Goal: Information Seeking & Learning: Learn about a topic

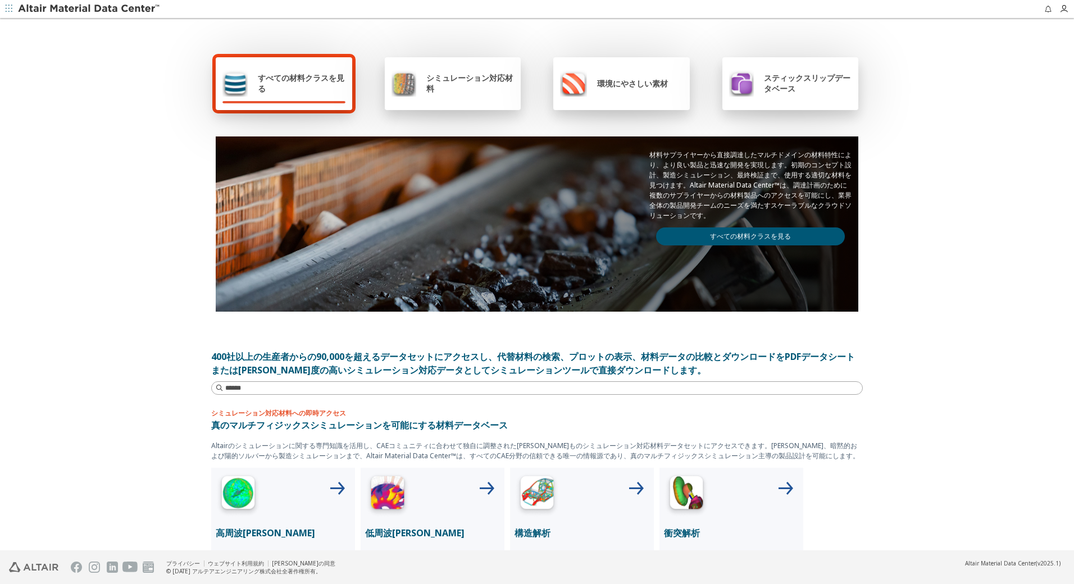
click at [735, 235] on link "すべての材料クラスを見る" at bounding box center [750, 237] width 189 height 18
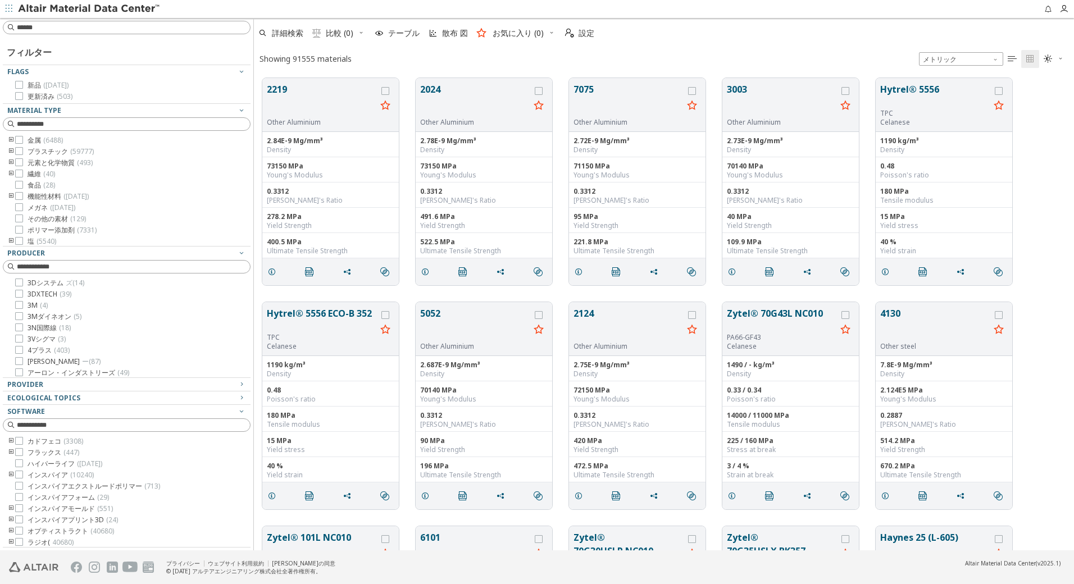
scroll to position [9, 9]
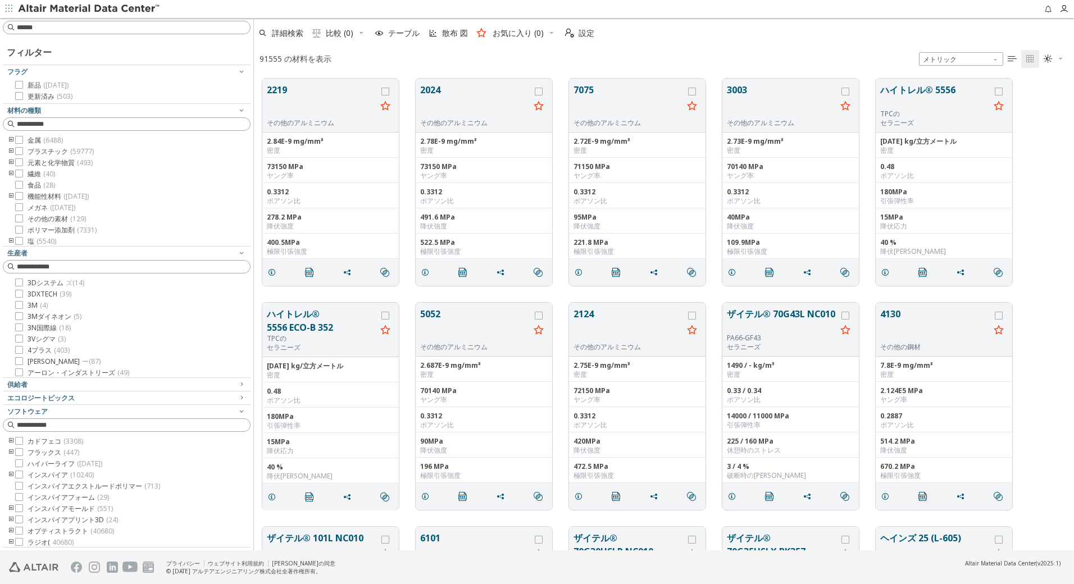
click at [13, 140] on icon "トゥーグルグループ" at bounding box center [11, 140] width 8 height 9
click at [30, 150] on icon "トゥーグルグループ" at bounding box center [28, 151] width 8 height 9
click at [56, 216] on icon at bounding box center [53, 219] width 8 height 8
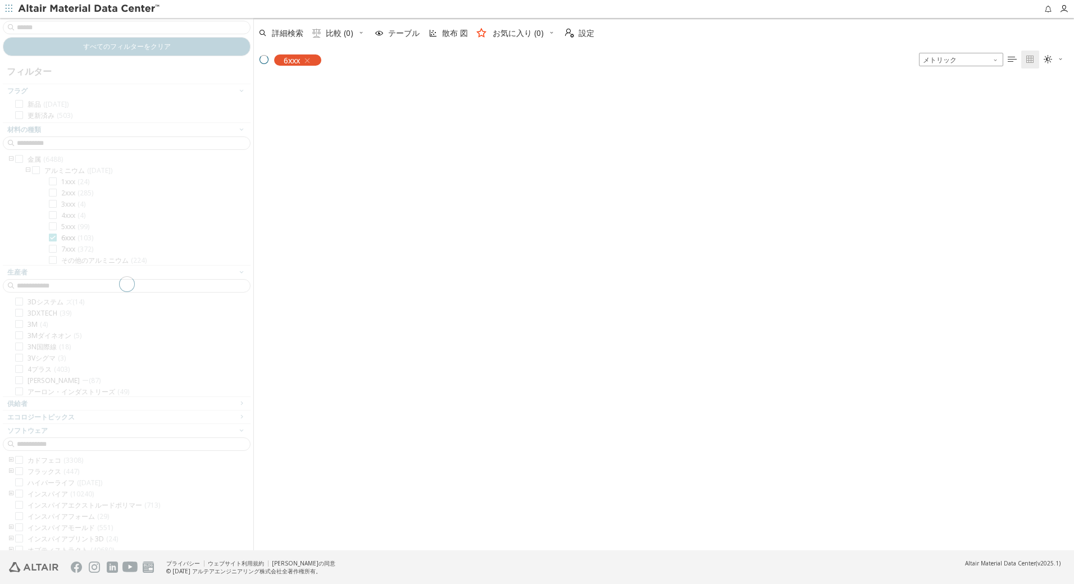
scroll to position [471, 812]
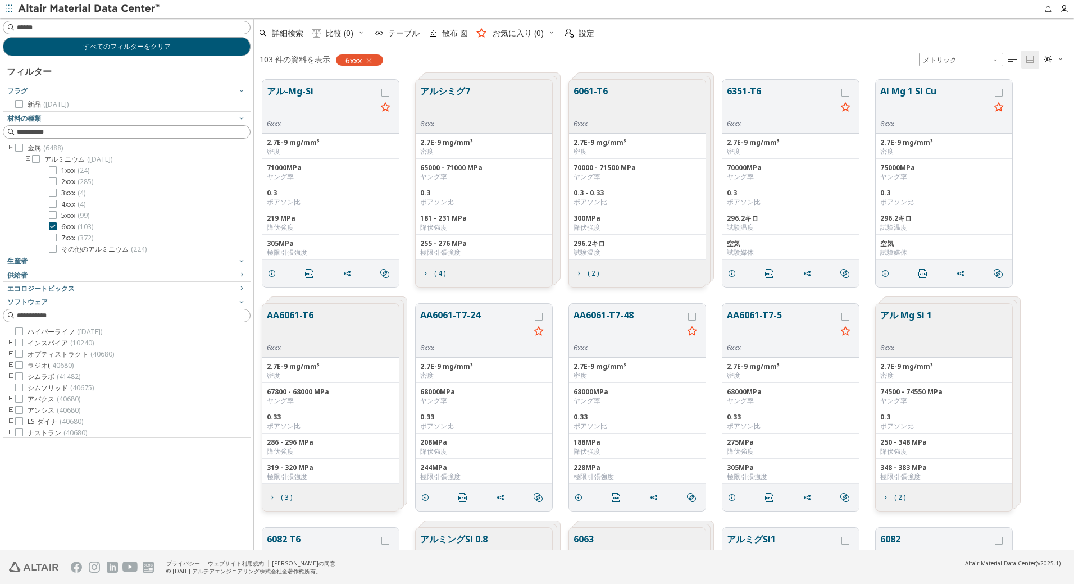
click at [638, 107] on div "6061-T6 6xxx" at bounding box center [637, 107] width 137 height 54
click at [577, 90] on button "6061-T6" at bounding box center [591, 101] width 34 height 35
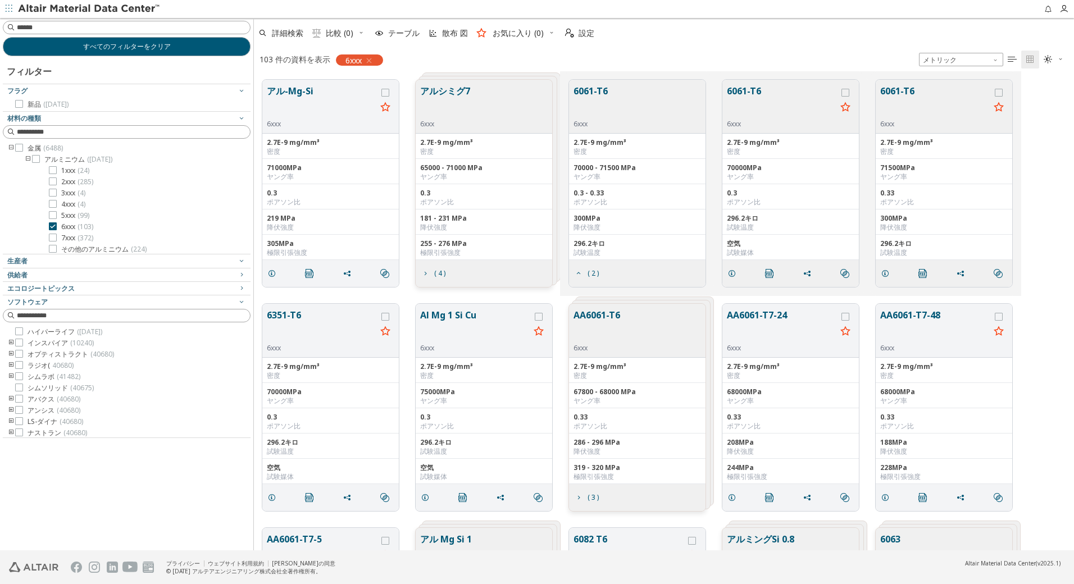
click at [752, 90] on button "6061-T6" at bounding box center [782, 101] width 110 height 35
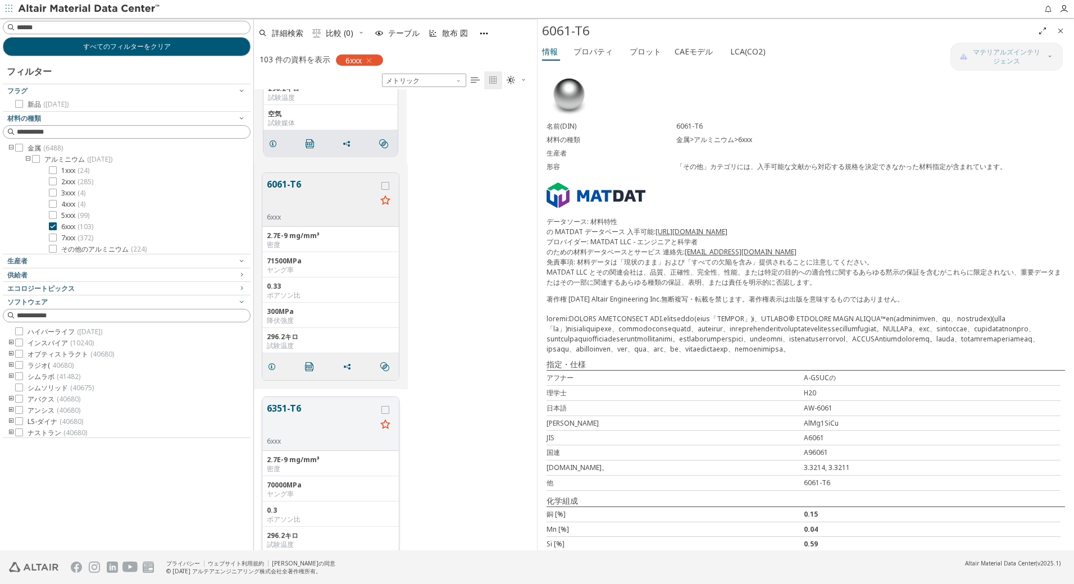
scroll to position [794, 0]
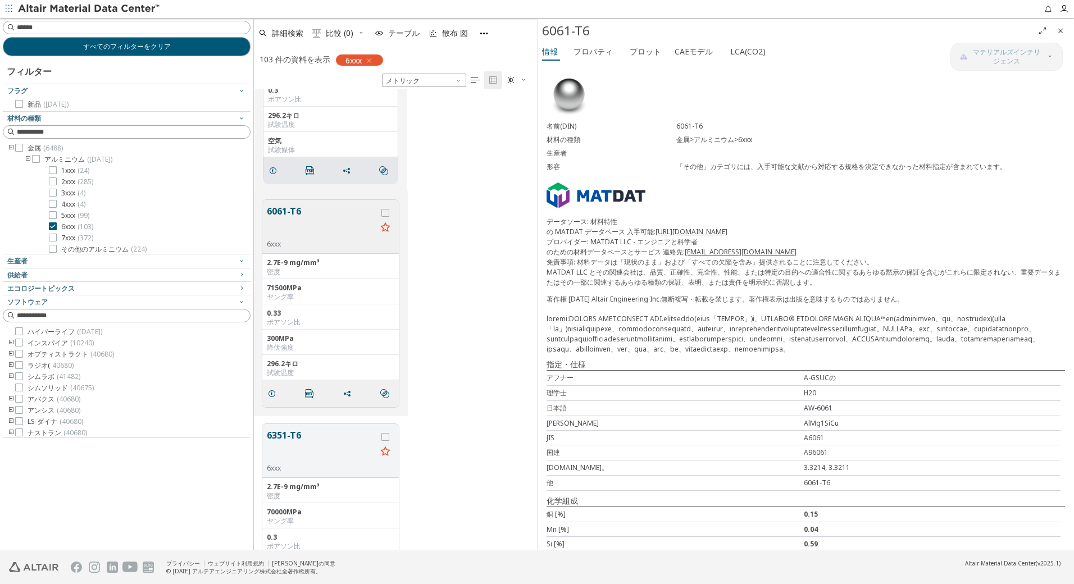
click at [283, 206] on button "6061-T6" at bounding box center [322, 221] width 110 height 35
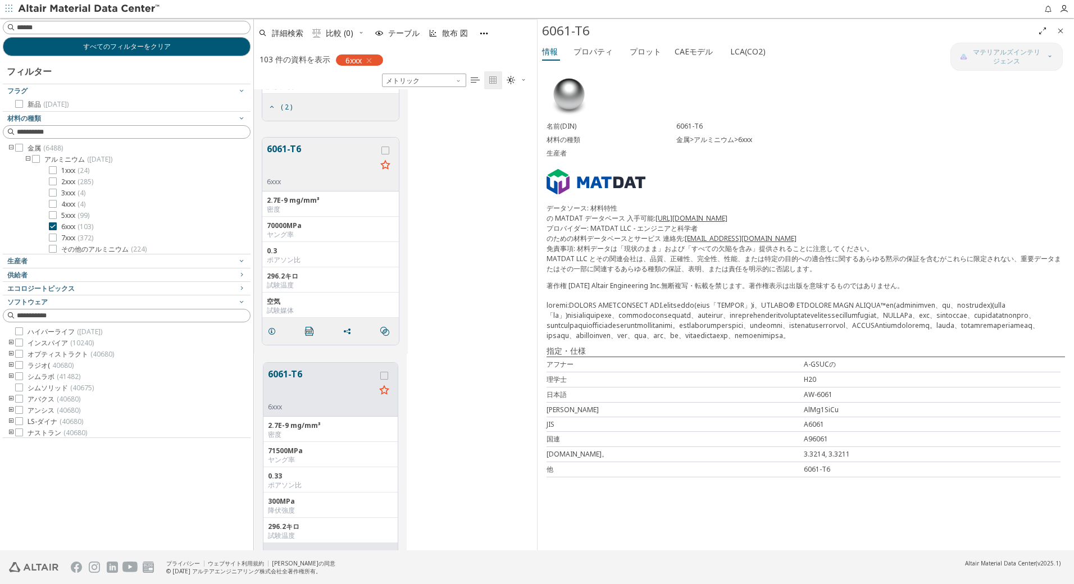
scroll to position [625, 0]
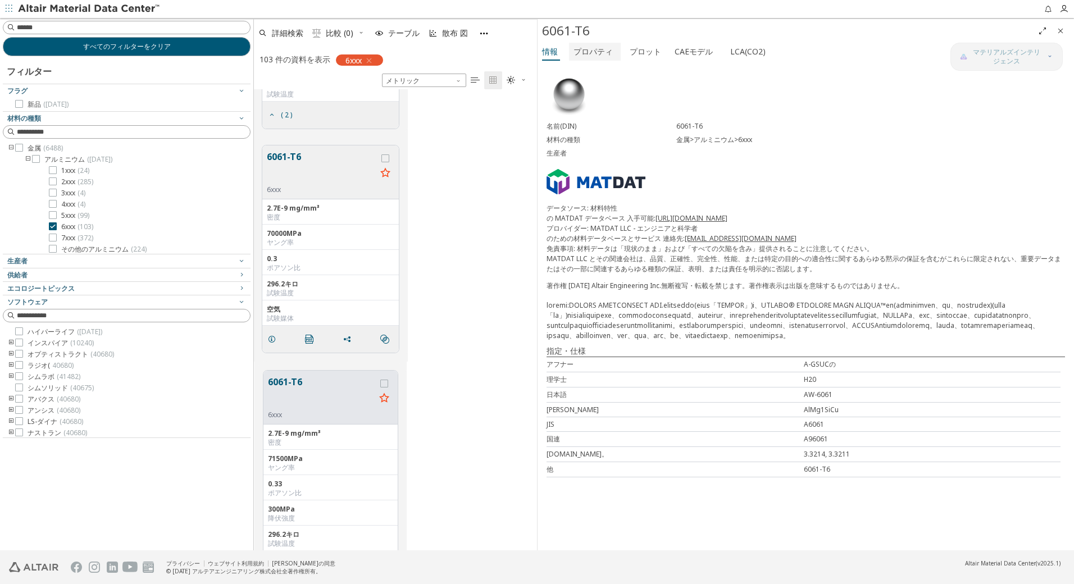
click at [599, 51] on font "プロパティ" at bounding box center [593, 51] width 39 height 11
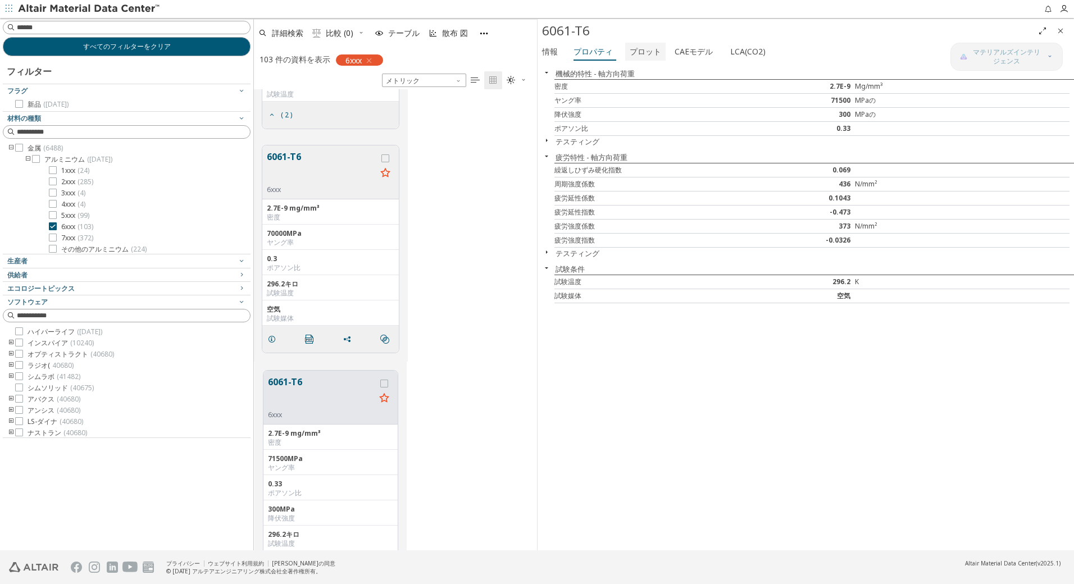
click at [634, 52] on font "プロット" at bounding box center [645, 51] width 31 height 11
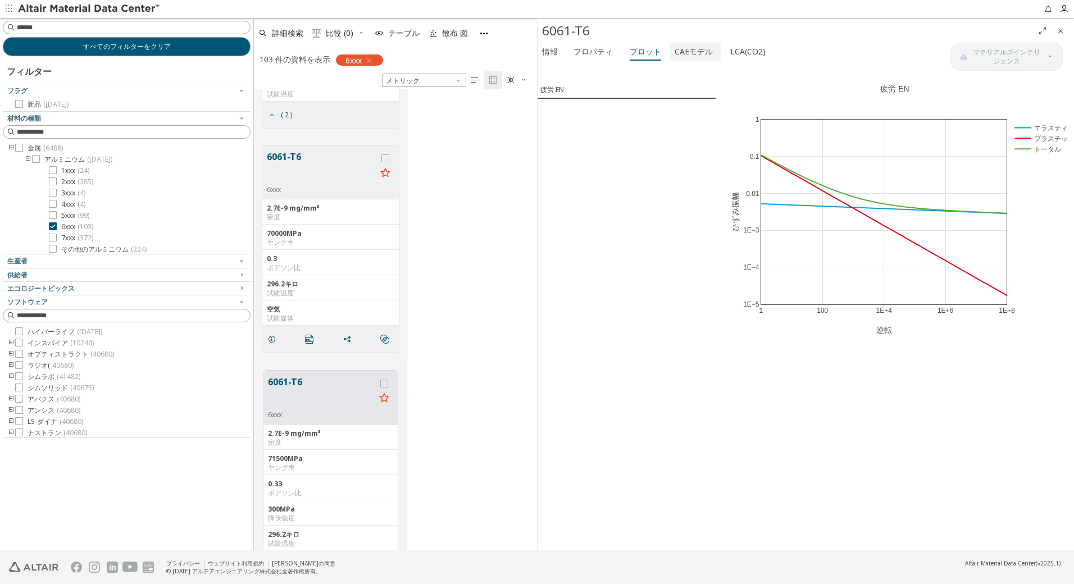
click at [692, 49] on font "CAEモデル" at bounding box center [694, 51] width 38 height 11
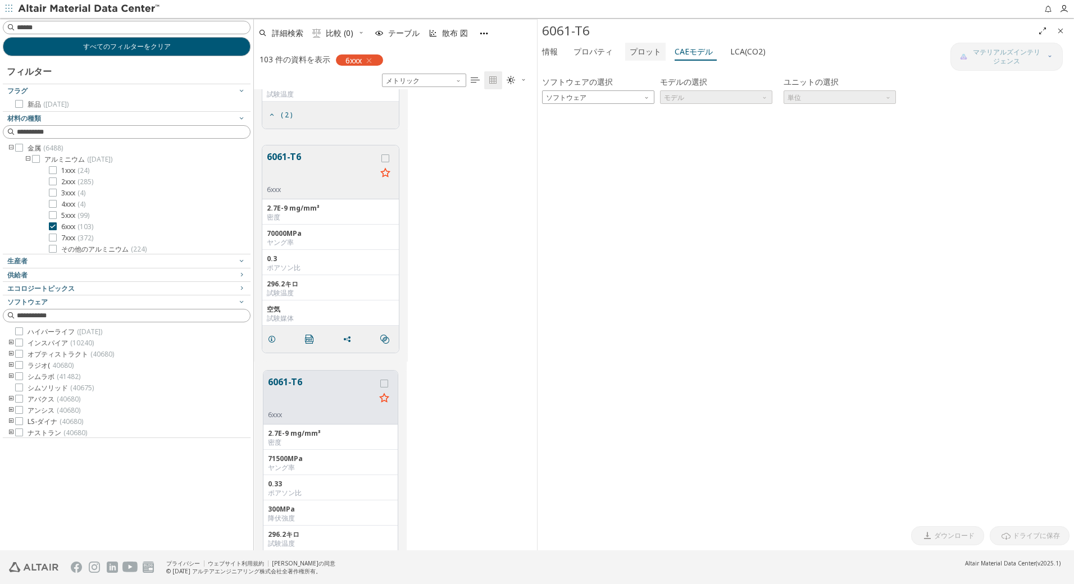
click at [640, 52] on font "プロット" at bounding box center [645, 51] width 31 height 11
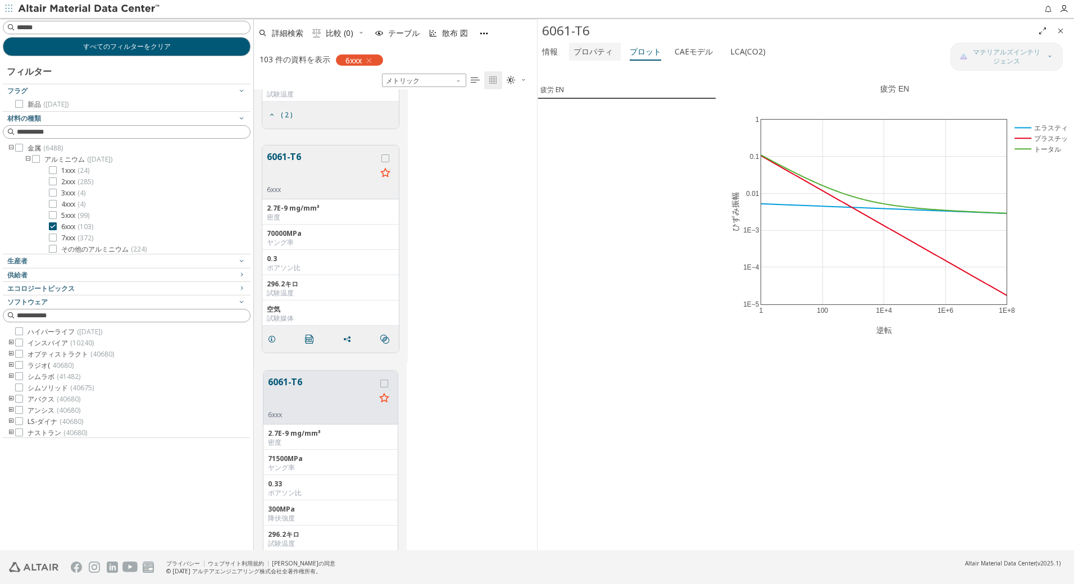
click at [594, 54] on font "プロパティ" at bounding box center [593, 51] width 39 height 11
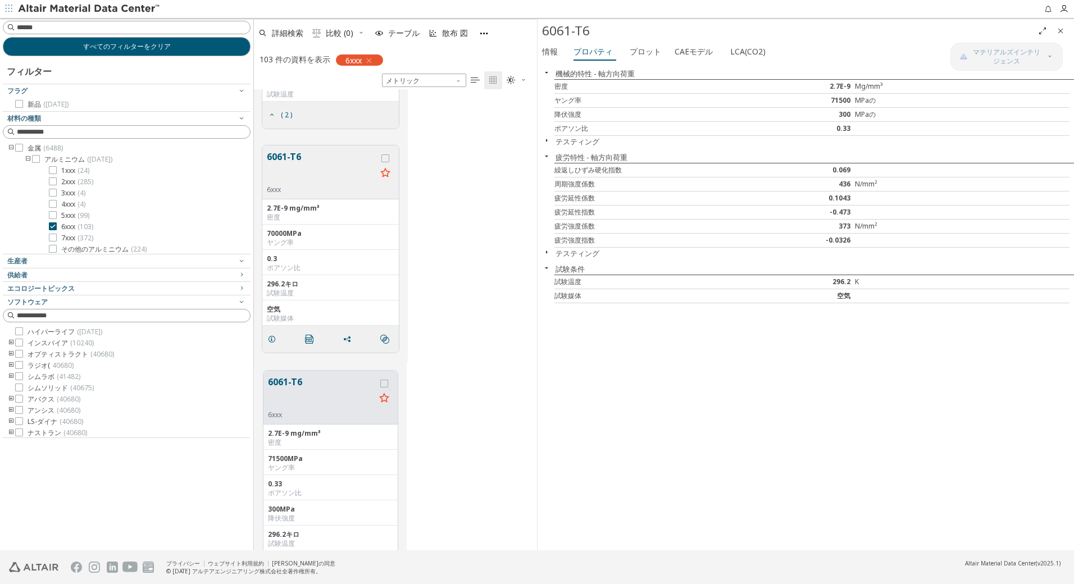
click at [566, 60] on div "情報 プロパティ プロット CAEモデル LCA(CO2)" at bounding box center [744, 53] width 413 height 21
click at [550, 57] on span "情報" at bounding box center [550, 52] width 16 height 18
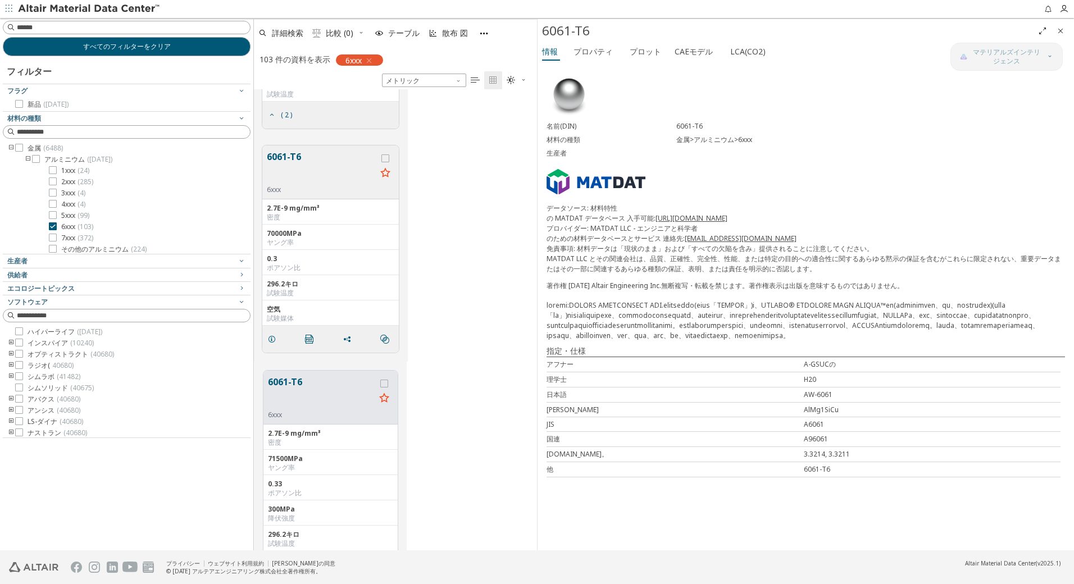
click at [285, 151] on button "6061-T6" at bounding box center [322, 167] width 110 height 35
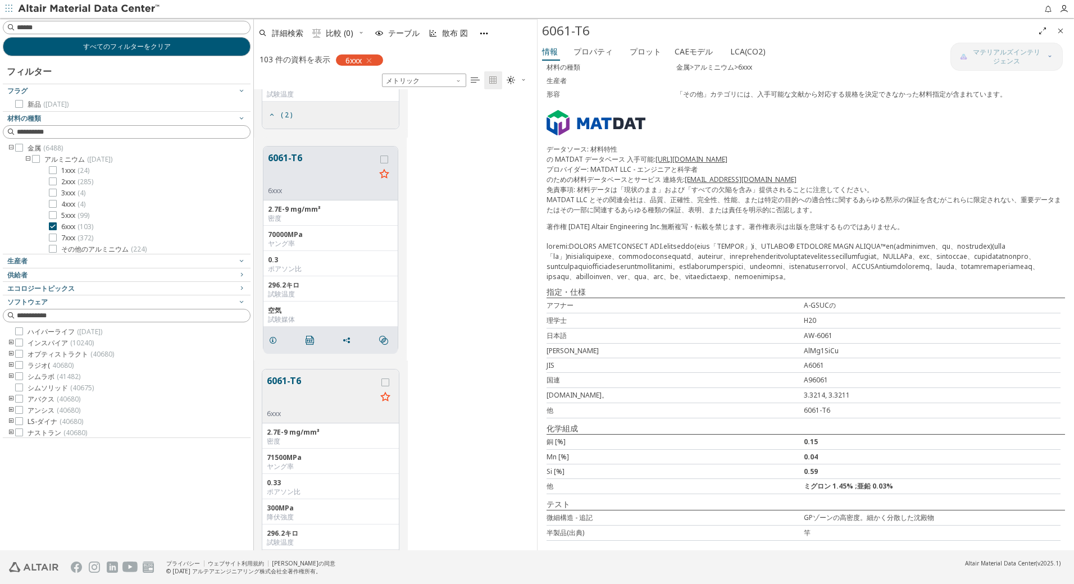
scroll to position [93, 0]
click at [591, 51] on font "プロパティ" at bounding box center [593, 51] width 39 height 11
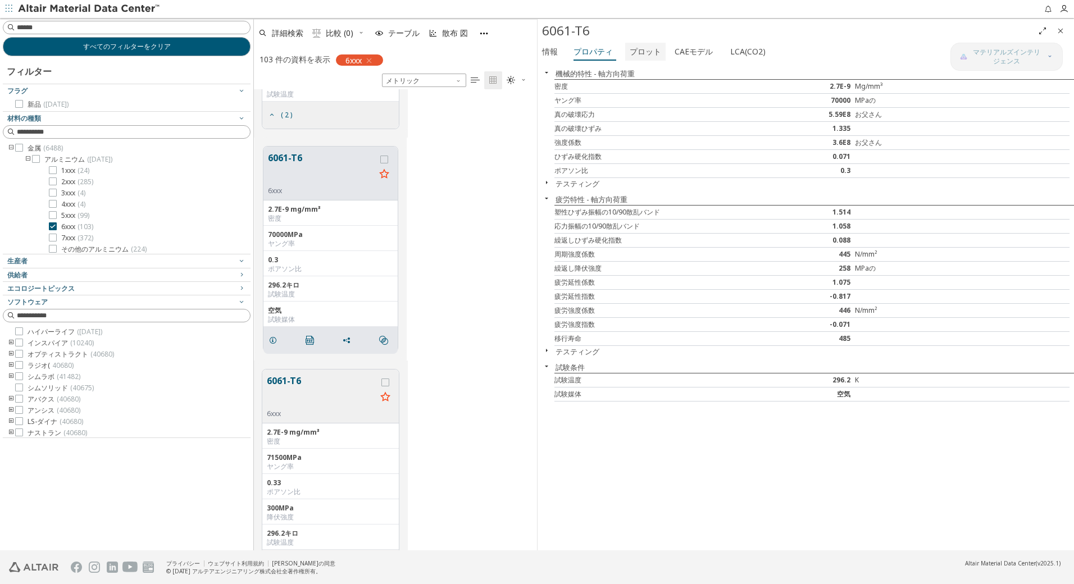
click at [642, 50] on font "プロット" at bounding box center [645, 51] width 31 height 11
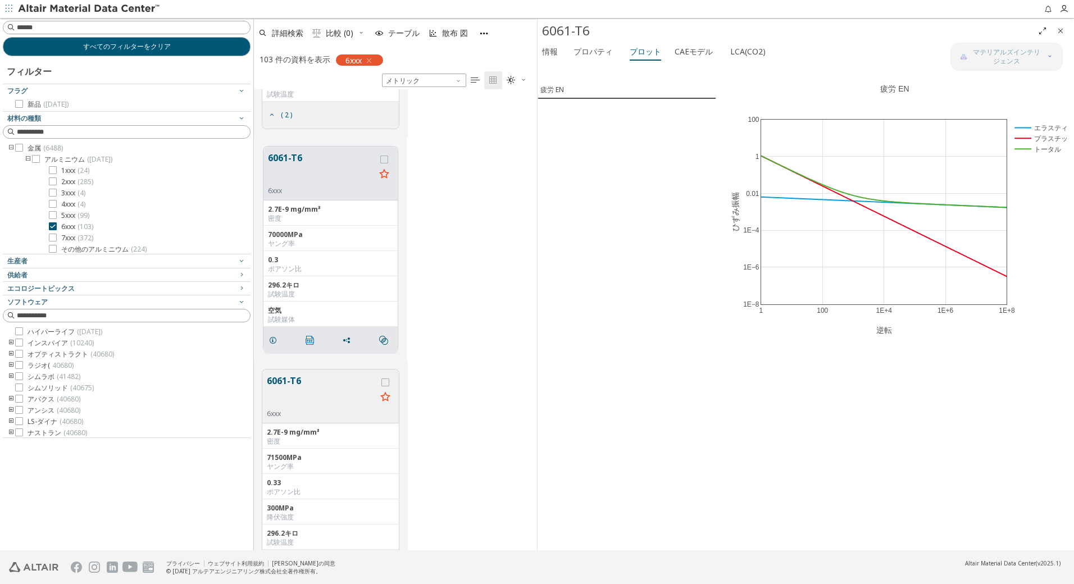
click at [311, 343] on icon "" at bounding box center [310, 340] width 9 height 9
click at [1046, 74] on icon at bounding box center [1043, 70] width 9 height 9
click at [288, 380] on button "6061-T6" at bounding box center [322, 391] width 110 height 35
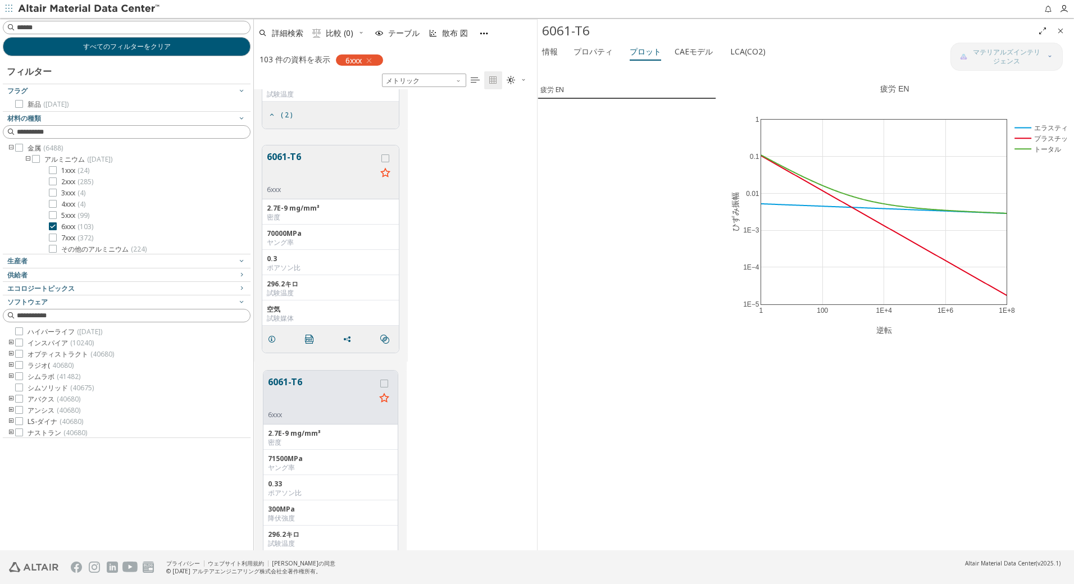
click at [285, 154] on button "6061-T6" at bounding box center [322, 167] width 110 height 35
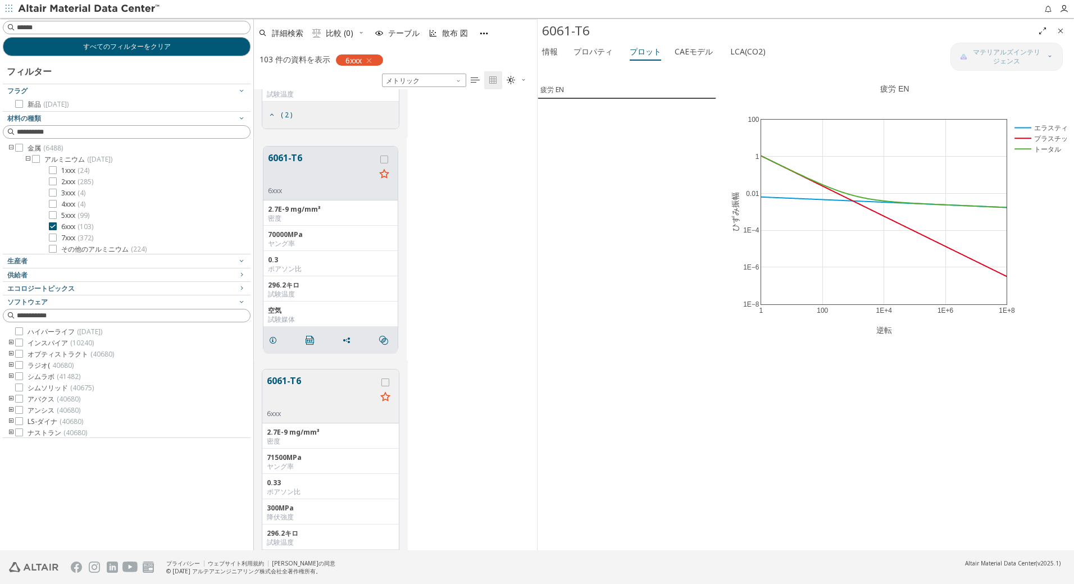
click at [293, 380] on button "6061-T6" at bounding box center [322, 391] width 110 height 35
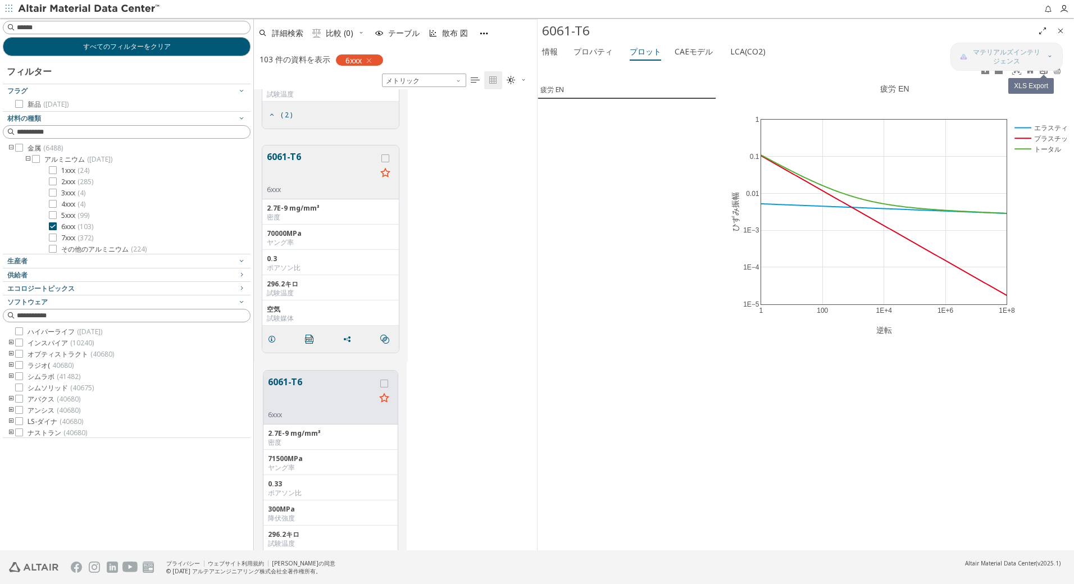
click at [1044, 74] on icon at bounding box center [1043, 70] width 9 height 9
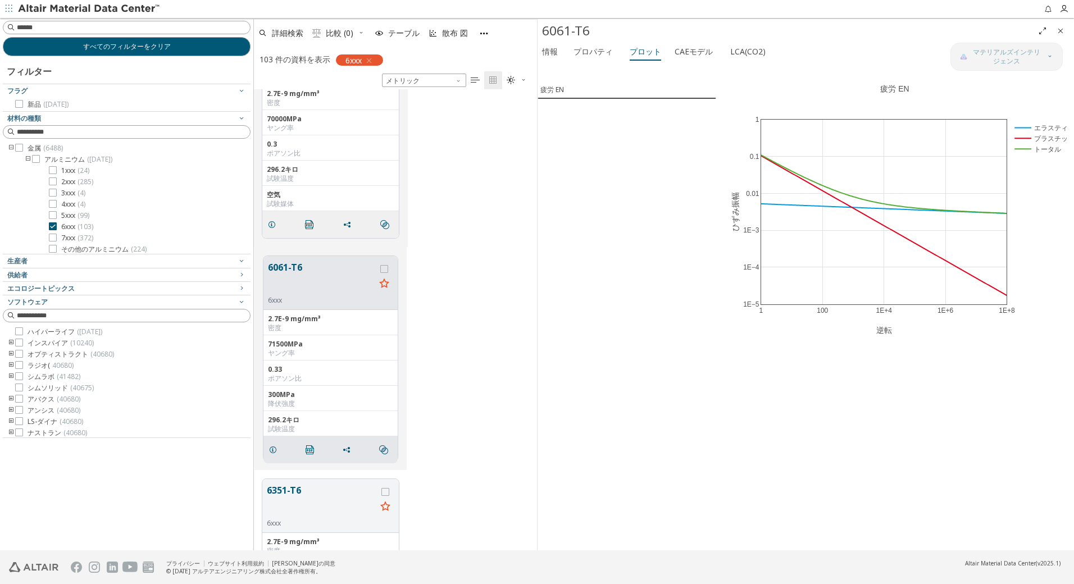
scroll to position [756, 0]
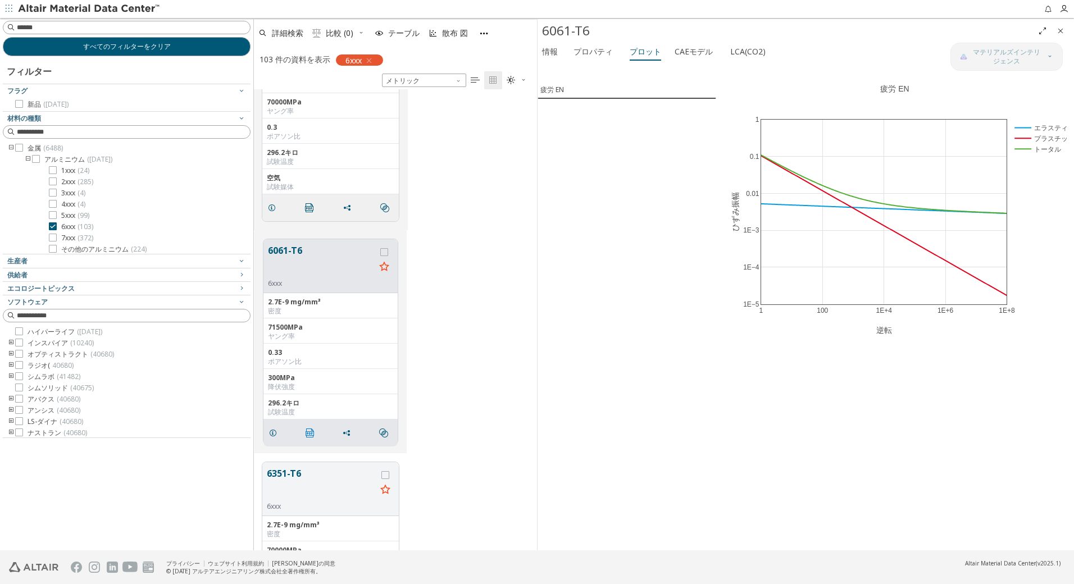
click at [307, 433] on icon "" at bounding box center [310, 433] width 9 height 9
click at [1060, 29] on icon "閉める" at bounding box center [1060, 30] width 9 height 9
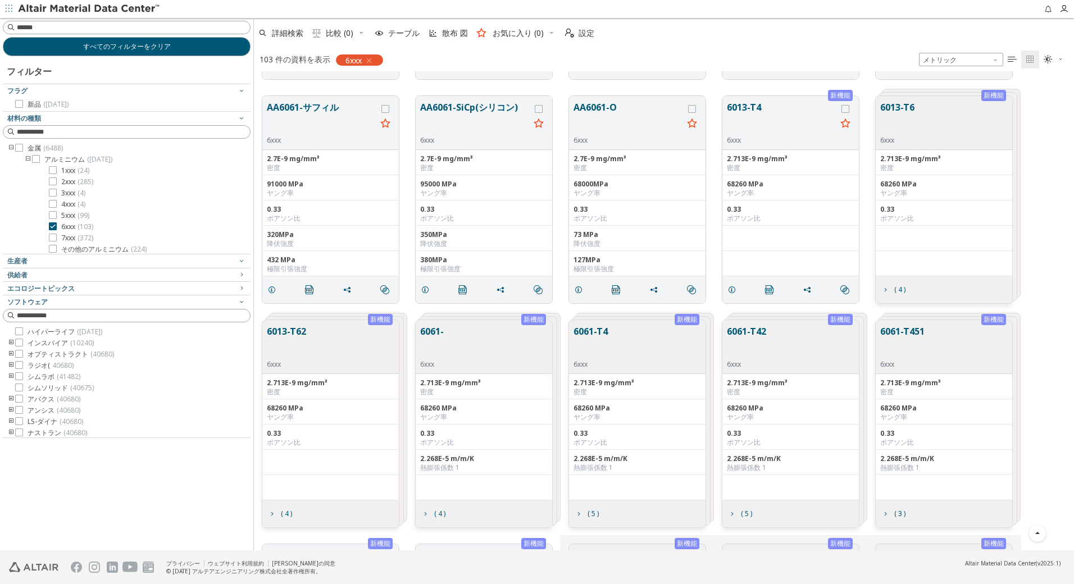
scroll to position [1330, 0]
click at [589, 330] on button "6061-T4" at bounding box center [591, 341] width 34 height 35
click at [748, 327] on button "6061-T4" at bounding box center [782, 341] width 110 height 35
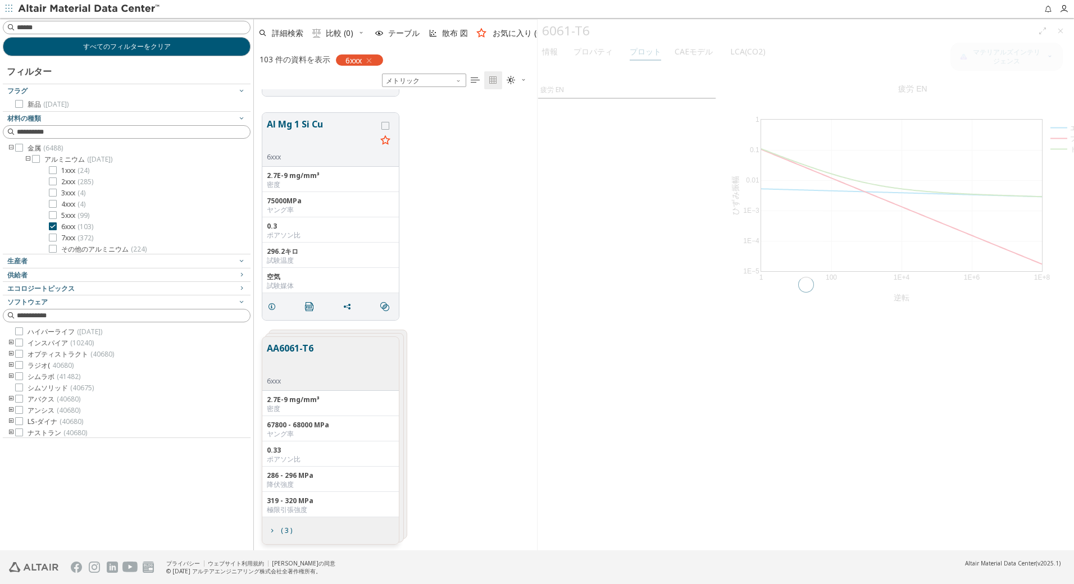
scroll to position [453, 275]
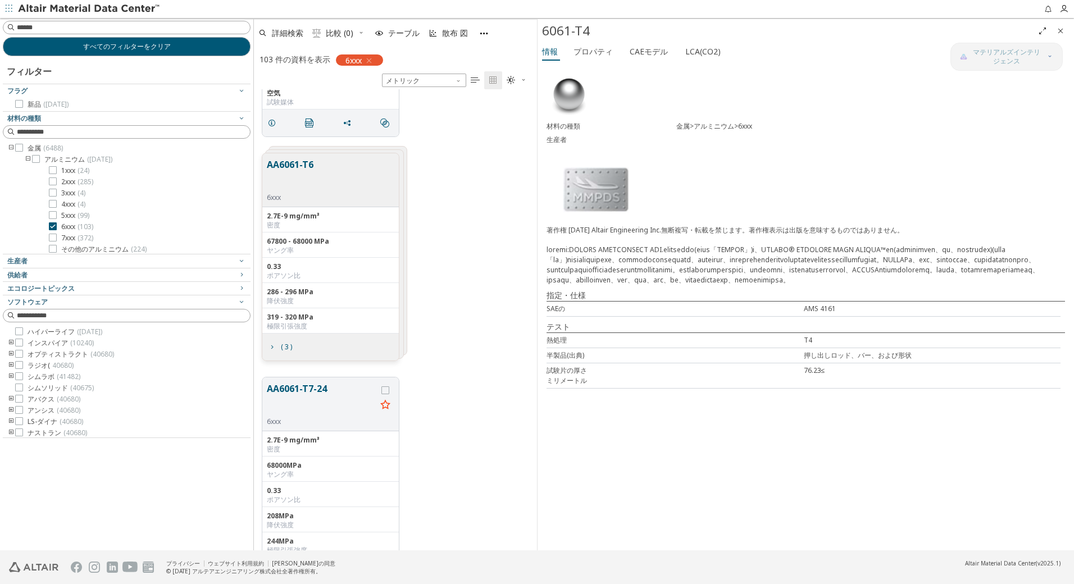
scroll to position [1517, 0]
click at [299, 162] on button "AA6061-T6" at bounding box center [290, 171] width 47 height 35
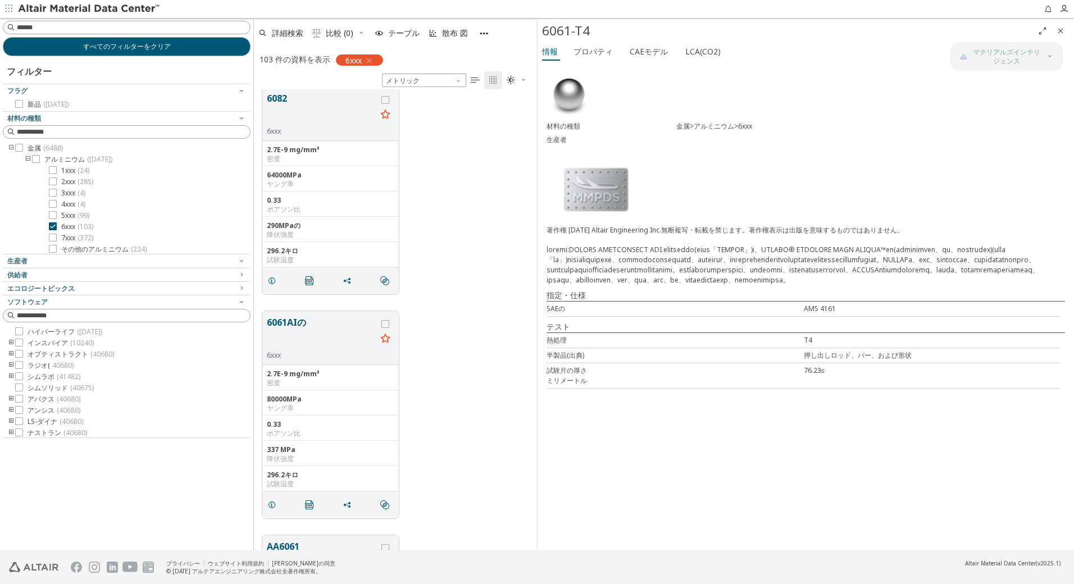
scroll to position [4251, 0]
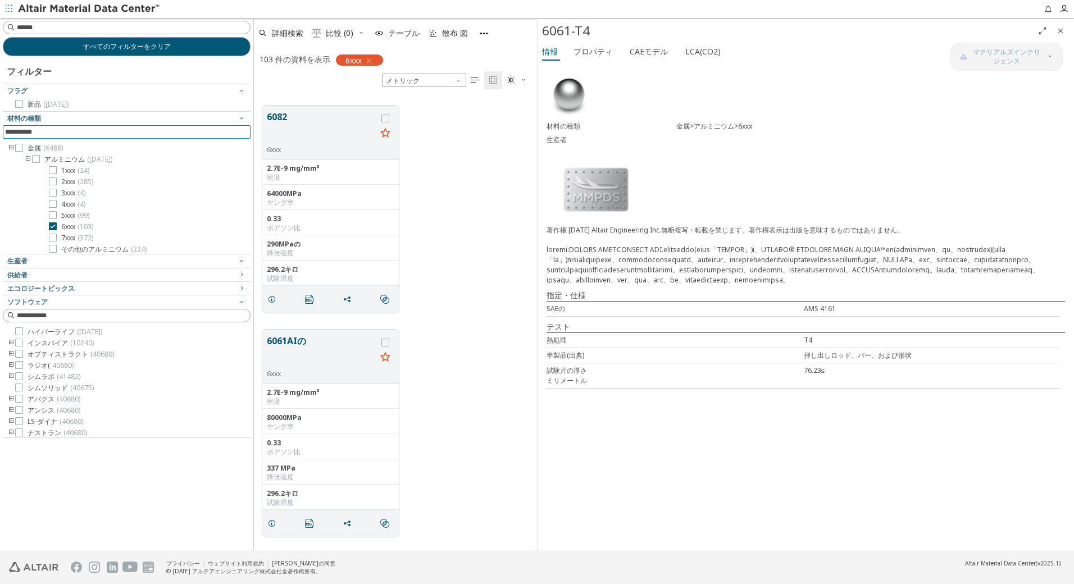
click at [52, 131] on input at bounding box center [127, 132] width 245 height 12
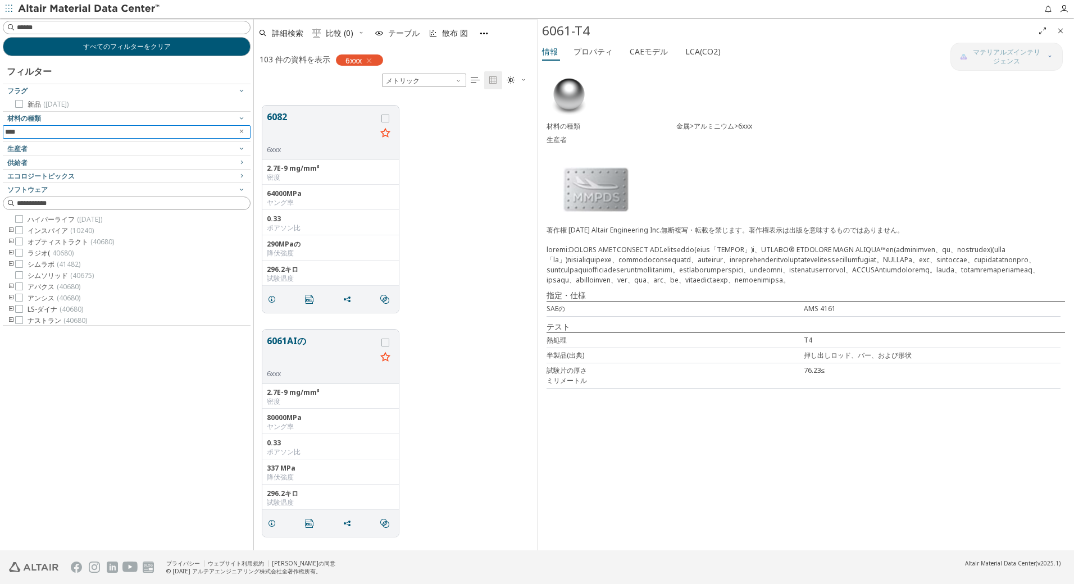
type input "****"
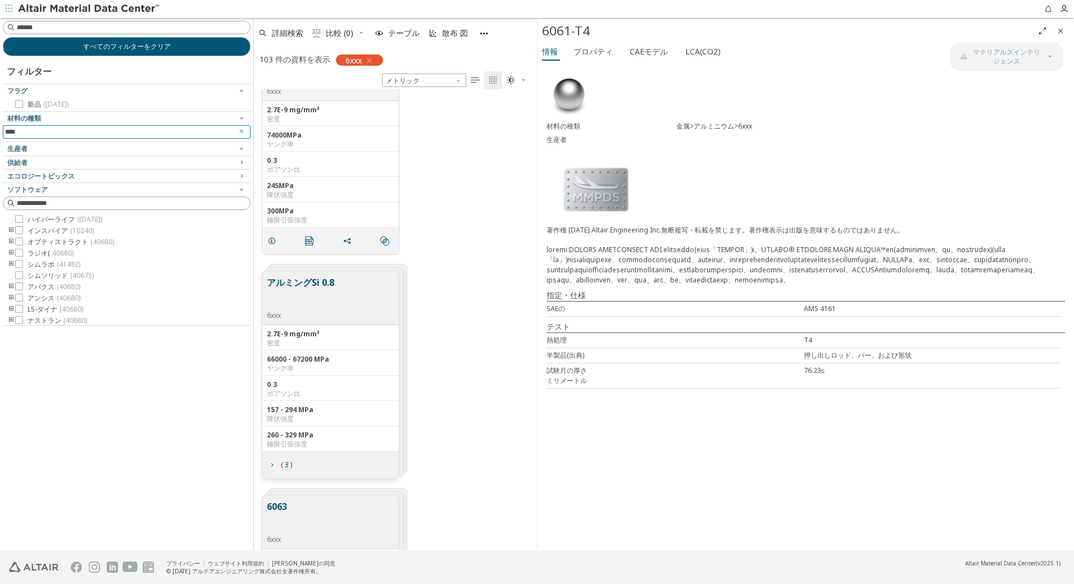
scroll to position [3408, 0]
click at [1059, 29] on icon "閉める" at bounding box center [1060, 30] width 9 height 9
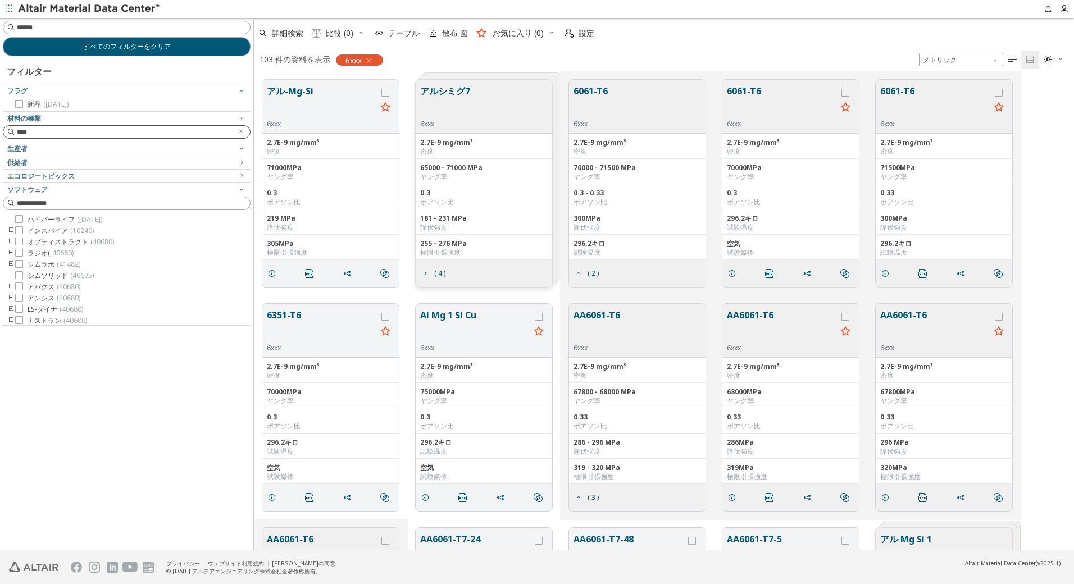
click at [10, 132] on div at bounding box center [11, 131] width 11 height 11
click at [112, 26] on input at bounding box center [127, 27] width 245 height 12
type input "****"
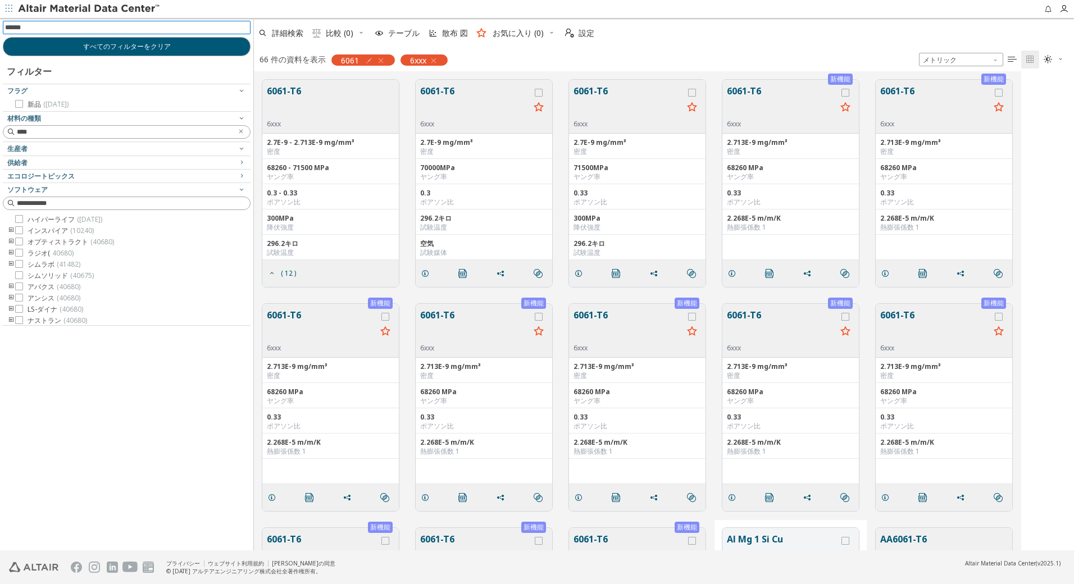
click at [777, 108] on button "6061-T6" at bounding box center [782, 101] width 110 height 35
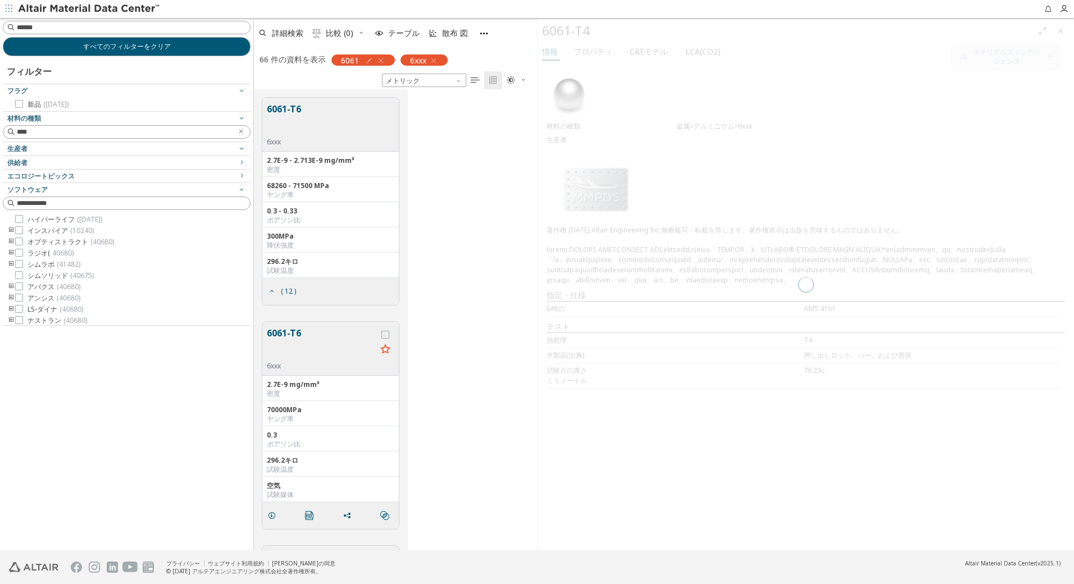
scroll to position [439, 0]
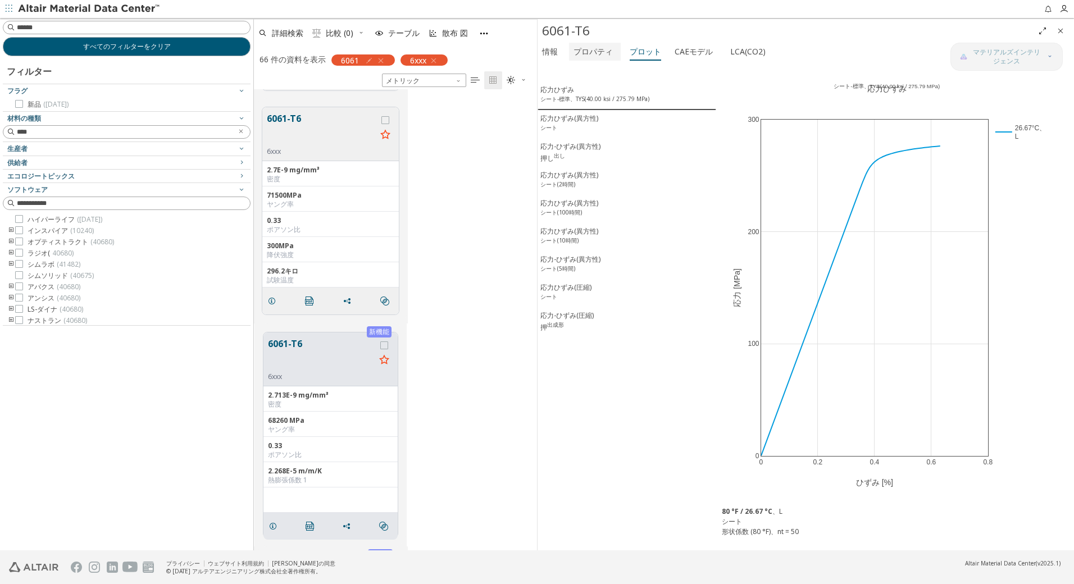
click at [591, 49] on font "プロパティ" at bounding box center [593, 51] width 39 height 11
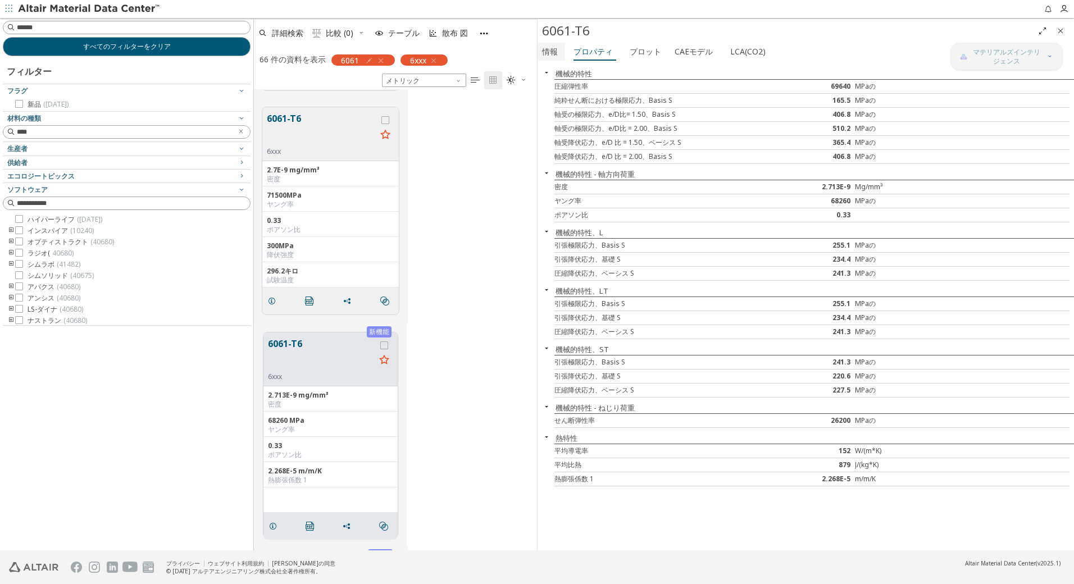
click at [551, 49] on font "情報" at bounding box center [550, 51] width 16 height 11
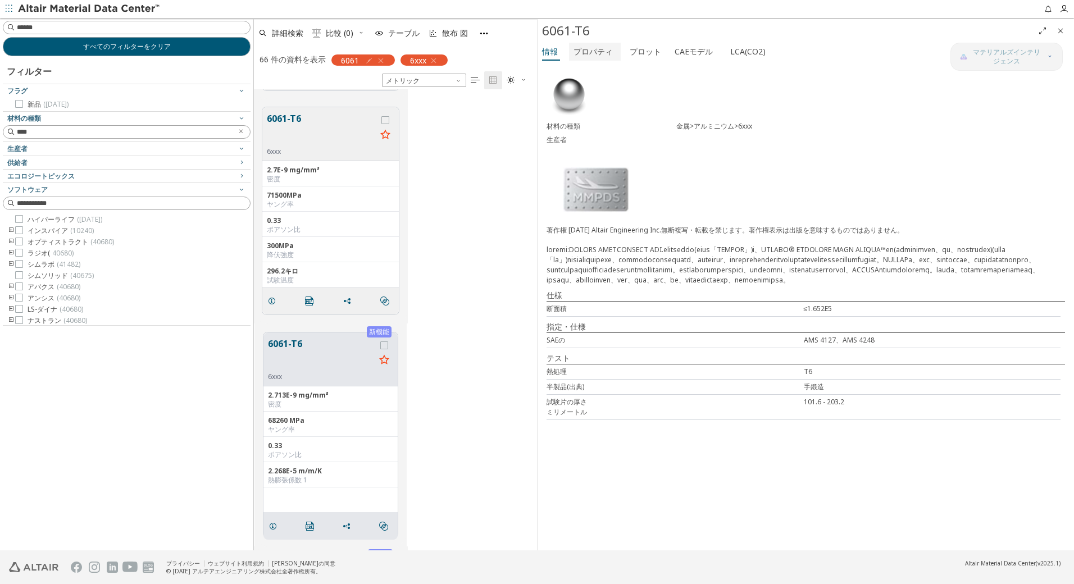
click at [595, 54] on font "プロパティ" at bounding box center [593, 51] width 39 height 11
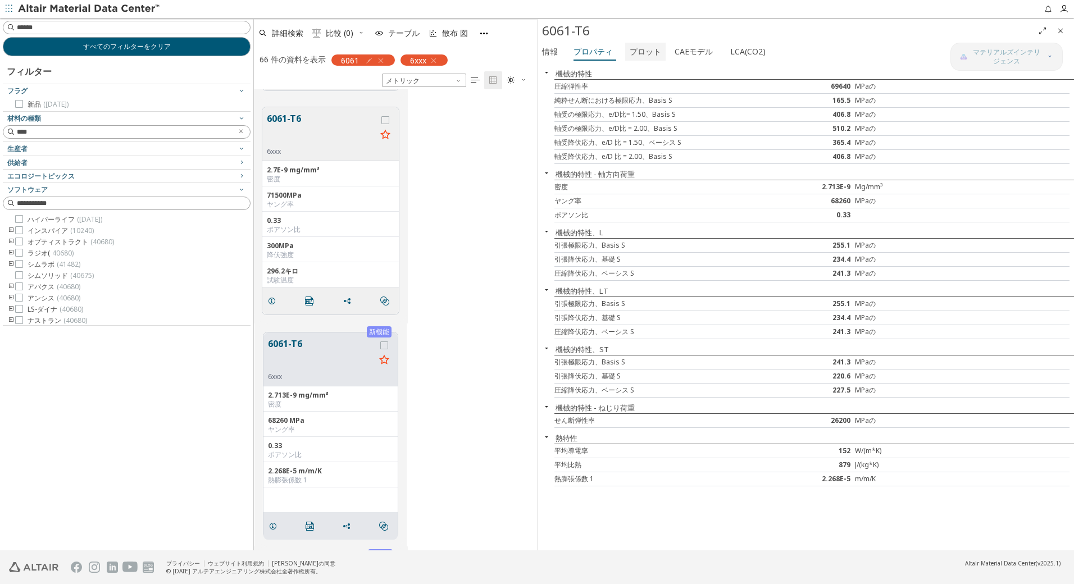
click at [633, 52] on font "プロット" at bounding box center [645, 51] width 31 height 11
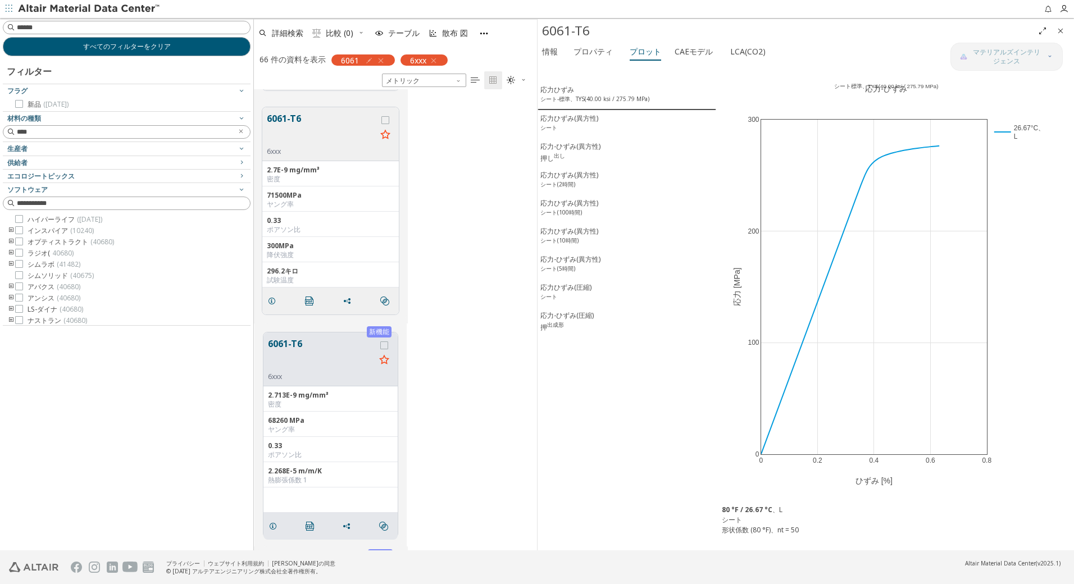
click at [1062, 32] on icon "閉める" at bounding box center [1060, 30] width 9 height 9
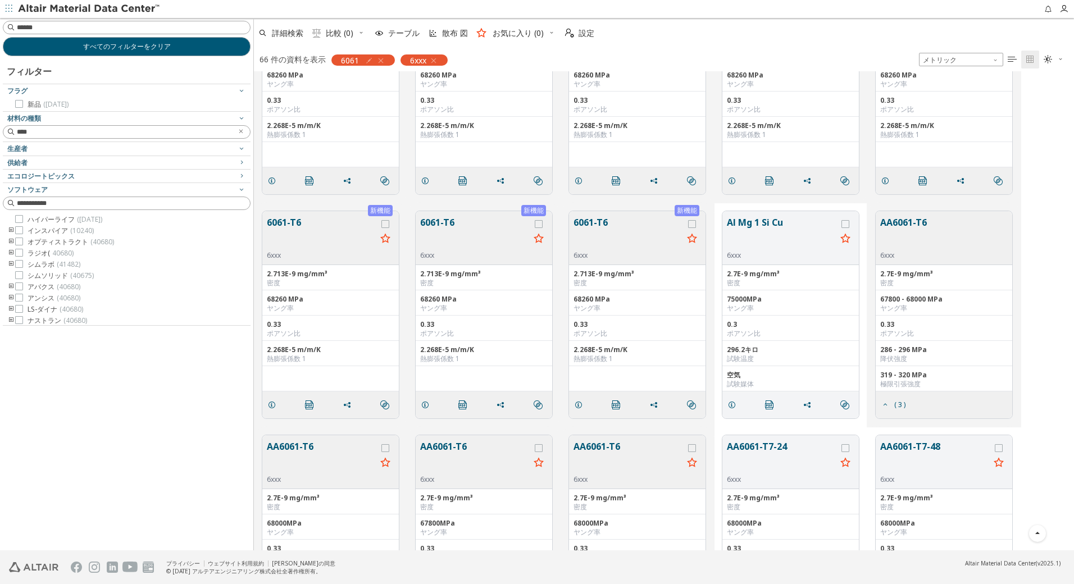
scroll to position [319, 0]
click at [607, 219] on button "6061-T6" at bounding box center [629, 231] width 110 height 35
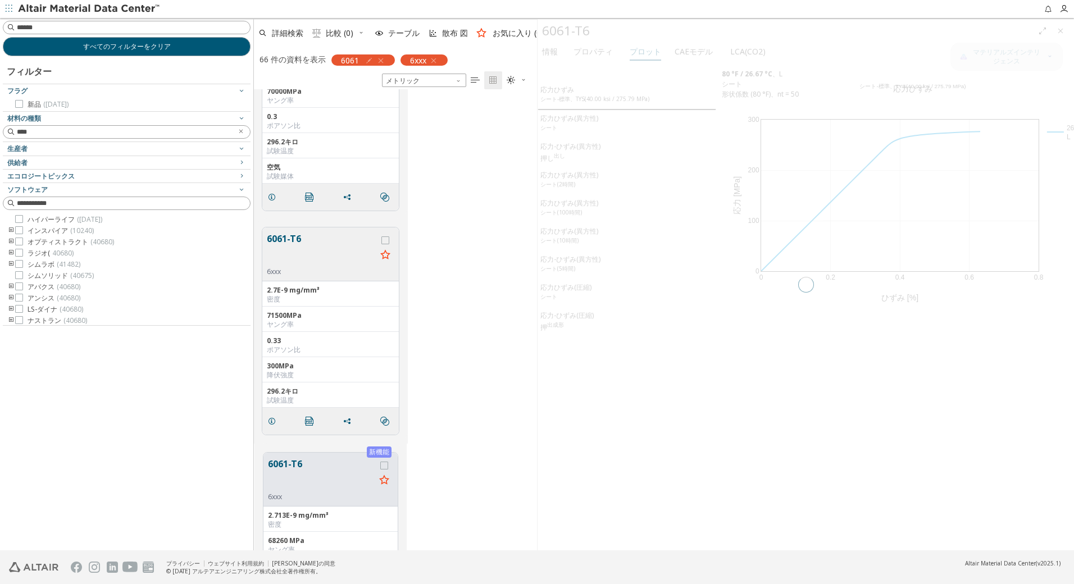
scroll to position [453, 275]
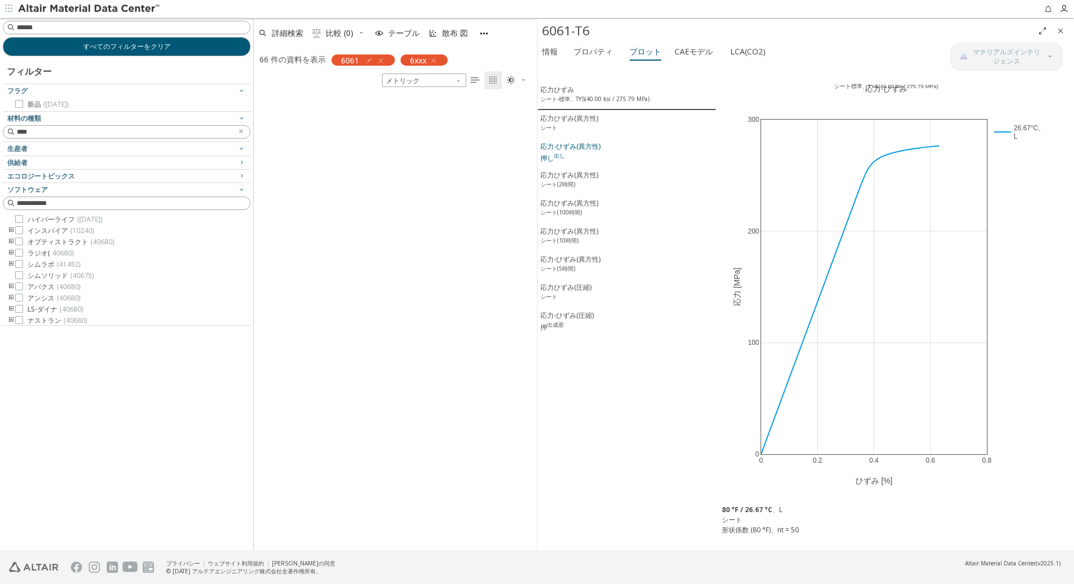
scroll to position [2456, 0]
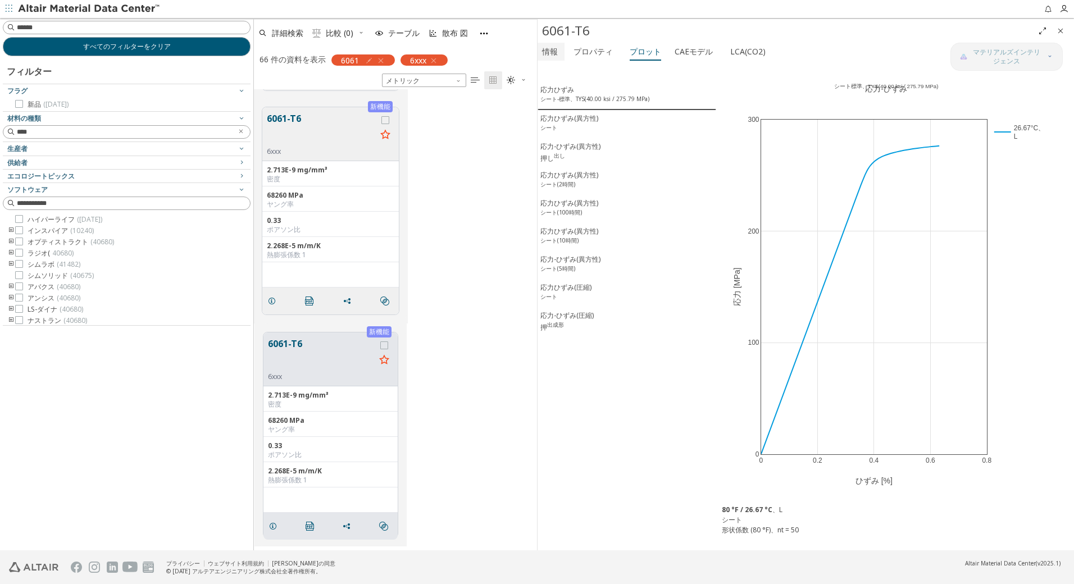
click at [552, 48] on font "情報" at bounding box center [550, 51] width 16 height 11
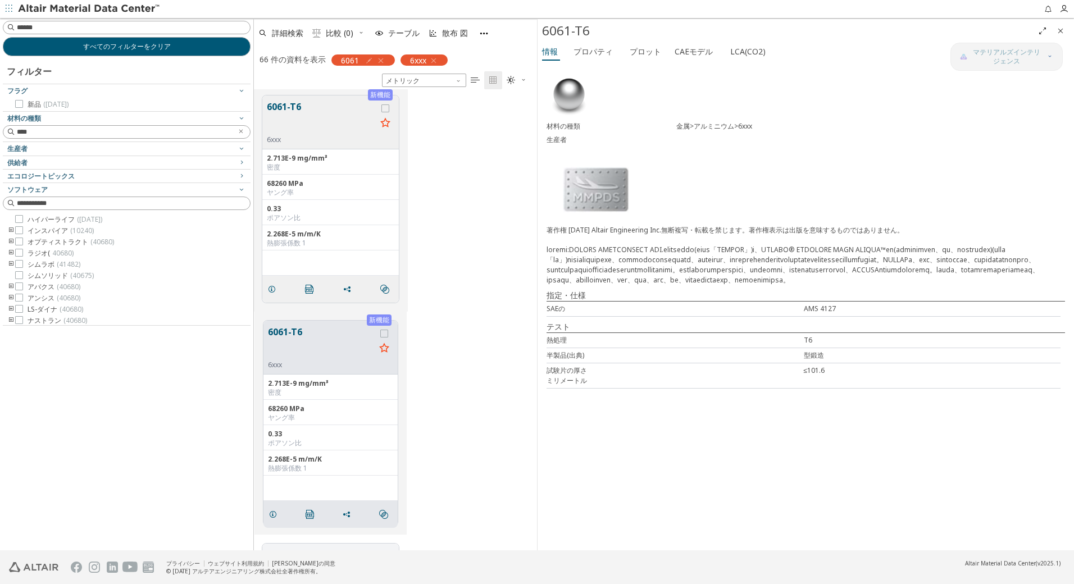
scroll to position [2437, 0]
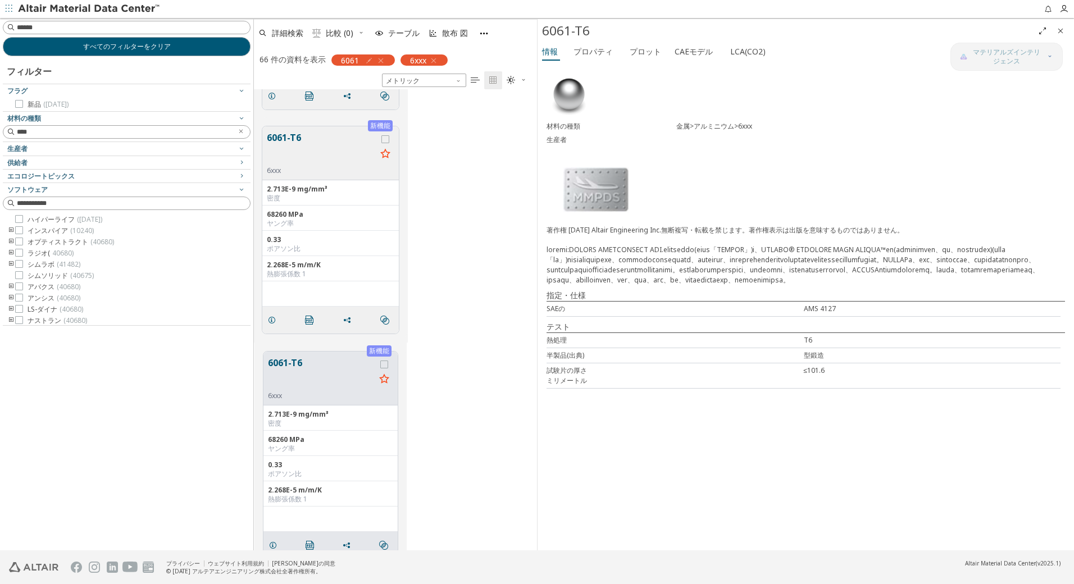
click at [292, 140] on button "6061-T6" at bounding box center [322, 148] width 110 height 35
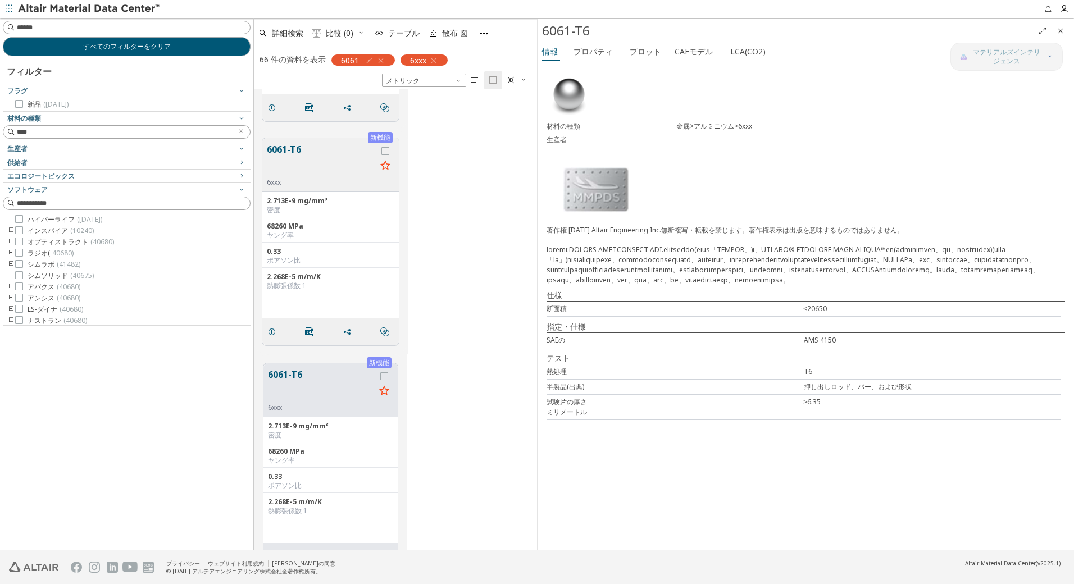
scroll to position [2194, 0]
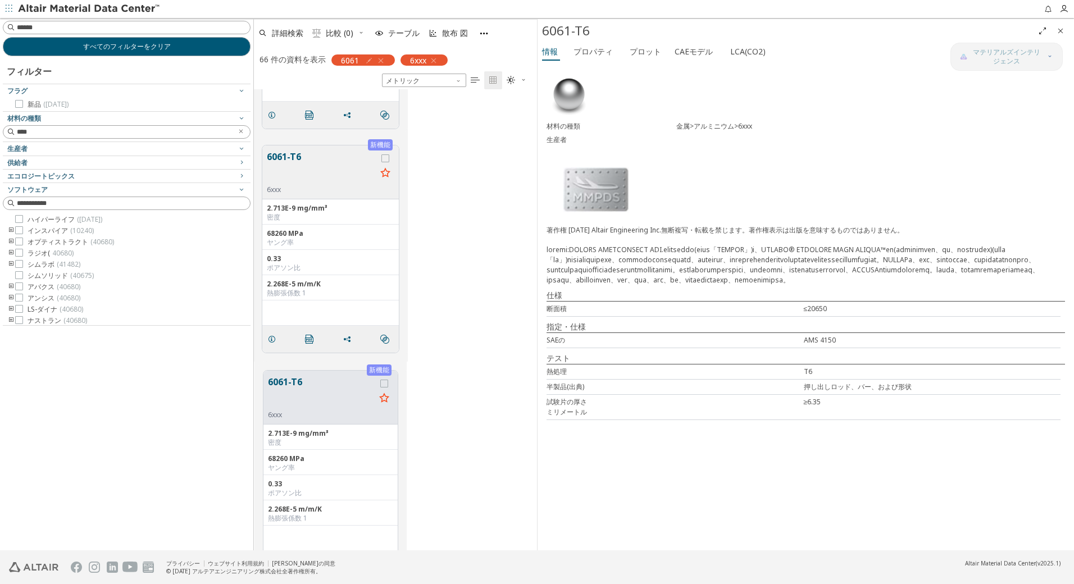
click at [293, 153] on button "6061-T6" at bounding box center [322, 167] width 110 height 35
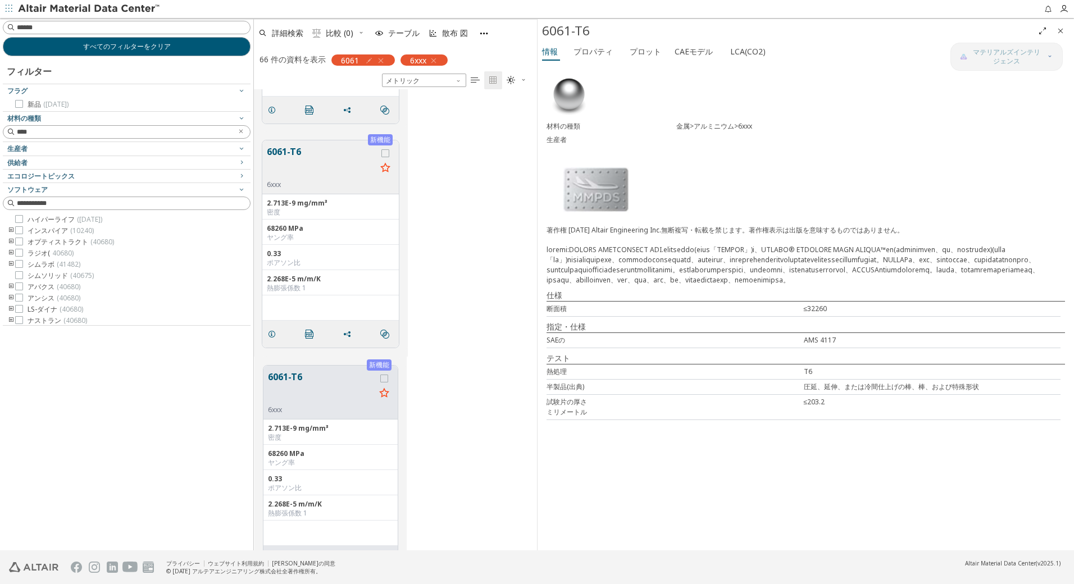
scroll to position [1969, 0]
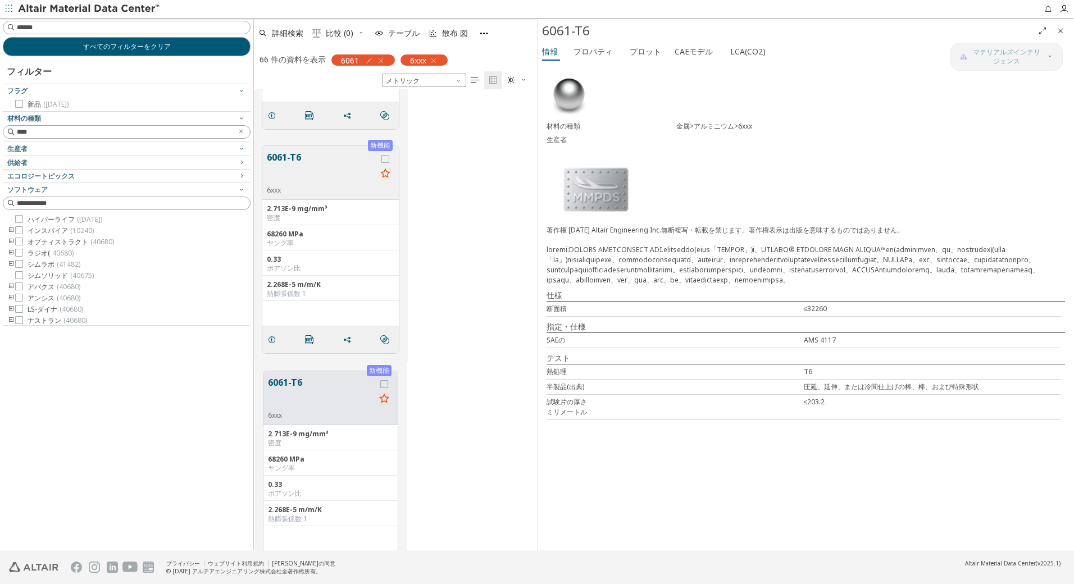
click at [289, 157] on button "6061-T6" at bounding box center [322, 168] width 110 height 35
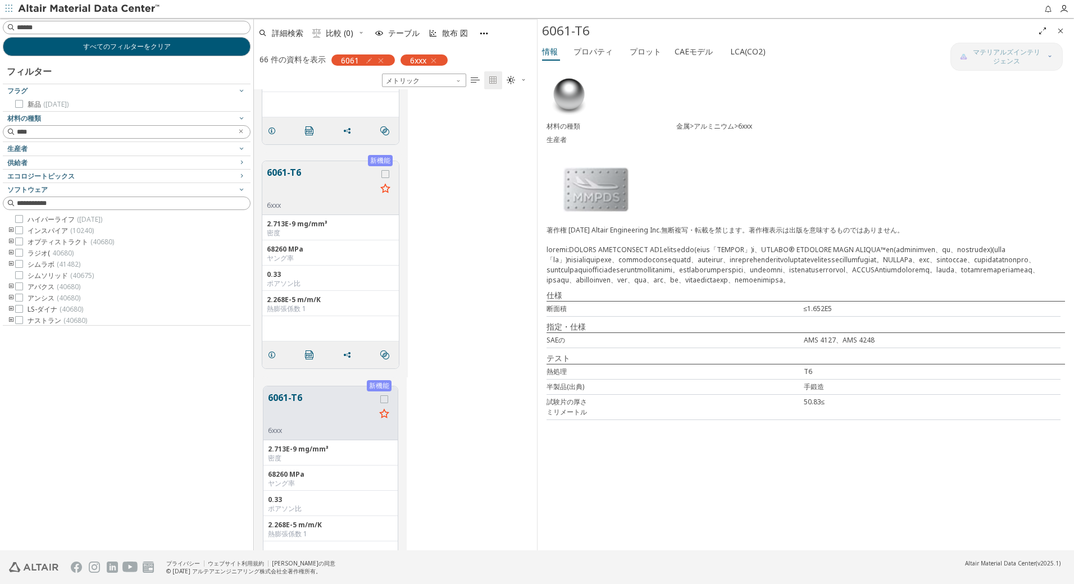
scroll to position [1726, 0]
click at [295, 176] on button "6061-T6" at bounding box center [322, 187] width 110 height 35
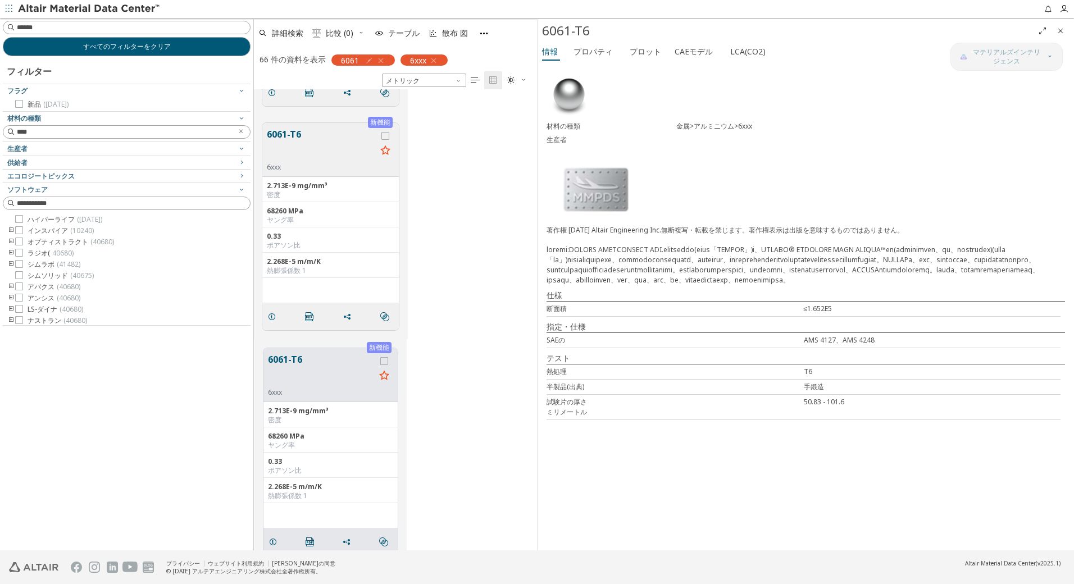
scroll to position [1520, 0]
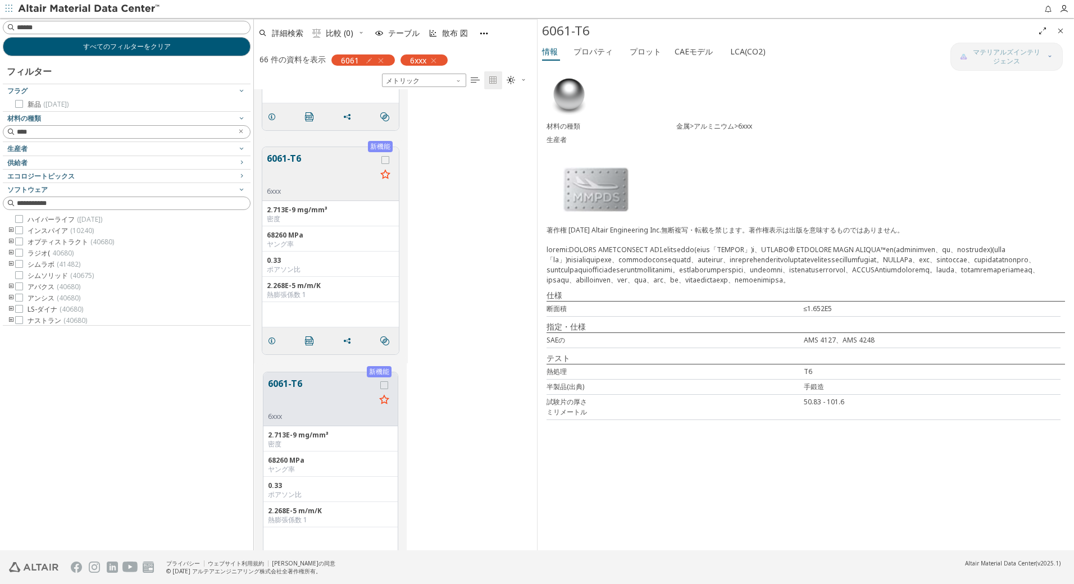
click at [289, 161] on button "6061-T6" at bounding box center [322, 169] width 110 height 35
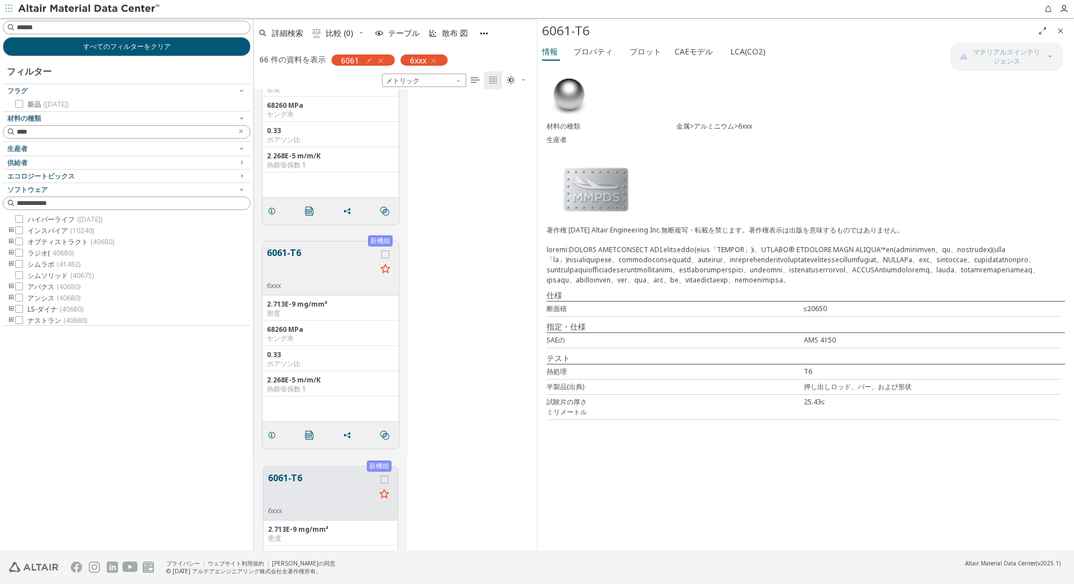
scroll to position [1220, 0]
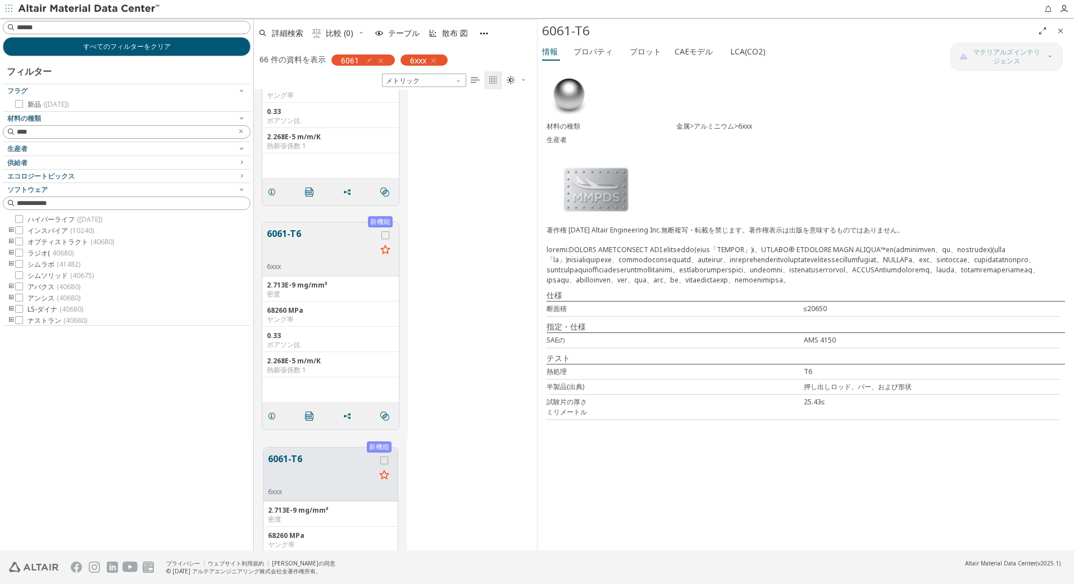
click at [289, 233] on button "6061-T6" at bounding box center [322, 244] width 110 height 35
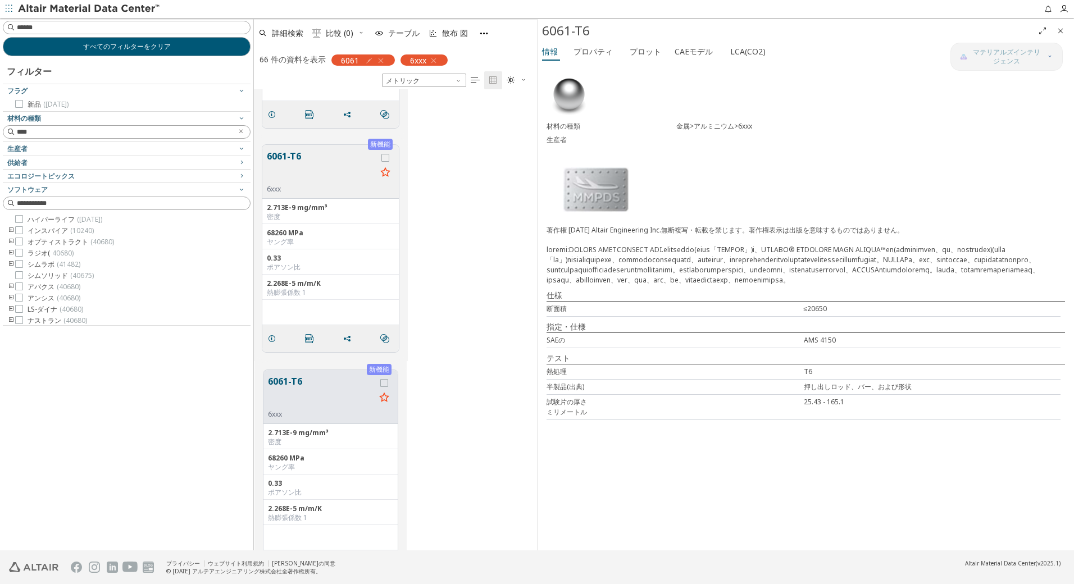
scroll to position [1070, 0]
click at [294, 161] on button "6061-T6" at bounding box center [322, 170] width 110 height 35
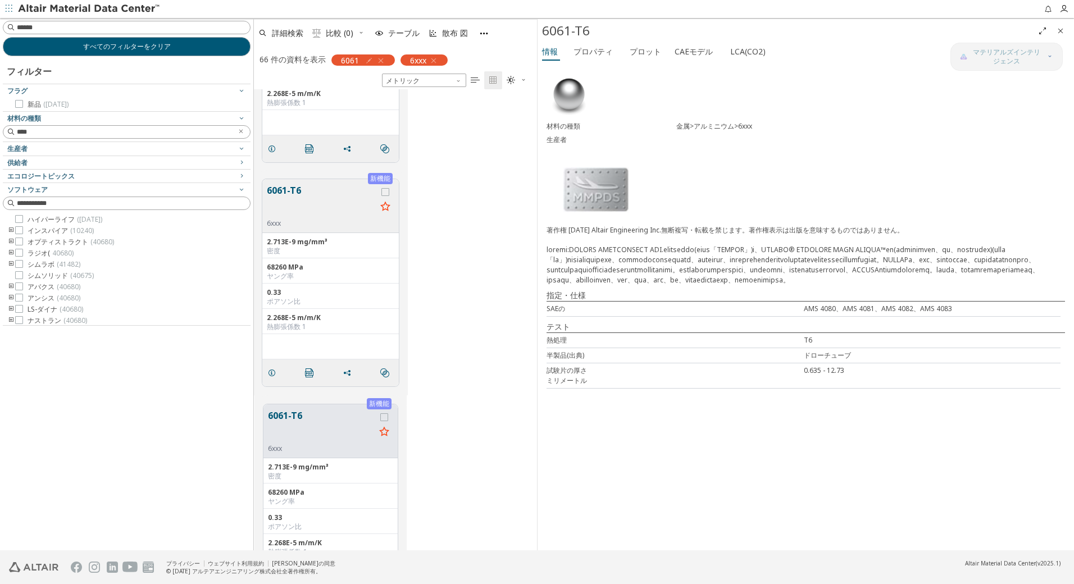
scroll to position [771, 0]
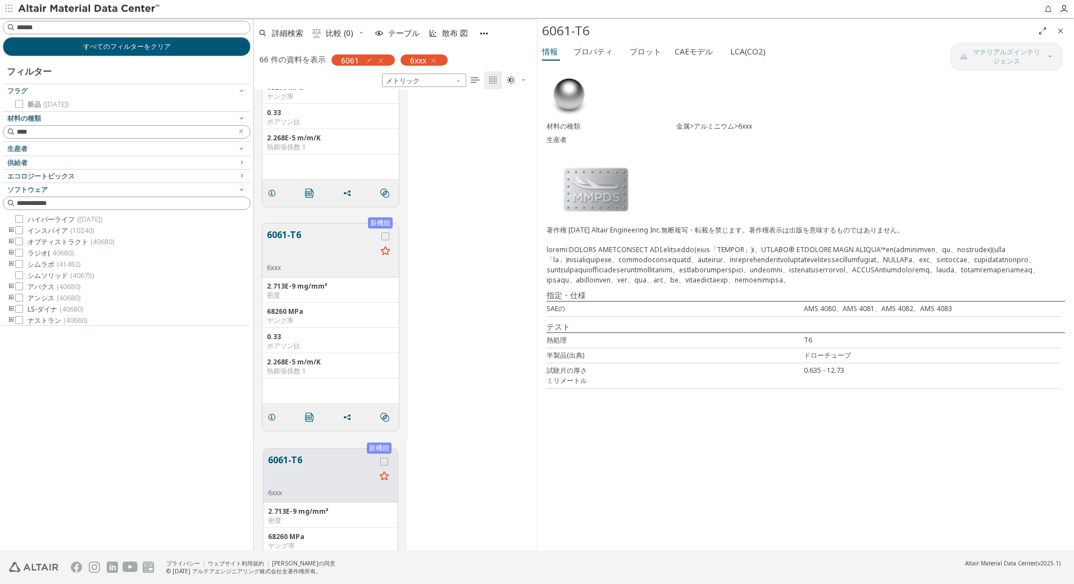
click at [295, 237] on button "6061-T6" at bounding box center [322, 245] width 110 height 35
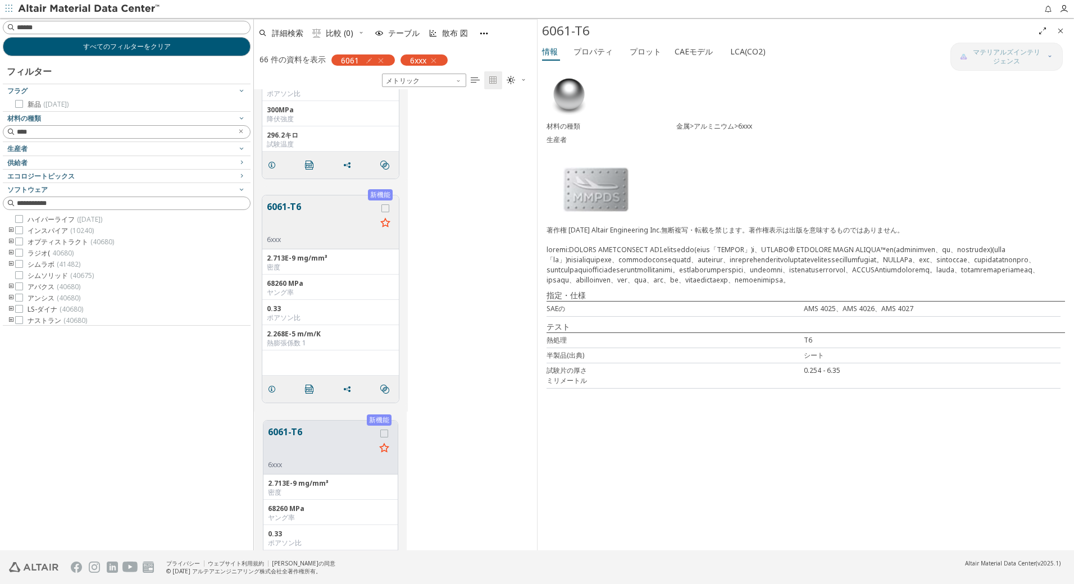
scroll to position [565, 0]
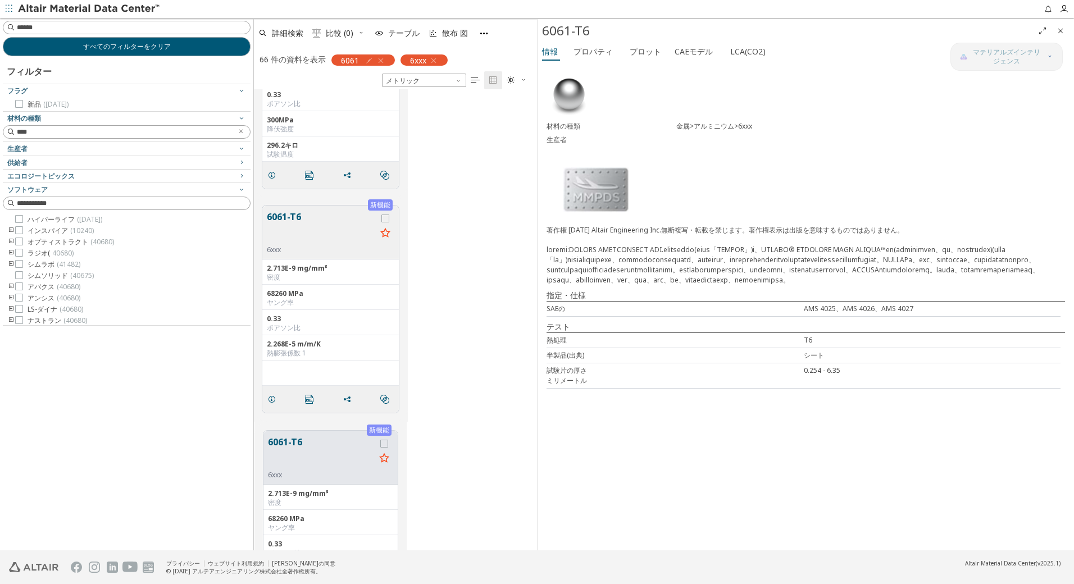
click at [295, 219] on button "6061-T6" at bounding box center [322, 227] width 110 height 35
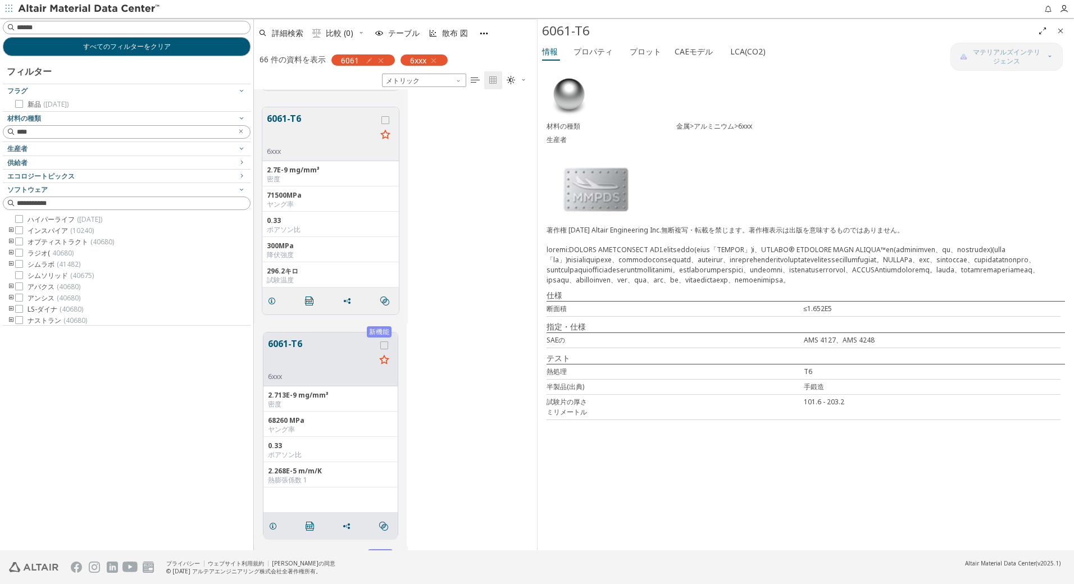
scroll to position [527, 0]
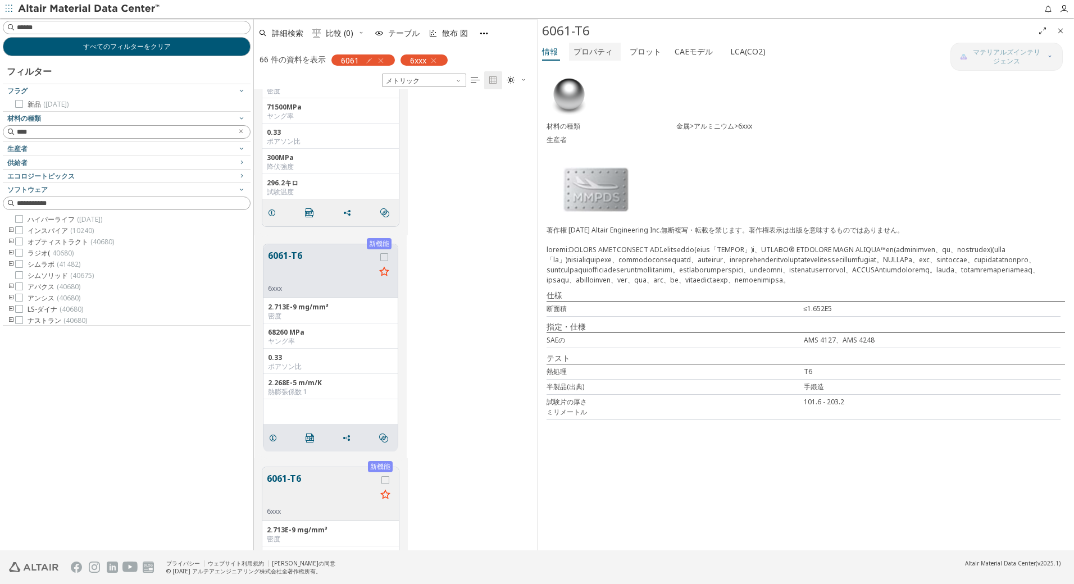
click at [593, 52] on font "プロパティ" at bounding box center [593, 51] width 39 height 11
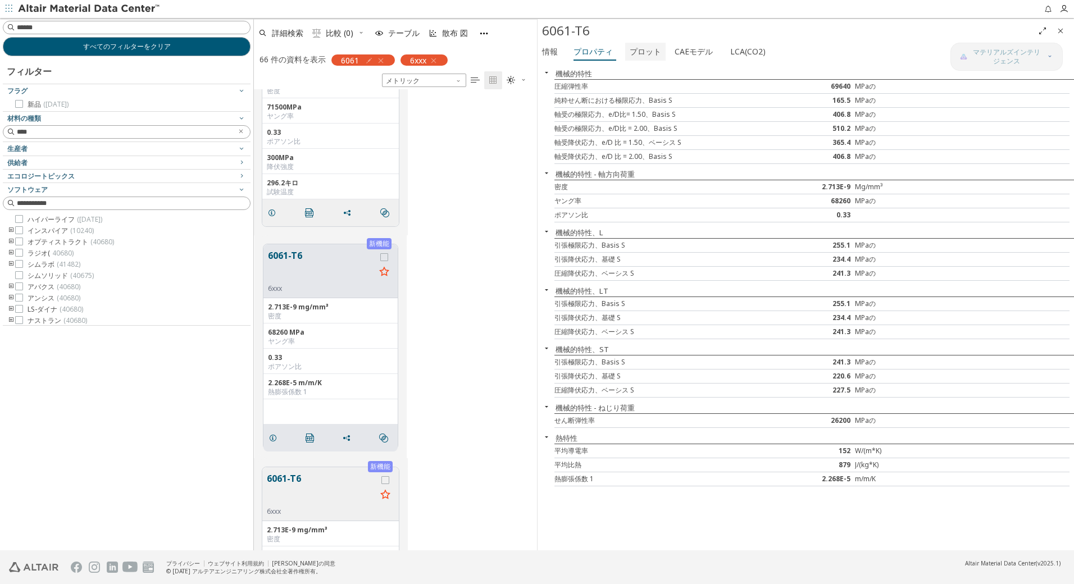
click at [638, 48] on font "プロット" at bounding box center [645, 51] width 31 height 11
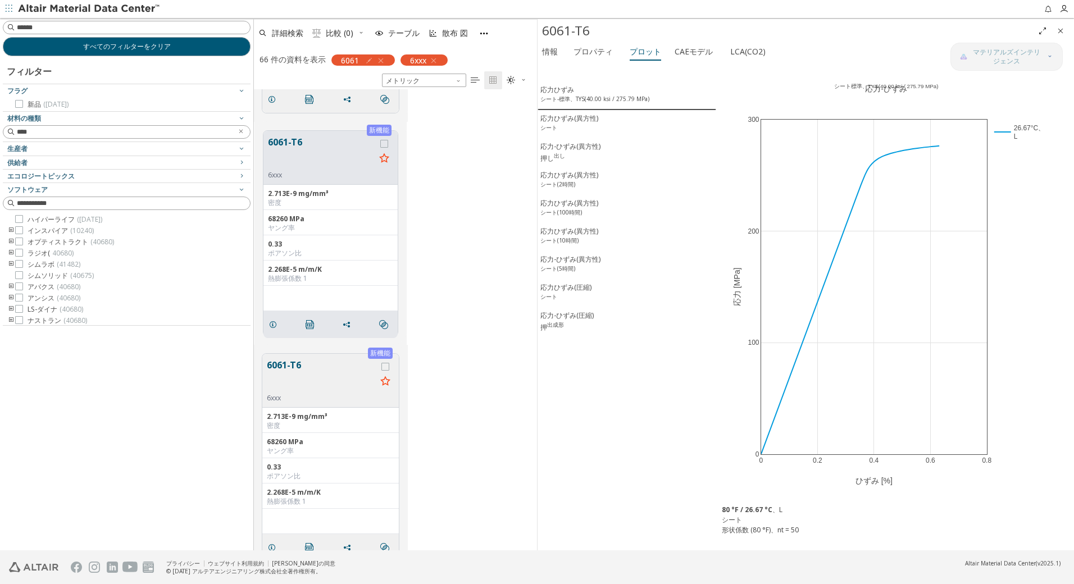
scroll to position [752, 0]
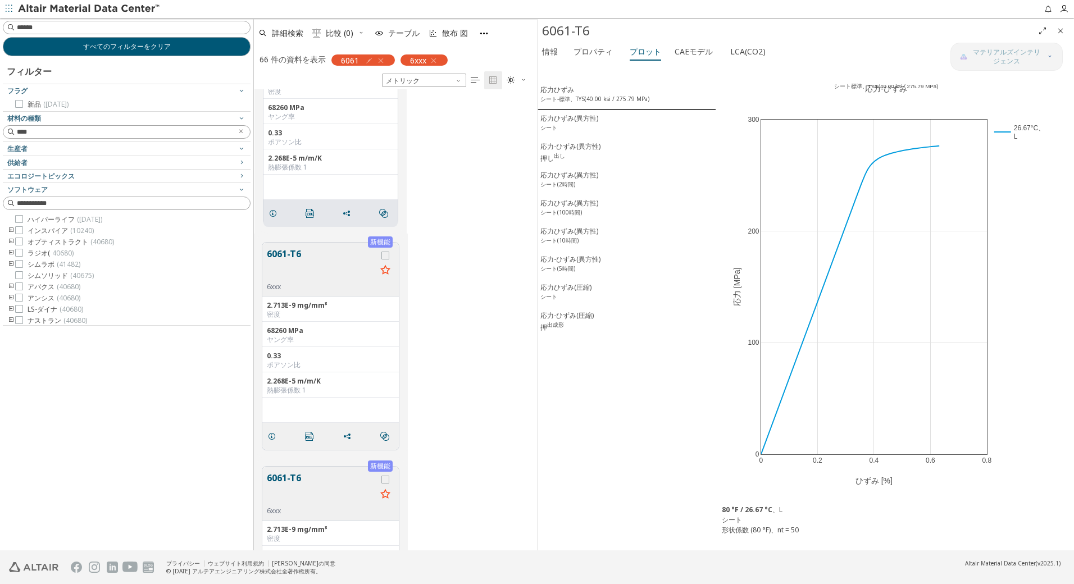
click at [295, 253] on button "6061-T6" at bounding box center [322, 264] width 110 height 35
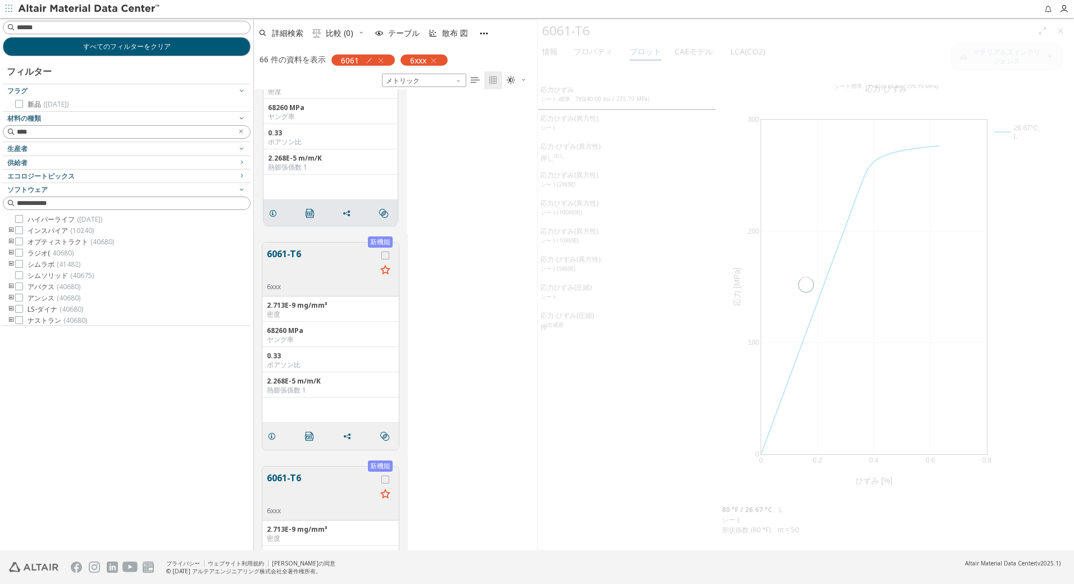
scroll to position [750, 0]
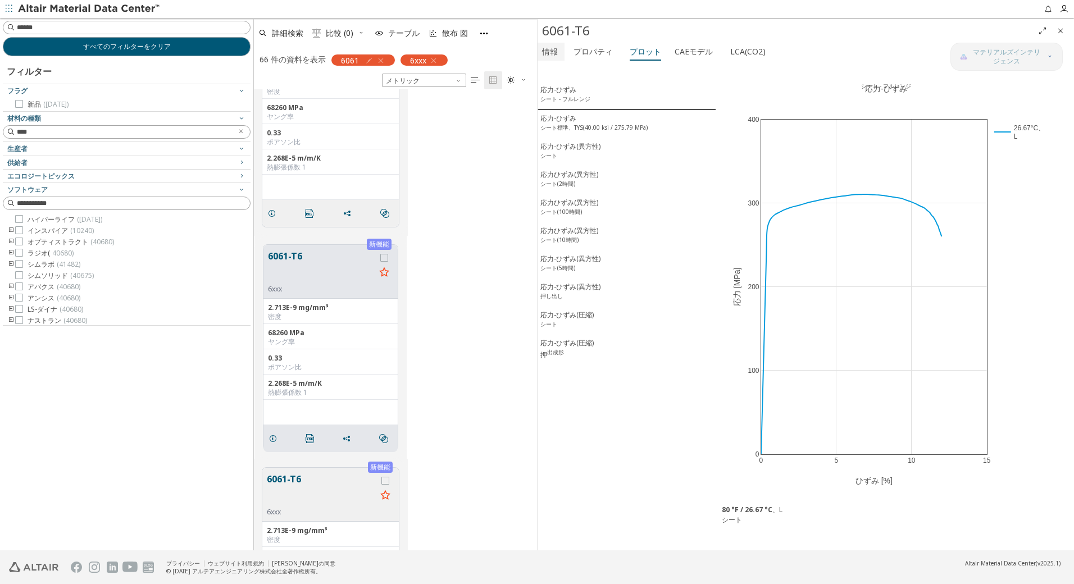
click at [554, 56] on font "情報" at bounding box center [550, 51] width 16 height 11
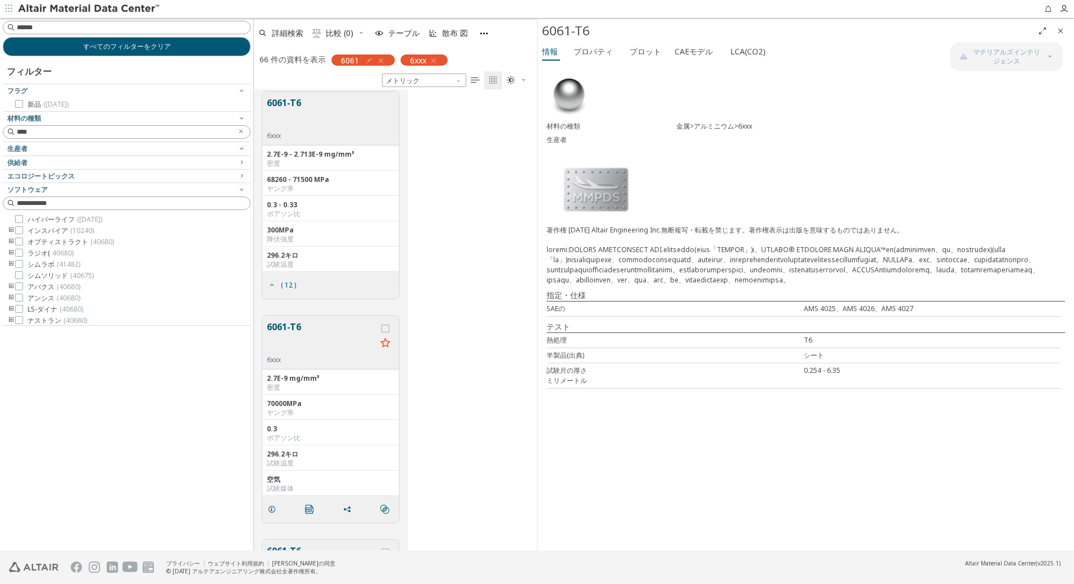
scroll to position [0, 0]
click at [298, 107] on button "6061-T6" at bounding box center [284, 119] width 34 height 35
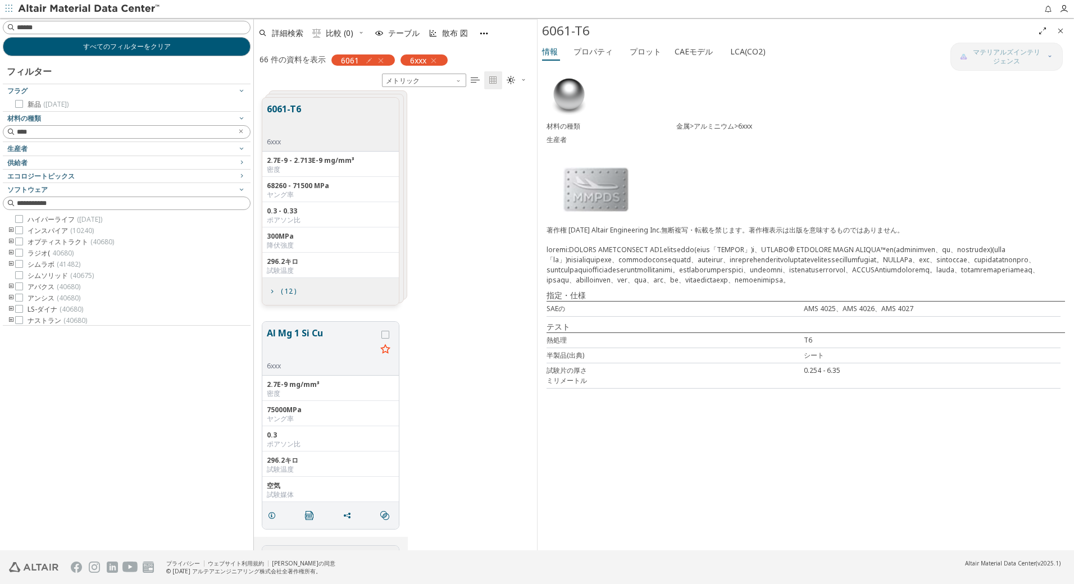
click at [291, 104] on button "6061-T6" at bounding box center [284, 119] width 34 height 35
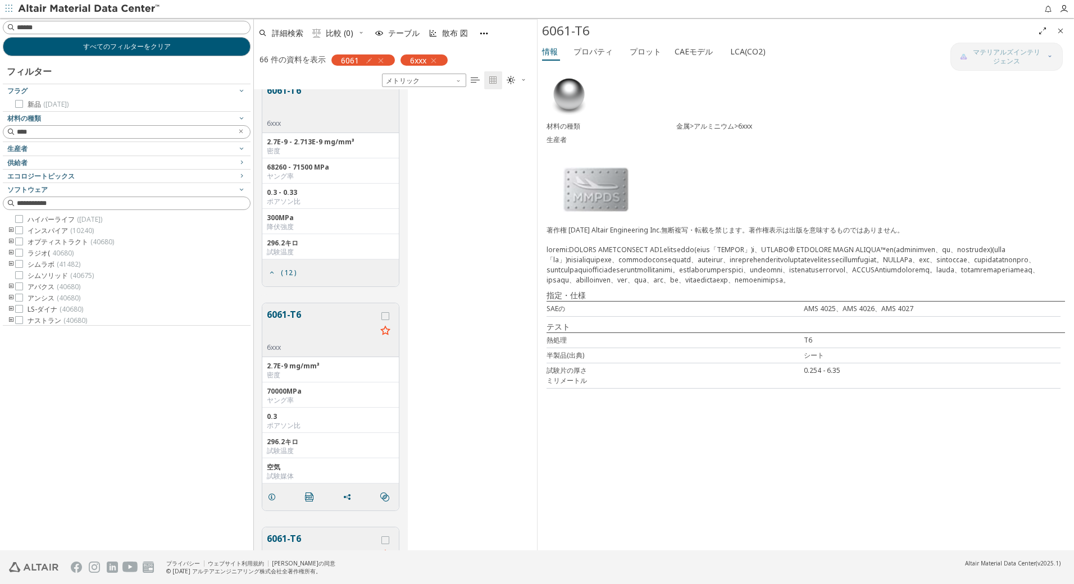
click at [289, 309] on button "6061-T6" at bounding box center [322, 325] width 110 height 35
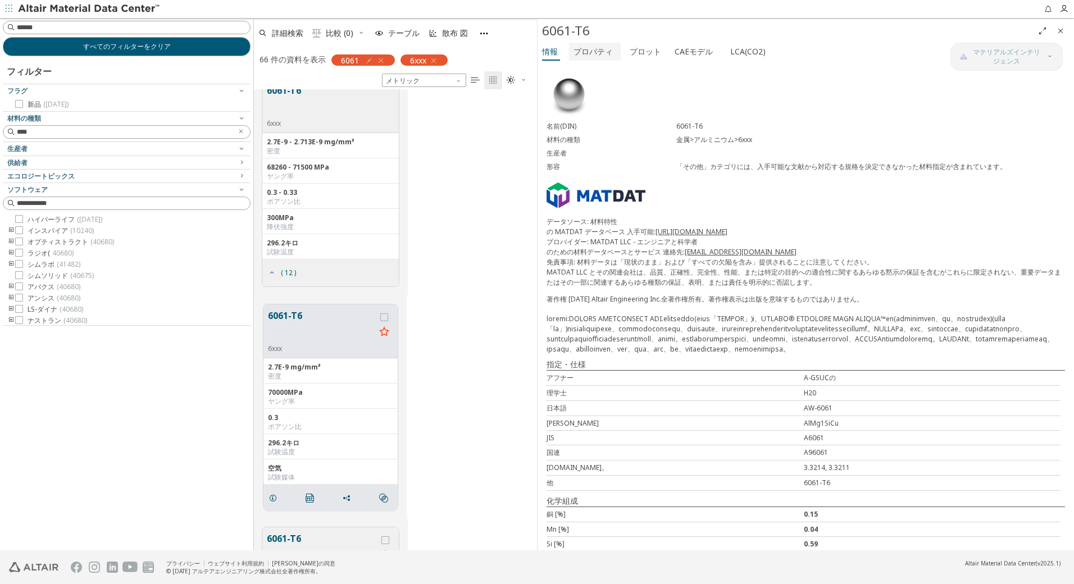
click at [594, 58] on button "プロパティ" at bounding box center [595, 52] width 52 height 18
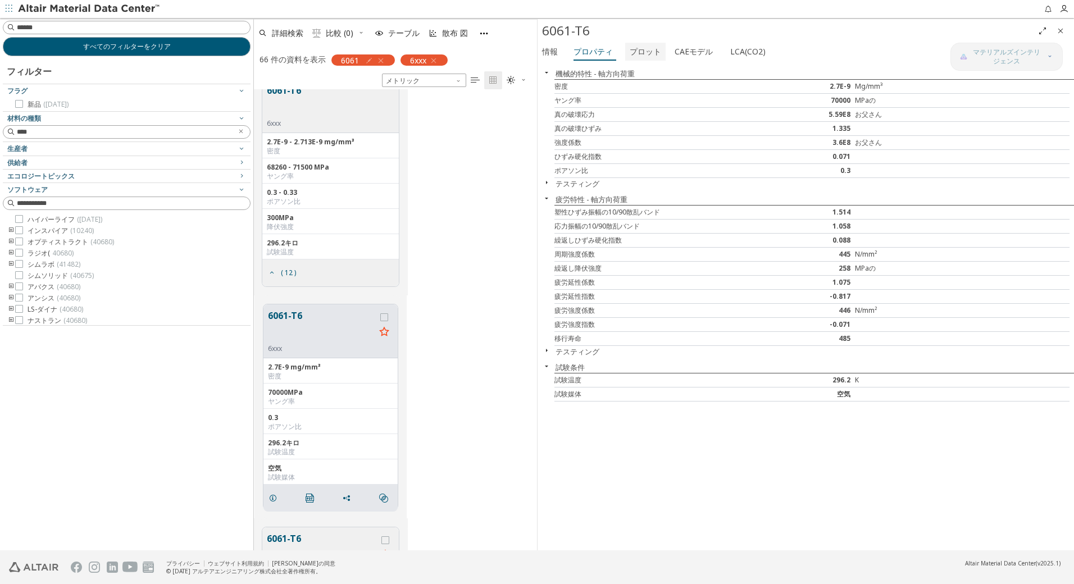
click at [633, 48] on font "プロット" at bounding box center [645, 51] width 31 height 11
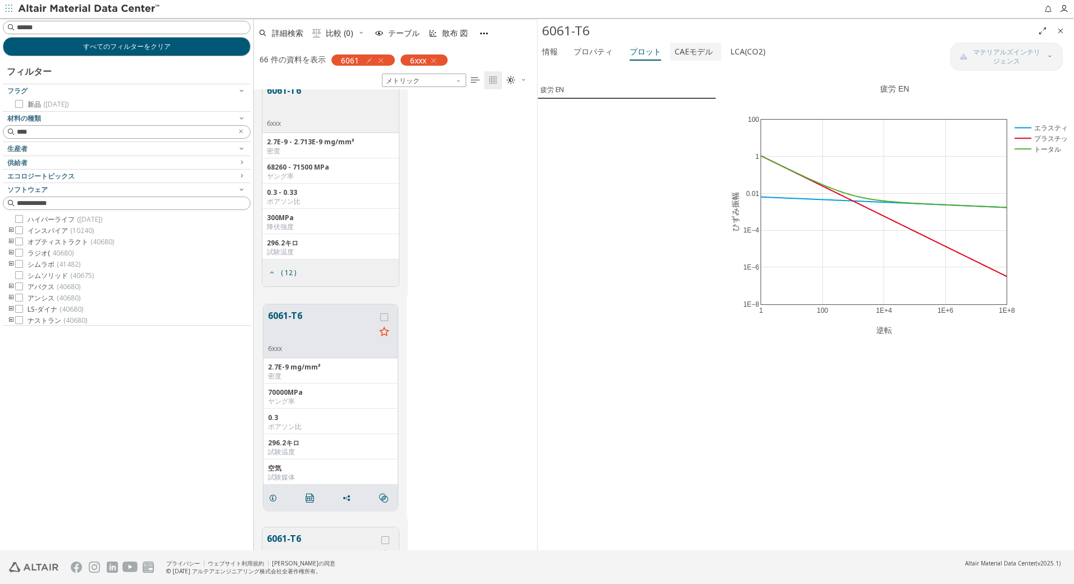
drag, startPoint x: 674, startPoint y: 51, endPoint x: 688, endPoint y: 52, distance: 13.5
click at [675, 51] on font "CAEモデル" at bounding box center [694, 51] width 38 height 11
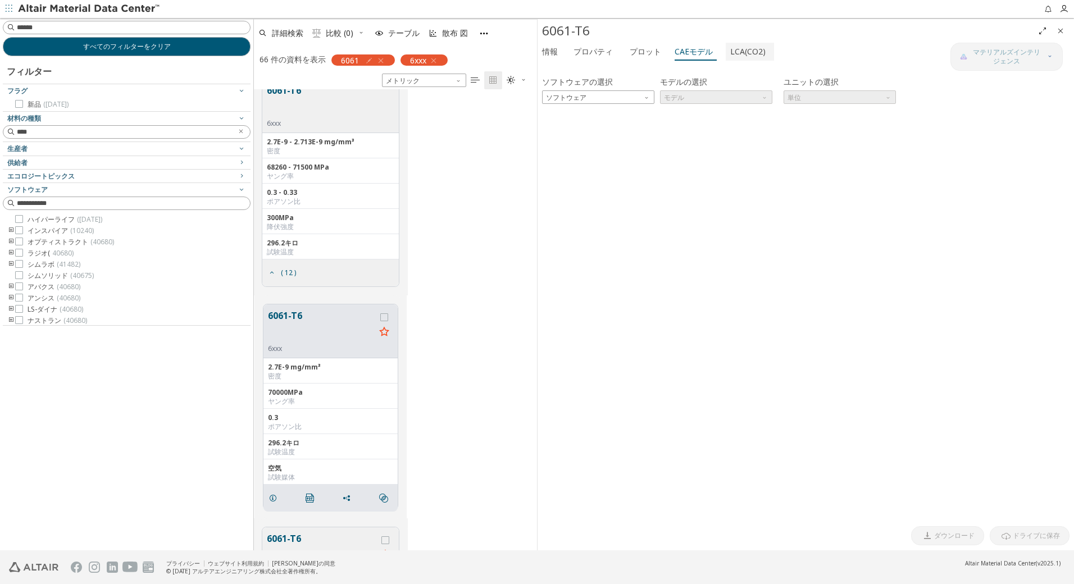
click at [735, 49] on font "LCA(CO2)" at bounding box center [747, 51] width 35 height 11
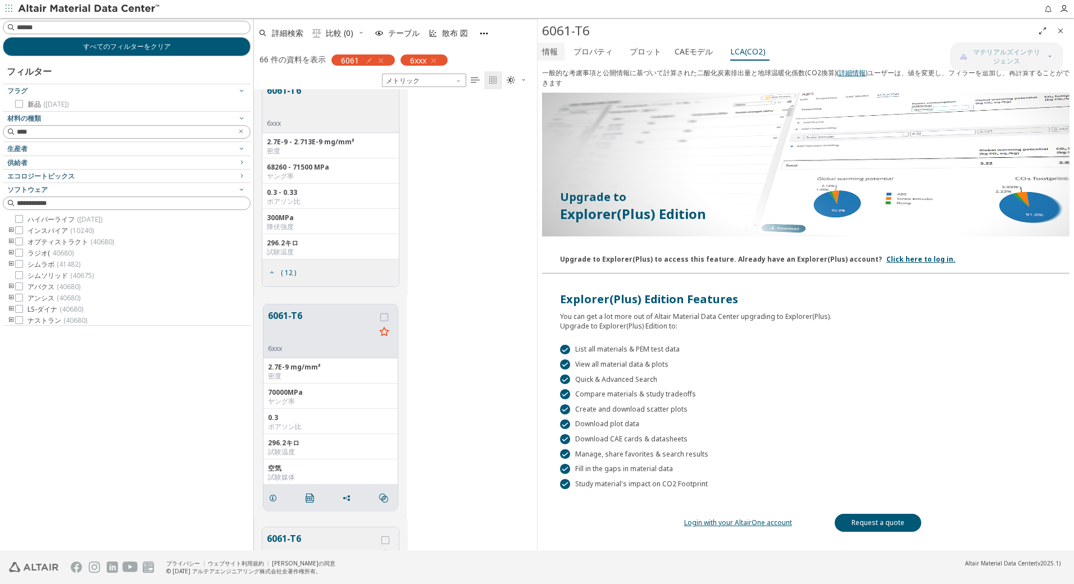
click at [551, 53] on font "情報" at bounding box center [550, 51] width 16 height 11
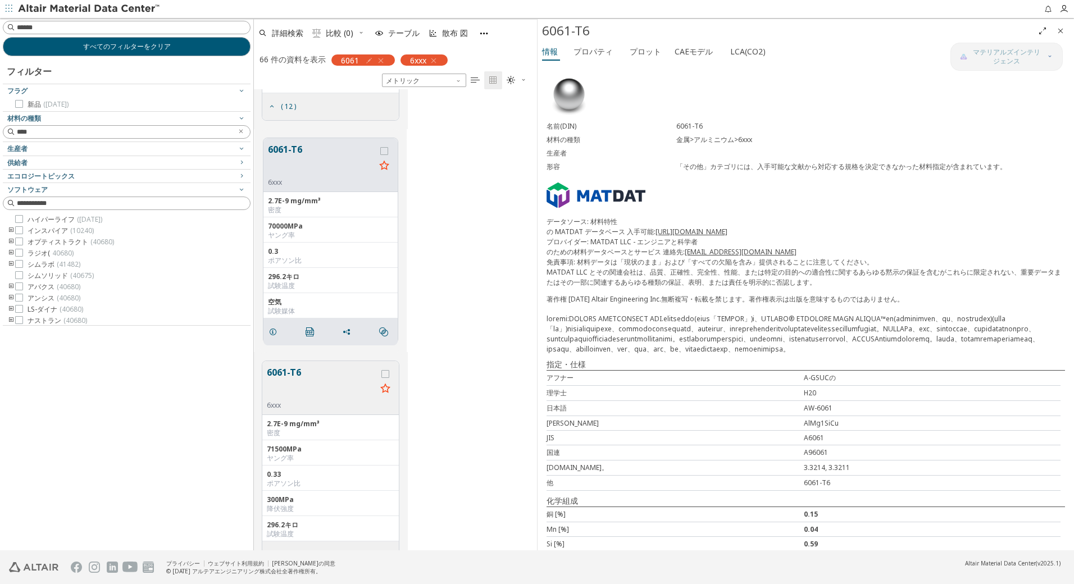
scroll to position [187, 0]
click at [308, 332] on icon "" at bounding box center [310, 329] width 9 height 9
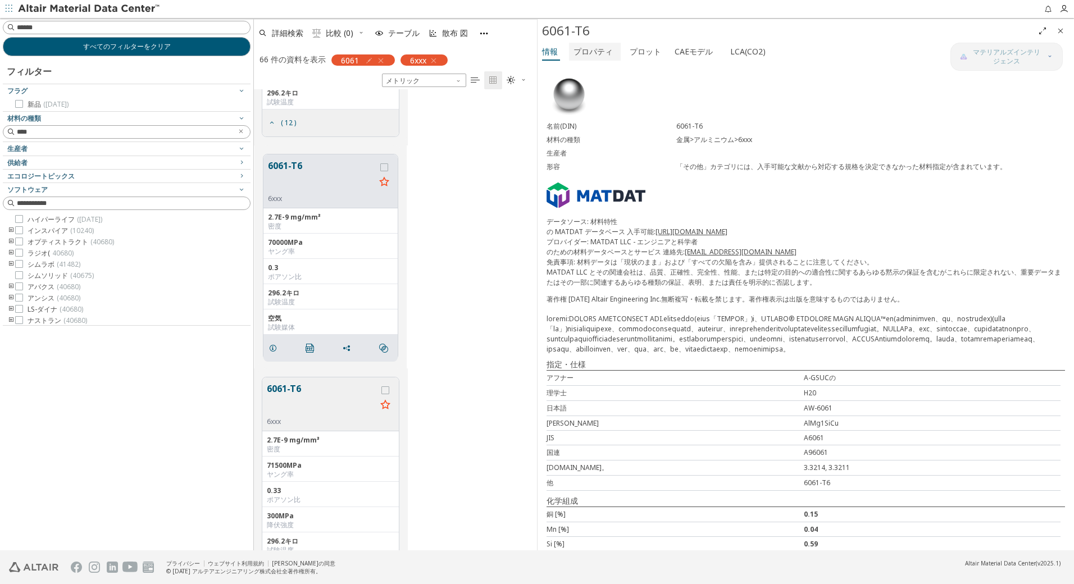
click at [600, 54] on font "プロパティ" at bounding box center [593, 51] width 39 height 11
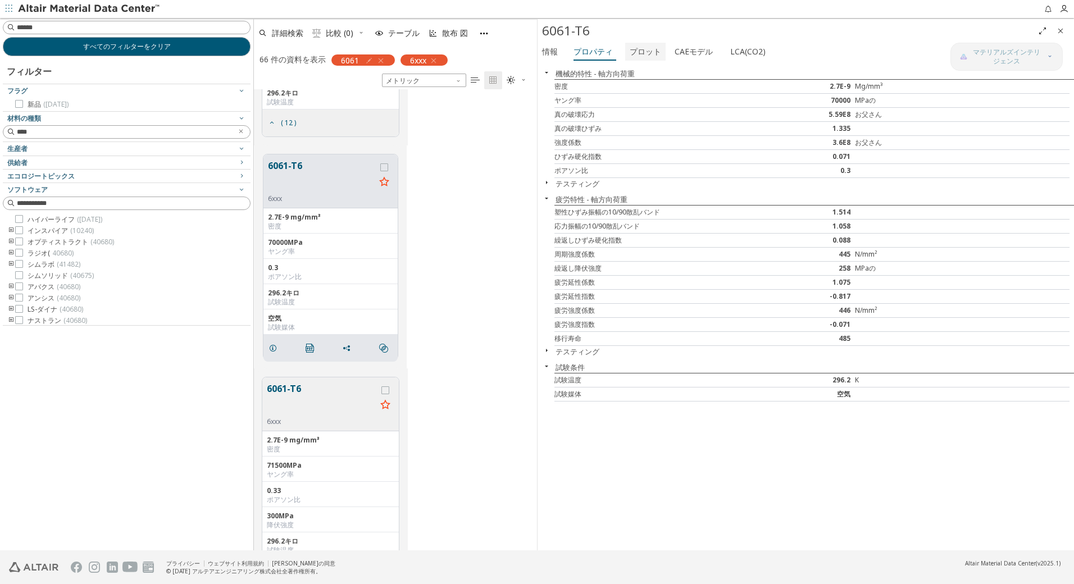
click at [630, 50] on font "プロット" at bounding box center [645, 51] width 31 height 11
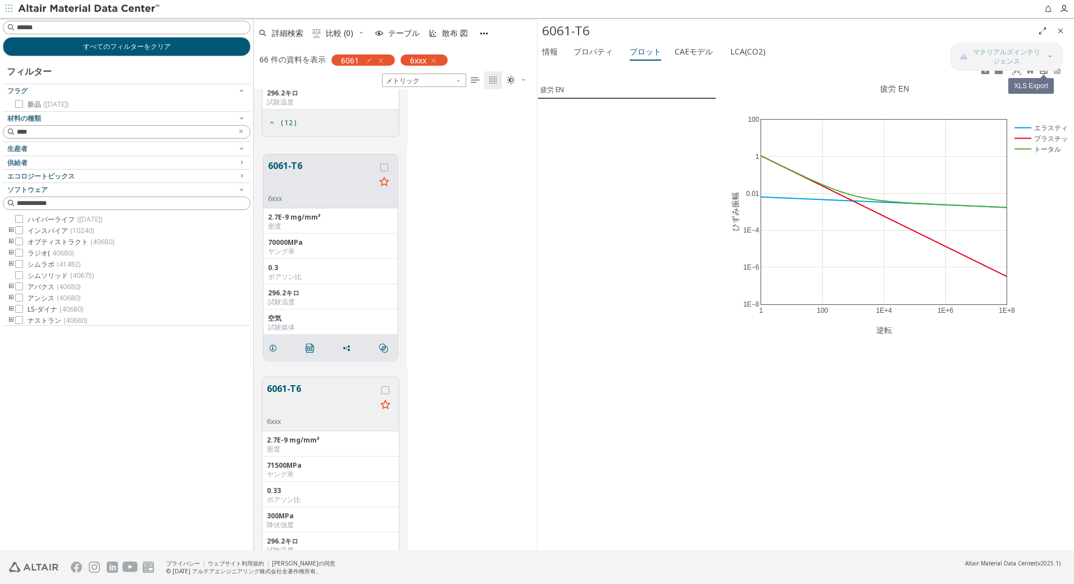
click at [1047, 74] on icon at bounding box center [1043, 70] width 9 height 9
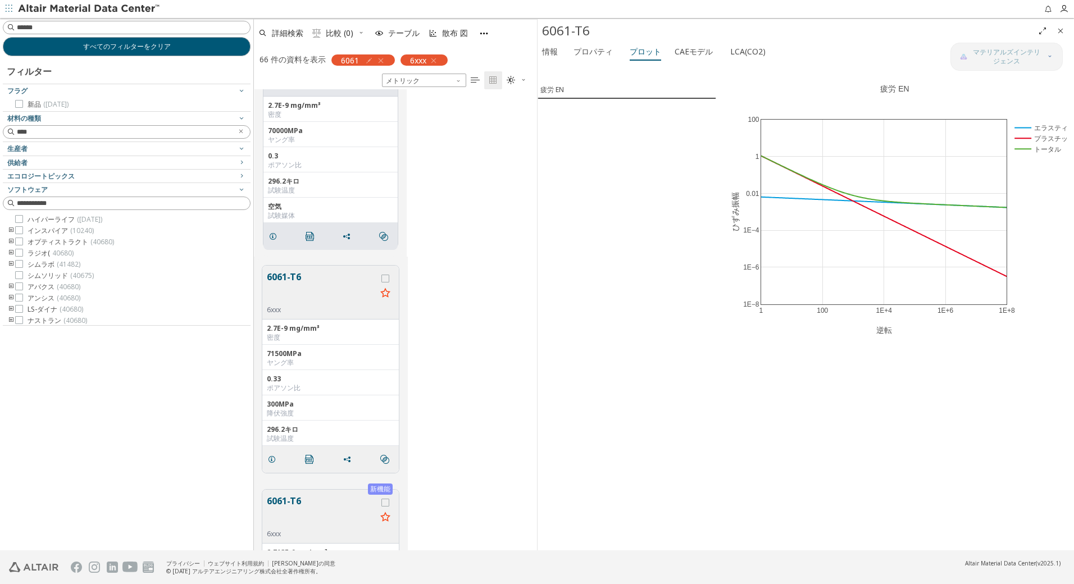
scroll to position [262, 0]
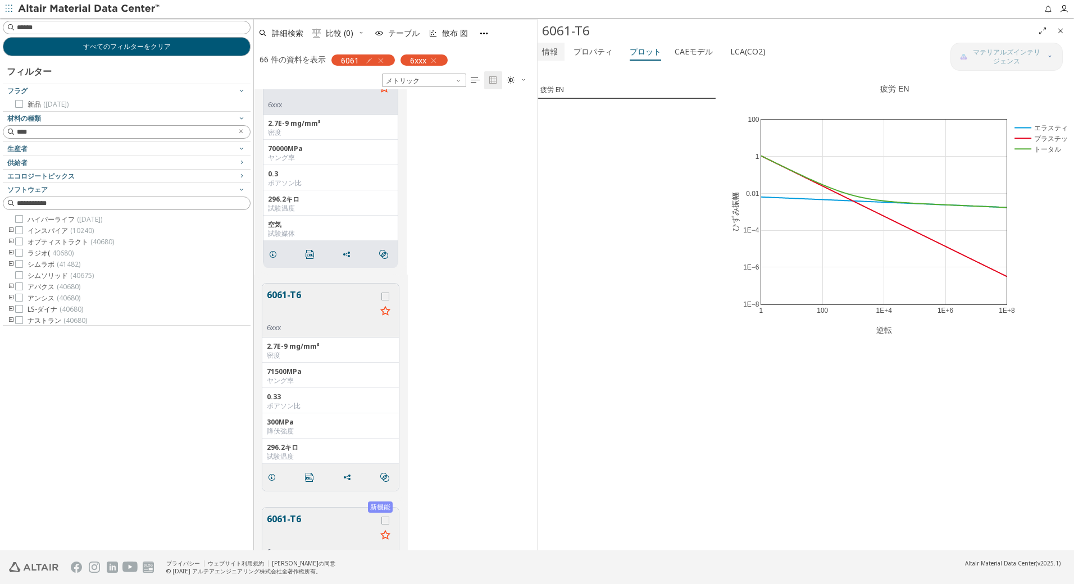
click at [558, 51] on span "情報" at bounding box center [551, 52] width 18 height 18
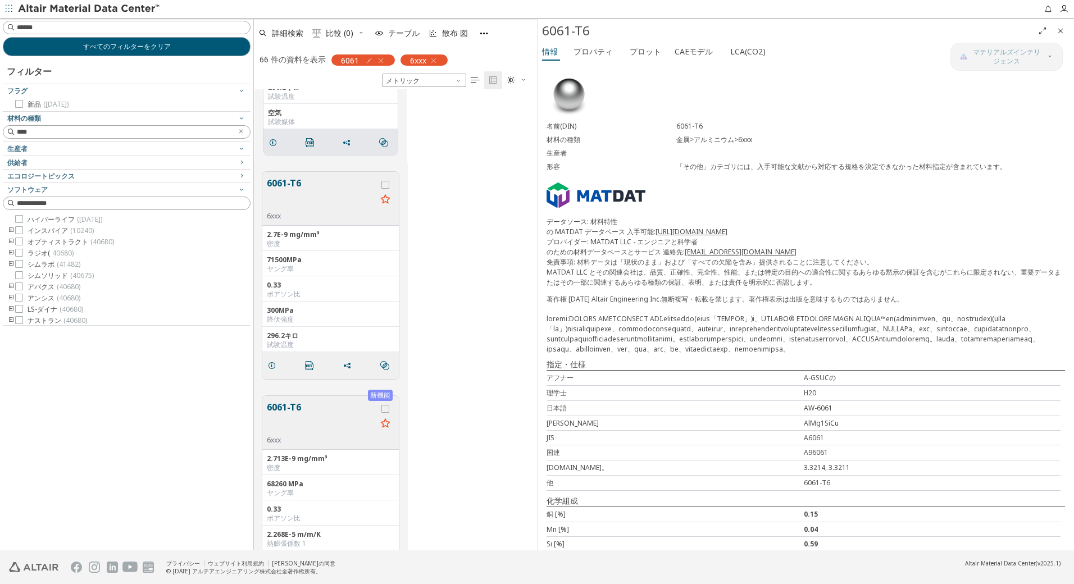
scroll to position [375, 0]
click at [289, 179] on button "6061-T6" at bounding box center [322, 193] width 110 height 35
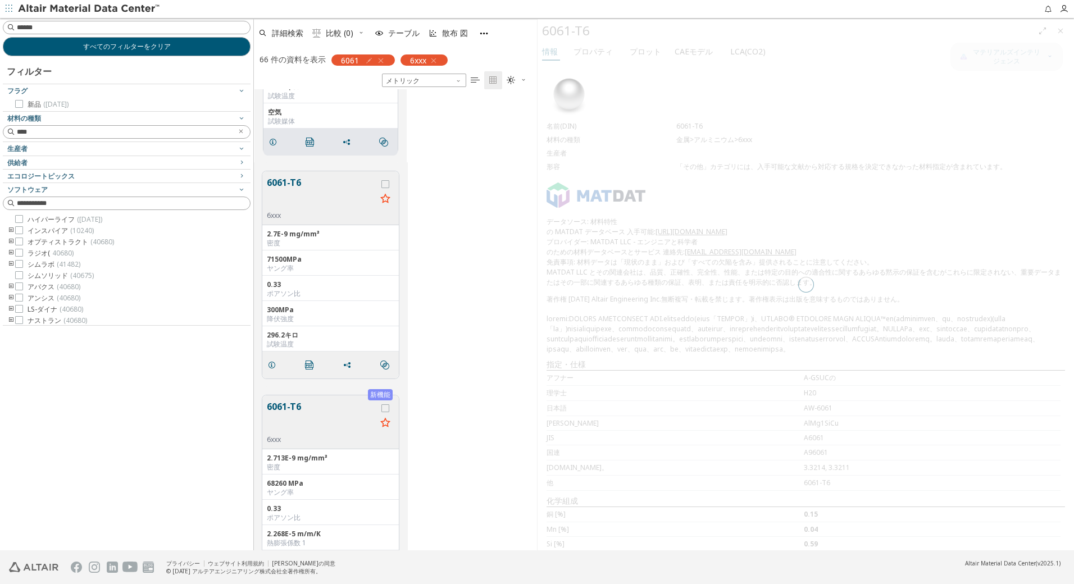
scroll to position [374, 0]
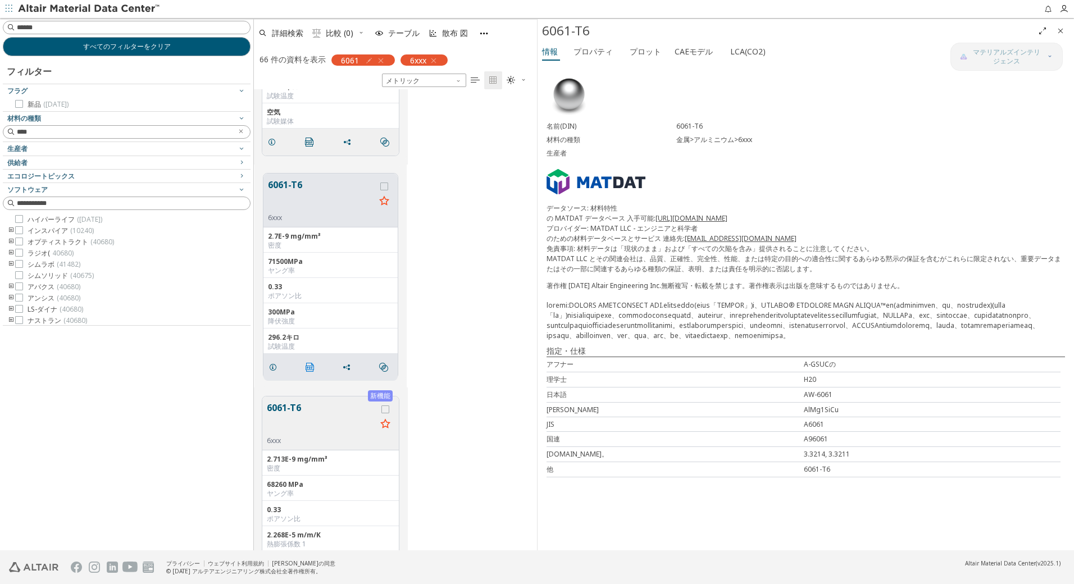
click at [309, 367] on icon "" at bounding box center [310, 367] width 9 height 9
click at [590, 53] on font "プロパティ" at bounding box center [593, 51] width 39 height 11
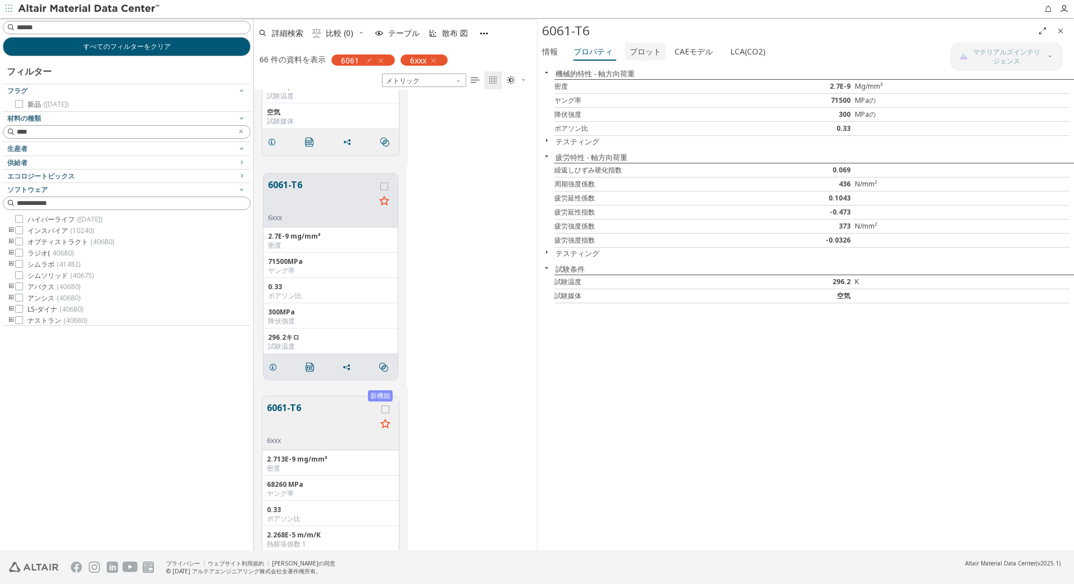
click at [646, 48] on font "プロット" at bounding box center [645, 51] width 31 height 11
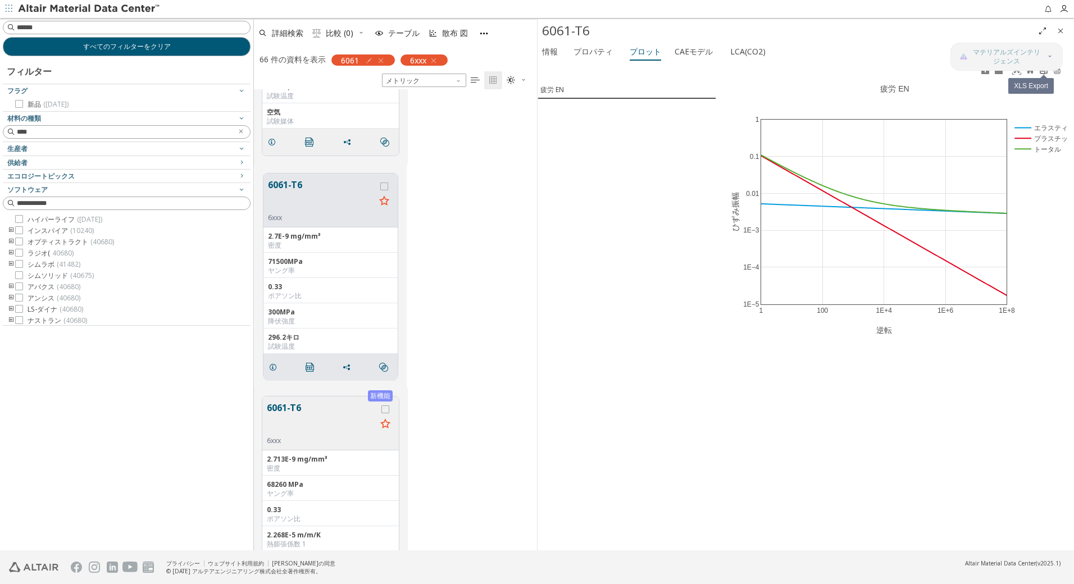
click at [1041, 72] on icon at bounding box center [1043, 70] width 9 height 9
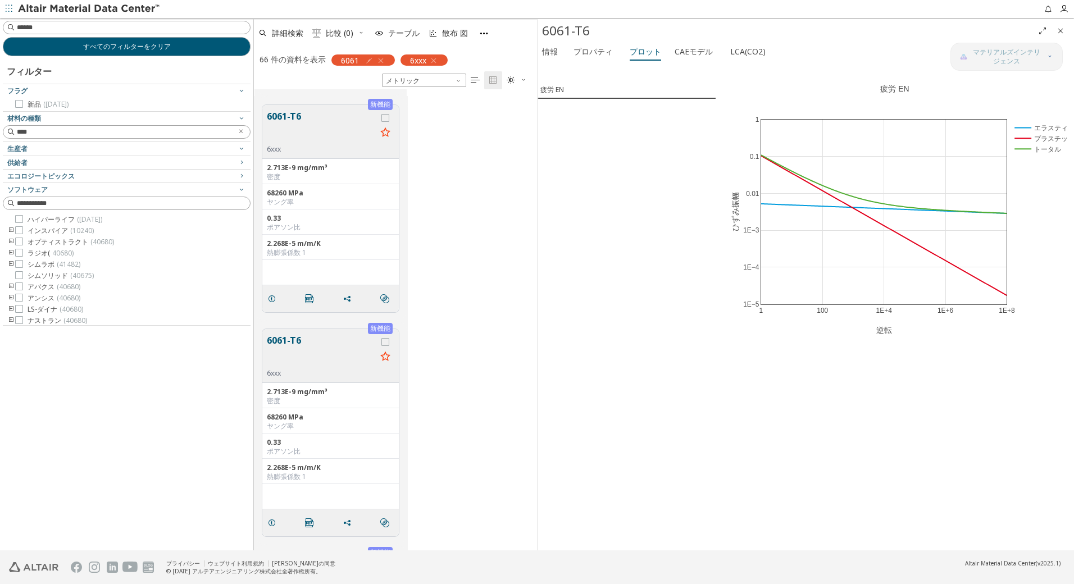
scroll to position [673, 0]
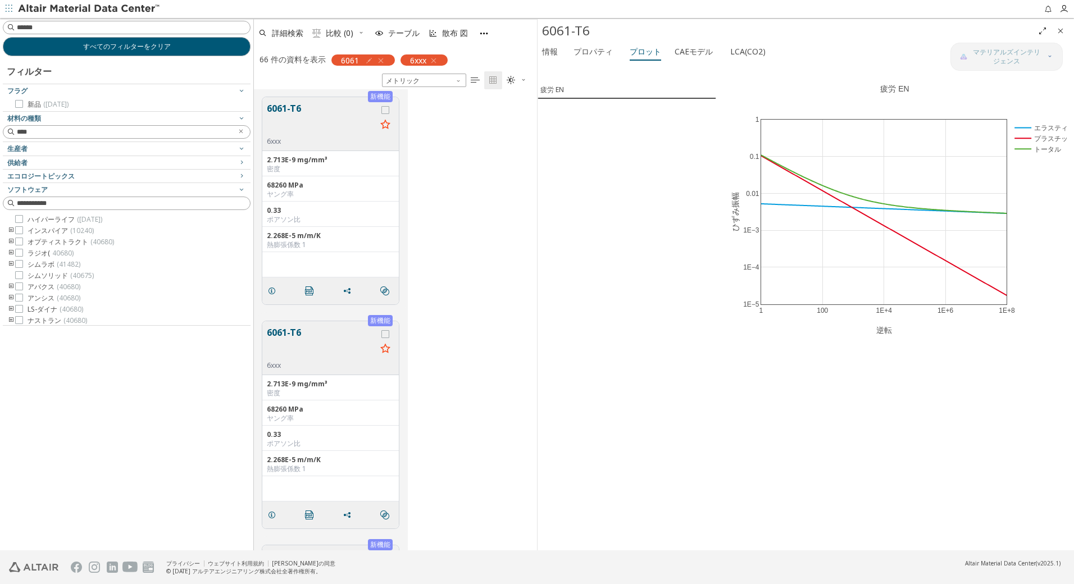
click at [293, 337] on button "6061-T6" at bounding box center [322, 343] width 110 height 35
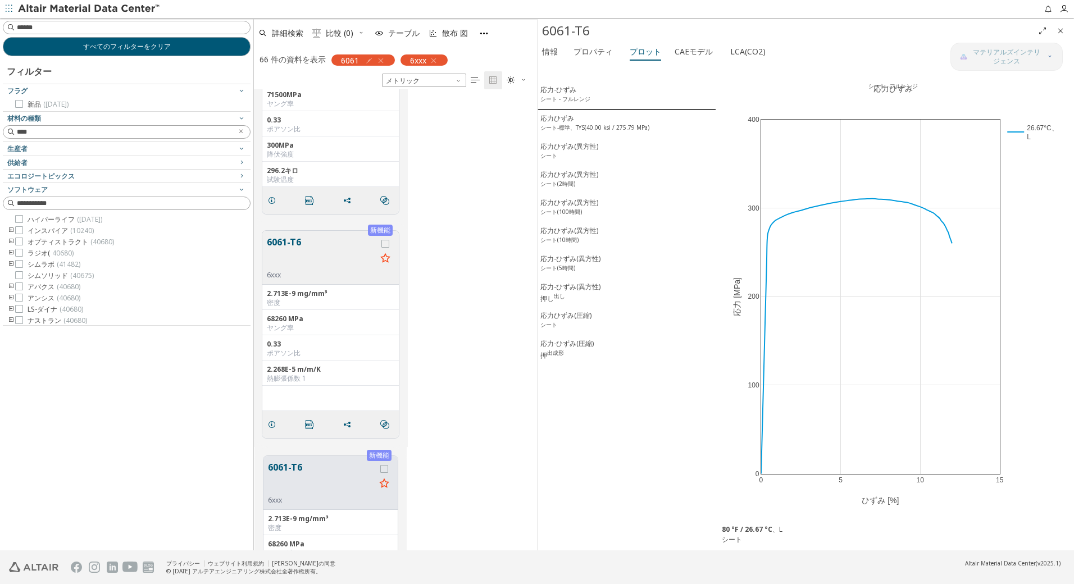
scroll to position [543, 0]
click at [290, 242] on button "6061-T6" at bounding box center [322, 248] width 110 height 35
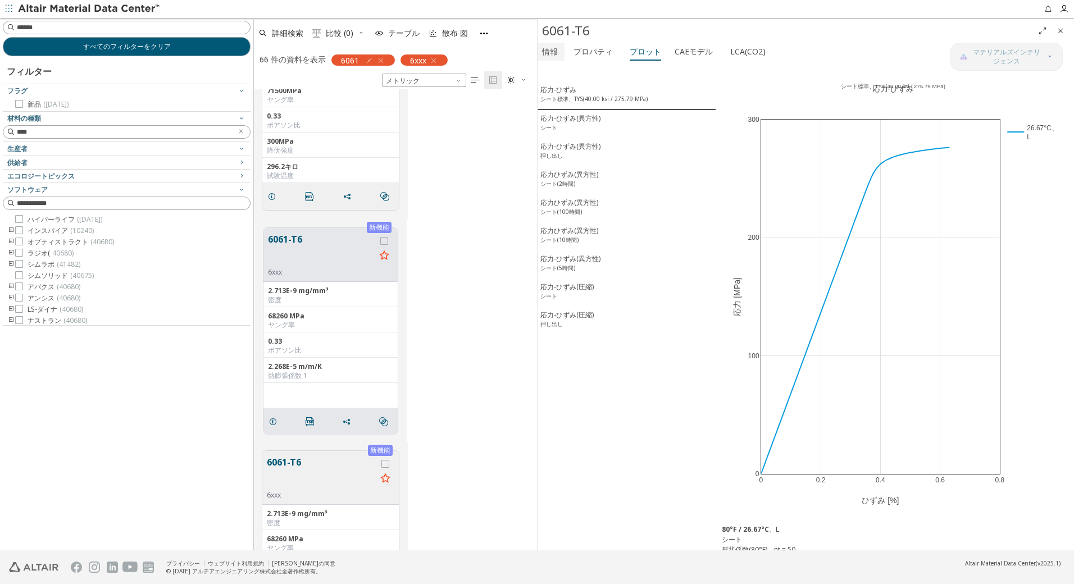
click at [548, 54] on font "情報" at bounding box center [550, 51] width 16 height 11
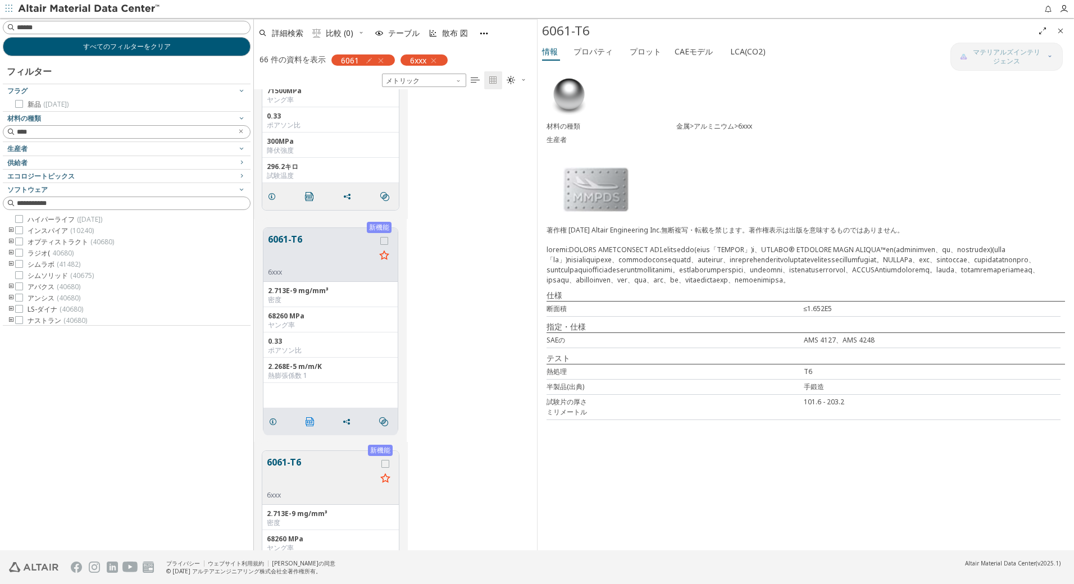
click at [311, 420] on icon "" at bounding box center [310, 421] width 9 height 9
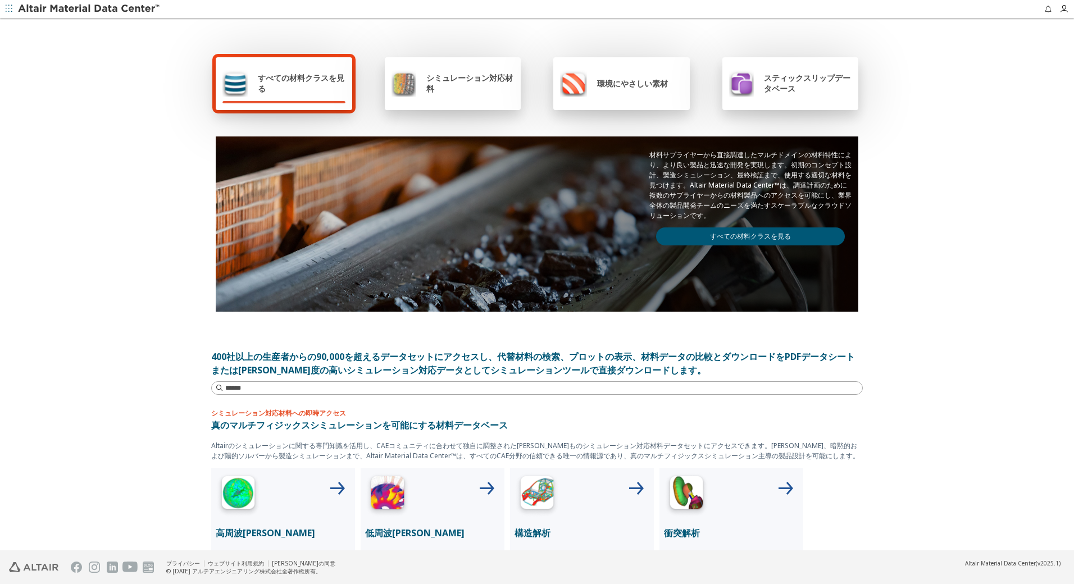
click at [744, 238] on link "すべての材料クラスを見る" at bounding box center [750, 237] width 189 height 18
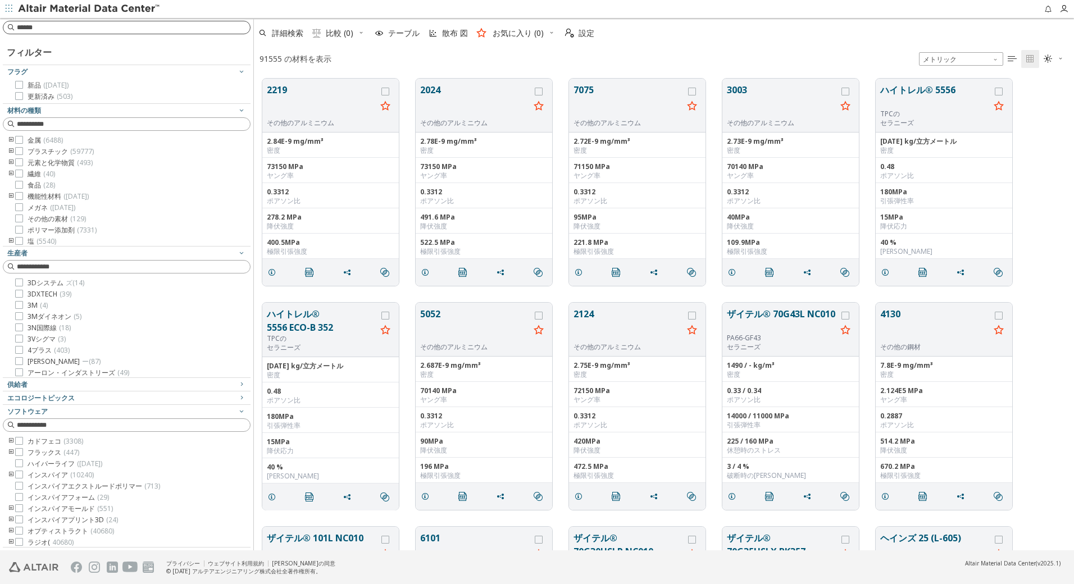
scroll to position [472, 812]
click at [143, 26] on input at bounding box center [133, 27] width 233 height 11
type input "****"
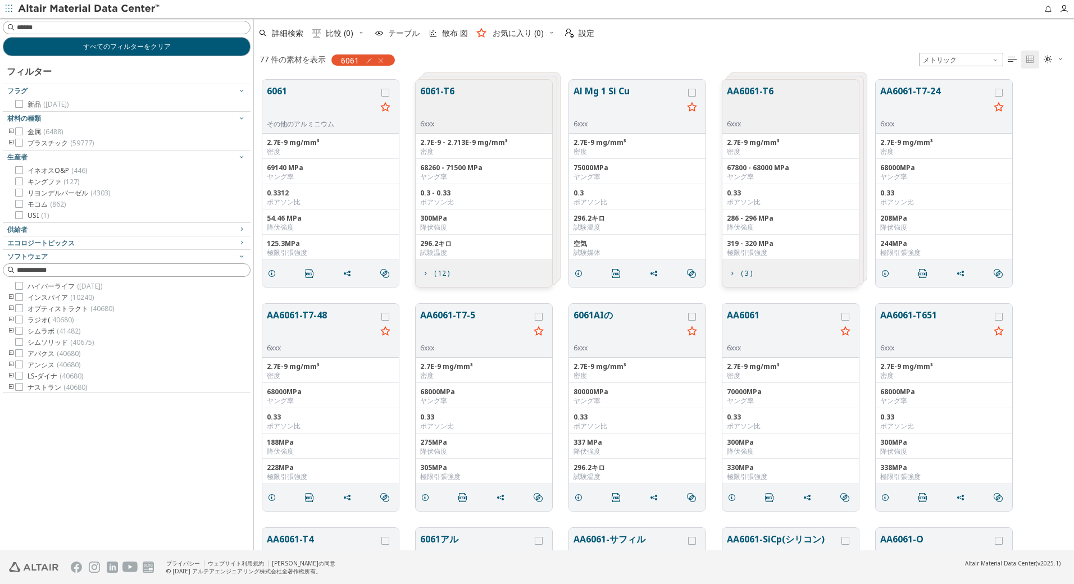
click at [434, 92] on button "6061-T6" at bounding box center [437, 101] width 34 height 35
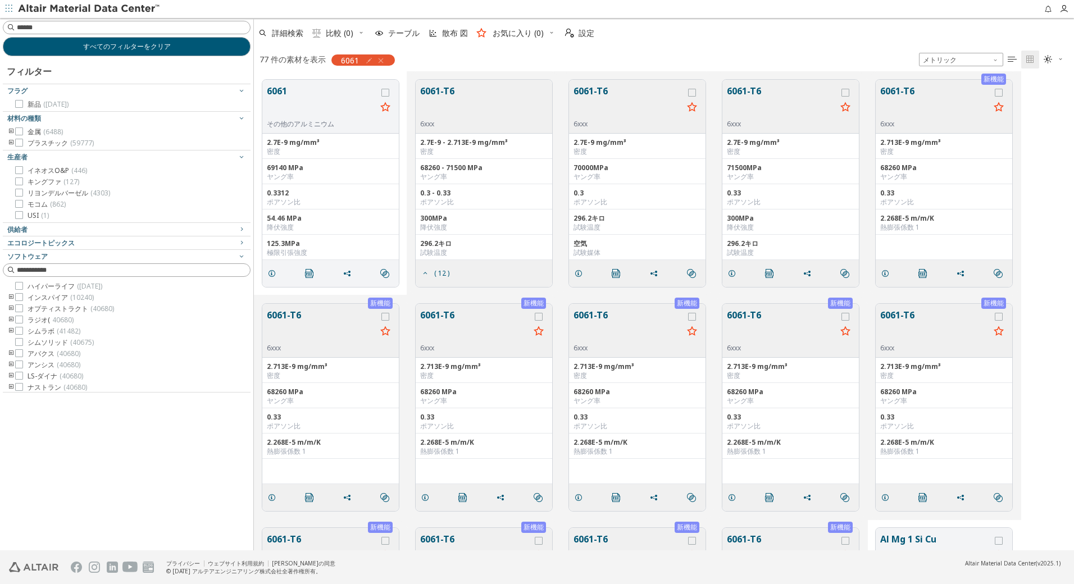
click at [894, 92] on button "6061-T6" at bounding box center [935, 101] width 110 height 35
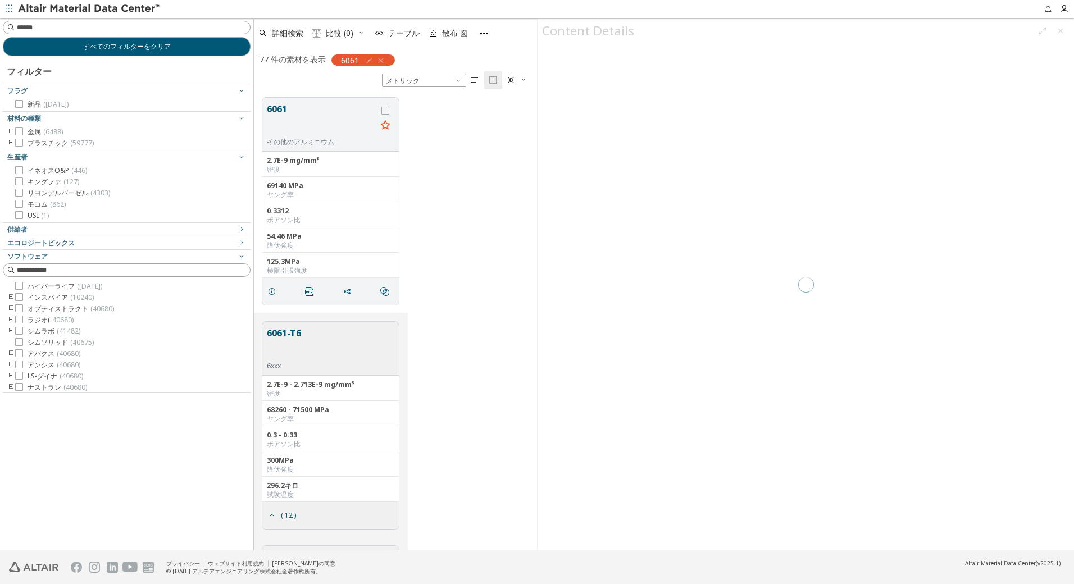
scroll to position [453, 275]
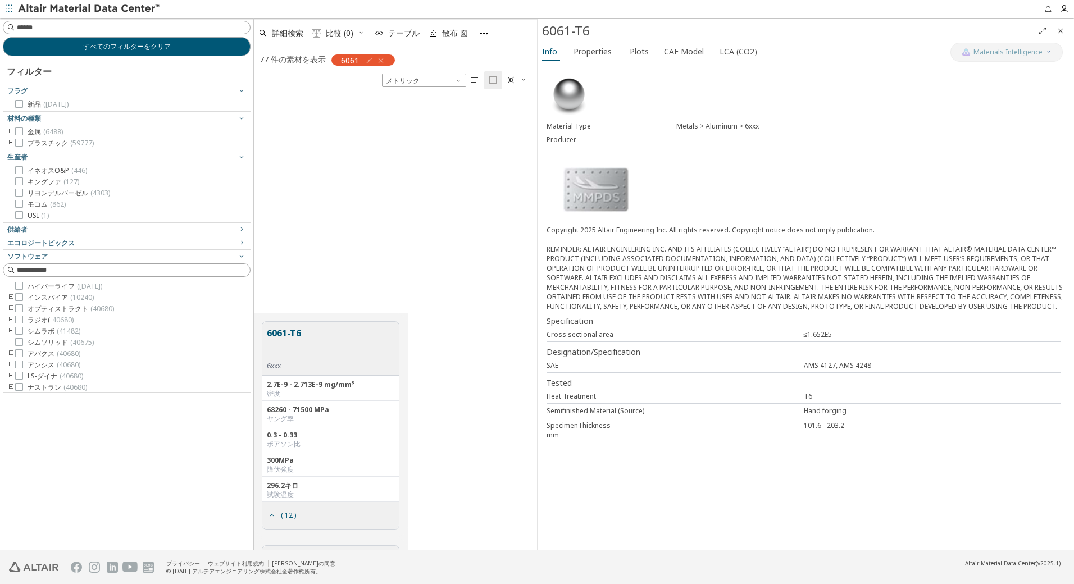
scroll to position [663, 0]
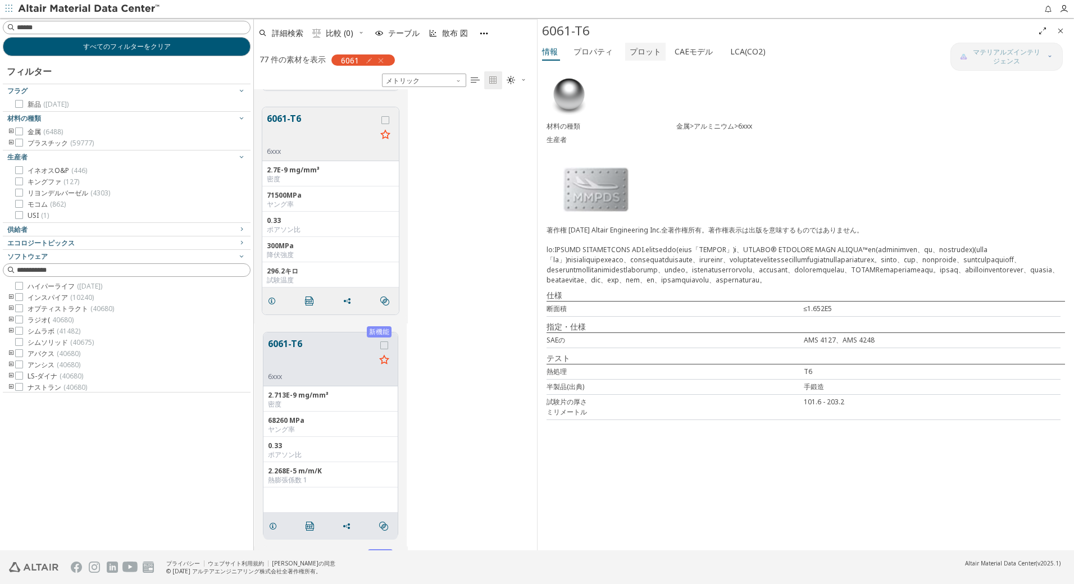
click at [652, 49] on font "プロット" at bounding box center [645, 51] width 31 height 11
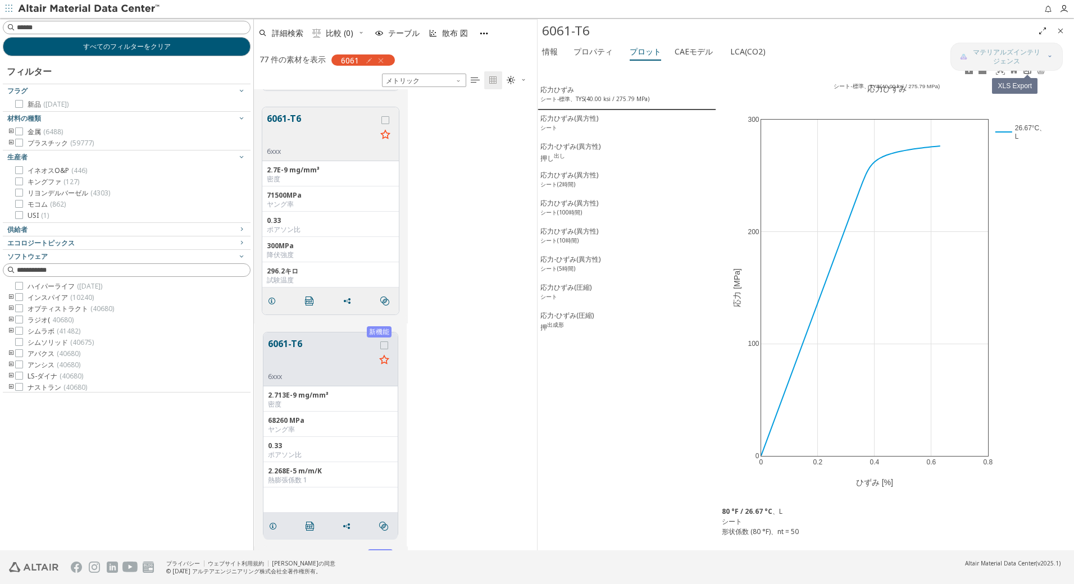
click at [1027, 75] on link at bounding box center [1027, 70] width 13 height 13
click at [565, 124] on div "応力ひずみ(異方性) シート" at bounding box center [569, 123] width 58 height 21
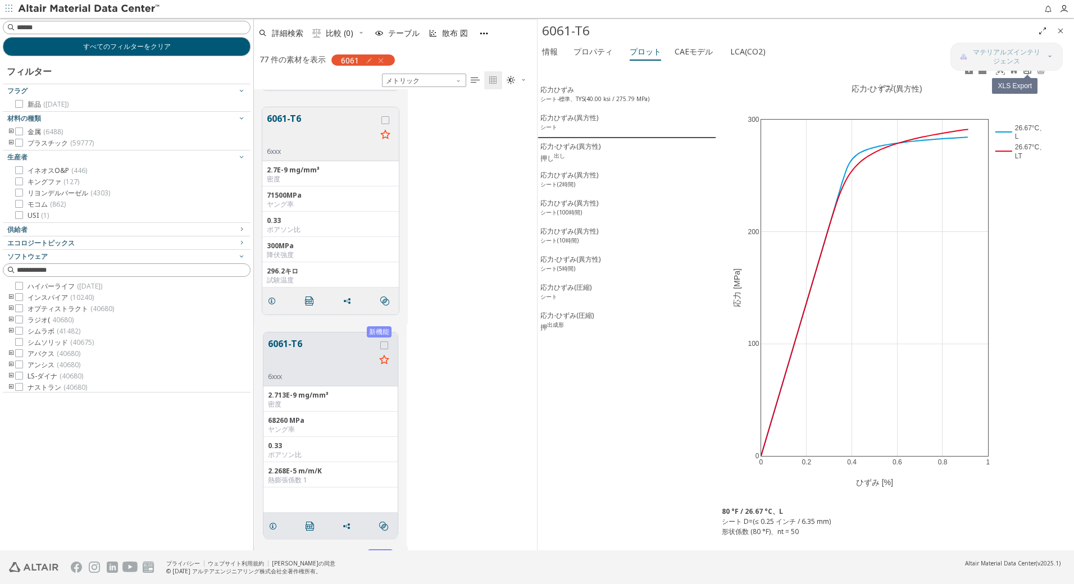
click at [1029, 73] on icon at bounding box center [1027, 70] width 9 height 9
click at [582, 156] on div "応力-ひずみ(異方性) 押し 出し" at bounding box center [570, 153] width 60 height 22
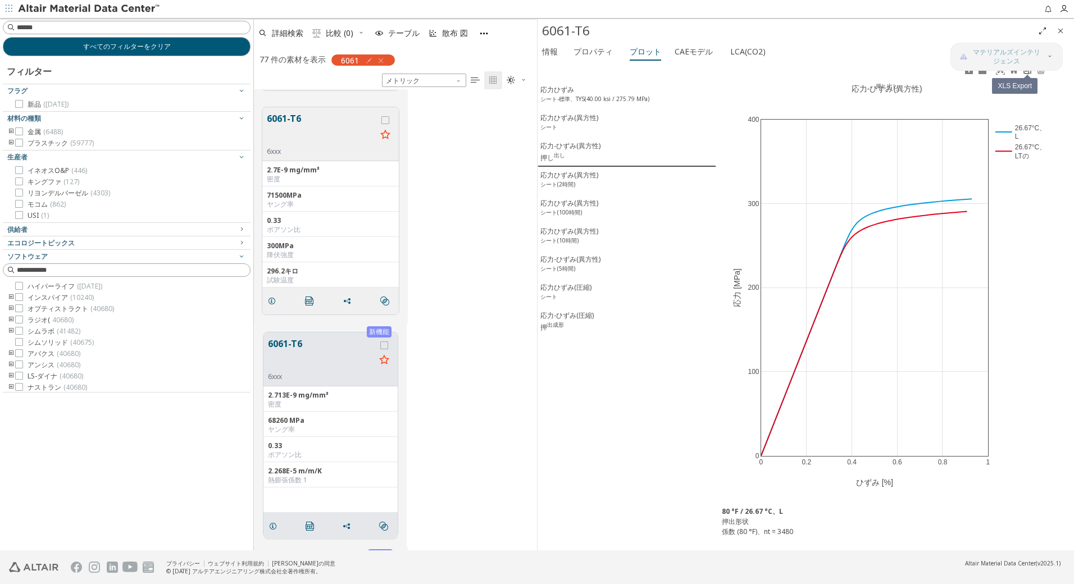
click at [1030, 73] on icon at bounding box center [1027, 70] width 7 height 8
click at [577, 180] on div "応力ひずみ(異方性) シート(2時間)" at bounding box center [569, 180] width 58 height 21
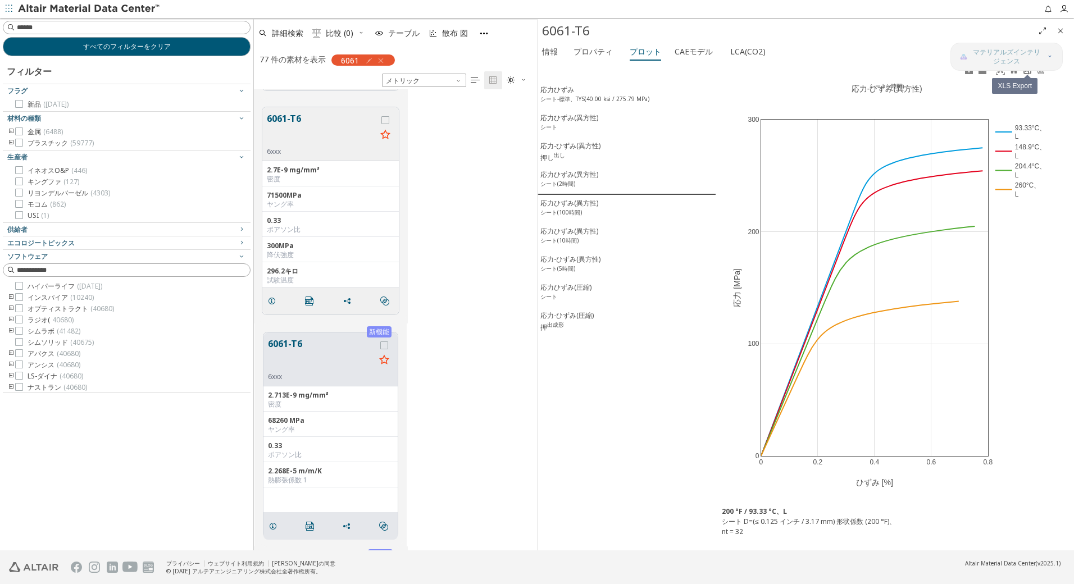
click at [1026, 71] on icon at bounding box center [1027, 70] width 7 height 8
click at [574, 212] on sup "シート(100時間)" at bounding box center [561, 212] width 42 height 8
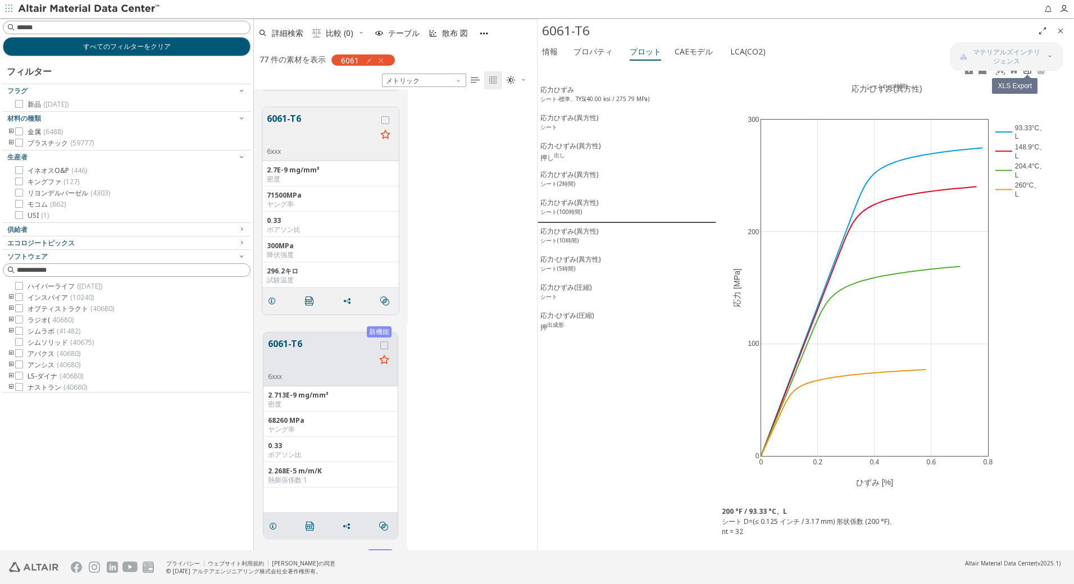
click at [1027, 74] on icon at bounding box center [1027, 70] width 7 height 8
click at [577, 239] on sup "シート(10時間)" at bounding box center [559, 240] width 38 height 8
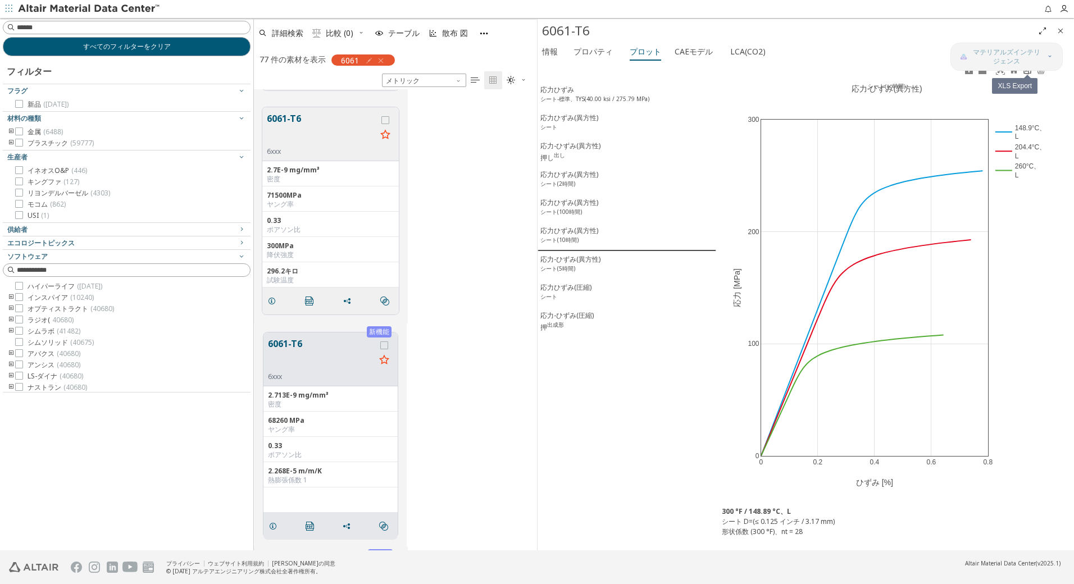
click at [1026, 71] on icon at bounding box center [1027, 70] width 9 height 9
click at [562, 271] on sup "シート(5時間)" at bounding box center [557, 269] width 35 height 8
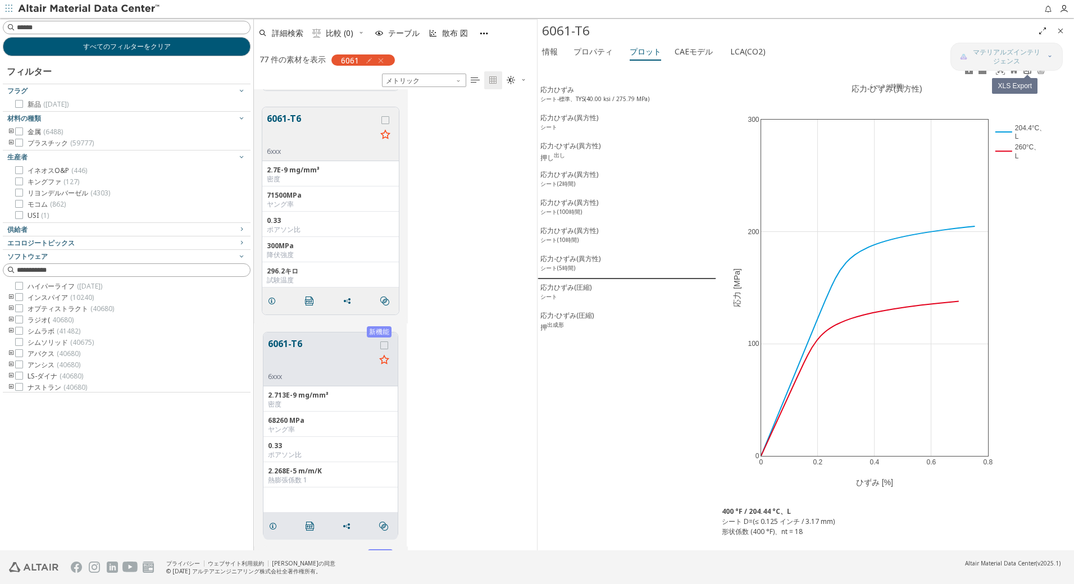
click at [1029, 71] on icon at bounding box center [1027, 70] width 7 height 8
click at [573, 295] on div "応力ひずみ(圧縮) シート" at bounding box center [565, 293] width 51 height 21
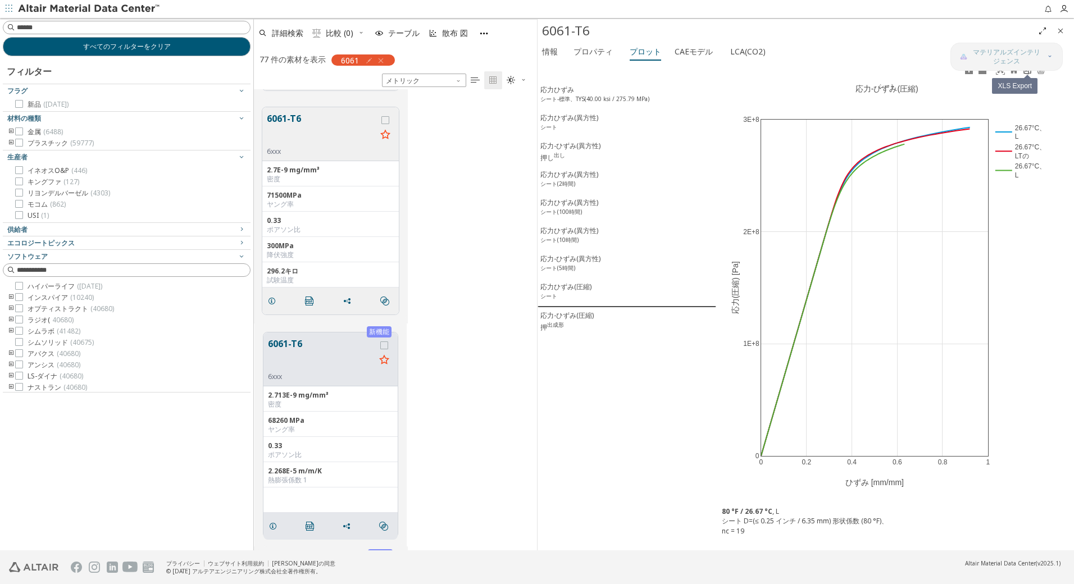
click at [1025, 74] on icon at bounding box center [1027, 70] width 9 height 9
click at [572, 323] on div "応力-ひずみ(圧縮) 押 出成形" at bounding box center [566, 322] width 53 height 22
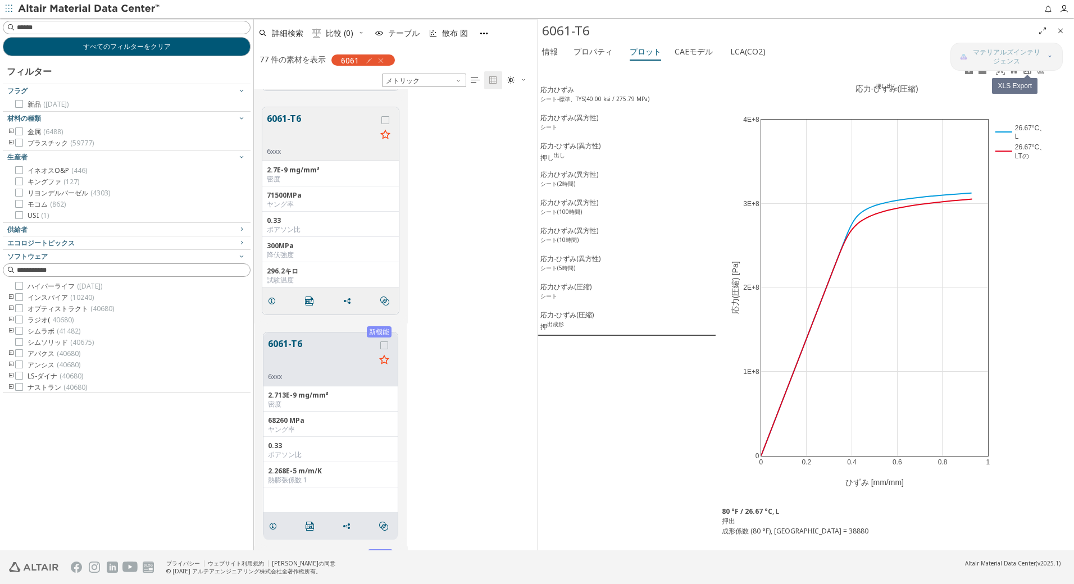
click at [1028, 72] on icon at bounding box center [1027, 70] width 9 height 9
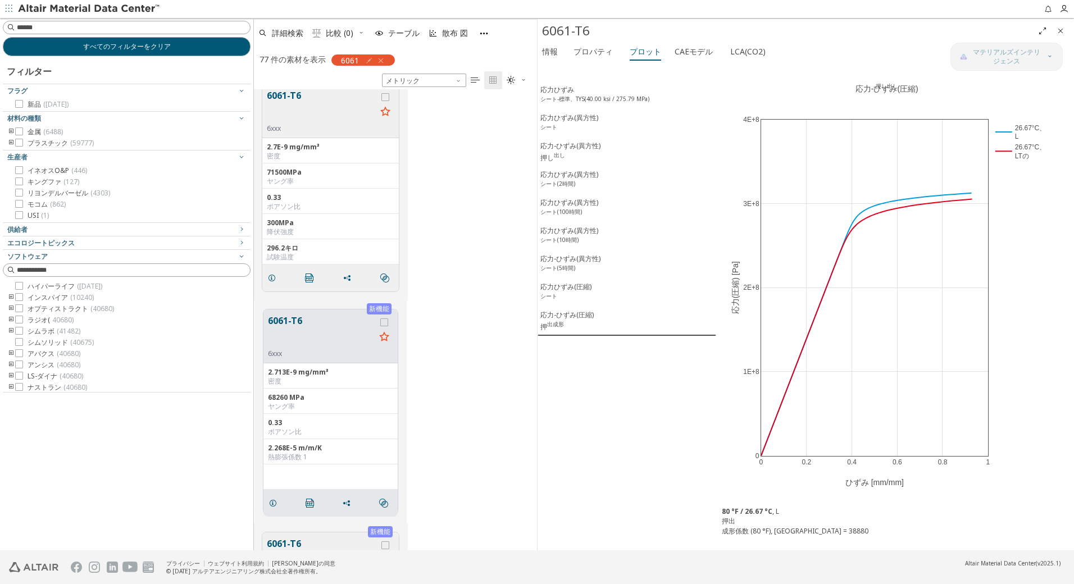
scroll to position [775, 0]
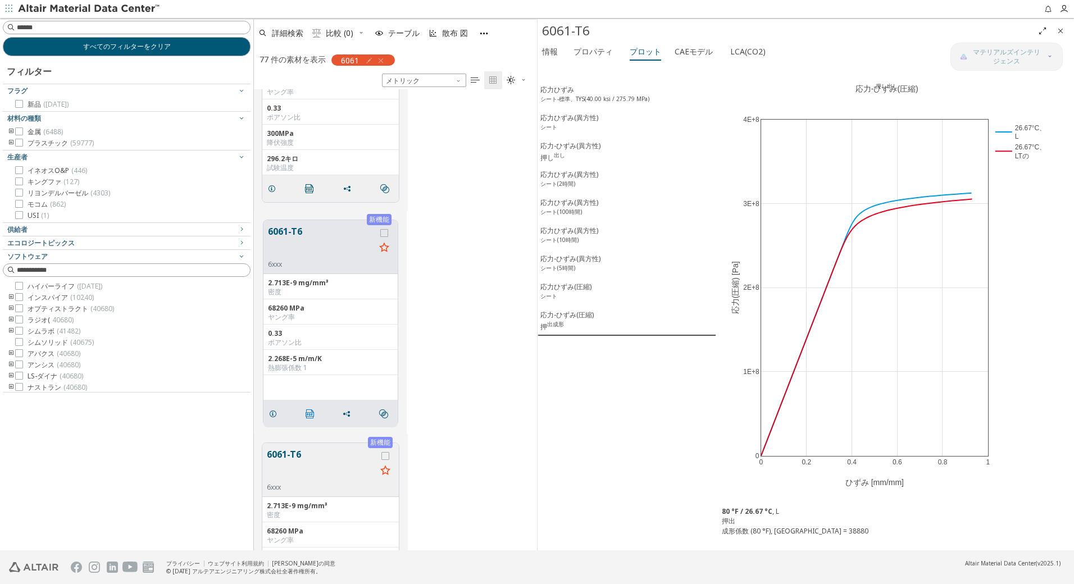
click at [311, 413] on icon "" at bounding box center [310, 414] width 9 height 9
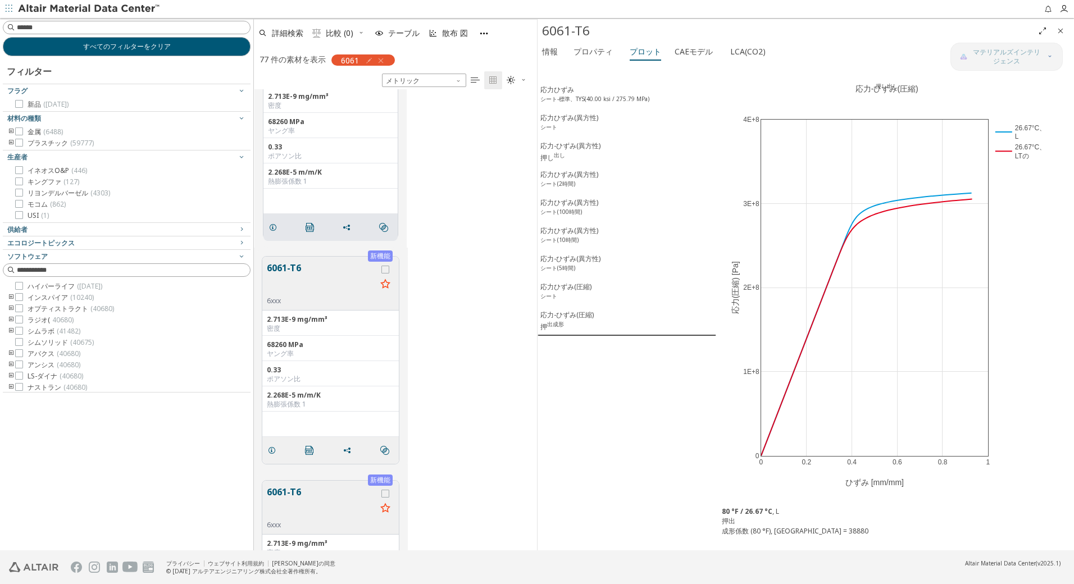
scroll to position [981, 0]
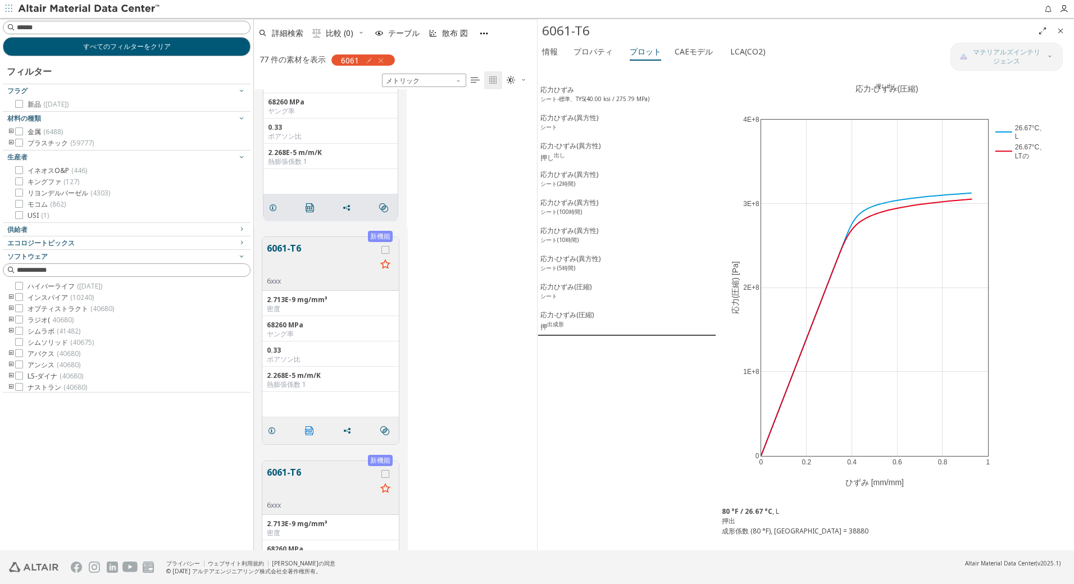
click at [311, 430] on icon "" at bounding box center [309, 430] width 9 height 9
click at [291, 252] on button "6061-T6" at bounding box center [322, 259] width 110 height 35
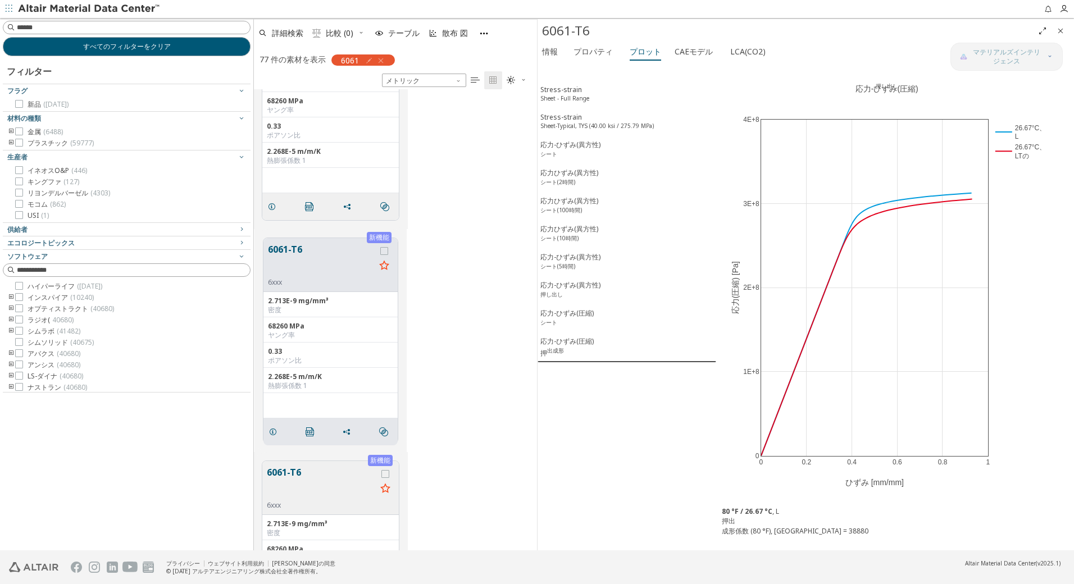
scroll to position [980, 0]
click at [568, 89] on font "応力-ひずみ" at bounding box center [558, 90] width 36 height 10
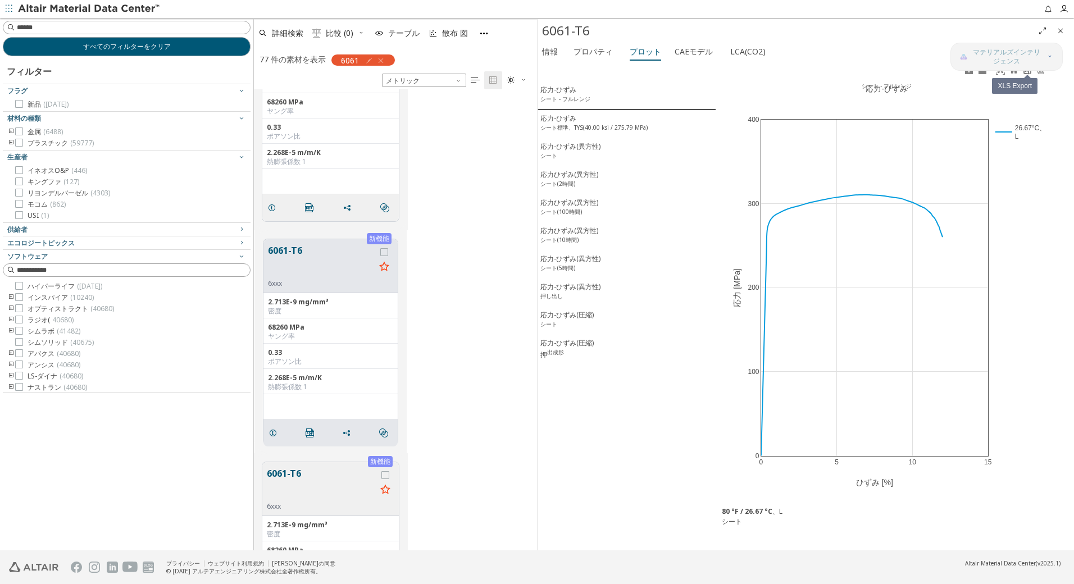
click at [1026, 71] on icon at bounding box center [1027, 70] width 7 height 8
click at [567, 129] on sup "シート標準、TYS(40.00 ksi / 275.79 MPa)" at bounding box center [593, 128] width 107 height 8
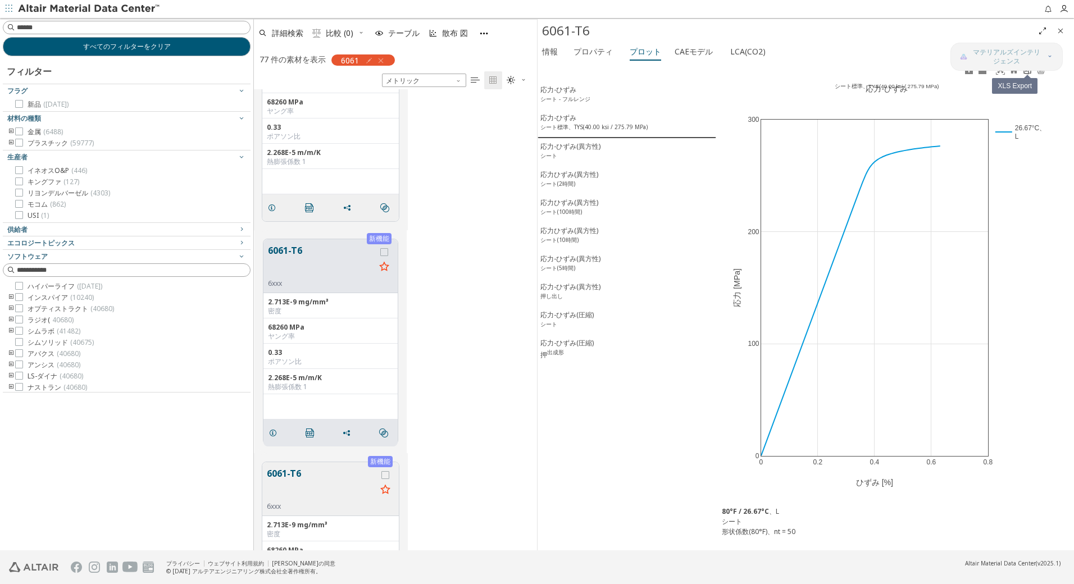
click at [1027, 73] on icon at bounding box center [1027, 70] width 9 height 9
click at [581, 149] on font "応力-ひずみ(異方性)" at bounding box center [570, 147] width 60 height 10
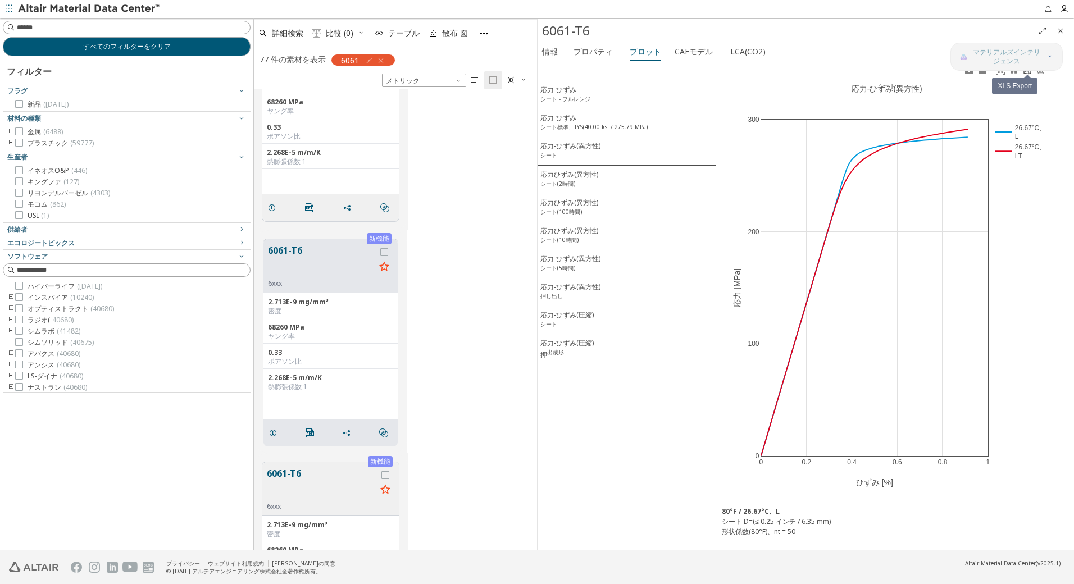
click at [1029, 75] on link at bounding box center [1027, 70] width 13 height 13
click at [583, 181] on div "応力ひずみ(異方性) シート(2時間)" at bounding box center [569, 180] width 58 height 21
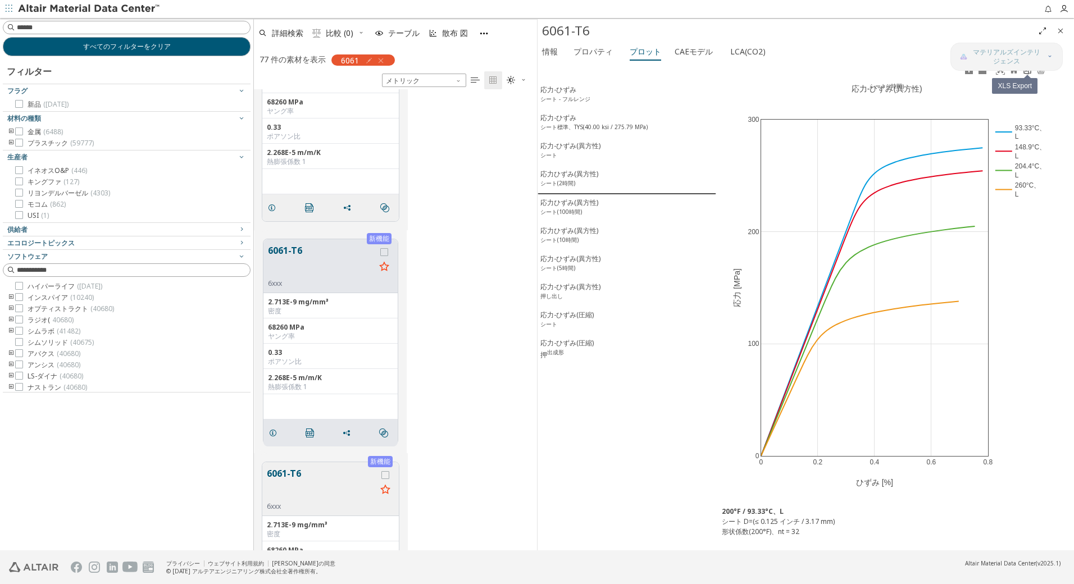
click at [1027, 75] on link at bounding box center [1027, 70] width 13 height 13
click at [583, 207] on div "応力ひずみ(異方性) シート(100時間)" at bounding box center [569, 208] width 58 height 21
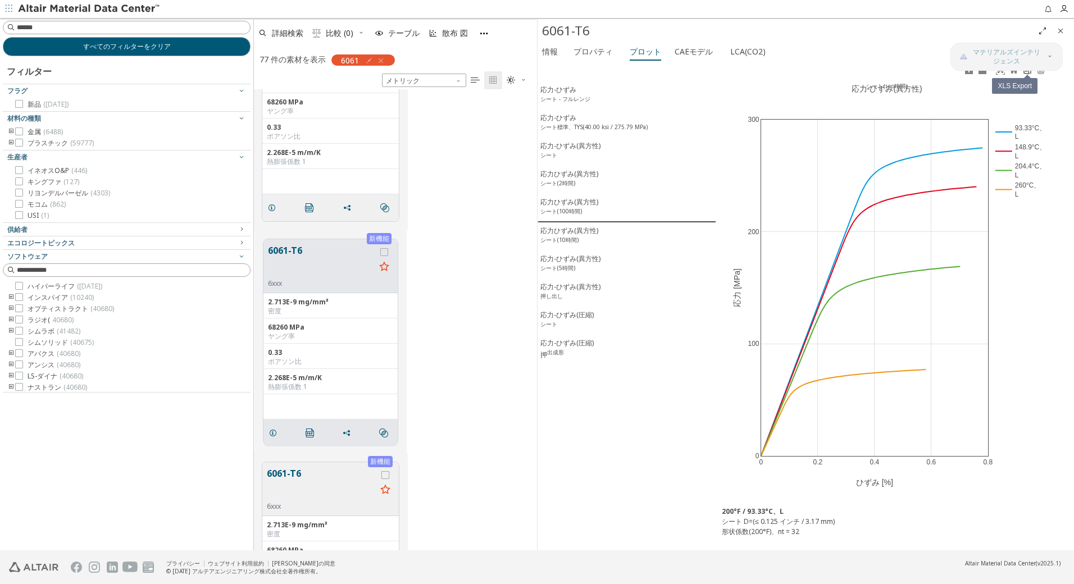
click at [1027, 73] on icon at bounding box center [1027, 70] width 9 height 9
click at [562, 235] on div "応力ひずみ(異方性) シート(10時間)" at bounding box center [569, 236] width 58 height 21
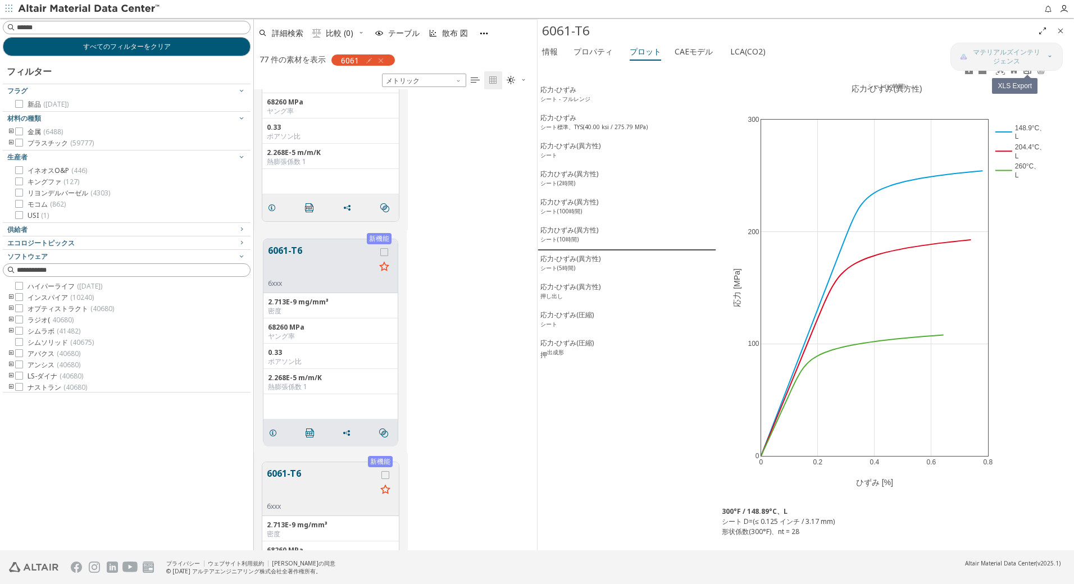
click at [1027, 74] on icon at bounding box center [1027, 70] width 7 height 8
click at [587, 274] on div "応力-ひずみ(異方性) シート(5時間)" at bounding box center [570, 264] width 60 height 21
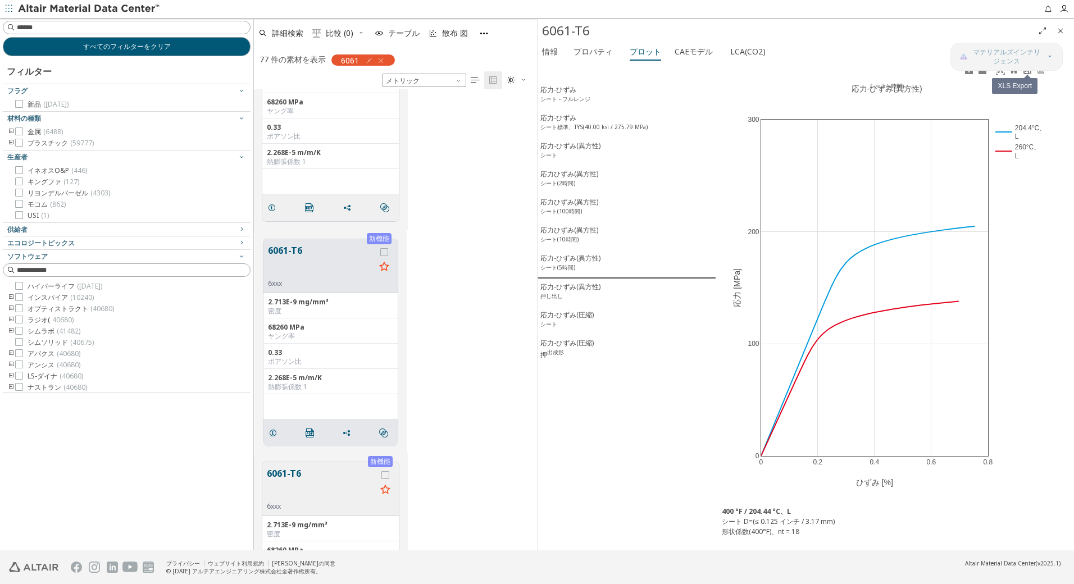
click at [1030, 75] on link at bounding box center [1027, 70] width 13 height 13
click at [585, 290] on font "応力-ひずみ(異方性)" at bounding box center [570, 287] width 60 height 10
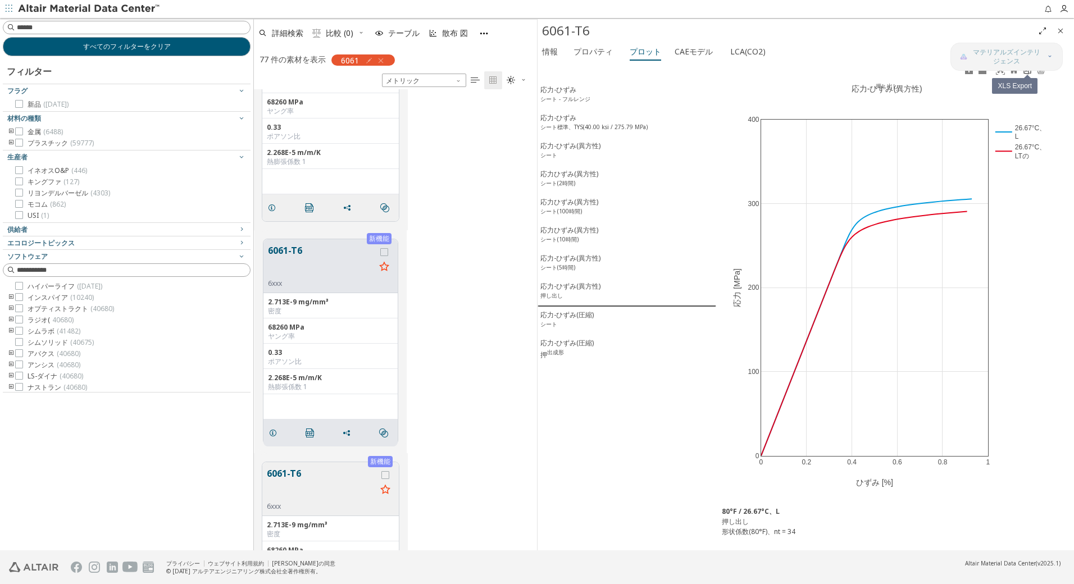
click at [1027, 73] on icon at bounding box center [1027, 70] width 9 height 9
click at [583, 320] on font "応力-ひずみ(圧縮)" at bounding box center [566, 315] width 53 height 10
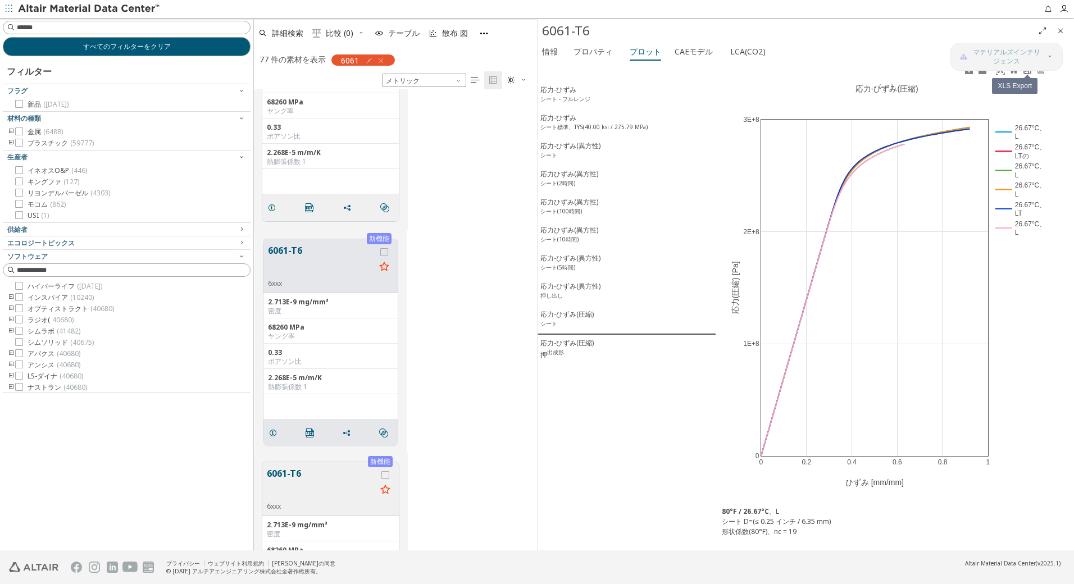
click at [1029, 72] on icon at bounding box center [1027, 70] width 9 height 9
click at [562, 350] on div "応力-ひずみ(圧縮) 押 出成形" at bounding box center [566, 349] width 53 height 22
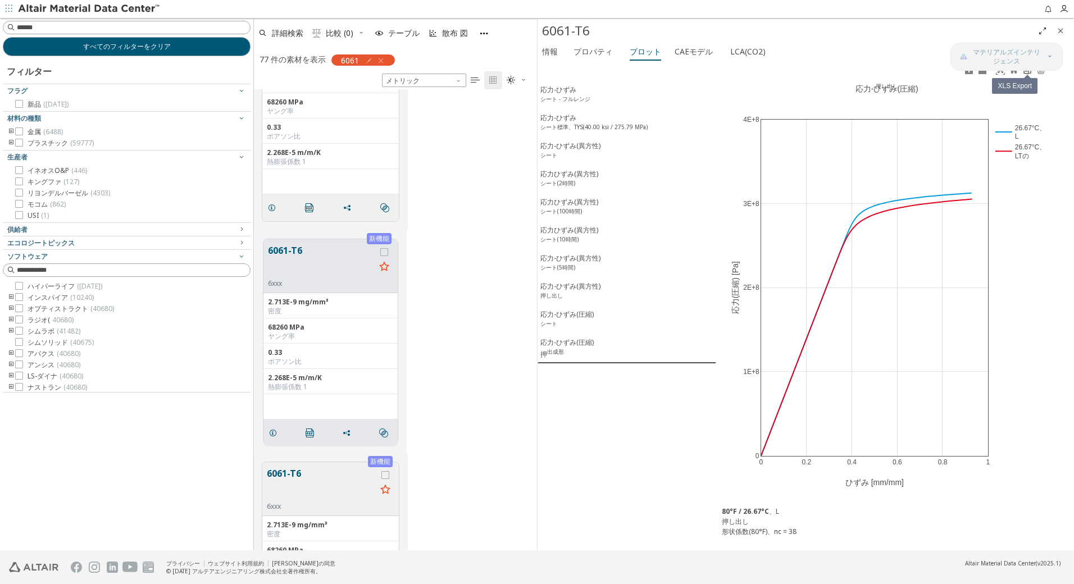
click at [1029, 72] on icon at bounding box center [1027, 70] width 9 height 9
click at [152, 488] on div "すべてのフィルターをクリア フィルター フラグ 新品 (1281) 材料の種類 金属 (6488) プラスチック (59777) 生産者 イネオスO&P (4…" at bounding box center [126, 284] width 253 height 533
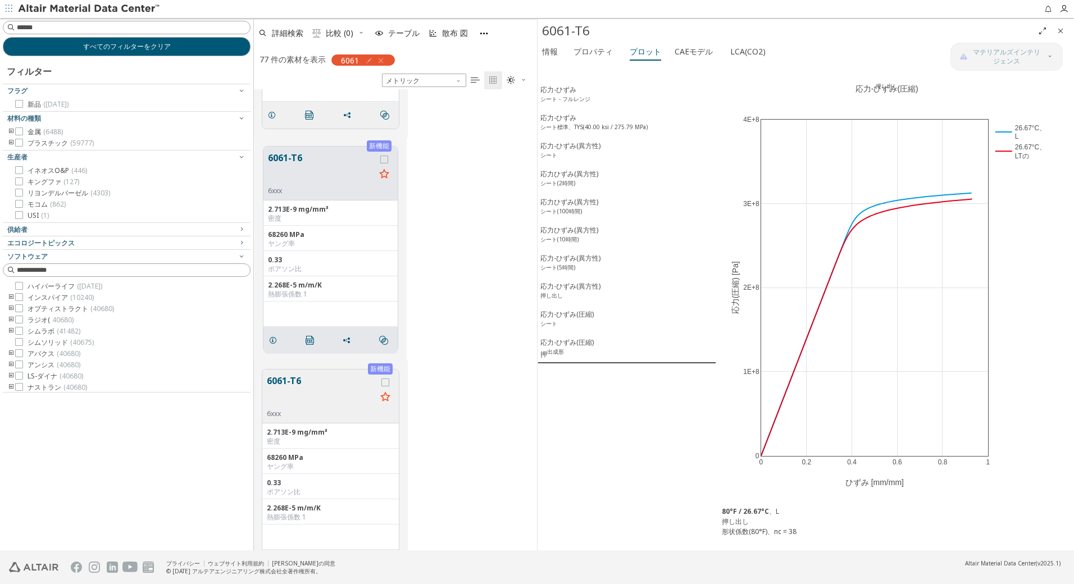
scroll to position [1130, 0]
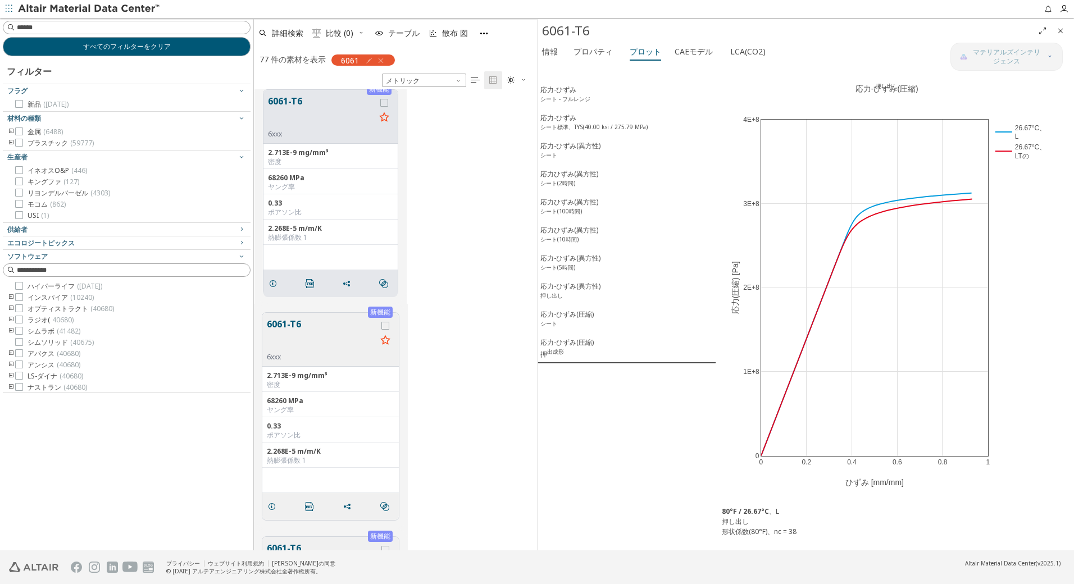
click at [307, 344] on button "6061-T6" at bounding box center [322, 334] width 110 height 35
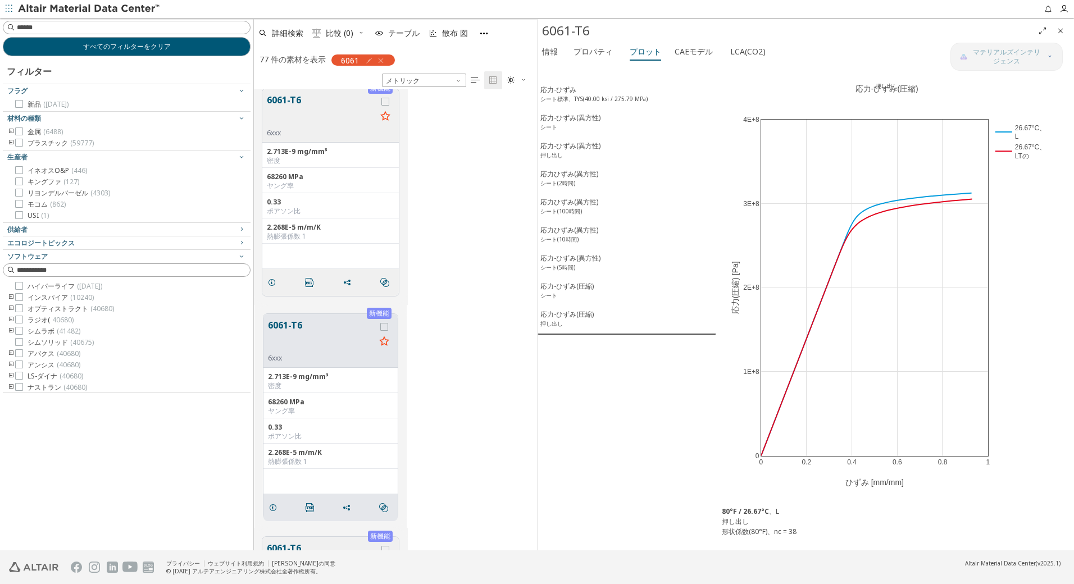
scroll to position [1129, 0]
click at [308, 506] on icon "" at bounding box center [310, 508] width 9 height 9
click at [568, 88] on font "応力-ひずみ" at bounding box center [558, 90] width 36 height 10
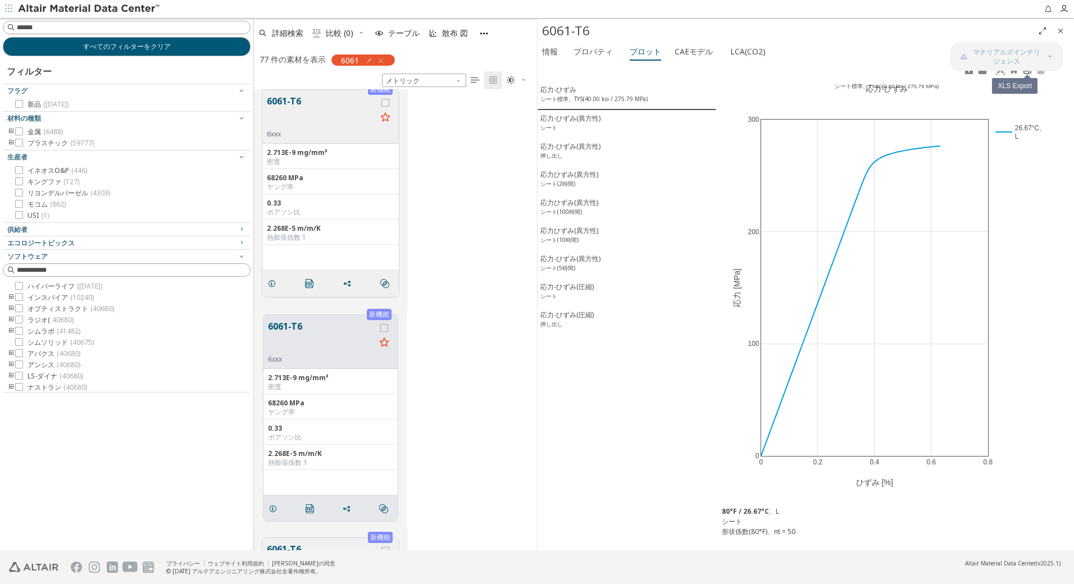
click at [1029, 76] on link at bounding box center [1027, 70] width 13 height 13
click at [589, 121] on font "応力-ひずみ(異方性)" at bounding box center [570, 118] width 60 height 10
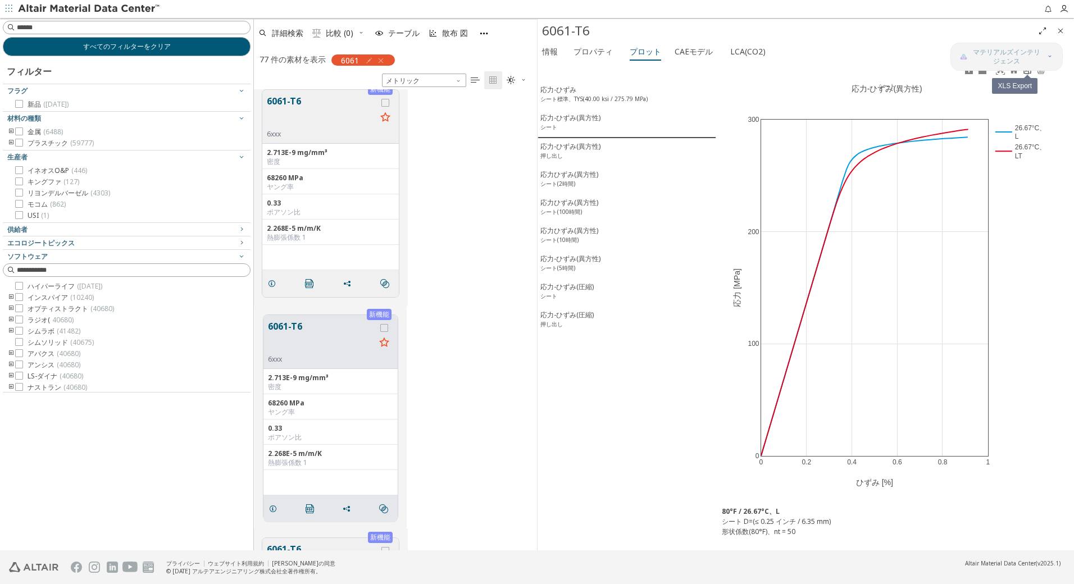
click at [1028, 74] on icon at bounding box center [1027, 70] width 9 height 9
click at [592, 156] on div "応力-ひずみ(異方性) 押し出し" at bounding box center [570, 152] width 60 height 21
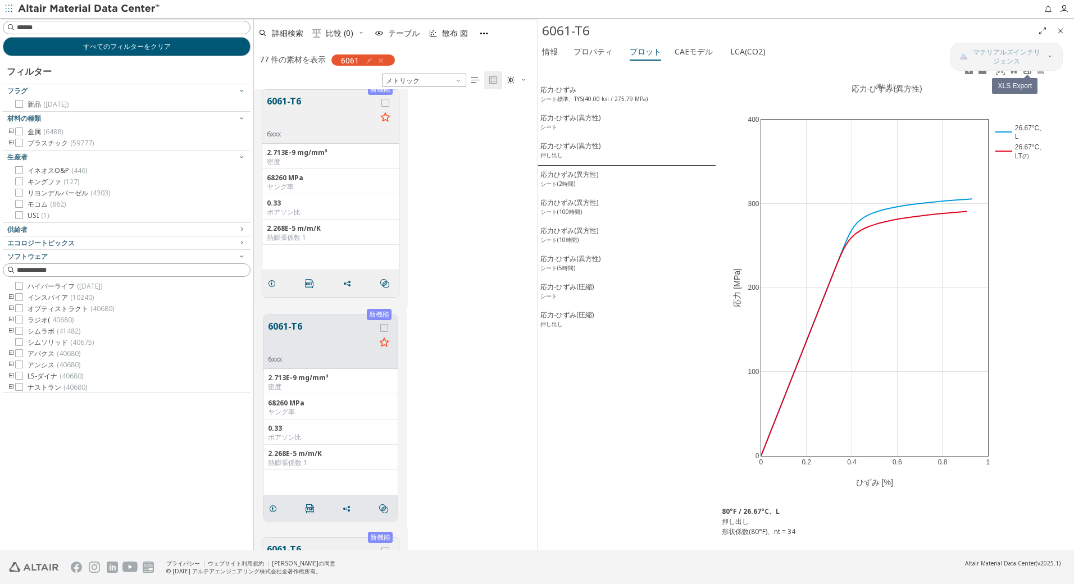
click at [1029, 73] on icon at bounding box center [1027, 70] width 7 height 8
click at [585, 189] on div "応力ひずみ(異方性) シート(2時間)" at bounding box center [569, 180] width 58 height 21
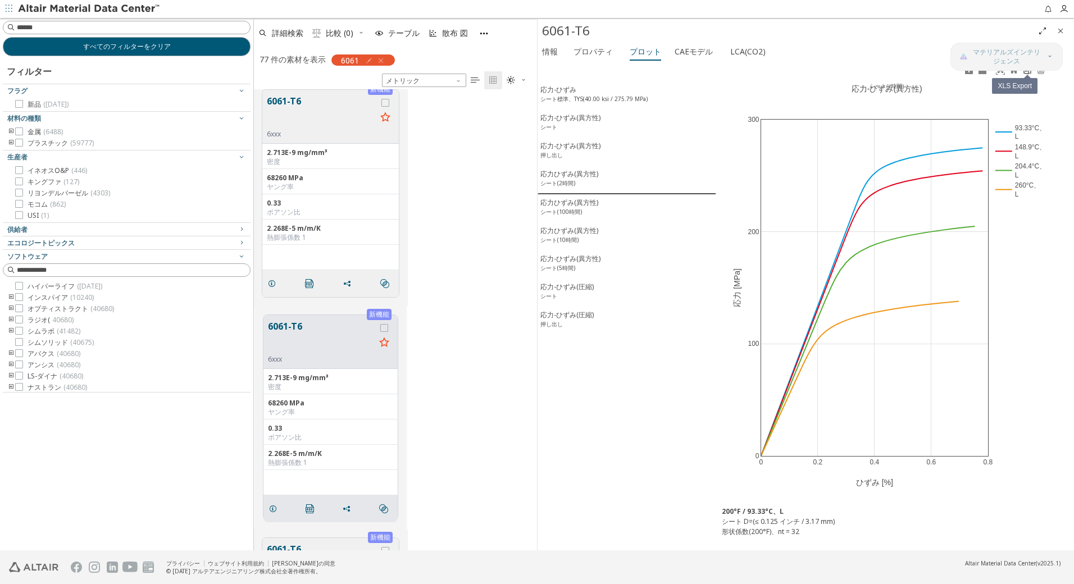
click at [1029, 72] on icon at bounding box center [1027, 70] width 7 height 8
click at [584, 214] on div "応力ひずみ(異方性) シート(100時間)" at bounding box center [569, 208] width 58 height 21
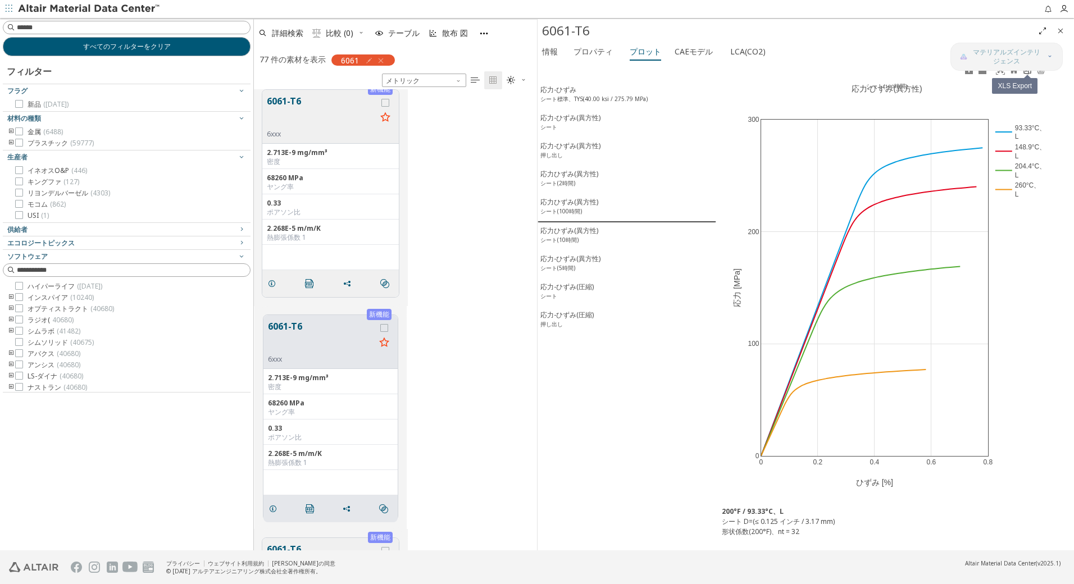
click at [1028, 74] on icon at bounding box center [1027, 70] width 9 height 9
click at [592, 238] on div "応力ひずみ(異方性) シート(10時間)" at bounding box center [569, 236] width 58 height 21
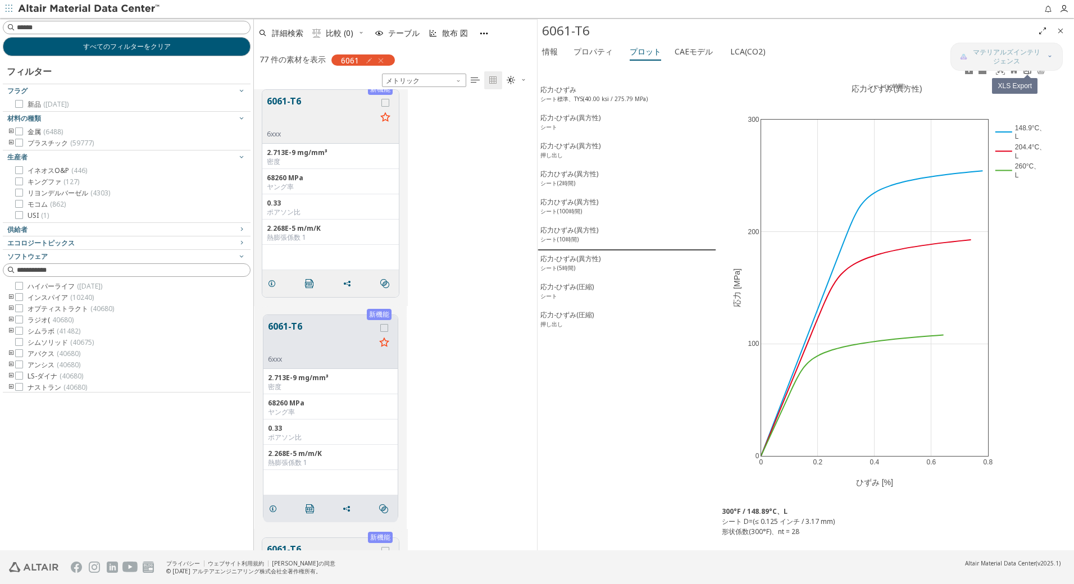
click at [1029, 73] on icon at bounding box center [1027, 70] width 7 height 8
click at [576, 267] on div "応力-ひずみ(異方性) シート(5時間)" at bounding box center [570, 264] width 60 height 21
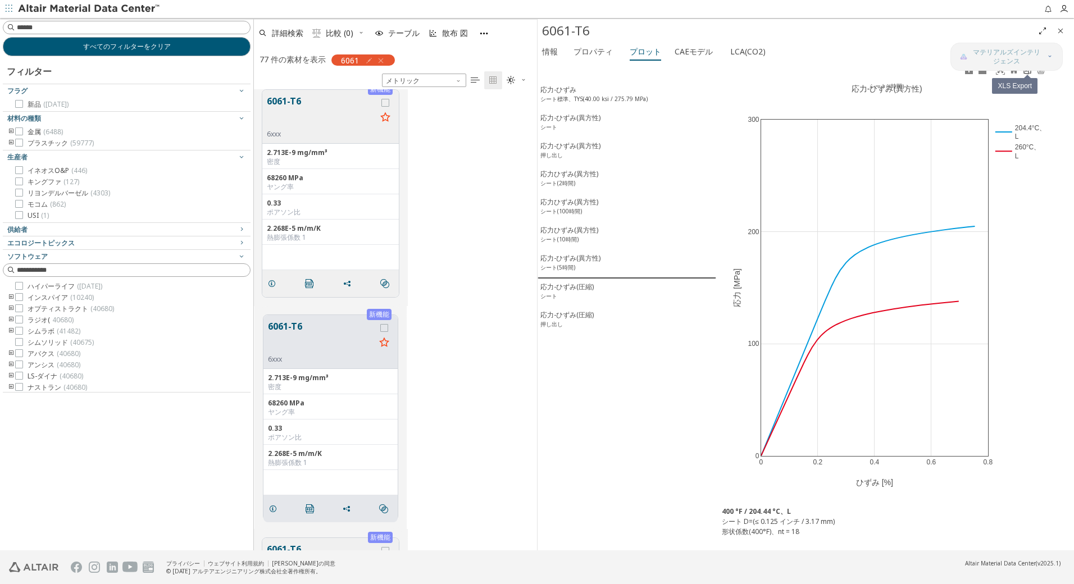
click at [1029, 72] on icon at bounding box center [1027, 70] width 7 height 8
click at [567, 292] on font "応力-ひずみ(圧縮)" at bounding box center [566, 287] width 53 height 10
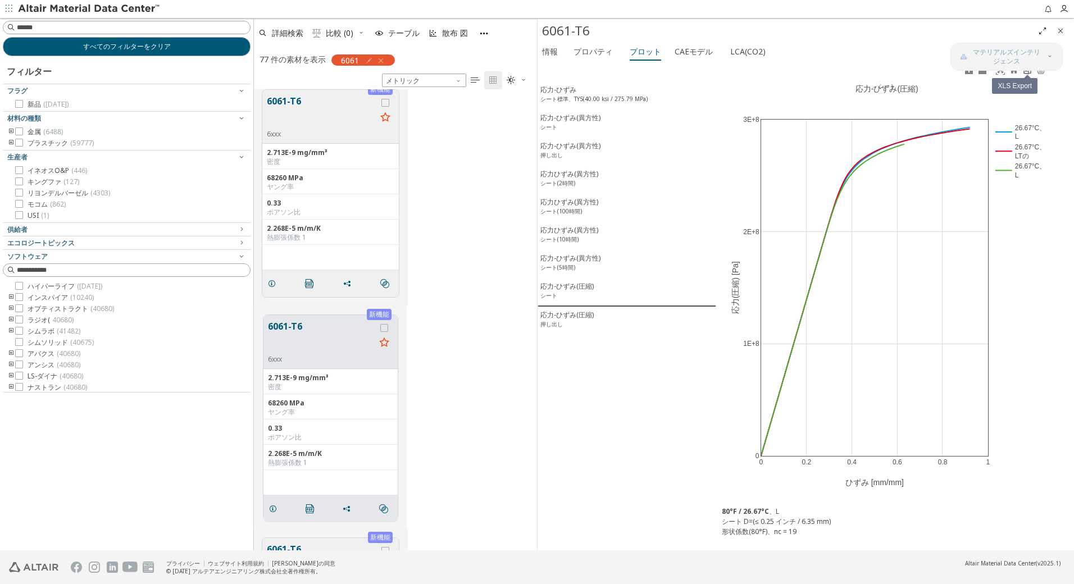
click at [1027, 74] on icon at bounding box center [1027, 70] width 7 height 8
click at [550, 320] on font "応力-ひずみ(圧縮)" at bounding box center [566, 315] width 53 height 10
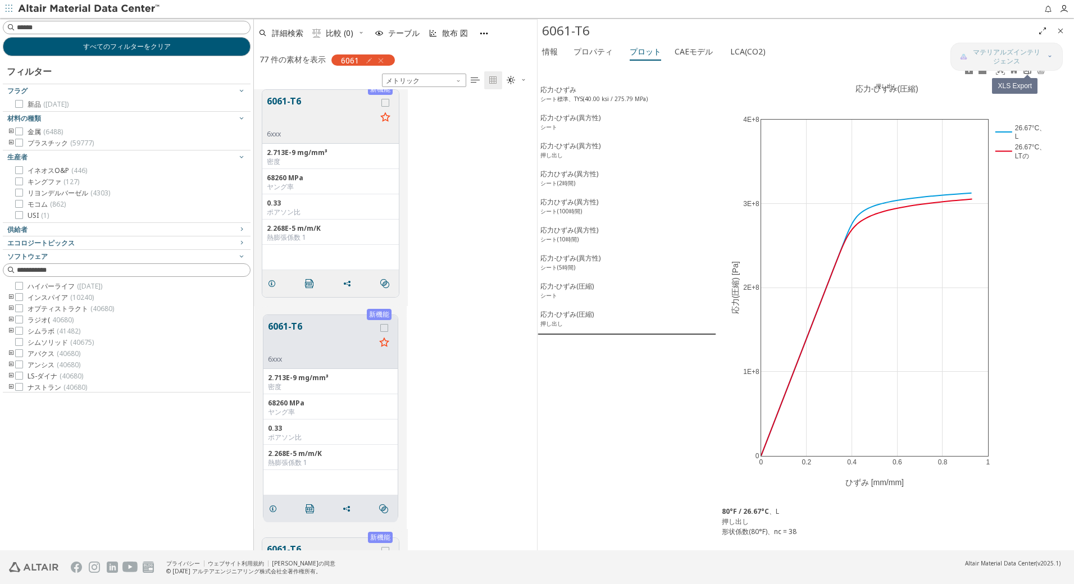
click at [1028, 73] on icon at bounding box center [1027, 70] width 9 height 9
click at [185, 471] on div "すべてのフィルターをクリア フィルター フラグ 新品 (1281) 材料の種類 金属 (6488) プラスチック (59777) 生産者 イネオスO&P (4…" at bounding box center [126, 284] width 253 height 533
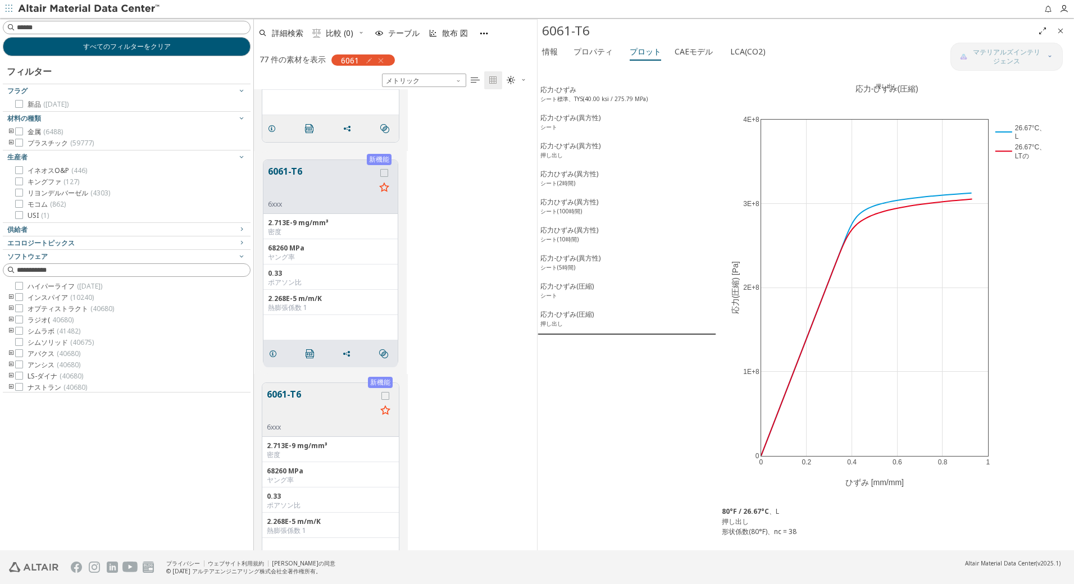
scroll to position [1386, 0]
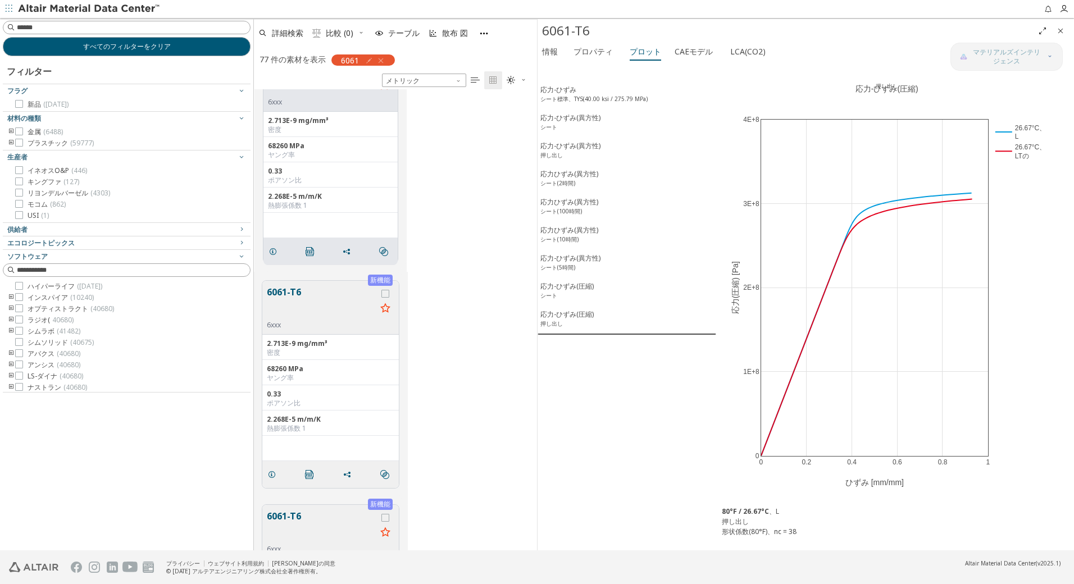
click at [345, 369] on div "68260 MPa" at bounding box center [331, 369] width 128 height 9
click at [321, 306] on button "6061-T6" at bounding box center [322, 302] width 110 height 35
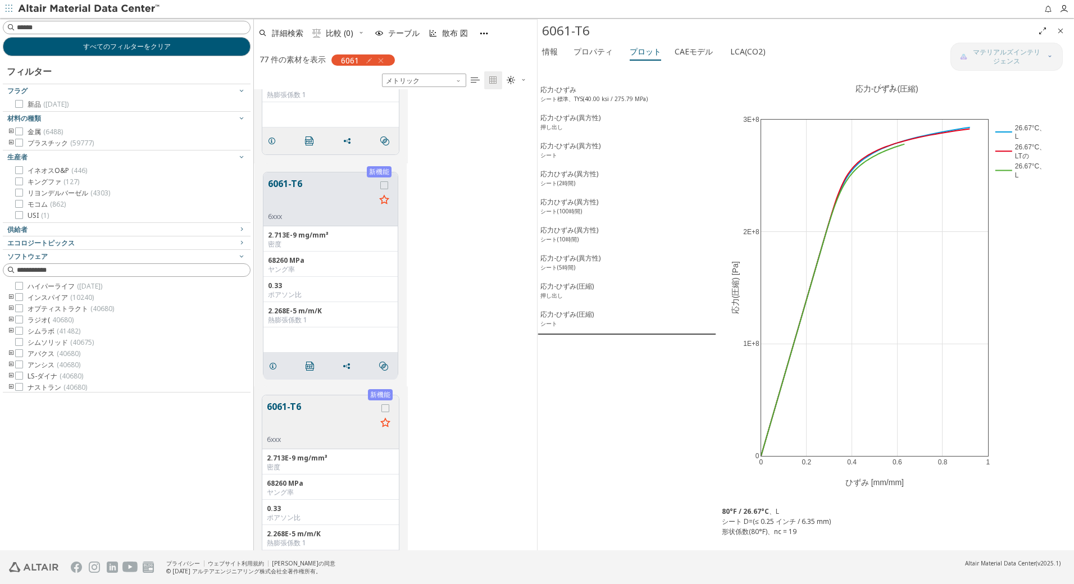
scroll to position [1497, 0]
click at [309, 361] on icon "" at bounding box center [310, 364] width 9 height 9
click at [567, 89] on font "応力-ひずみ" at bounding box center [558, 90] width 36 height 10
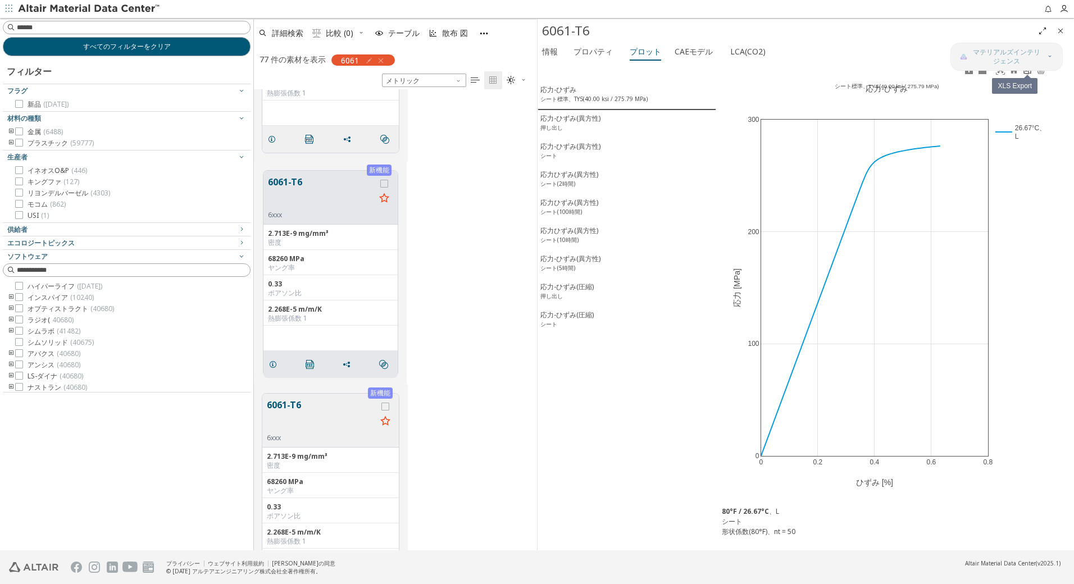
click at [1025, 74] on icon at bounding box center [1027, 70] width 9 height 9
click at [576, 121] on font "応力-ひずみ(異方性)" at bounding box center [570, 118] width 60 height 10
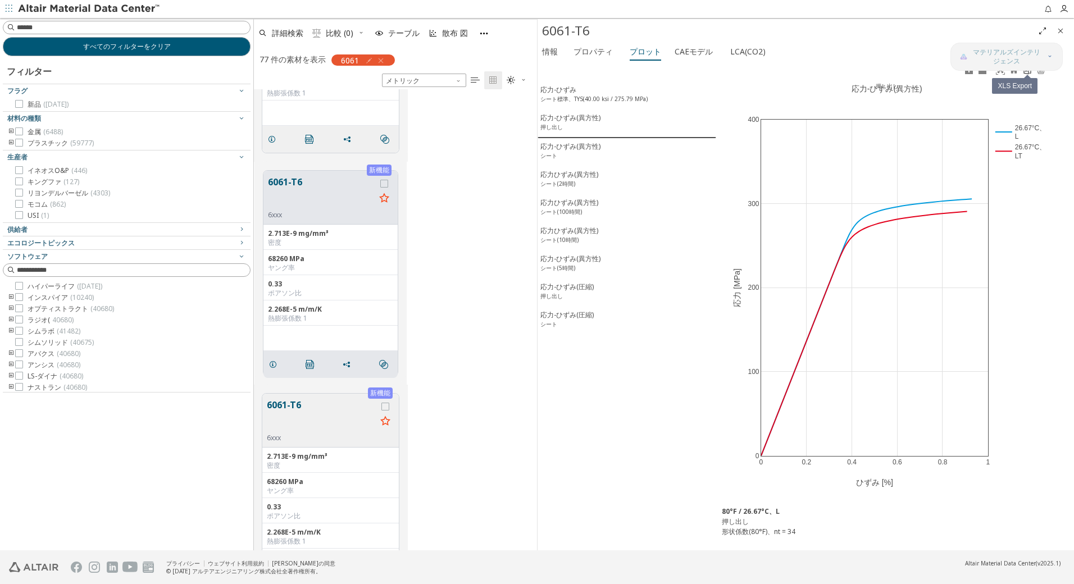
click at [1030, 73] on icon at bounding box center [1027, 70] width 7 height 8
click at [589, 151] on font "応力-ひずみ(異方性)" at bounding box center [570, 147] width 60 height 10
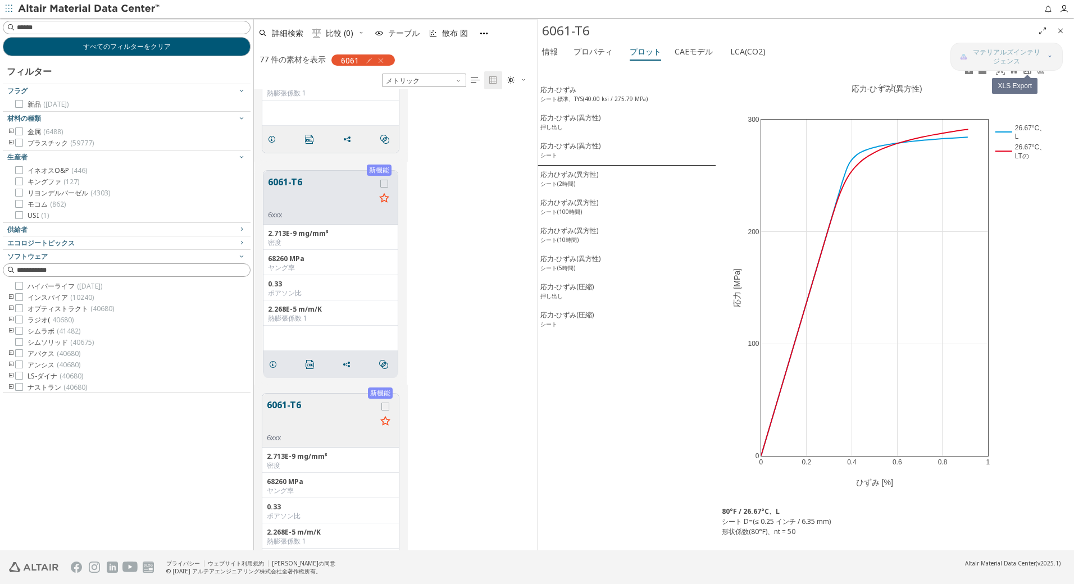
click at [1027, 71] on icon at bounding box center [1027, 70] width 7 height 8
click at [583, 180] on div "応力ひずみ(異方性) シート(2時間)" at bounding box center [569, 180] width 58 height 21
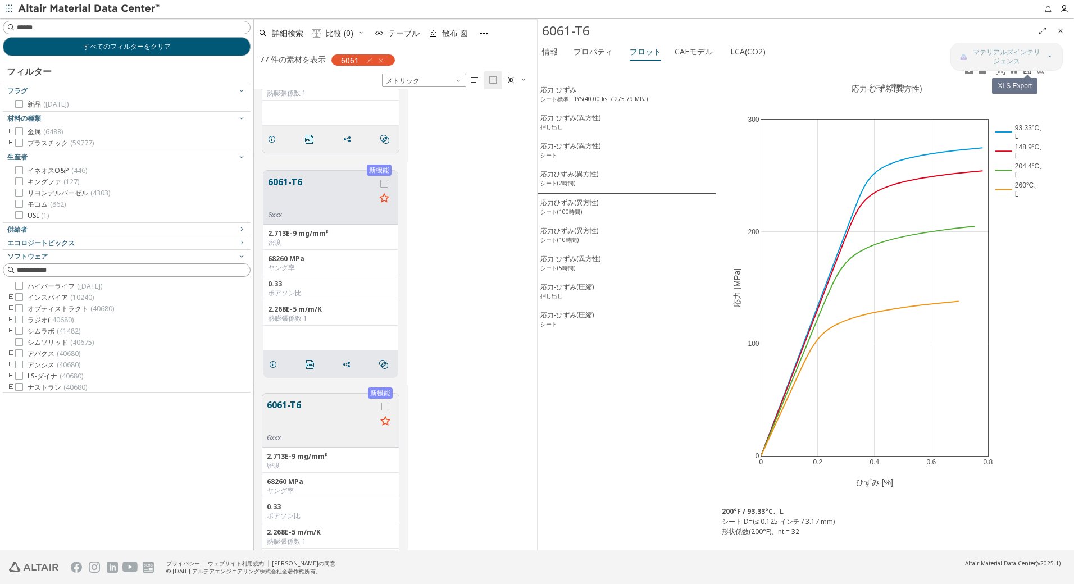
click at [1026, 74] on icon at bounding box center [1027, 70] width 9 height 9
click at [586, 209] on div "応力ひずみ(異方性) シート(100時間)" at bounding box center [569, 208] width 58 height 21
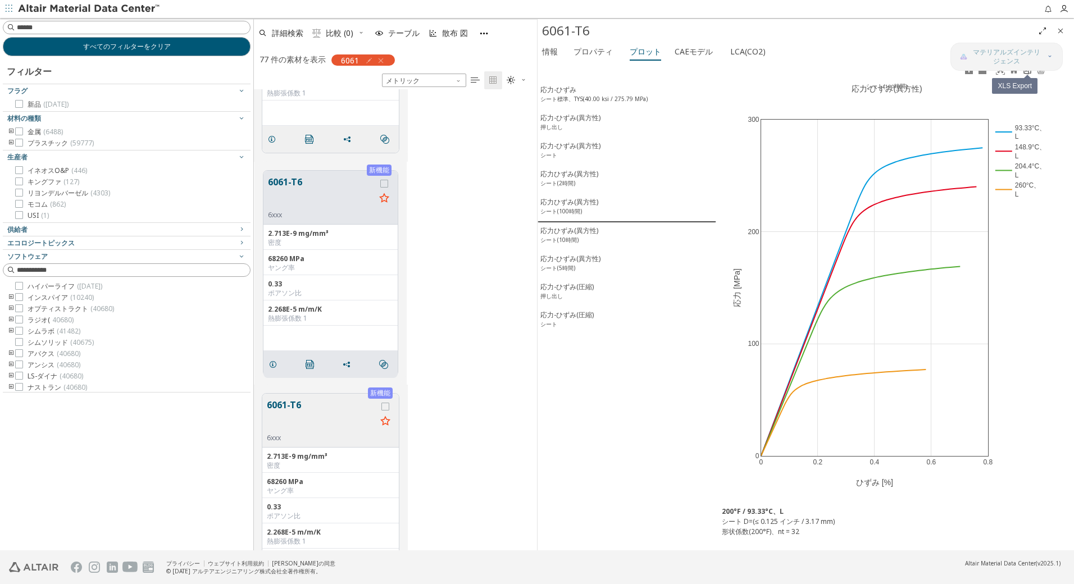
click at [1026, 71] on icon at bounding box center [1027, 70] width 7 height 8
click at [593, 242] on div "応力ひずみ(異方性) シート(10時間)" at bounding box center [569, 236] width 58 height 21
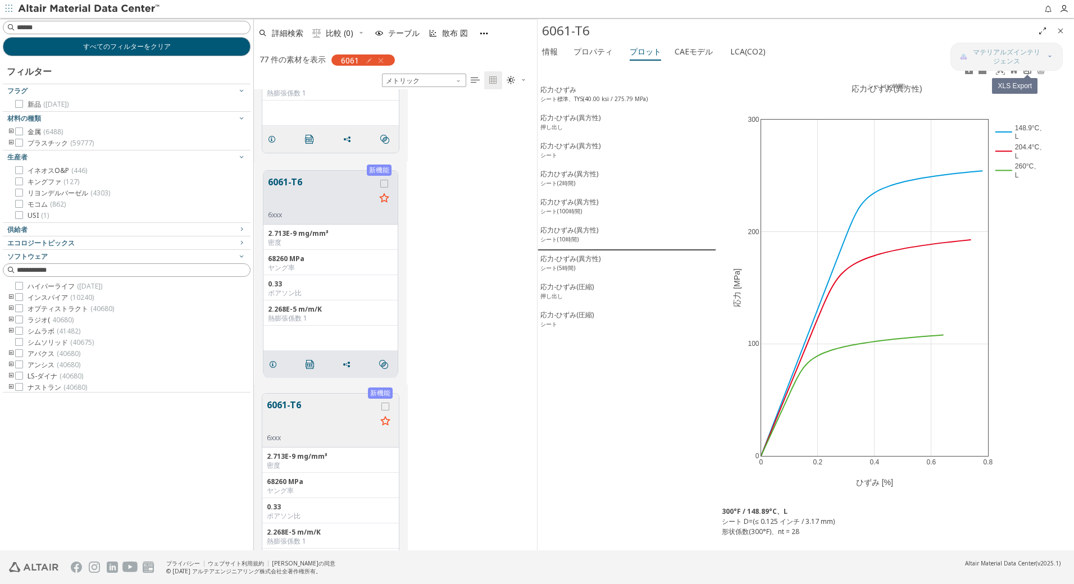
click at [1027, 75] on link at bounding box center [1027, 70] width 13 height 13
click at [577, 271] on div "応力-ひずみ(異方性) シート(5時間)" at bounding box center [570, 264] width 60 height 21
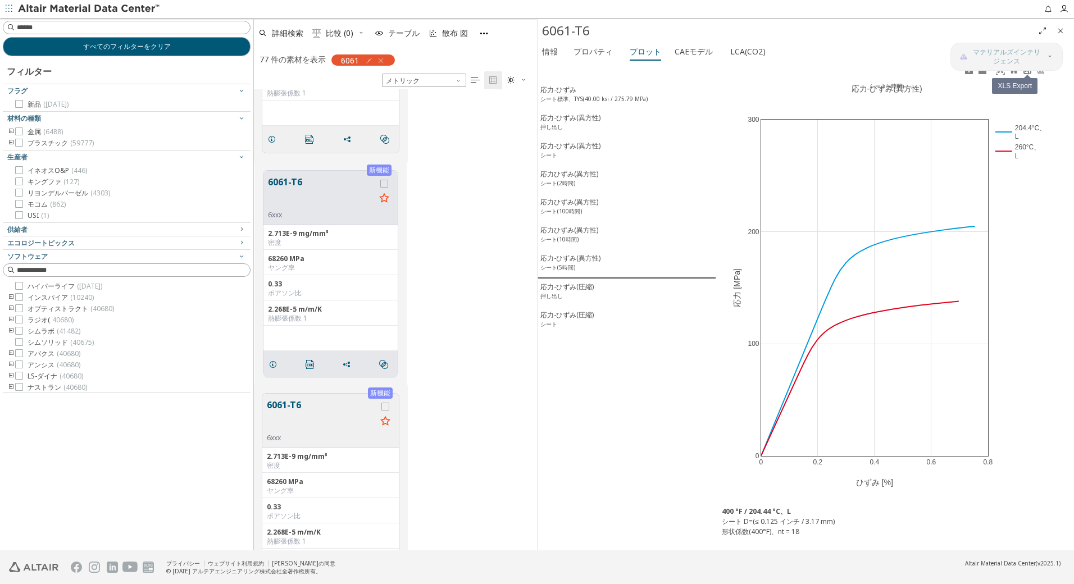
click at [1026, 74] on icon at bounding box center [1027, 70] width 7 height 8
click at [579, 298] on div "応力-ひずみ(圧縮) 押し出し" at bounding box center [566, 292] width 53 height 21
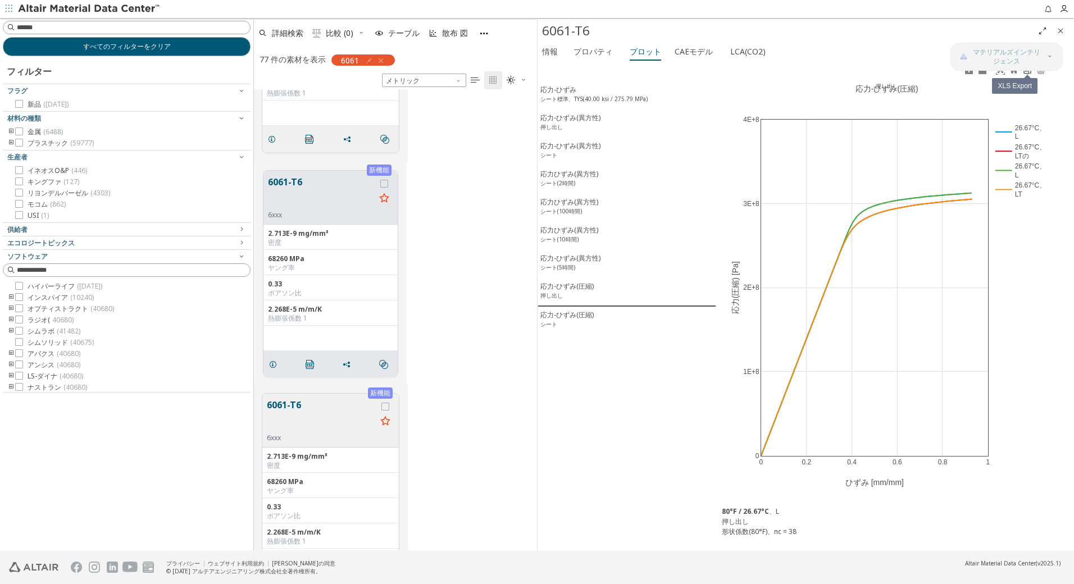
click at [1025, 75] on link at bounding box center [1027, 70] width 13 height 13
click at [558, 320] on font "応力-ひずみ(圧縮)" at bounding box center [566, 315] width 53 height 10
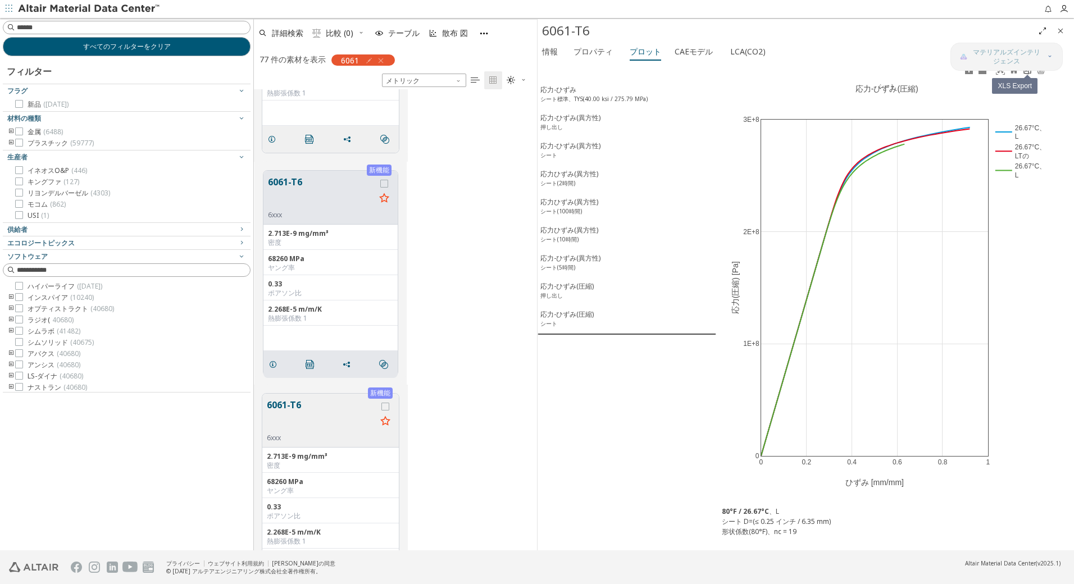
click at [1030, 73] on icon at bounding box center [1027, 70] width 7 height 8
click at [324, 442] on div "6xxx" at bounding box center [322, 438] width 110 height 9
click at [322, 433] on button "6061-T6" at bounding box center [322, 415] width 110 height 35
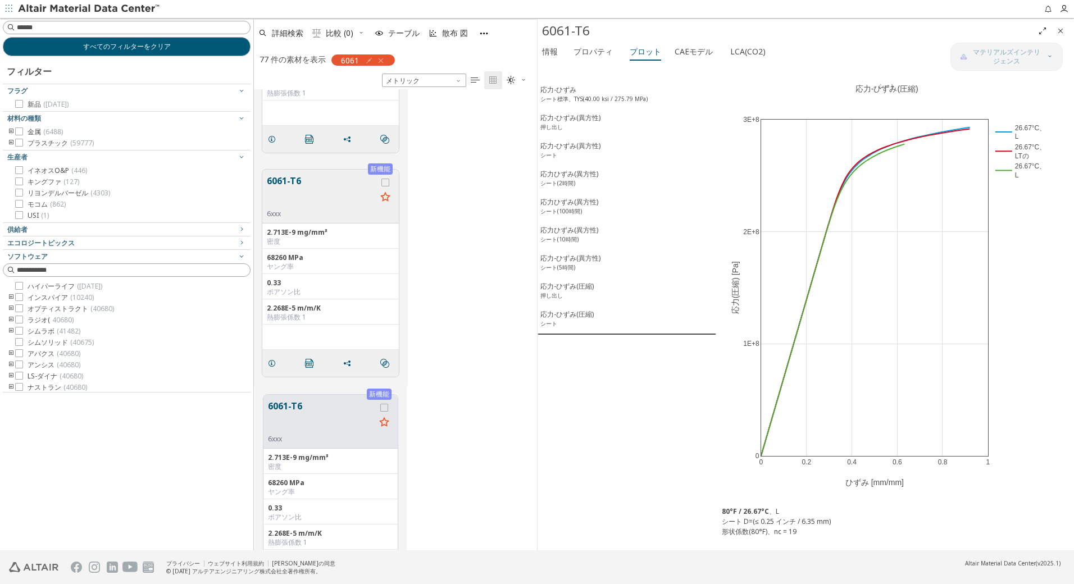
click at [279, 405] on button "6061-T6" at bounding box center [321, 416] width 107 height 35
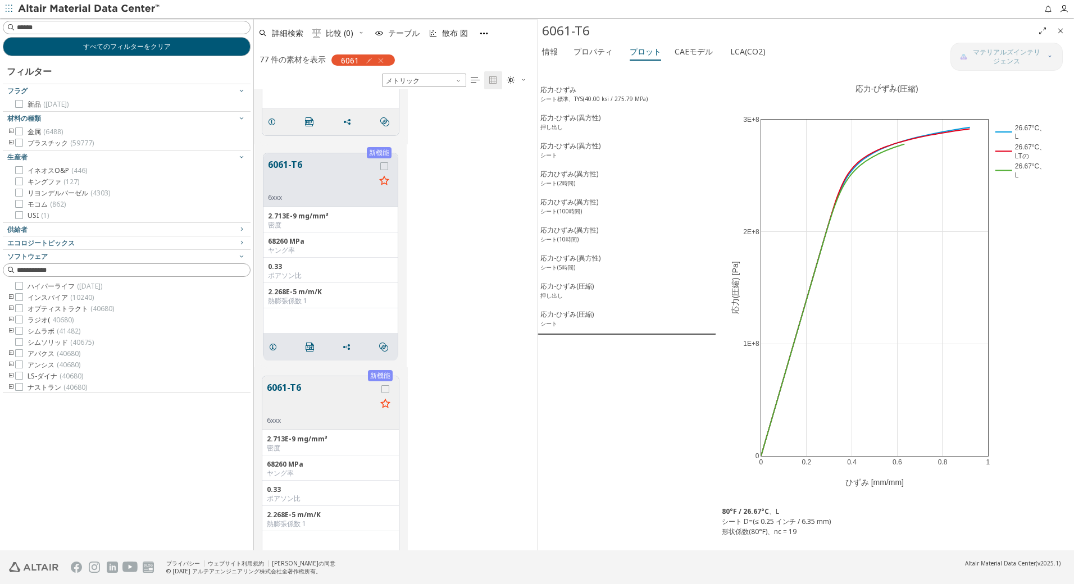
scroll to position [1740, 0]
click at [309, 348] on icon "" at bounding box center [310, 345] width 9 height 9
click at [565, 92] on font "応力-ひずみ" at bounding box center [558, 90] width 36 height 10
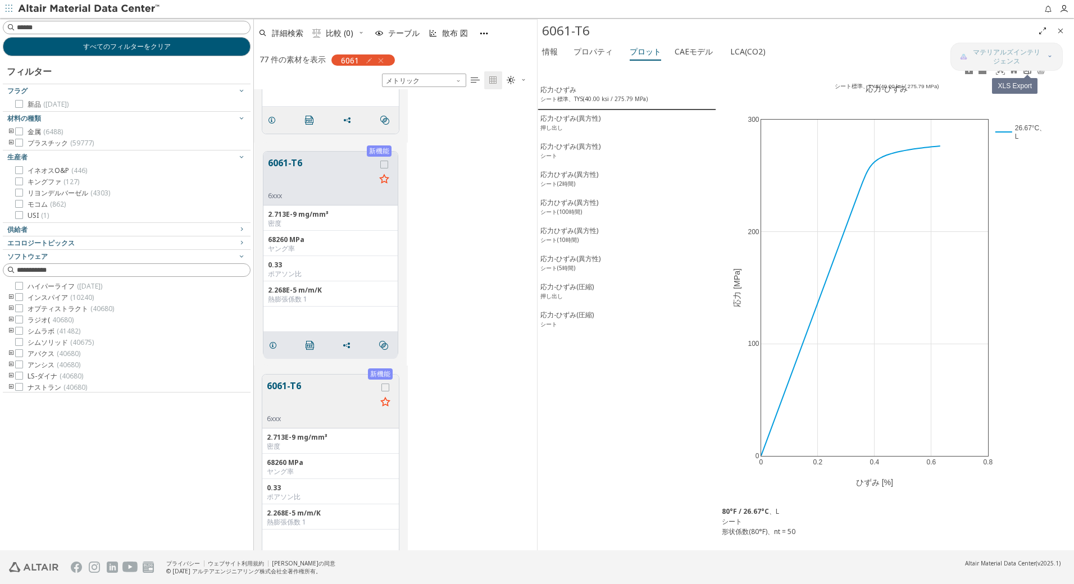
click at [1030, 73] on icon at bounding box center [1027, 70] width 7 height 8
click at [588, 119] on font "応力-ひずみ(異方性)" at bounding box center [570, 118] width 60 height 10
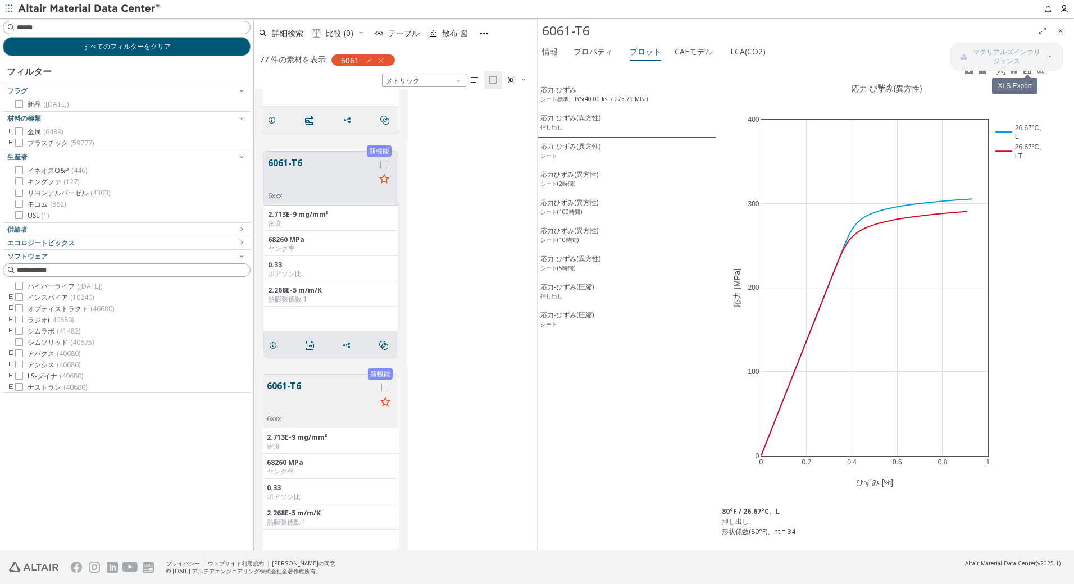
click at [1025, 73] on icon at bounding box center [1027, 70] width 7 height 8
click at [572, 151] on font "応力-ひずみ(異方性)" at bounding box center [570, 147] width 60 height 10
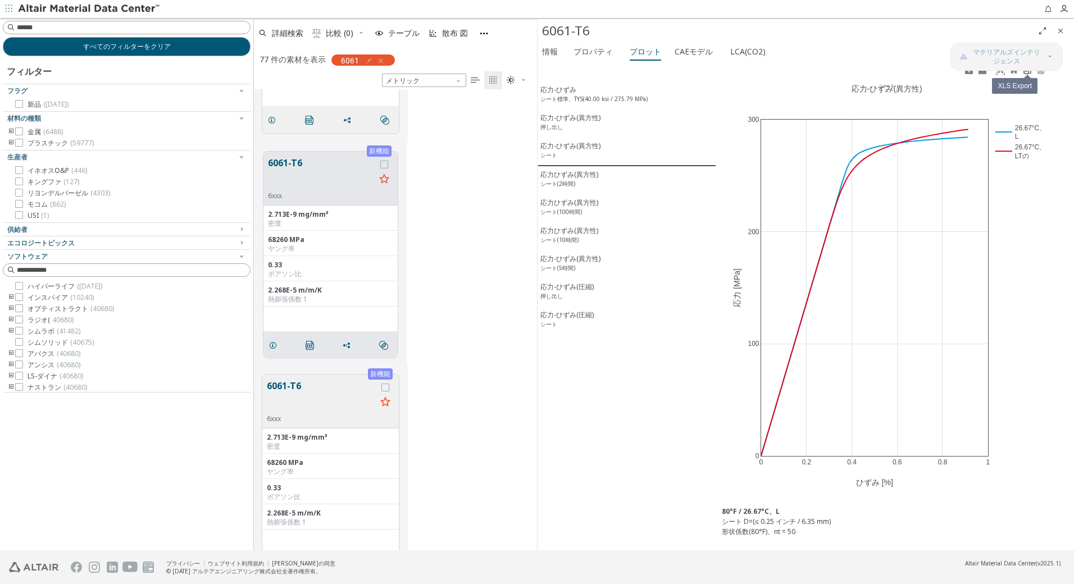
click at [1029, 74] on icon at bounding box center [1027, 70] width 9 height 9
click at [579, 177] on div "応力ひずみ(異方性) シート(2時間)" at bounding box center [569, 180] width 58 height 21
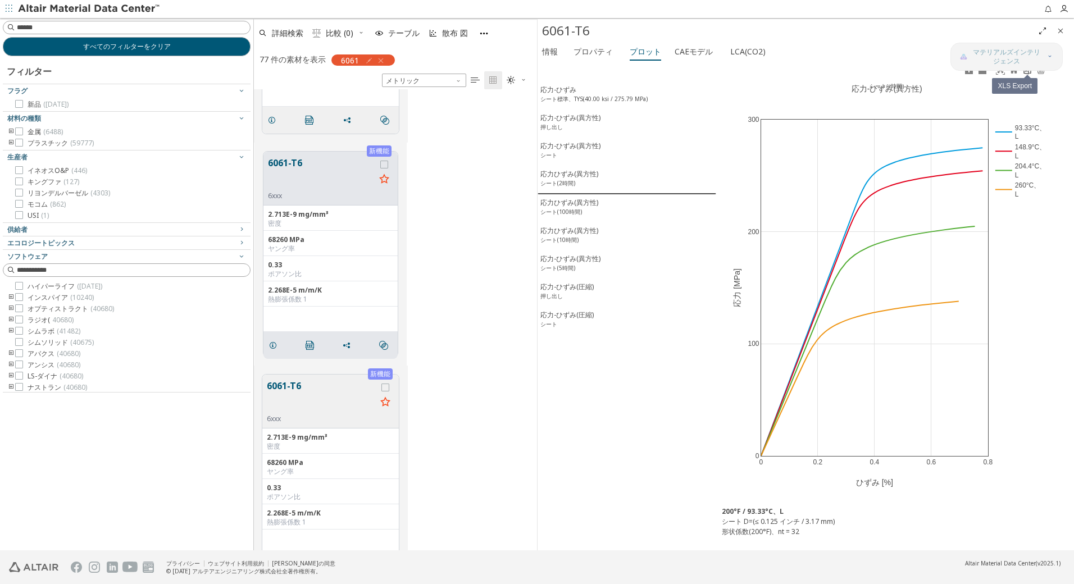
click at [1025, 73] on icon at bounding box center [1027, 70] width 7 height 8
click at [586, 204] on div "応力ひずみ(異方性) シート(100時間)" at bounding box center [569, 208] width 58 height 21
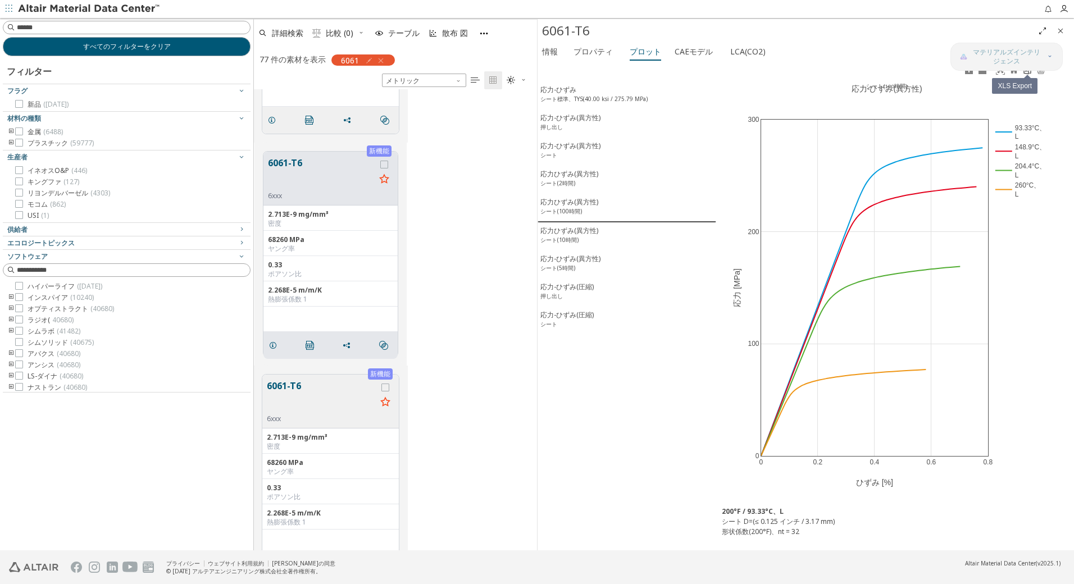
click at [1025, 74] on icon at bounding box center [1027, 70] width 9 height 9
click at [582, 238] on div "応力ひずみ(異方性) シート(10時間)" at bounding box center [569, 236] width 58 height 21
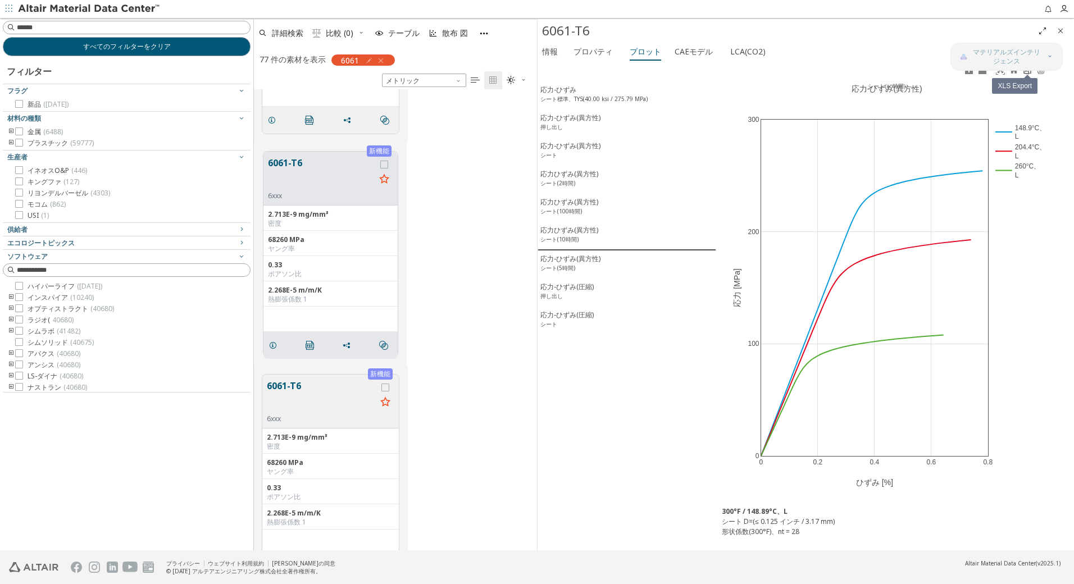
click at [1028, 75] on link at bounding box center [1027, 70] width 13 height 13
click at [584, 269] on div "応力-ひずみ(異方性) シート(5時間)" at bounding box center [570, 264] width 60 height 21
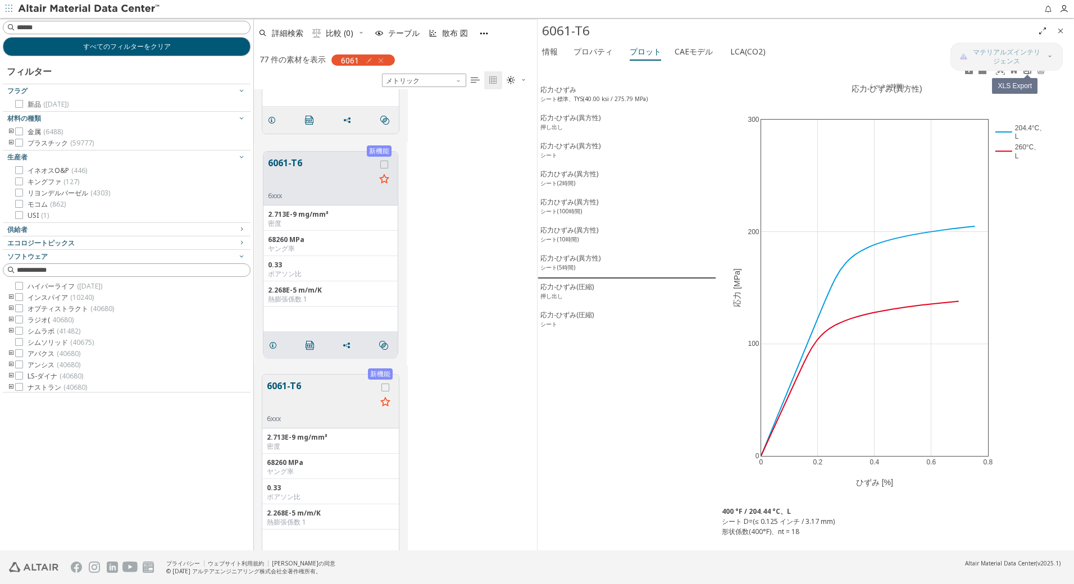
click at [1027, 72] on icon at bounding box center [1027, 70] width 9 height 9
click at [572, 292] on font "応力-ひずみ(圧縮)" at bounding box center [566, 287] width 53 height 10
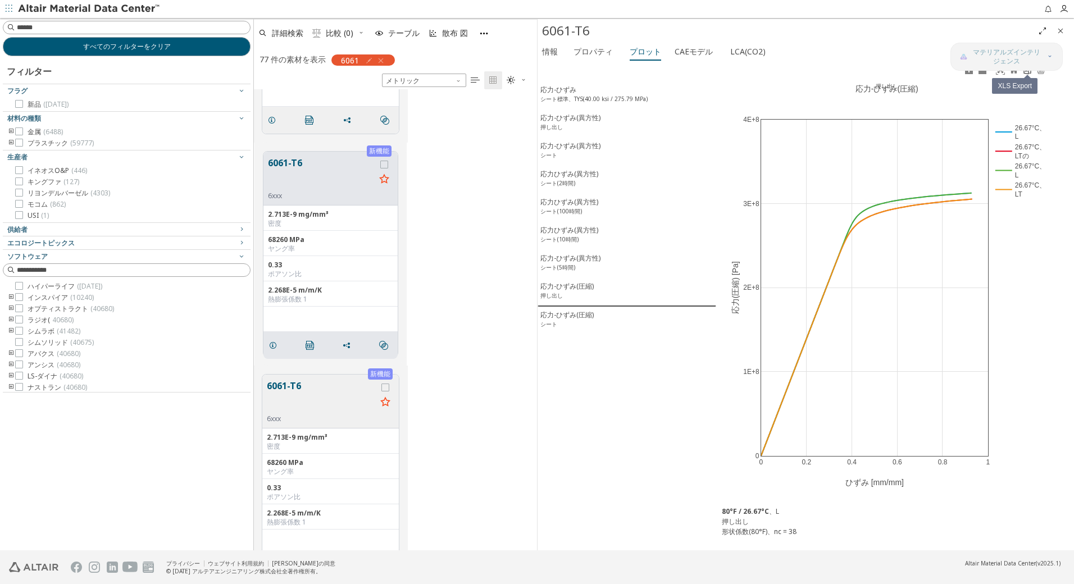
click at [1030, 72] on icon at bounding box center [1027, 70] width 9 height 9
click at [561, 319] on font "応力-ひずみ(圧縮)" at bounding box center [566, 315] width 53 height 10
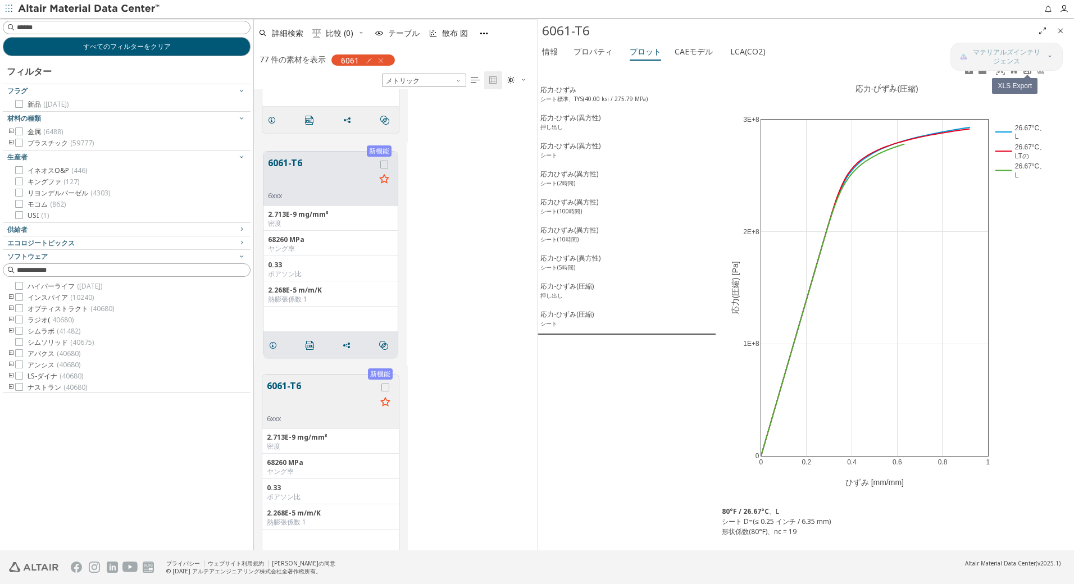
click at [1029, 72] on icon at bounding box center [1027, 70] width 9 height 9
click at [472, 479] on div "新機能 6061-T6 6xxx 2.713E-9 mg/mm³ 密度 68260 MPa ヤング率 0.33 ポアソン比 2.268E-5 m/m/K 熱膨…" at bounding box center [395, 478] width 283 height 224
click at [323, 395] on button "6061-T6" at bounding box center [322, 396] width 110 height 35
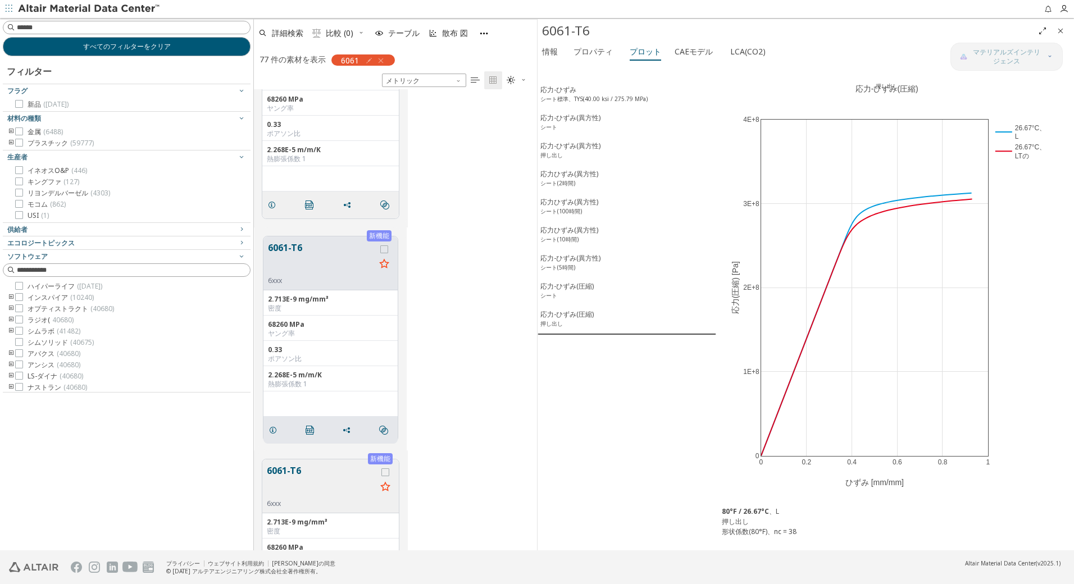
scroll to position [1909, 0]
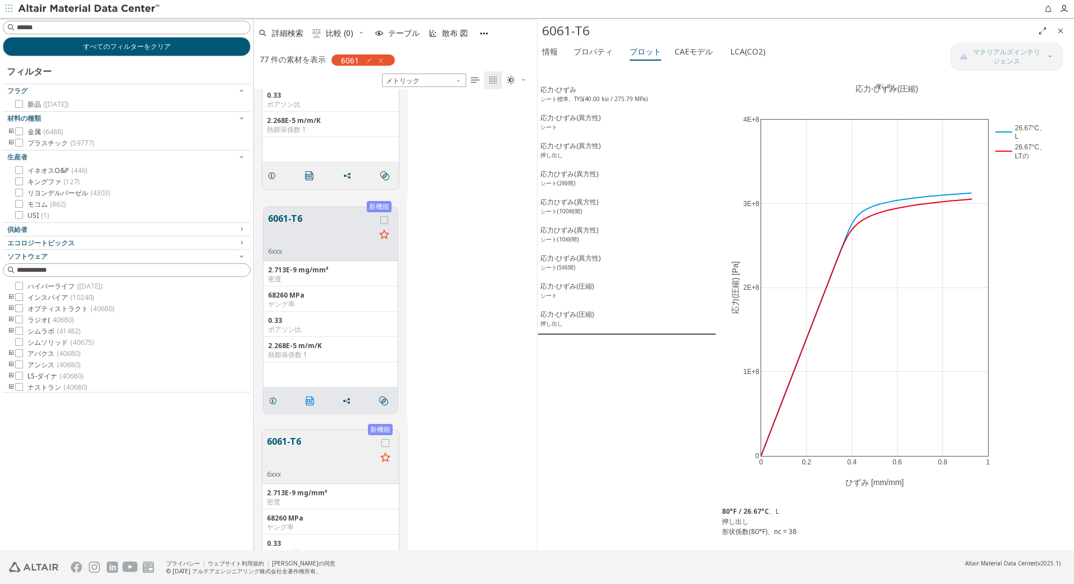
click at [312, 403] on icon "" at bounding box center [310, 401] width 9 height 9
click at [562, 92] on font "応力-ひずみ" at bounding box center [558, 90] width 36 height 10
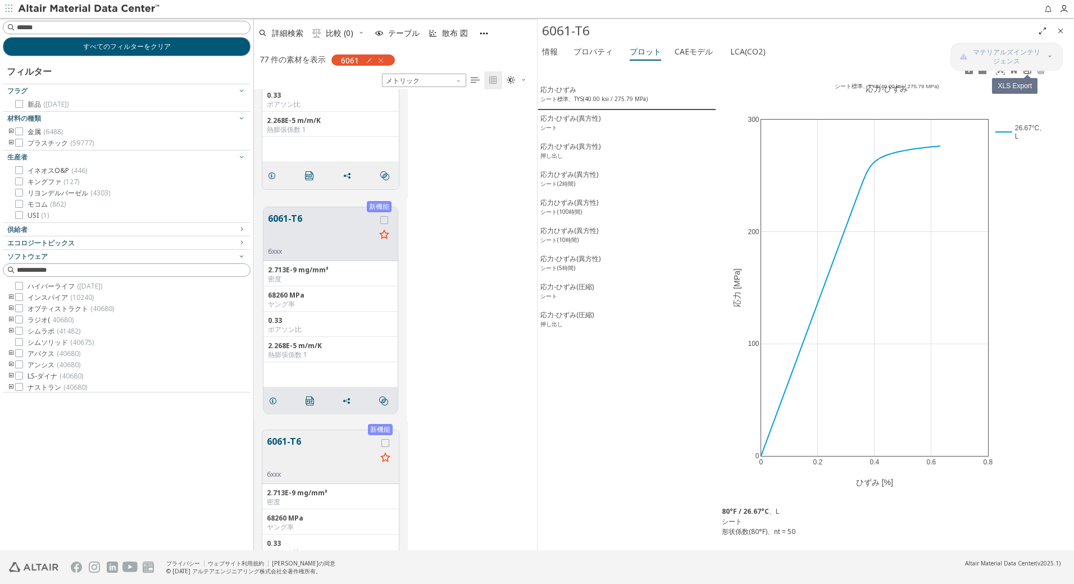
click at [1027, 74] on icon at bounding box center [1027, 70] width 7 height 8
click at [595, 127] on div "応力-ひずみ(異方性) シート" at bounding box center [570, 123] width 60 height 21
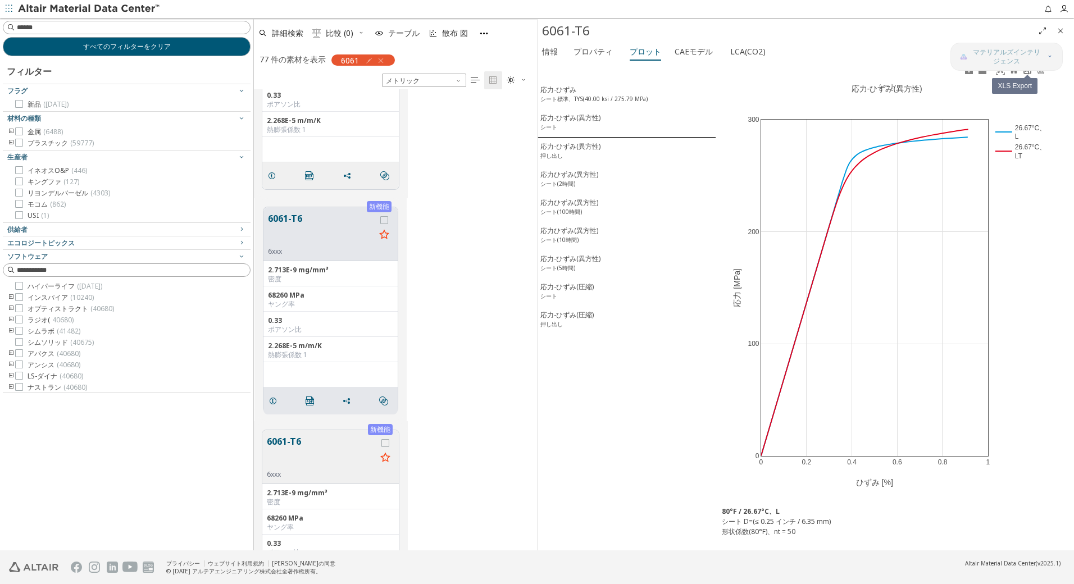
click at [1027, 74] on icon at bounding box center [1027, 70] width 9 height 9
click at [584, 151] on font "応力-ひずみ(異方性)" at bounding box center [570, 147] width 60 height 10
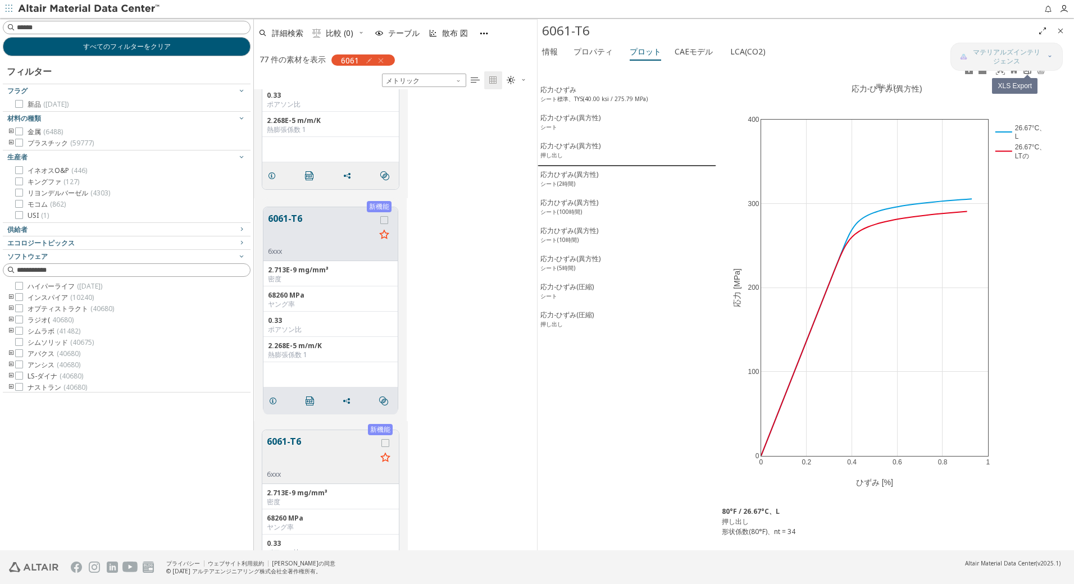
click at [1029, 74] on icon at bounding box center [1027, 70] width 9 height 9
click at [567, 179] on div "応力ひずみ(異方性) シート(2時間)" at bounding box center [569, 180] width 58 height 21
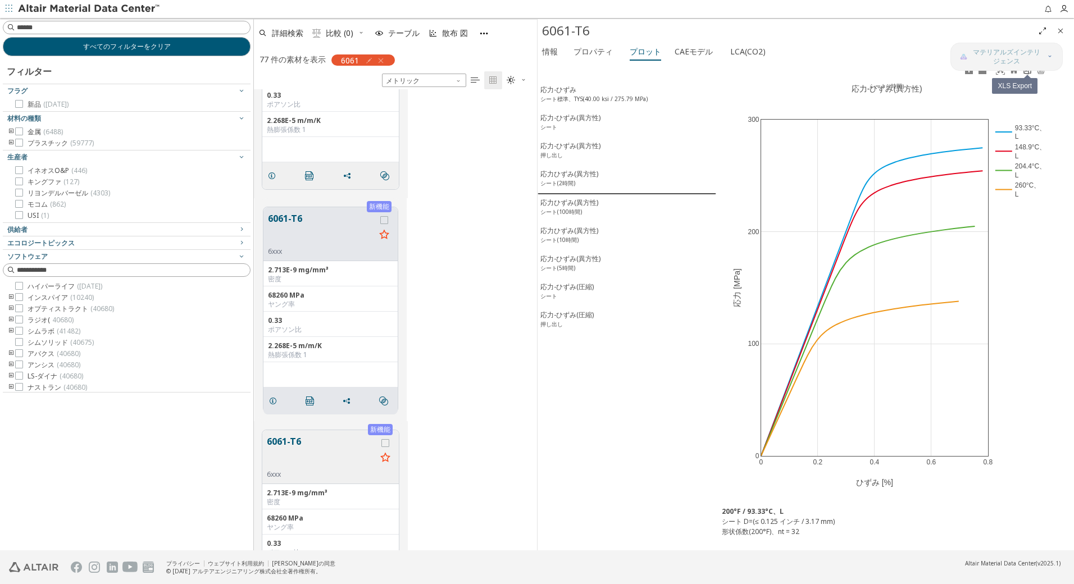
click at [1030, 74] on icon at bounding box center [1027, 70] width 9 height 9
click at [574, 206] on div "応力ひずみ(異方性) シート(100時間)" at bounding box center [569, 208] width 58 height 21
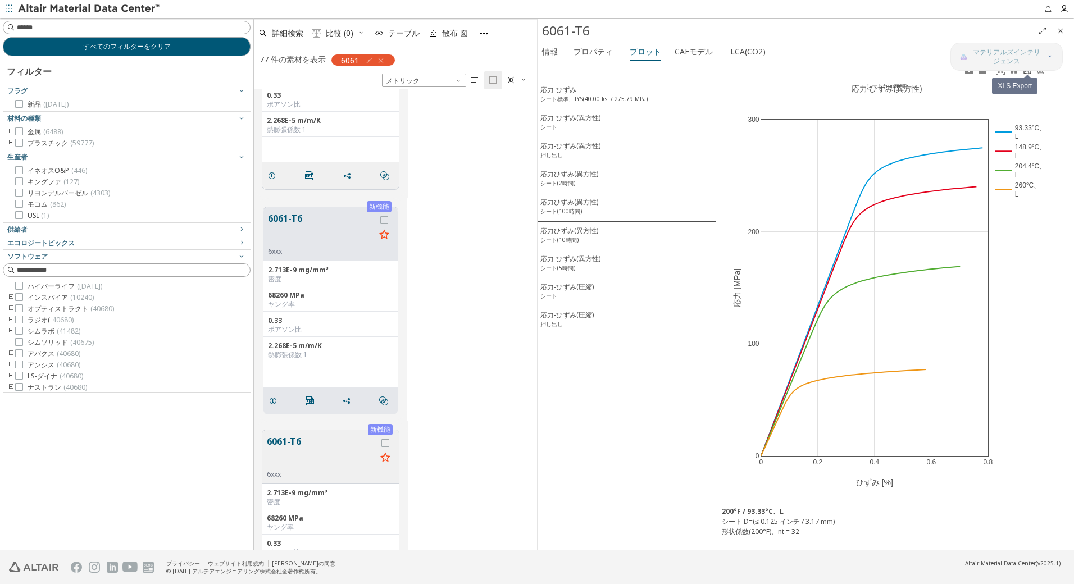
click at [1028, 75] on link at bounding box center [1027, 70] width 13 height 13
click at [565, 236] on div "応力ひずみ(異方性) シート(10時間)" at bounding box center [569, 236] width 58 height 21
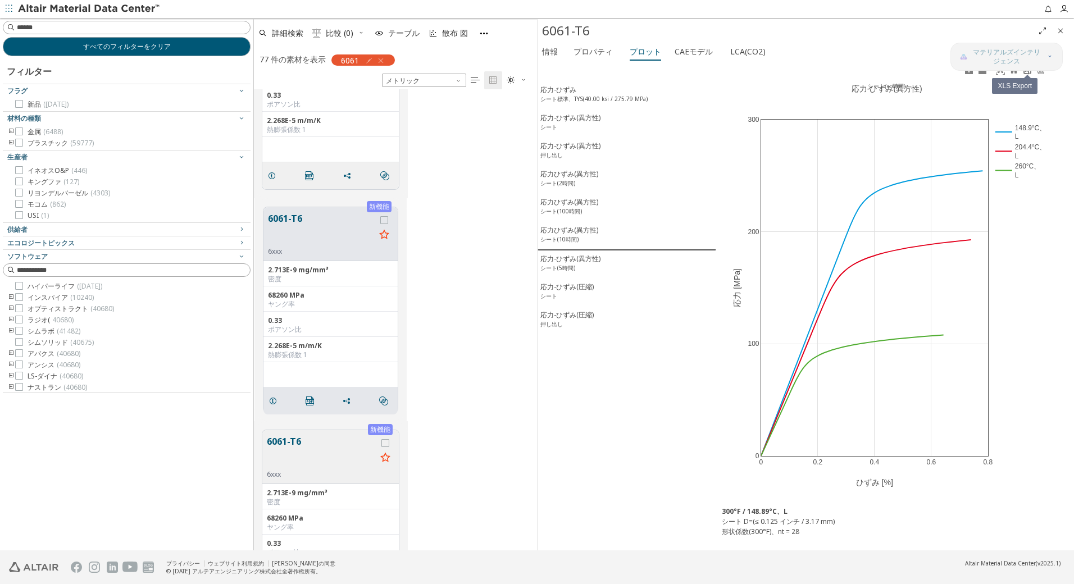
click at [1028, 74] on icon at bounding box center [1027, 70] width 7 height 8
click at [576, 261] on div "応力-ひずみ(異方性) シート(5時間)" at bounding box center [570, 264] width 60 height 21
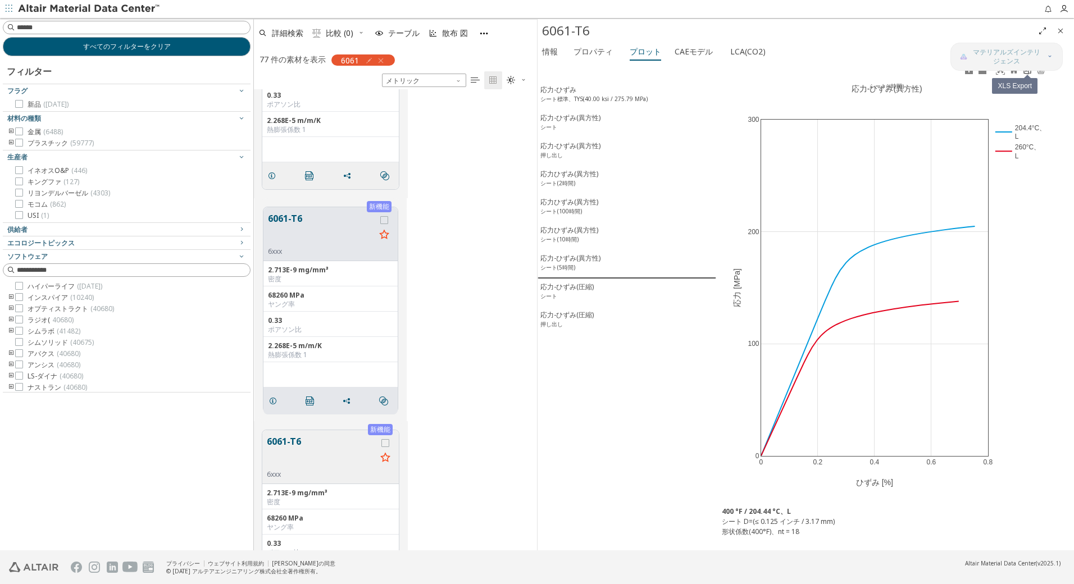
click at [1029, 74] on icon at bounding box center [1027, 70] width 7 height 8
click at [554, 292] on font "応力-ひずみ(圧縮)" at bounding box center [566, 287] width 53 height 10
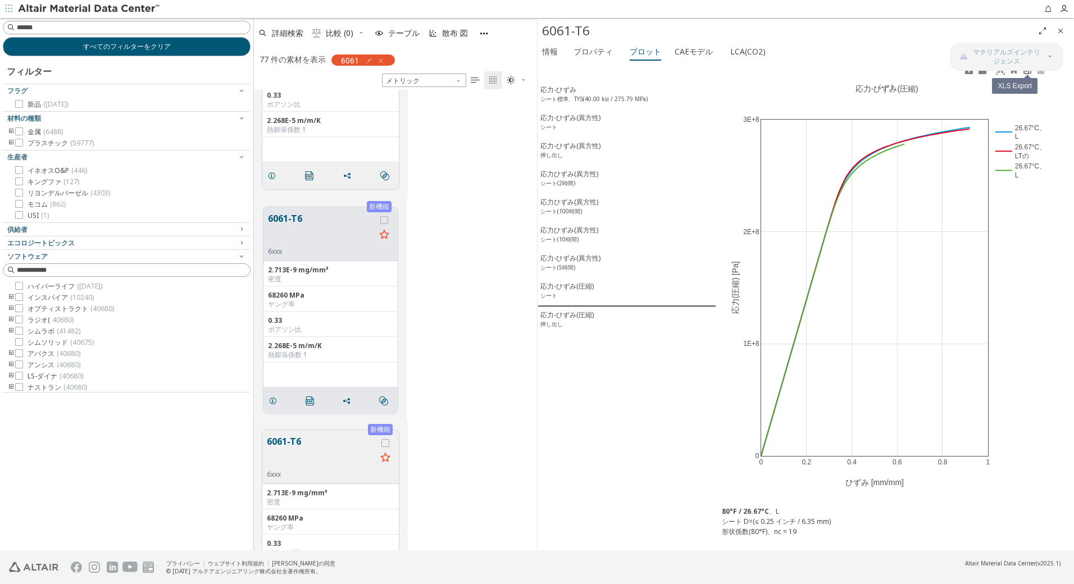
click at [1030, 75] on link at bounding box center [1027, 70] width 13 height 13
click at [574, 320] on font "応力-ひずみ(圧縮)" at bounding box center [566, 315] width 53 height 10
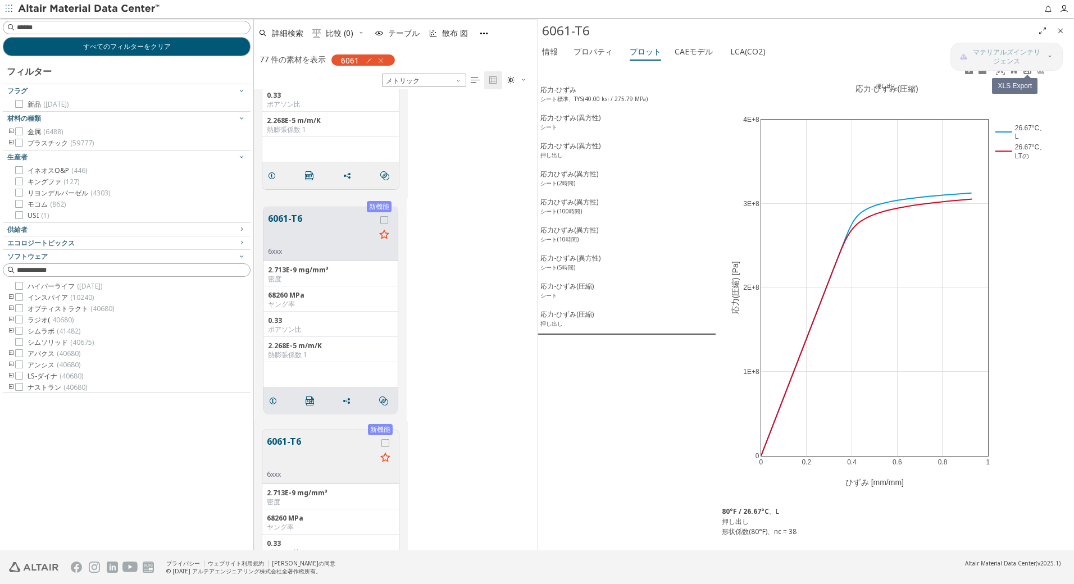
click at [1030, 74] on icon at bounding box center [1027, 70] width 9 height 9
click at [142, 471] on div "すべてのフィルターをクリア フィルター フラグ 新品 (1281) 材料の種類 金属 (6488) プラスチック (59777) 生産者 イネオスO&P (4…" at bounding box center [126, 284] width 253 height 533
click at [286, 443] on button "6061-T6" at bounding box center [322, 452] width 110 height 35
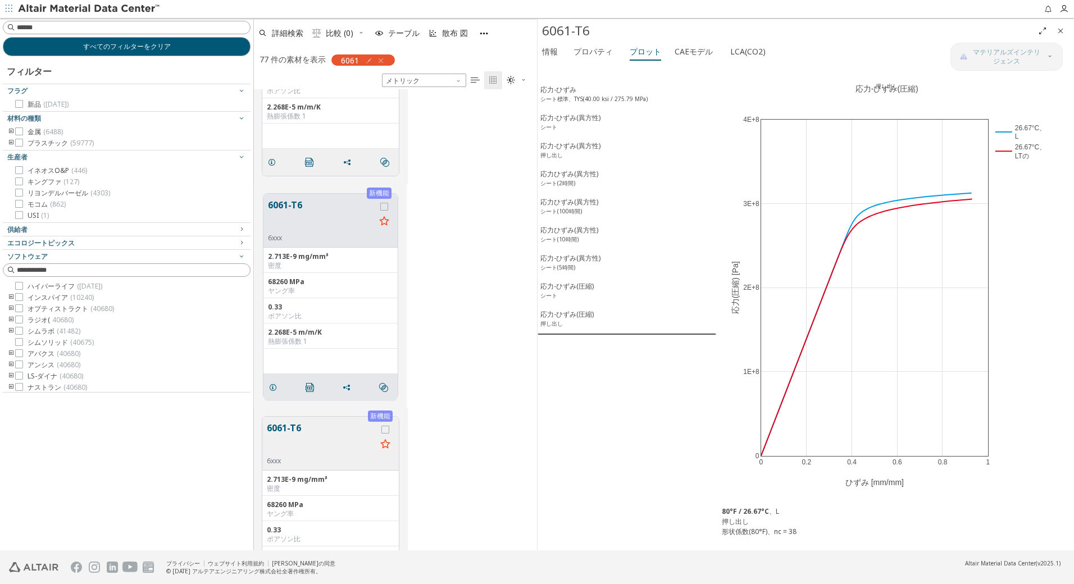
scroll to position [2152, 0]
click at [311, 383] on icon "" at bounding box center [310, 381] width 9 height 9
click at [565, 94] on font "応力-ひずみ" at bounding box center [558, 90] width 36 height 10
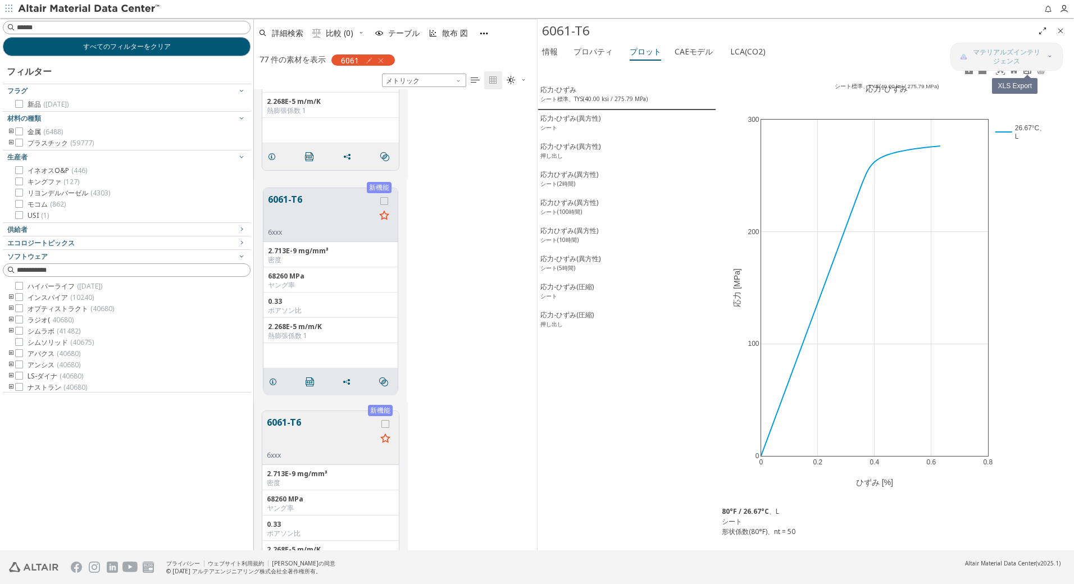
click at [1024, 73] on icon at bounding box center [1027, 70] width 9 height 9
click at [590, 119] on font "応力-ひずみ(異方性)" at bounding box center [570, 118] width 60 height 10
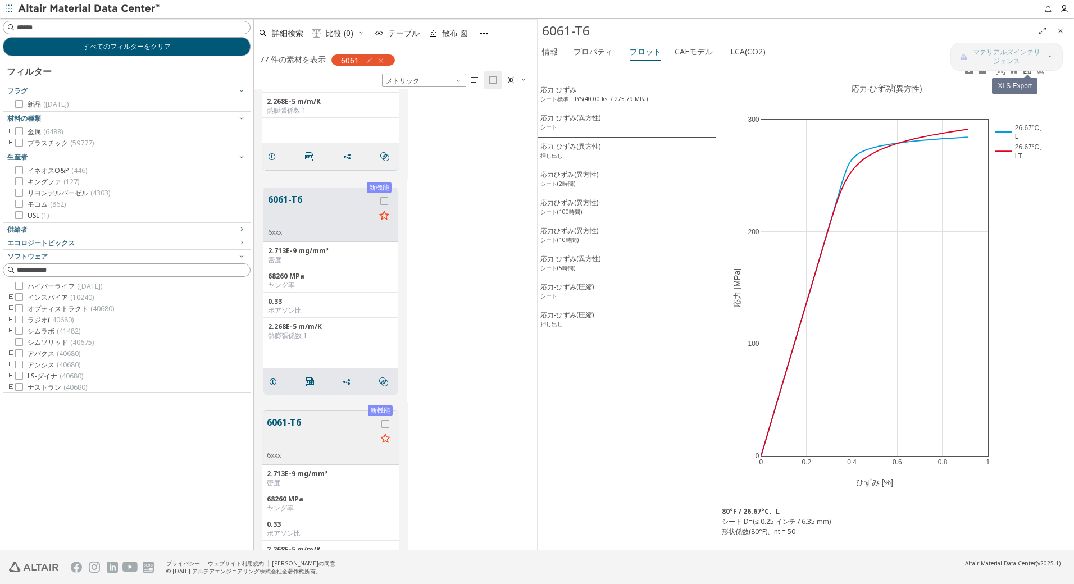
click at [1027, 74] on icon at bounding box center [1027, 70] width 7 height 8
click at [588, 149] on font "応力-ひずみ(異方性)" at bounding box center [570, 147] width 60 height 10
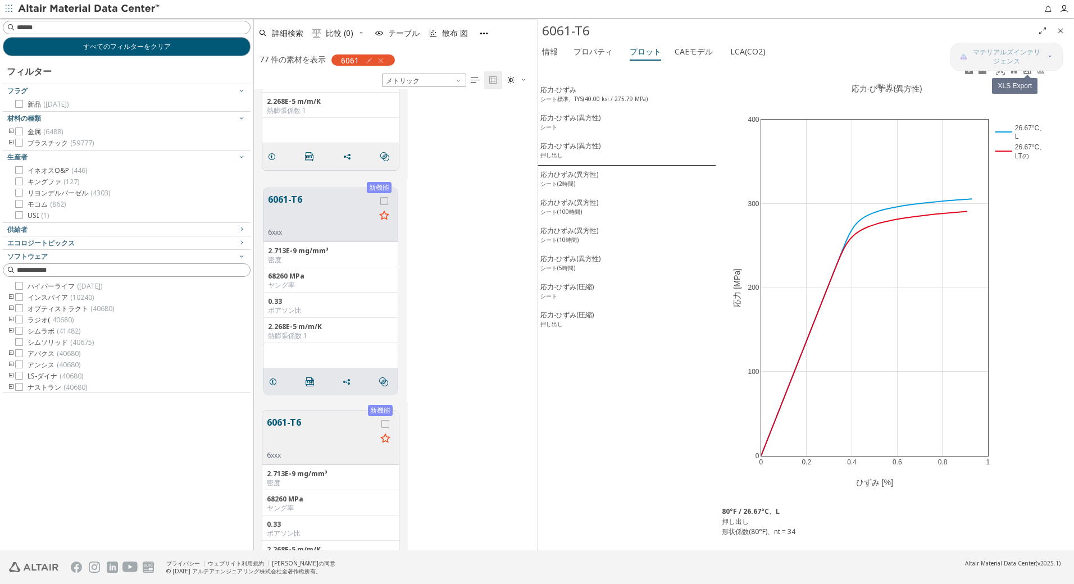
click at [1029, 72] on icon at bounding box center [1027, 70] width 7 height 8
click at [557, 173] on div "応力ひずみ(異方性) シート(2時間)" at bounding box center [569, 180] width 58 height 21
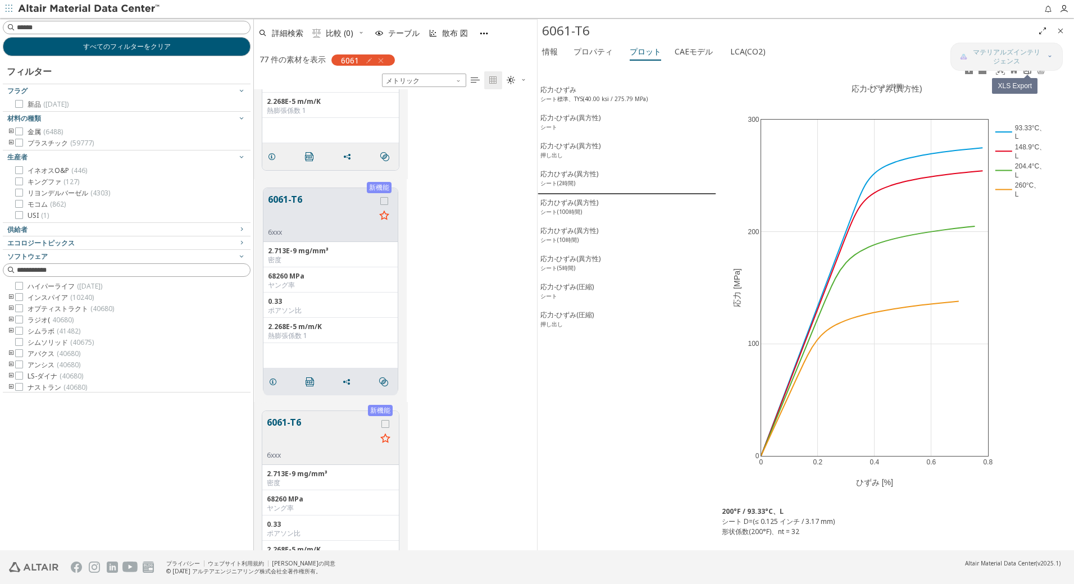
click at [1027, 72] on icon at bounding box center [1027, 70] width 9 height 9
click at [581, 210] on sup "シート(100時間)" at bounding box center [561, 212] width 42 height 8
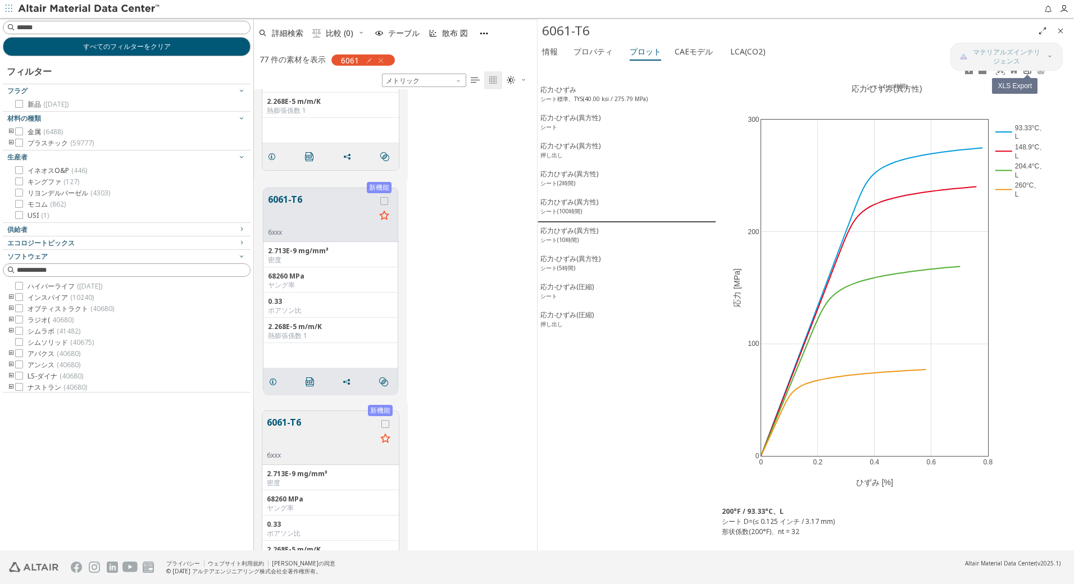
click at [1028, 74] on icon at bounding box center [1027, 70] width 9 height 9
click at [583, 236] on div "応力ひずみ(異方性) シート(10時間)" at bounding box center [569, 236] width 58 height 21
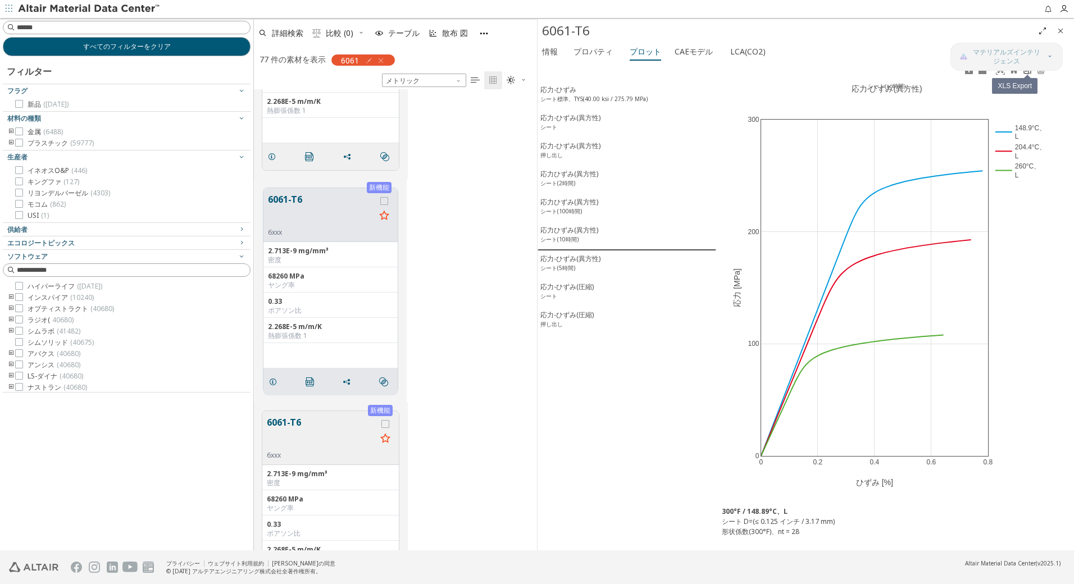
click at [1026, 72] on icon at bounding box center [1027, 70] width 9 height 9
click at [585, 263] on div "応力-ひずみ(異方性) シート(5時間)" at bounding box center [570, 264] width 60 height 21
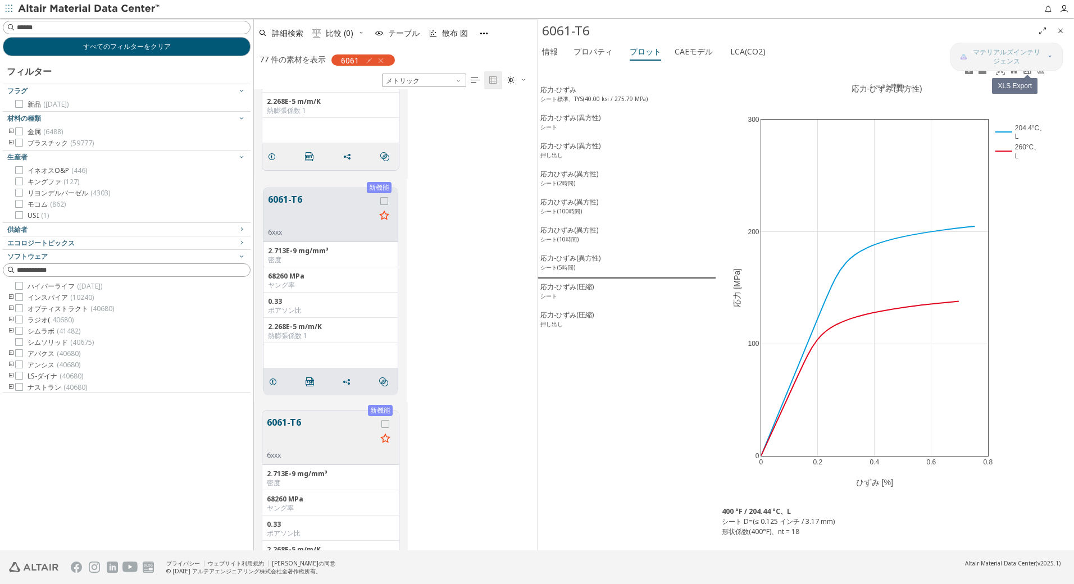
click at [1025, 74] on icon at bounding box center [1027, 70] width 9 height 9
click at [574, 289] on font "応力-ひずみ(圧縮)" at bounding box center [566, 287] width 53 height 10
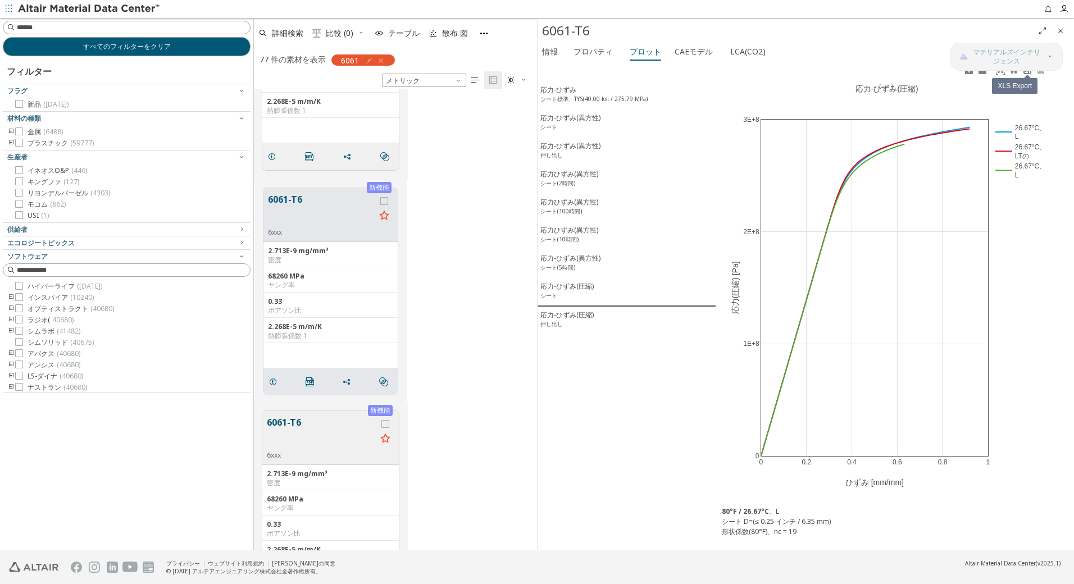
click at [1029, 71] on icon at bounding box center [1027, 70] width 9 height 9
click at [576, 318] on font "応力-ひずみ(圧縮)" at bounding box center [566, 315] width 53 height 10
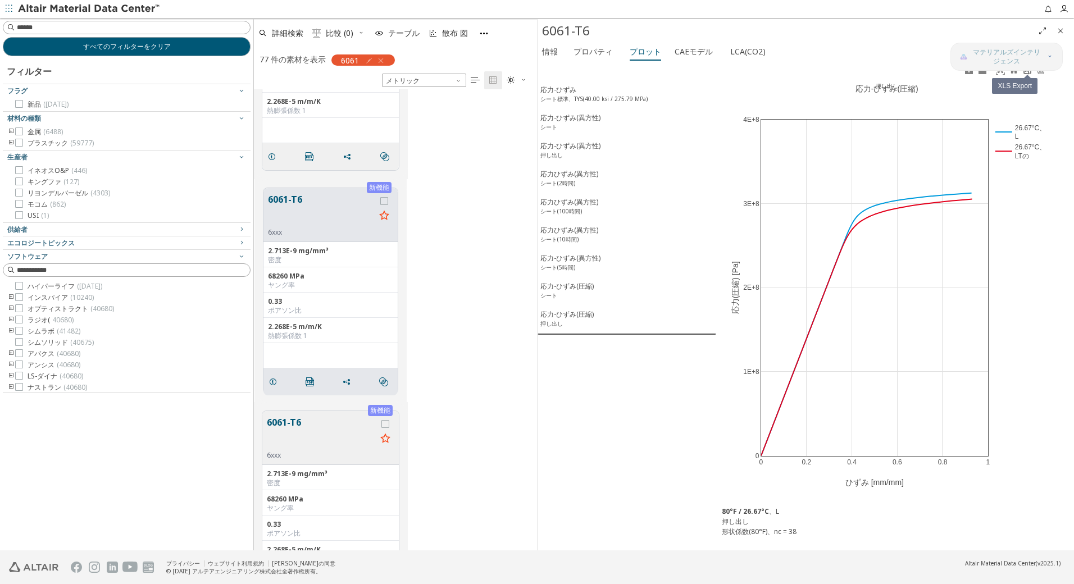
click at [1024, 74] on icon at bounding box center [1027, 70] width 9 height 9
click at [140, 475] on div "すべてのフィルターをクリア フィルター フラグ 新品 (1281) 材料の種類 金属 (6488) プラスチック (59777) 生産者 イネオスO&P (4…" at bounding box center [126, 284] width 253 height 533
click at [289, 422] on button "6061-T6" at bounding box center [322, 433] width 110 height 35
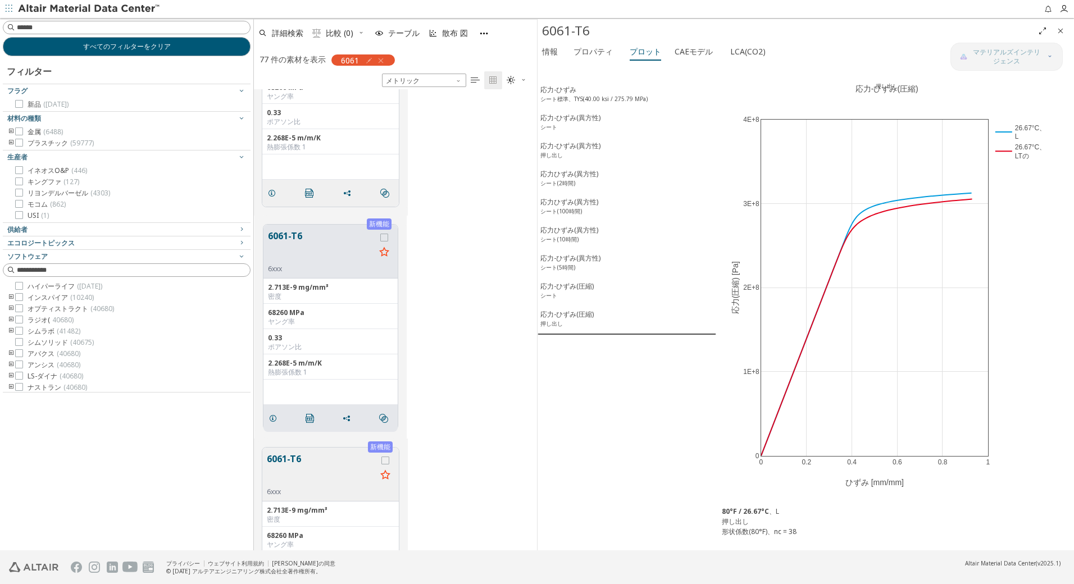
scroll to position [2321, 0]
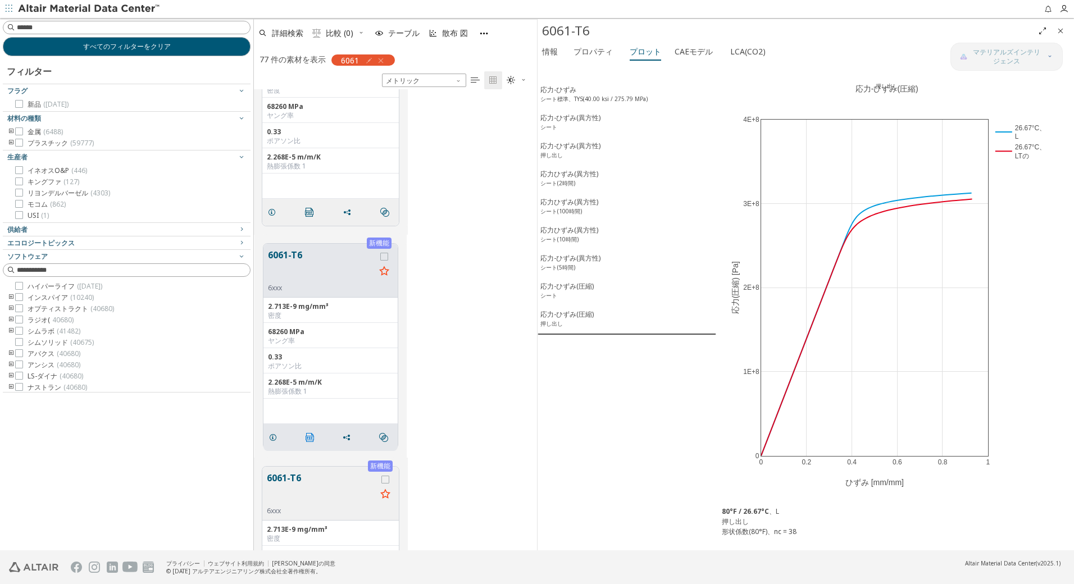
click at [311, 434] on icon "" at bounding box center [310, 437] width 9 height 9
click at [565, 92] on font "応力-ひずみ" at bounding box center [558, 90] width 36 height 10
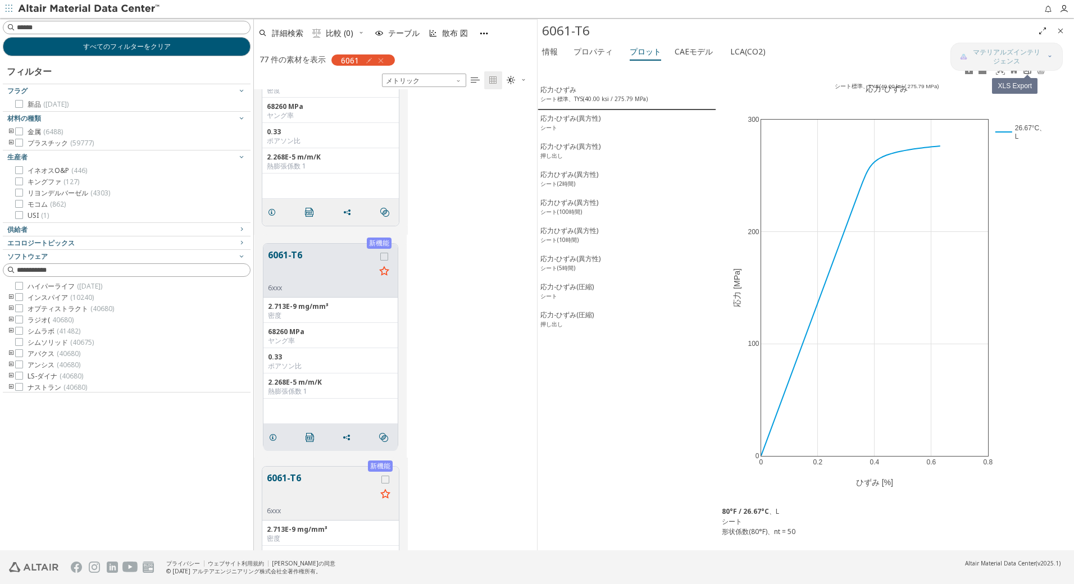
click at [1025, 73] on icon at bounding box center [1027, 70] width 7 height 8
click at [590, 122] on font "応力-ひずみ(異方性)" at bounding box center [570, 118] width 60 height 10
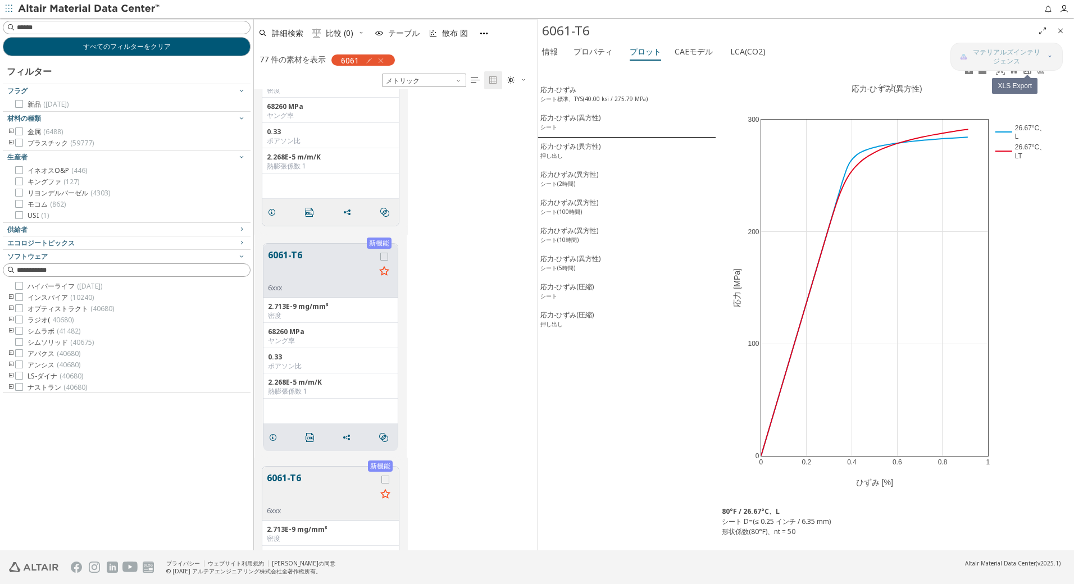
click at [1032, 73] on icon at bounding box center [1027, 70] width 9 height 9
click at [571, 153] on div "応力-ひずみ(異方性) 押し出し" at bounding box center [570, 152] width 60 height 21
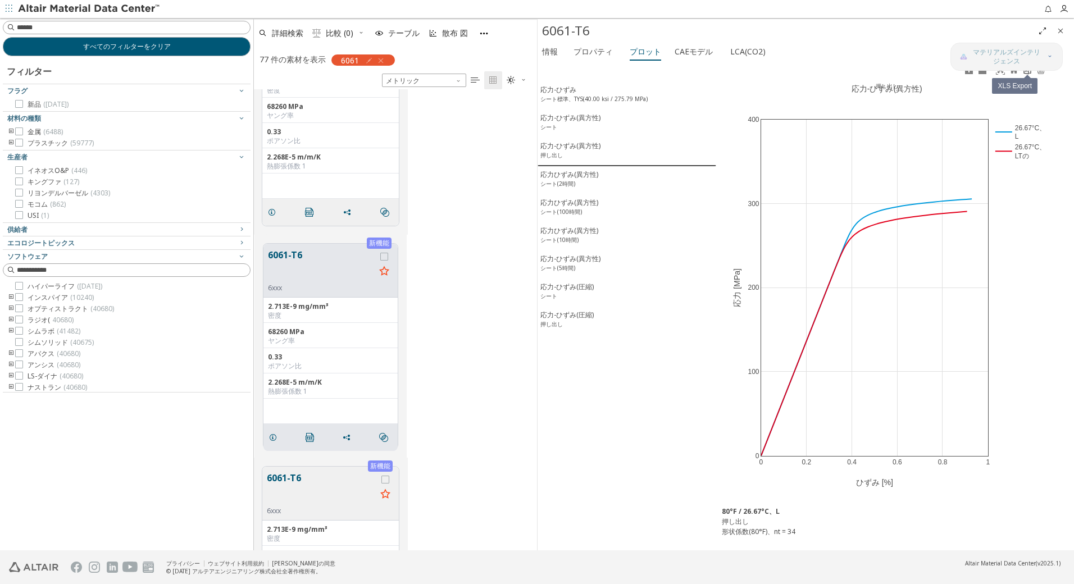
click at [1028, 72] on icon at bounding box center [1027, 70] width 9 height 9
click at [569, 180] on div "応力ひずみ(異方性) シート(2時間)" at bounding box center [569, 180] width 58 height 21
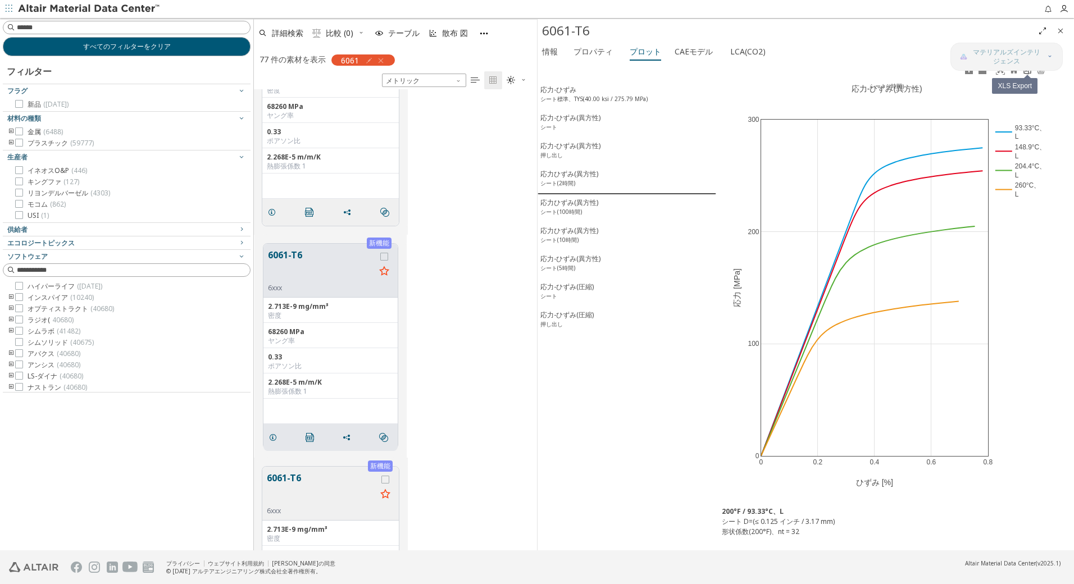
click at [1029, 73] on icon at bounding box center [1027, 70] width 9 height 9
click at [583, 206] on div "応力ひずみ(異方性) シート(100時間)" at bounding box center [569, 208] width 58 height 21
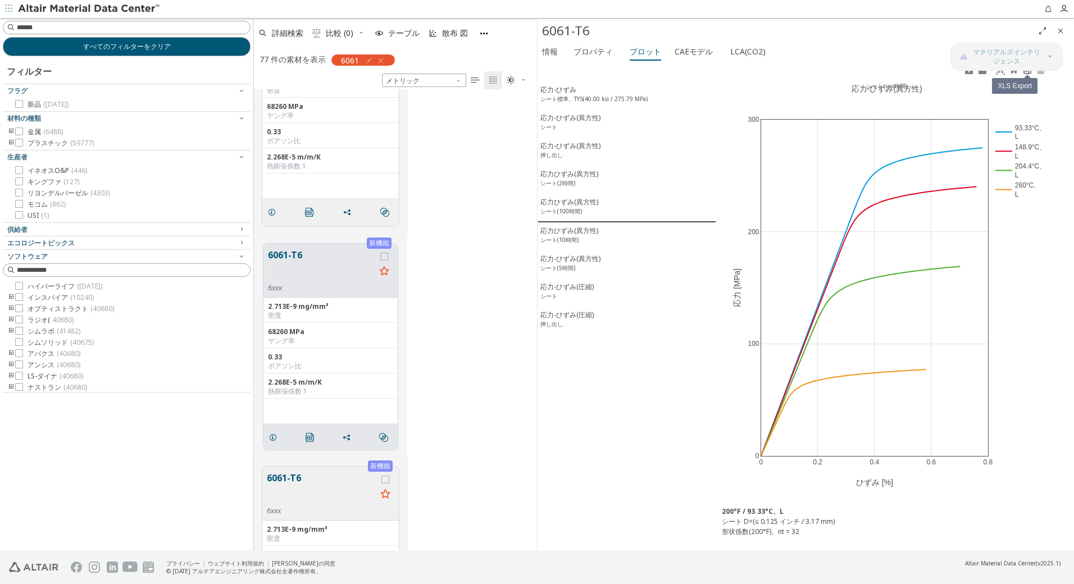
click at [1029, 73] on icon at bounding box center [1027, 70] width 7 height 8
click at [571, 238] on div "応力ひずみ(異方性) シート(10時間)" at bounding box center [569, 236] width 58 height 21
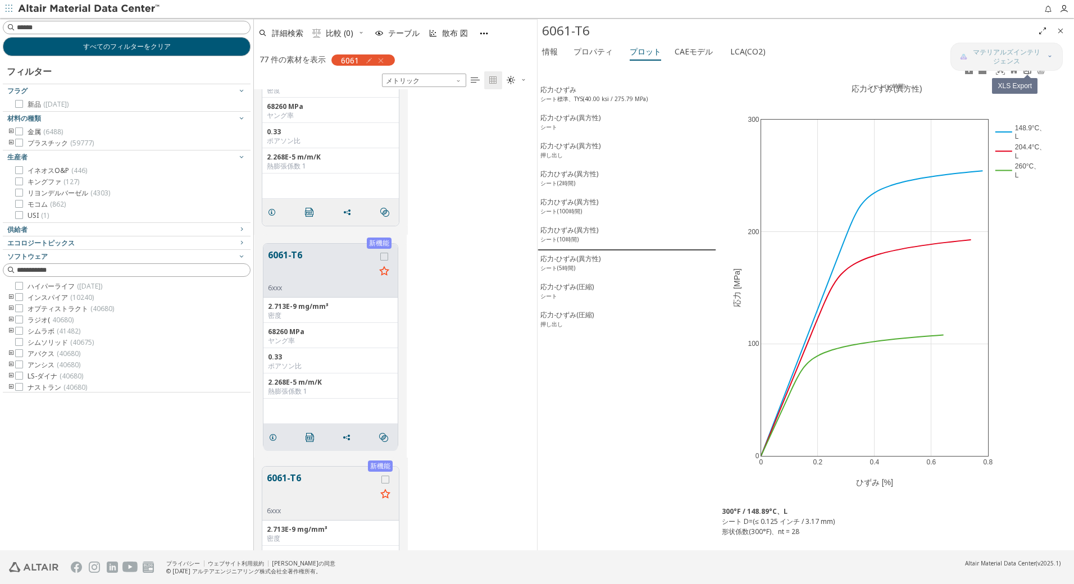
click at [1027, 74] on icon at bounding box center [1027, 70] width 7 height 8
click at [589, 263] on div "応力-ひずみ(異方性) シート(5時間)" at bounding box center [570, 264] width 60 height 21
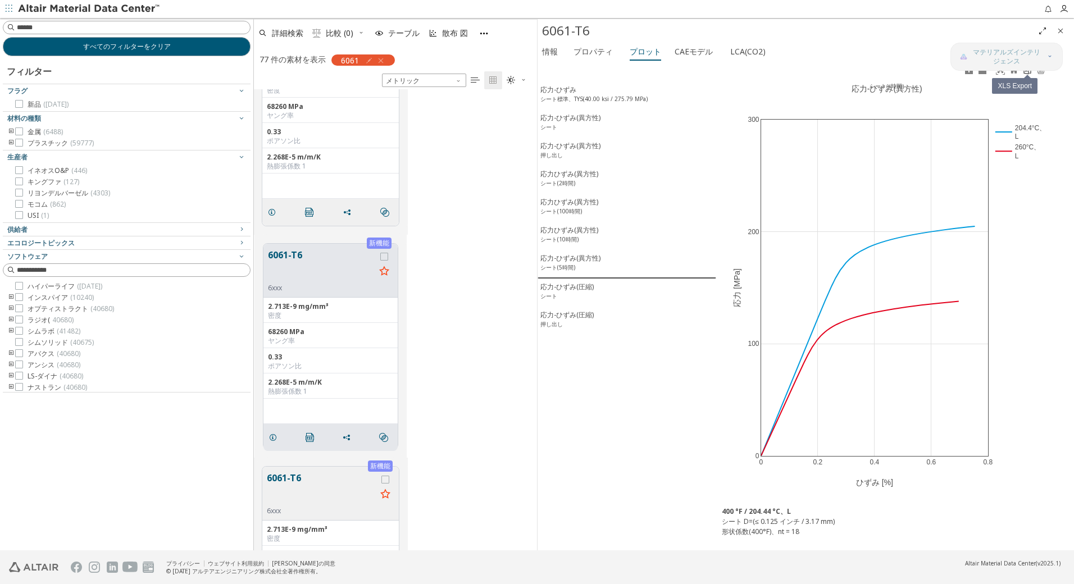
click at [1028, 73] on icon at bounding box center [1027, 70] width 9 height 9
click at [581, 292] on font "応力-ひずみ(圧縮)" at bounding box center [566, 287] width 53 height 10
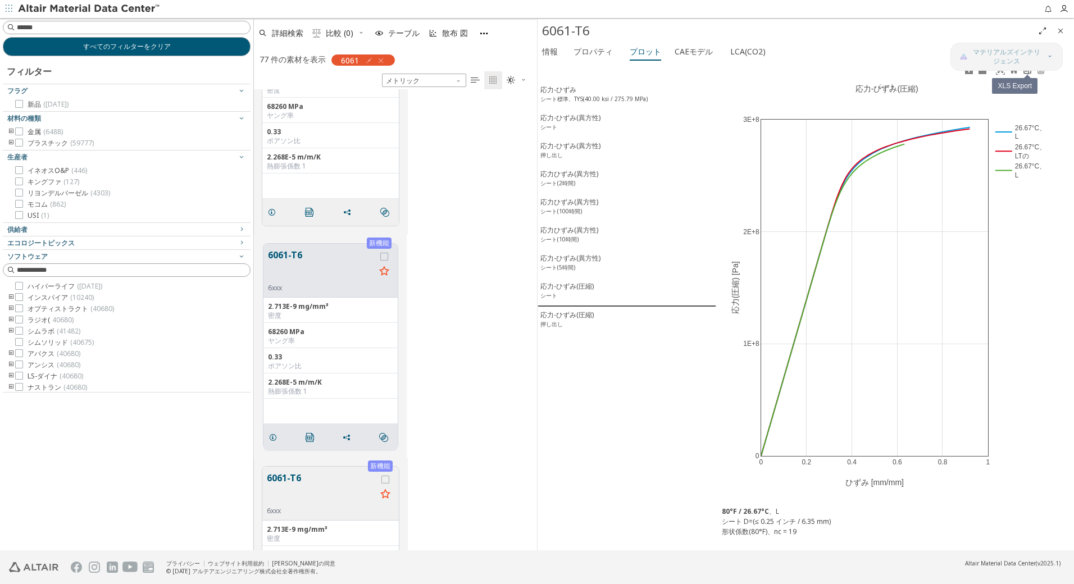
click at [1030, 72] on icon at bounding box center [1027, 70] width 9 height 9
click at [572, 325] on div "応力-ひずみ(圧縮) 押し出し" at bounding box center [566, 320] width 53 height 21
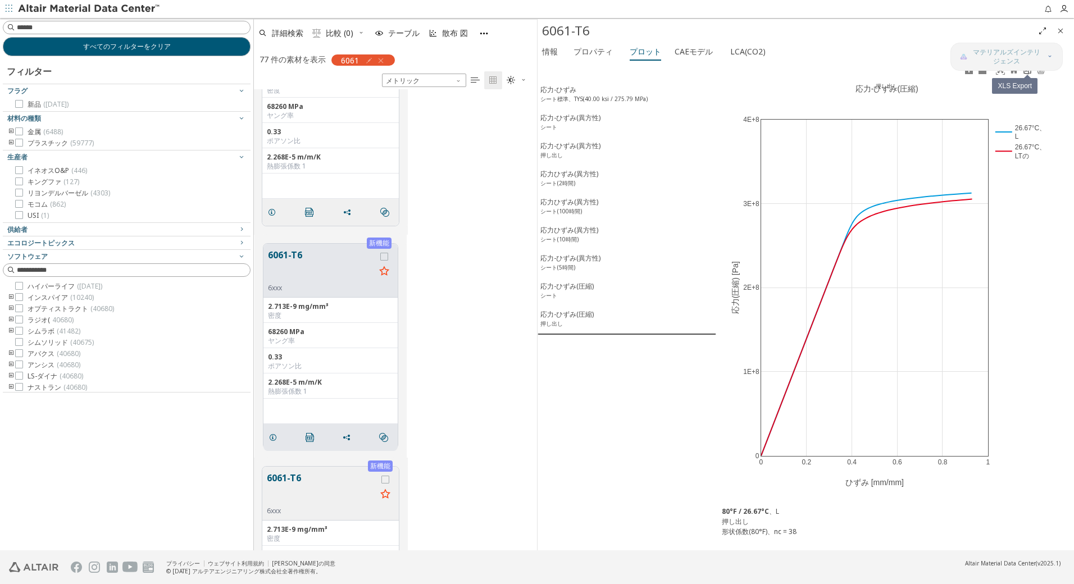
click at [1025, 72] on icon at bounding box center [1027, 70] width 9 height 9
click at [166, 507] on div "すべてのフィルターをクリア フィルター フラグ 新品 (1281) 材料の種類 金属 (6488) プラスチック (59777) 生産者 イネオスO&P (4…" at bounding box center [126, 284] width 253 height 533
click at [280, 475] on button "6061-T6" at bounding box center [322, 488] width 110 height 35
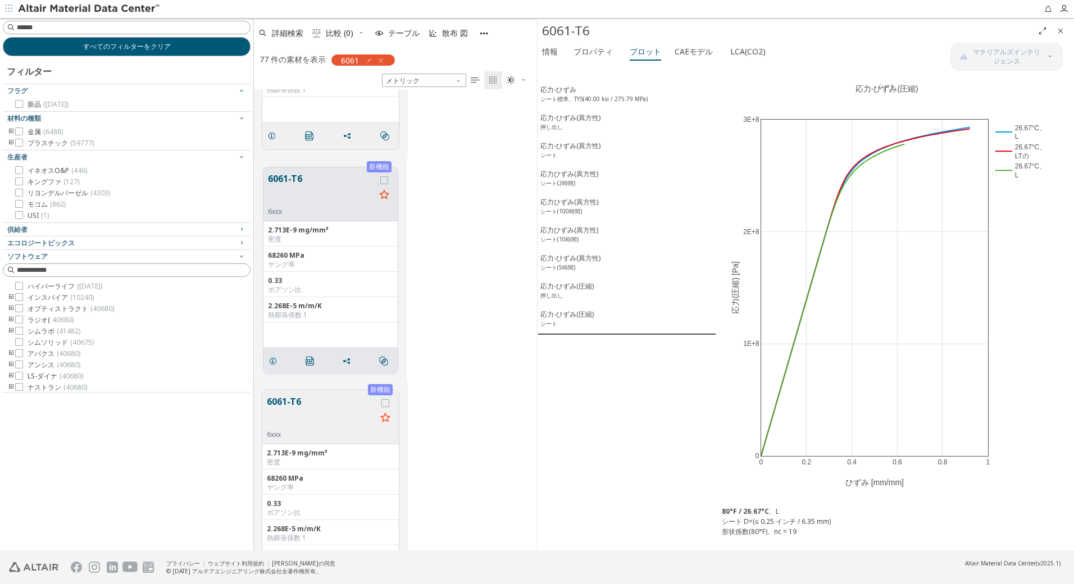
scroll to position [2639, 0]
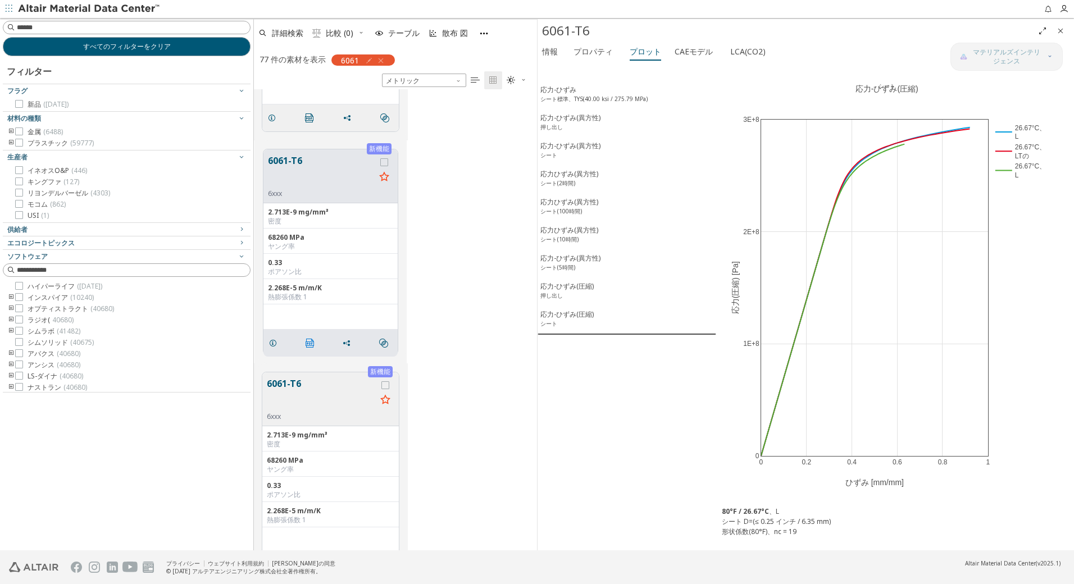
click at [308, 344] on icon "" at bounding box center [310, 343] width 9 height 9
click at [553, 93] on font "応力-ひずみ" at bounding box center [558, 90] width 36 height 10
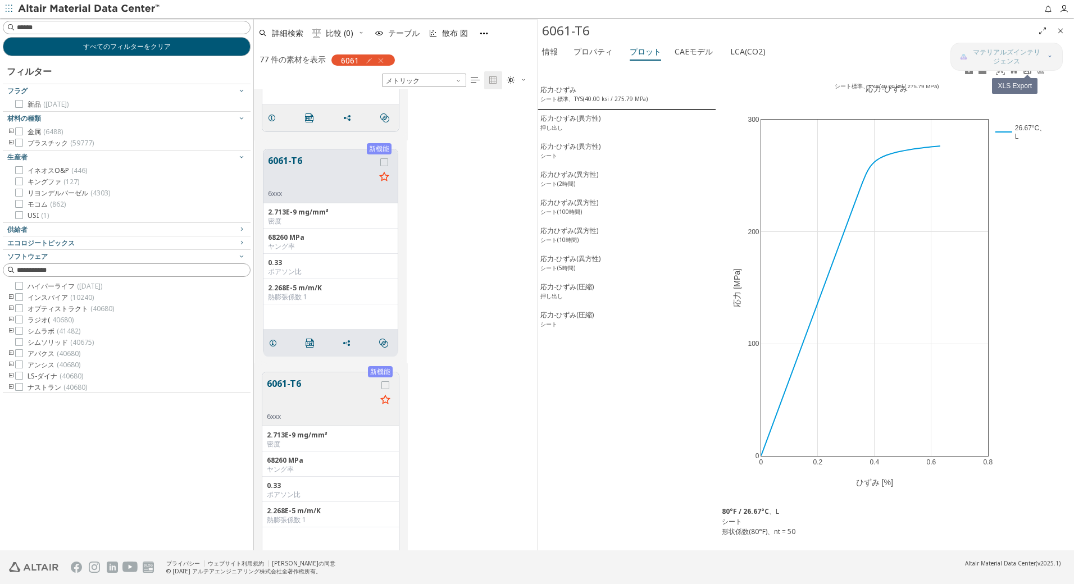
click at [1029, 72] on icon at bounding box center [1027, 70] width 7 height 8
click at [585, 120] on font "応力-ひずみ(異方性)" at bounding box center [570, 118] width 60 height 10
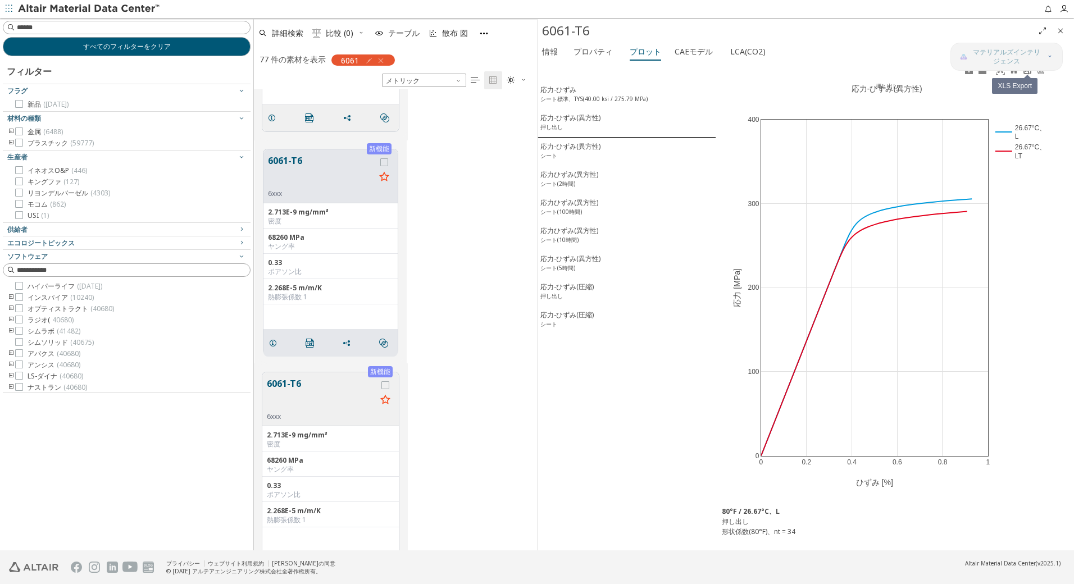
click at [1025, 74] on icon at bounding box center [1027, 70] width 9 height 9
click at [577, 151] on font "応力-ひずみ(異方性)" at bounding box center [570, 147] width 60 height 10
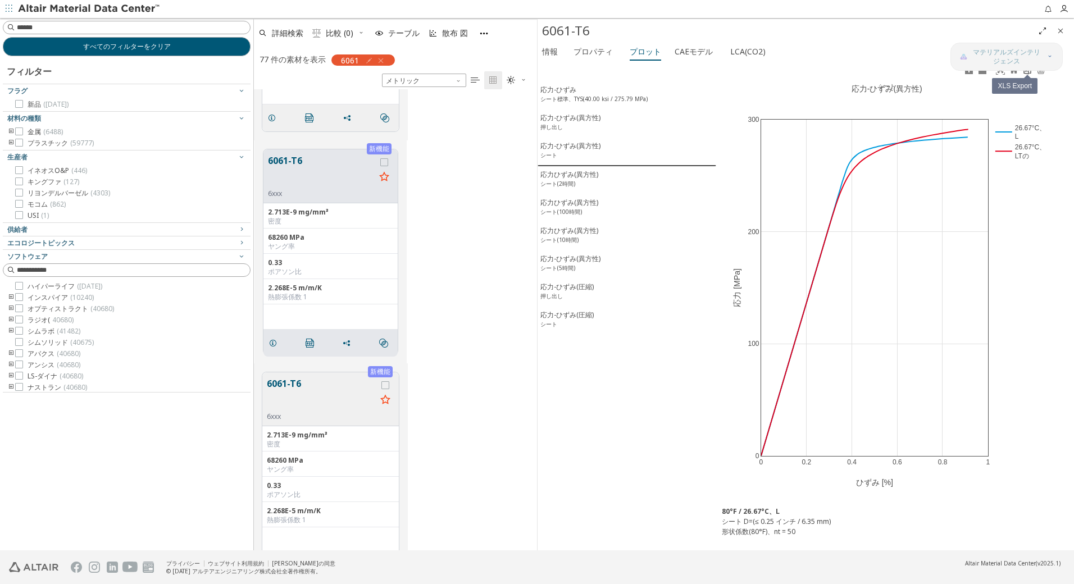
click at [1030, 72] on icon at bounding box center [1027, 70] width 9 height 9
click at [568, 180] on div "応力ひずみ(異方性) シート(2時間)" at bounding box center [569, 180] width 58 height 21
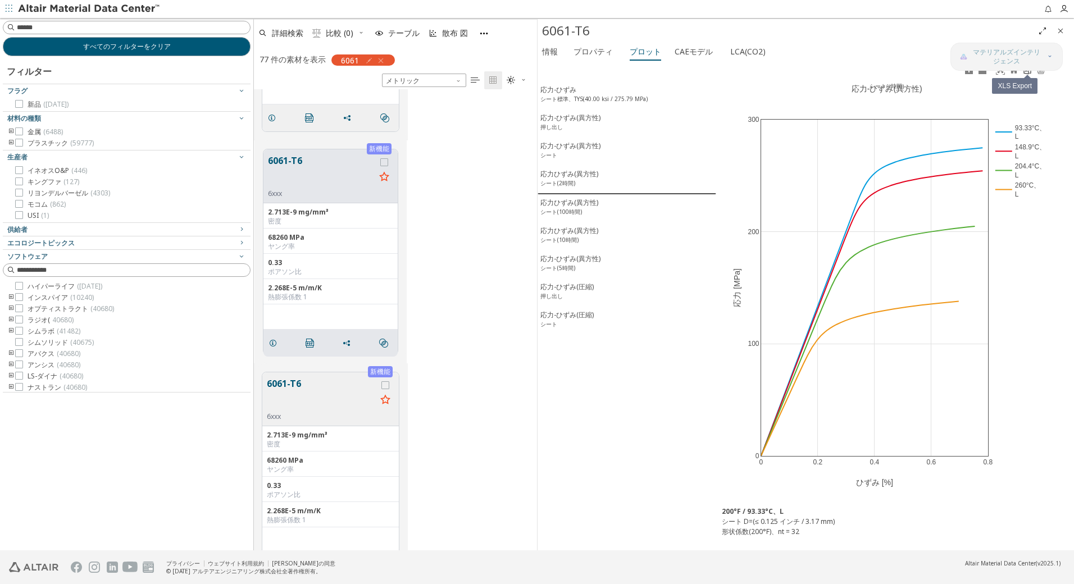
click at [1029, 71] on icon at bounding box center [1027, 70] width 9 height 9
click at [568, 213] on sup "シート(100時間)" at bounding box center [561, 212] width 42 height 8
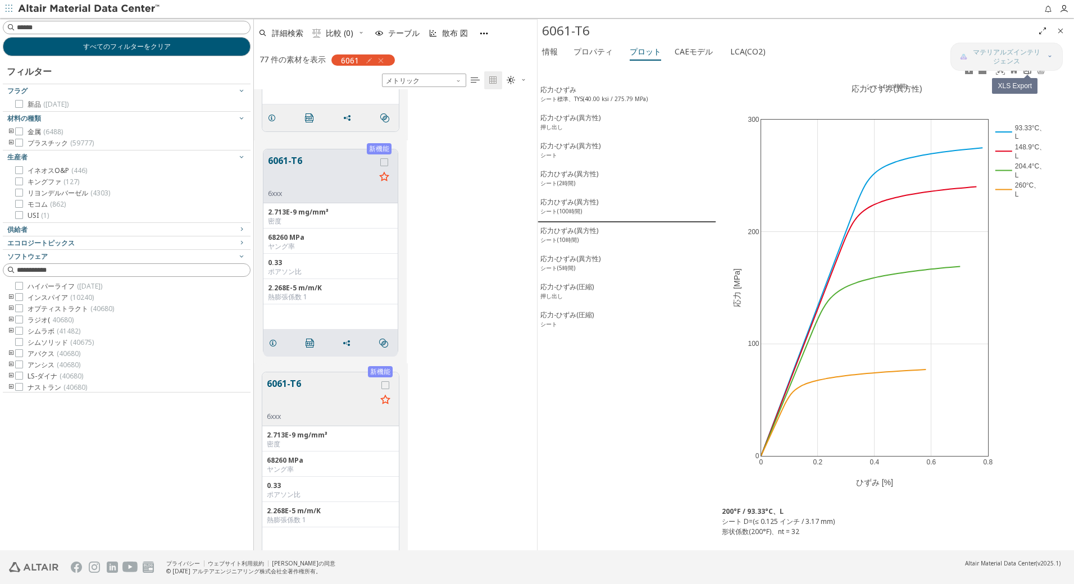
click at [1029, 75] on link at bounding box center [1027, 70] width 13 height 13
click at [579, 236] on div "応力ひずみ(異方性) シート(10時間)" at bounding box center [569, 236] width 58 height 21
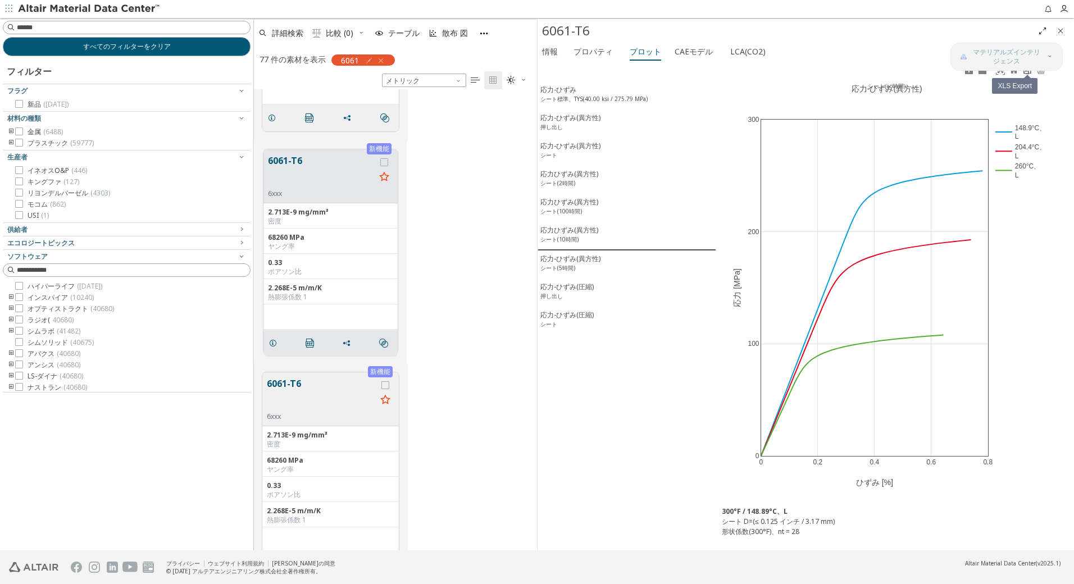
click at [1029, 71] on icon at bounding box center [1027, 70] width 7 height 8
click at [600, 265] on div "応力-ひずみ(異方性) シート(5時間)" at bounding box center [570, 264] width 60 height 21
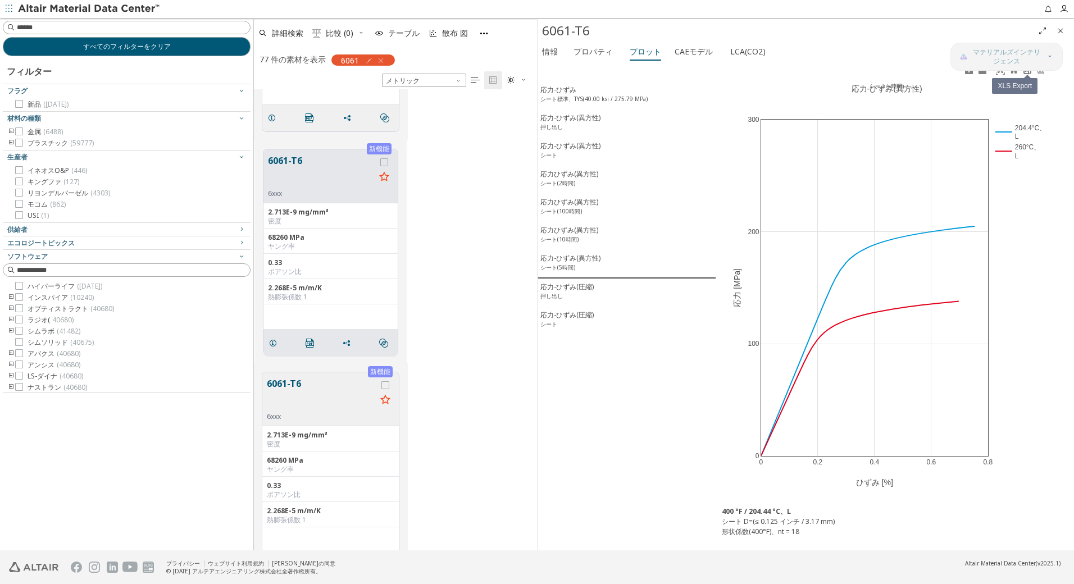
click at [1031, 74] on icon at bounding box center [1027, 70] width 9 height 9
click at [560, 297] on sup "押し出し" at bounding box center [551, 296] width 22 height 8
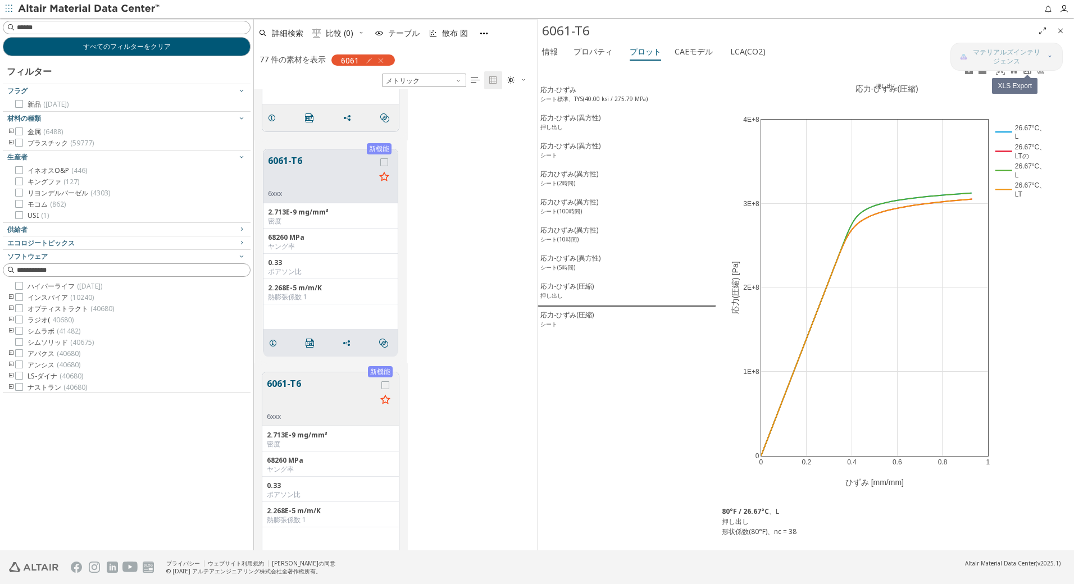
click at [1027, 74] on icon at bounding box center [1027, 70] width 7 height 8
click at [557, 320] on font "応力-ひずみ(圧縮)" at bounding box center [566, 315] width 53 height 10
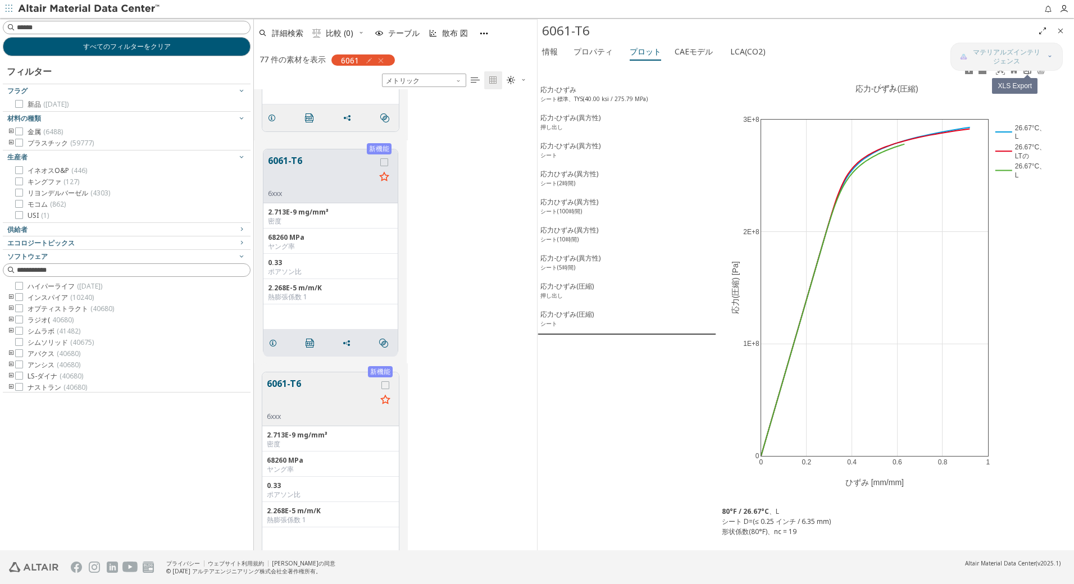
click at [1027, 75] on link at bounding box center [1027, 70] width 13 height 13
drag, startPoint x: 424, startPoint y: 452, endPoint x: 392, endPoint y: 449, distance: 32.2
click at [424, 452] on div "新機能 6061-T6 6xxx 2.713E-9 mg/mm³ 密度 68260 MPa ヤング率 0.33 ポアソン比 2.268E-5 m/m/K 熱膨…" at bounding box center [395, 476] width 283 height 224
click at [285, 383] on button "6061-T6" at bounding box center [322, 394] width 110 height 35
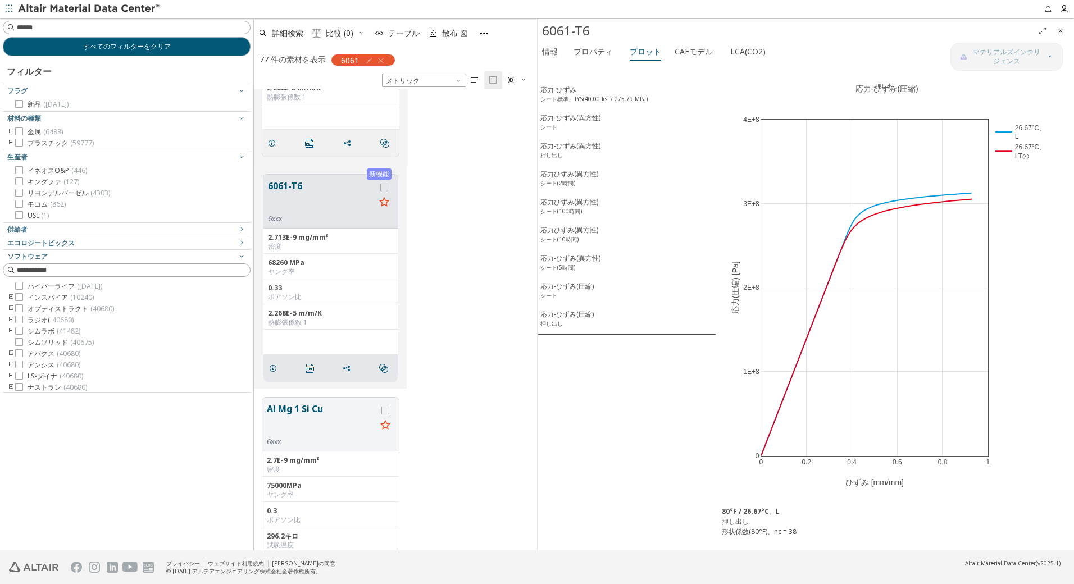
scroll to position [2845, 0]
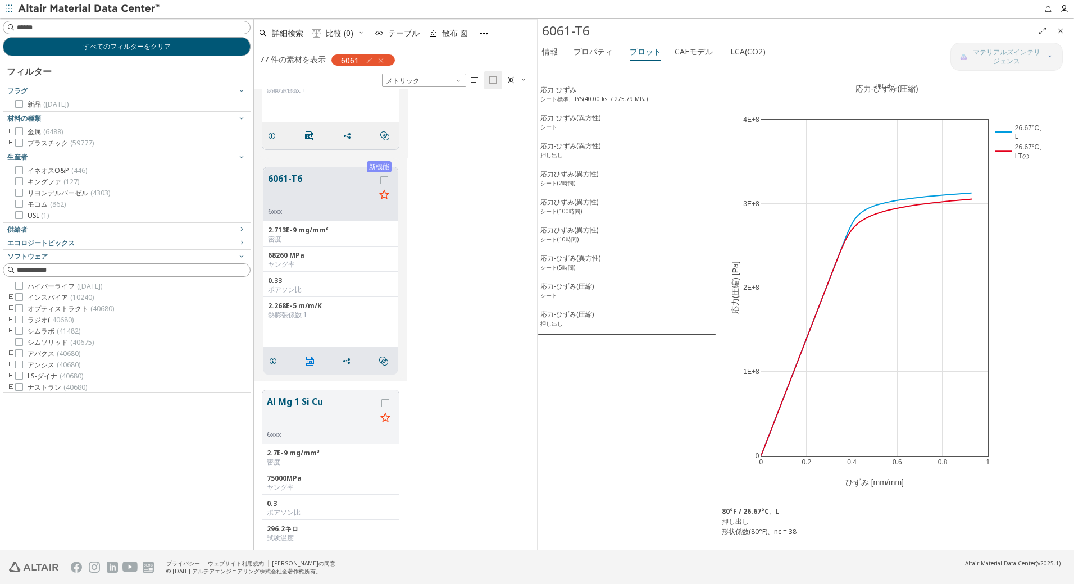
click at [309, 361] on icon "" at bounding box center [310, 361] width 9 height 9
click at [565, 89] on font "応力-ひずみ" at bounding box center [558, 90] width 36 height 10
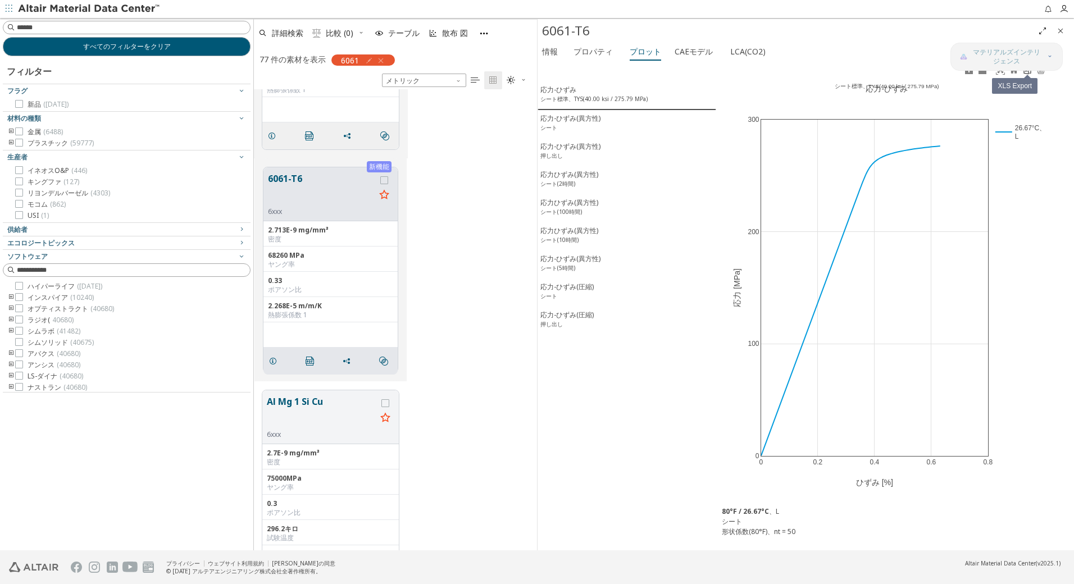
click at [1026, 72] on icon at bounding box center [1027, 70] width 9 height 9
click at [568, 119] on font "応力-ひずみ(異方性)" at bounding box center [570, 118] width 60 height 10
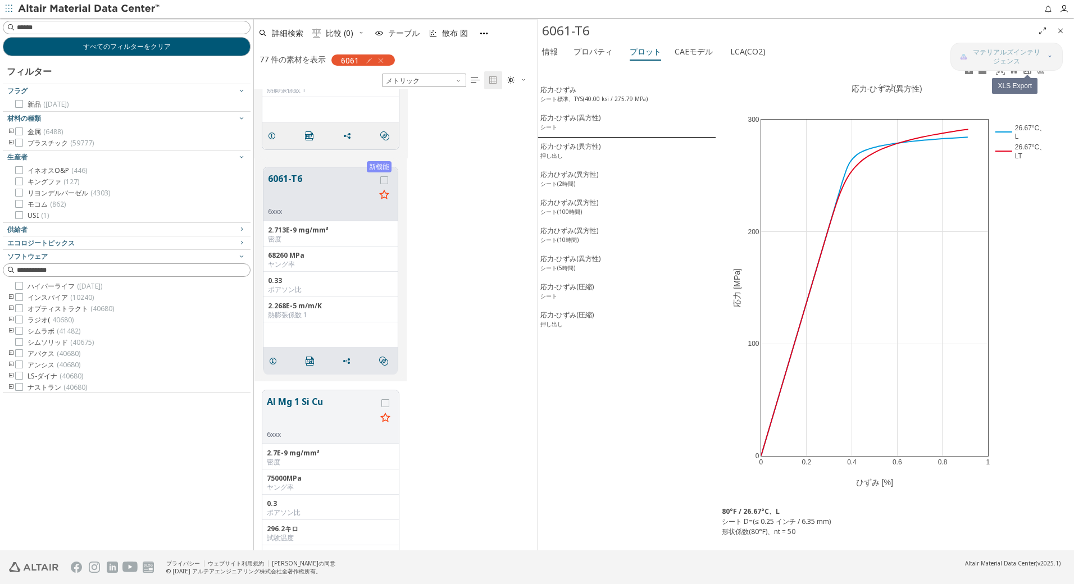
click at [1026, 72] on icon at bounding box center [1027, 70] width 9 height 9
click at [576, 147] on font "応力-ひずみ(異方性)" at bounding box center [570, 147] width 60 height 10
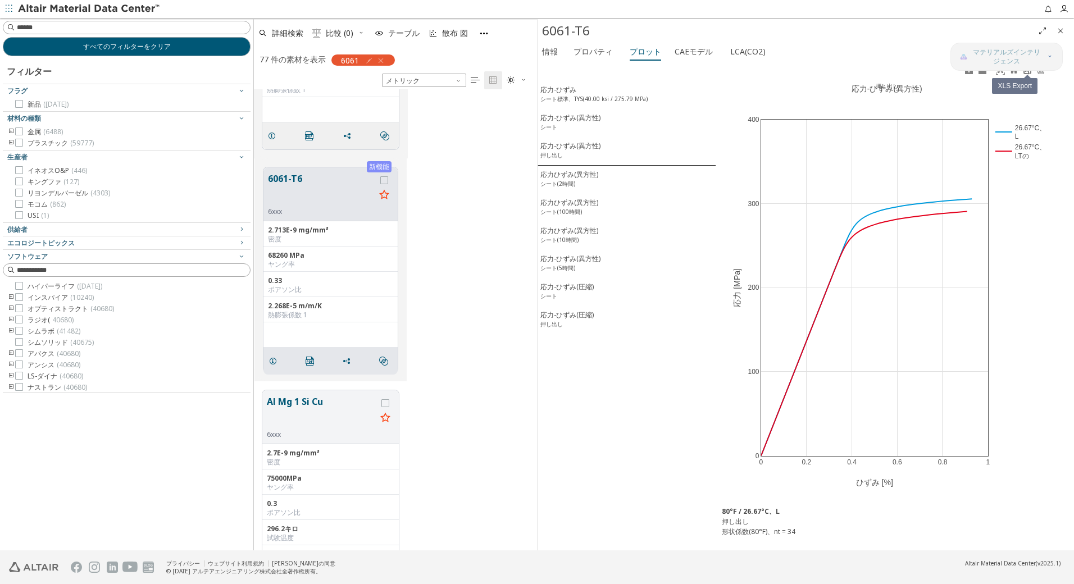
click at [1028, 71] on icon at bounding box center [1027, 70] width 9 height 9
click at [584, 185] on div "応力ひずみ(異方性) シート(2時間)" at bounding box center [569, 180] width 58 height 21
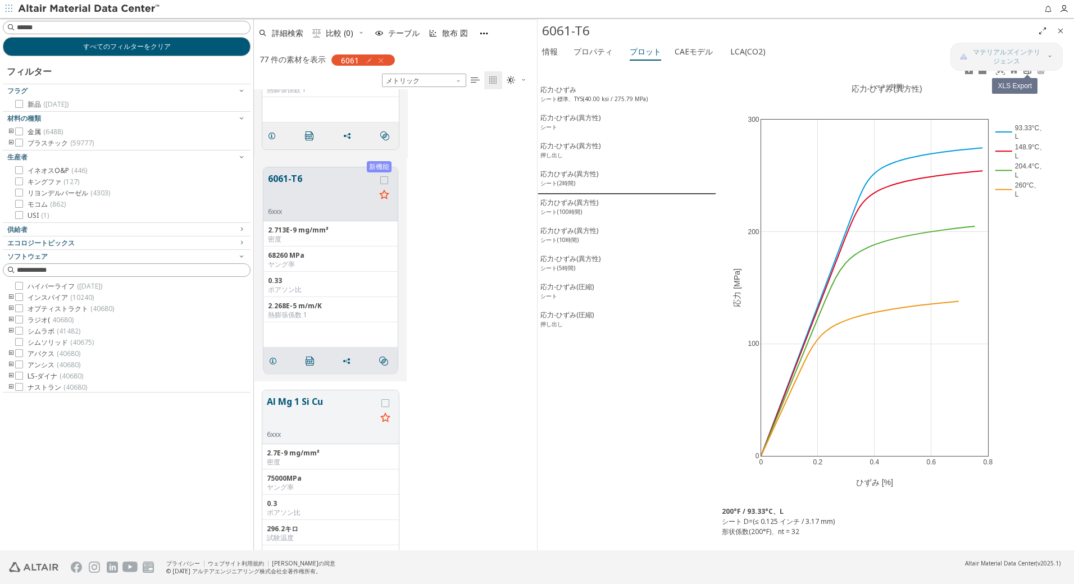
click at [1025, 71] on icon at bounding box center [1027, 70] width 9 height 9
click at [565, 211] on sup "シート(100時間)" at bounding box center [561, 212] width 42 height 8
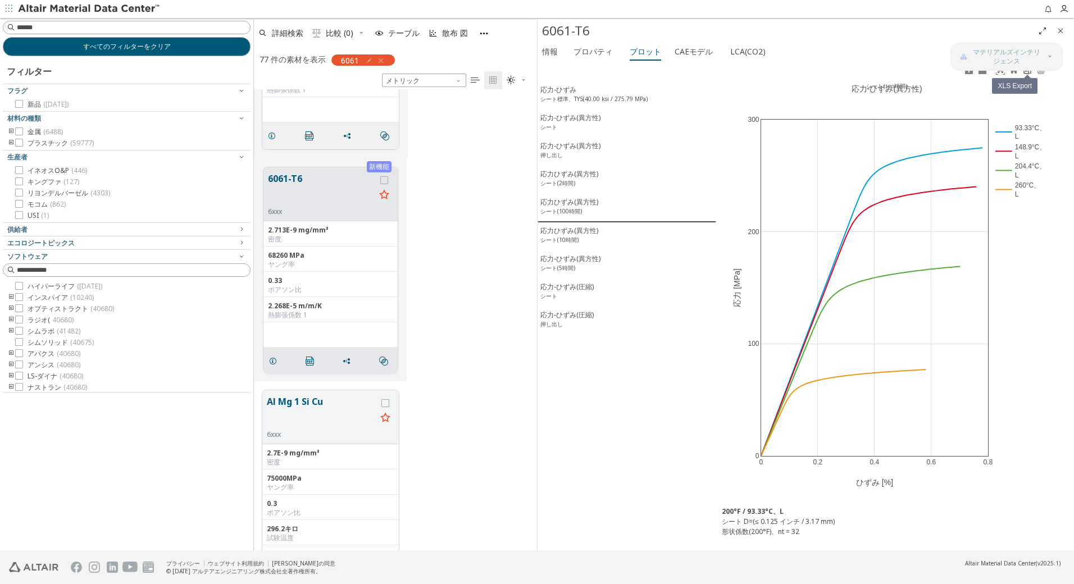
click at [1027, 73] on icon at bounding box center [1027, 70] width 9 height 9
click at [561, 241] on sup "シート(10時間)" at bounding box center [559, 240] width 38 height 8
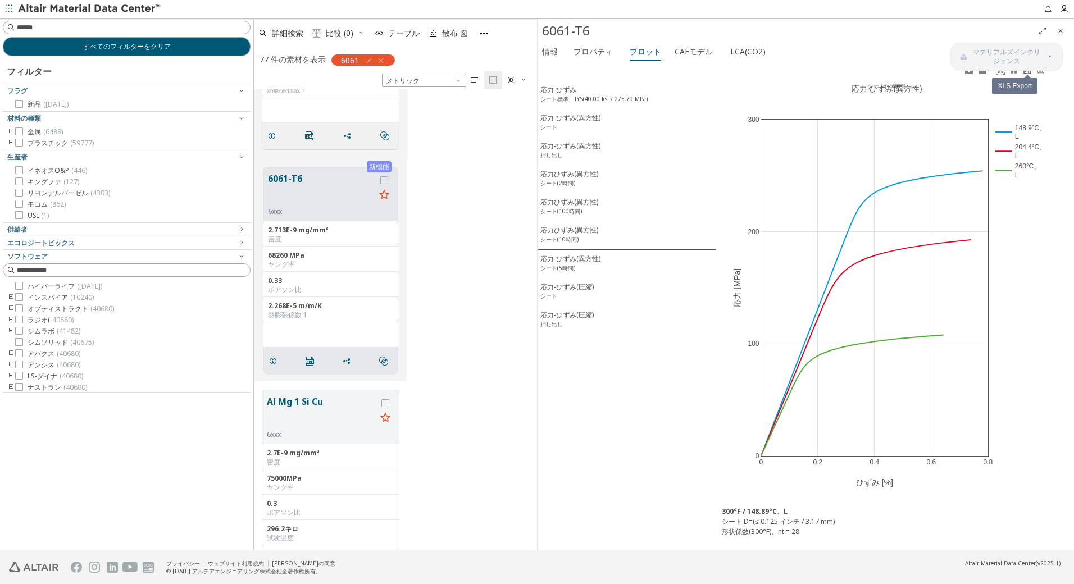
click at [1027, 72] on icon at bounding box center [1027, 70] width 9 height 9
click at [574, 272] on sup "シート(5時間)" at bounding box center [557, 268] width 35 height 8
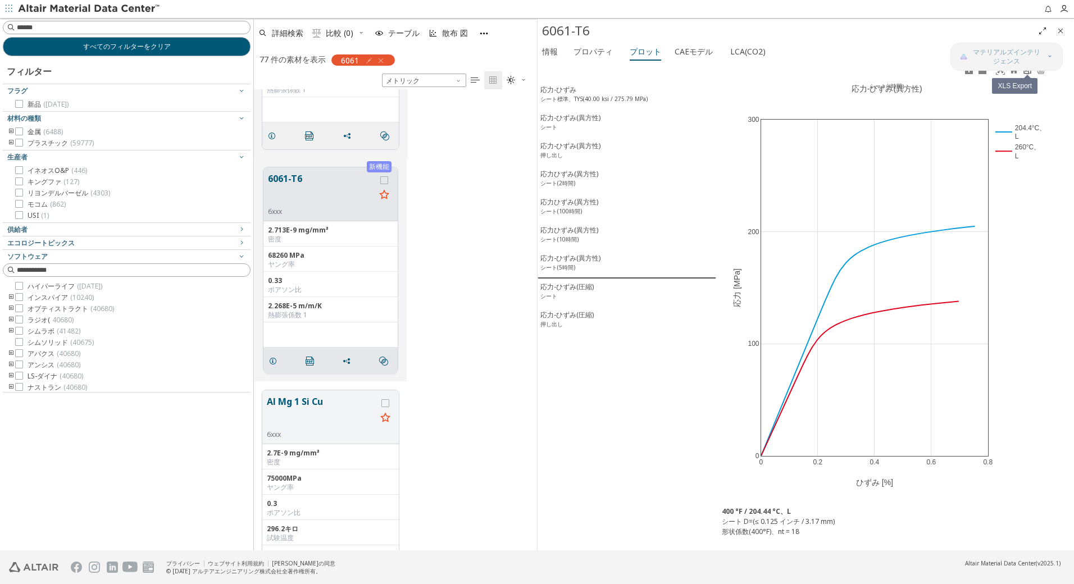
click at [1029, 72] on icon at bounding box center [1027, 70] width 9 height 9
click at [570, 292] on font "応力-ひずみ(圧縮)" at bounding box center [566, 287] width 53 height 10
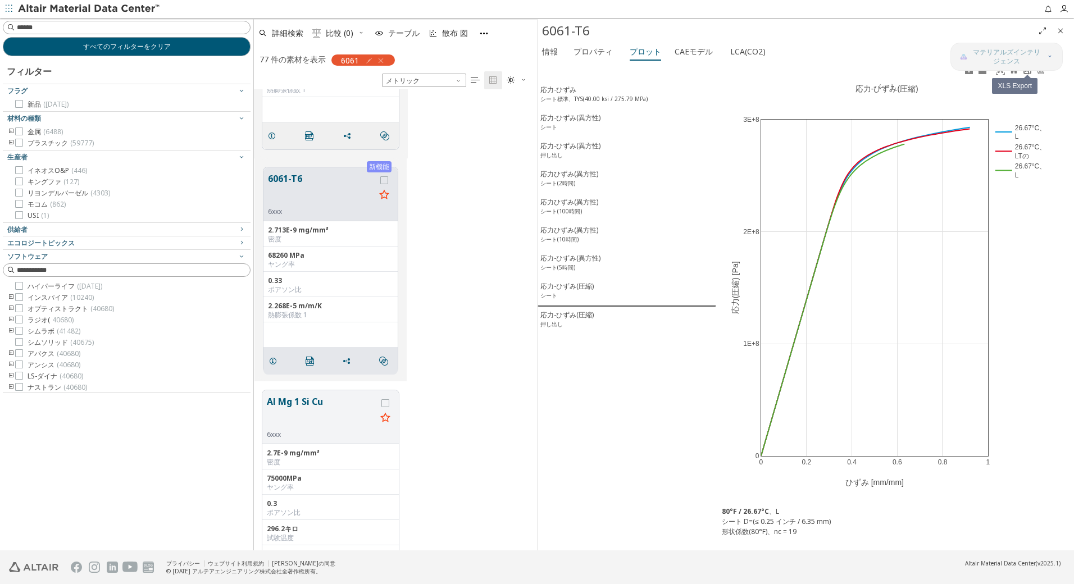
click at [1027, 73] on icon at bounding box center [1027, 70] width 9 height 9
click at [562, 320] on font "応力-ひずみ(圧縮)" at bounding box center [566, 315] width 53 height 10
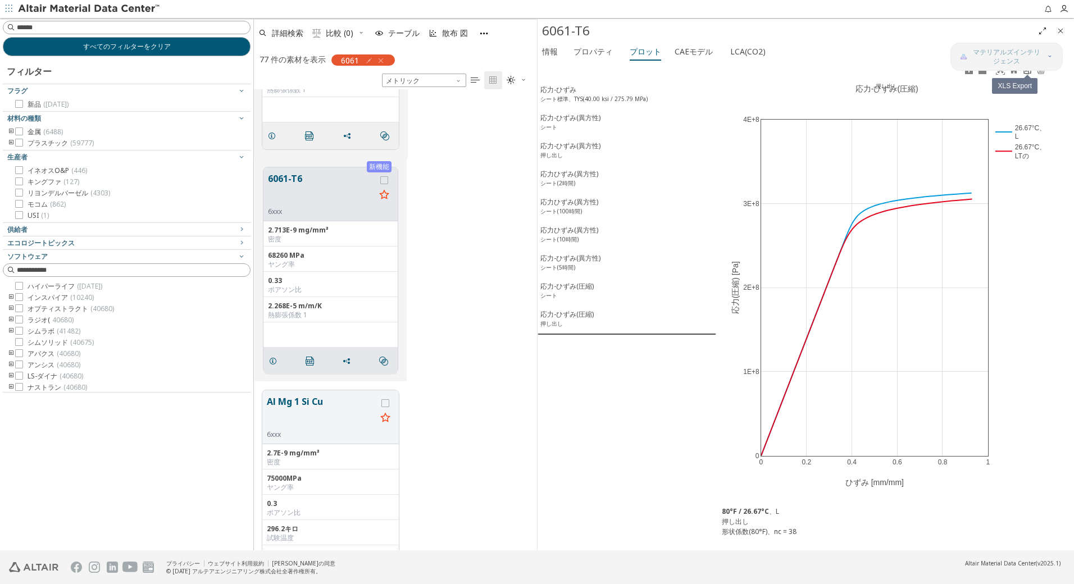
click at [1027, 72] on icon at bounding box center [1027, 70] width 9 height 9
click at [206, 435] on div "すべてのフィルターをクリア フィルター フラグ 新品 (1281) 材料の種類 金属 (6488) プラスチック (59777) 生産者 イネオスO&P (4…" at bounding box center [126, 284] width 253 height 533
click at [1064, 30] on icon "閉める" at bounding box center [1060, 30] width 9 height 9
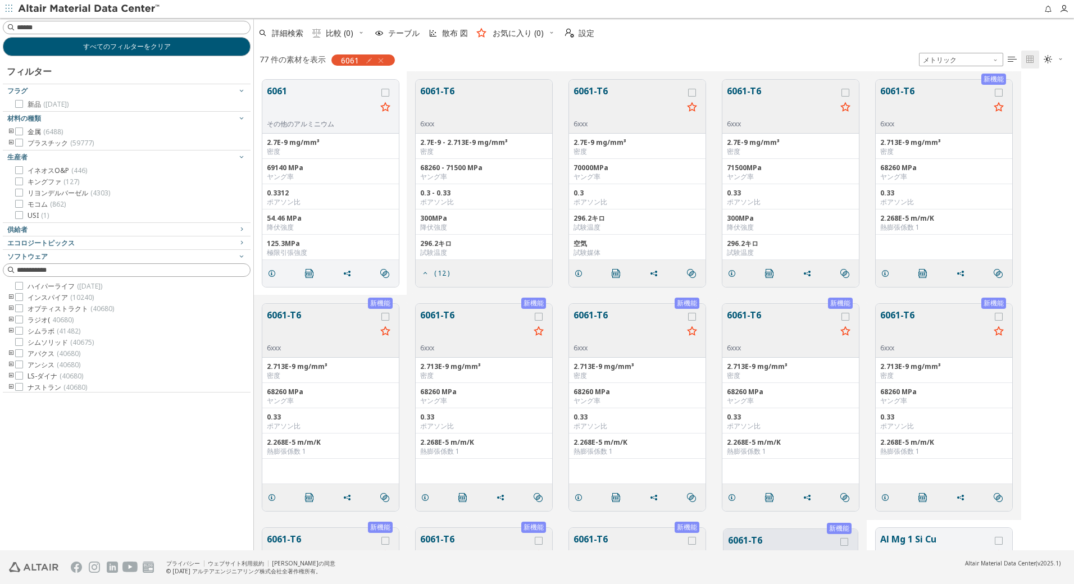
click at [510, 98] on div "6061-T6 6xxx" at bounding box center [484, 107] width 137 height 54
click at [426, 276] on icon "グリッド" at bounding box center [425, 273] width 9 height 9
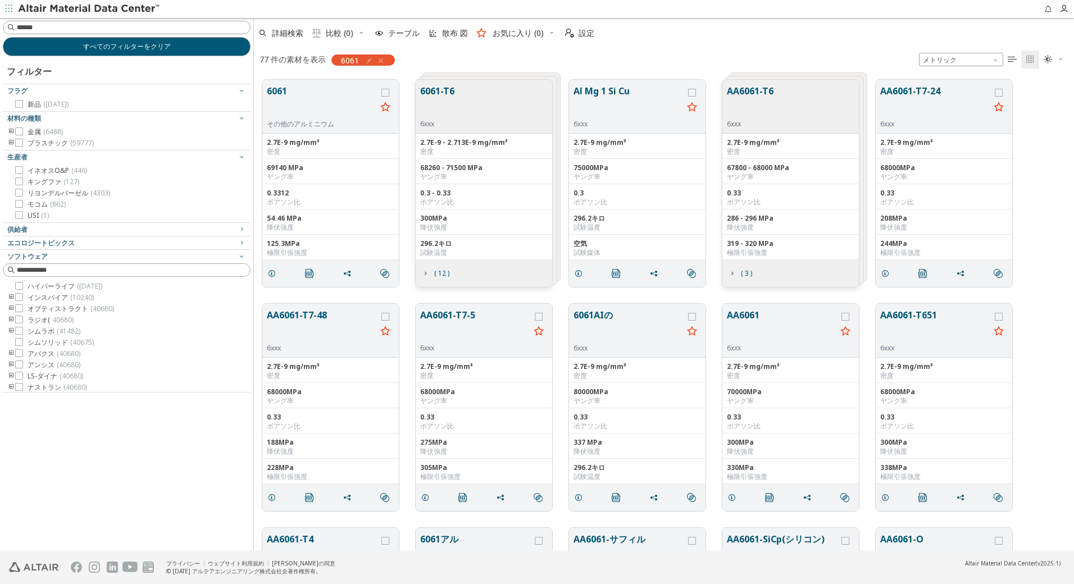
click at [756, 90] on button "AA6061-T6" at bounding box center [750, 101] width 47 height 35
click at [897, 90] on button "AA6061-T6" at bounding box center [935, 101] width 110 height 35
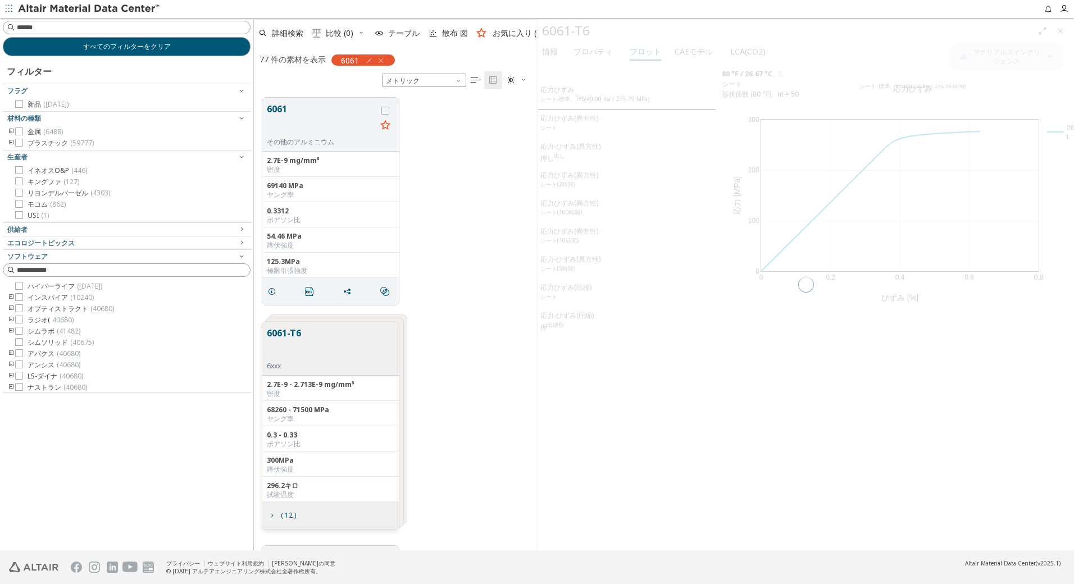
scroll to position [453, 275]
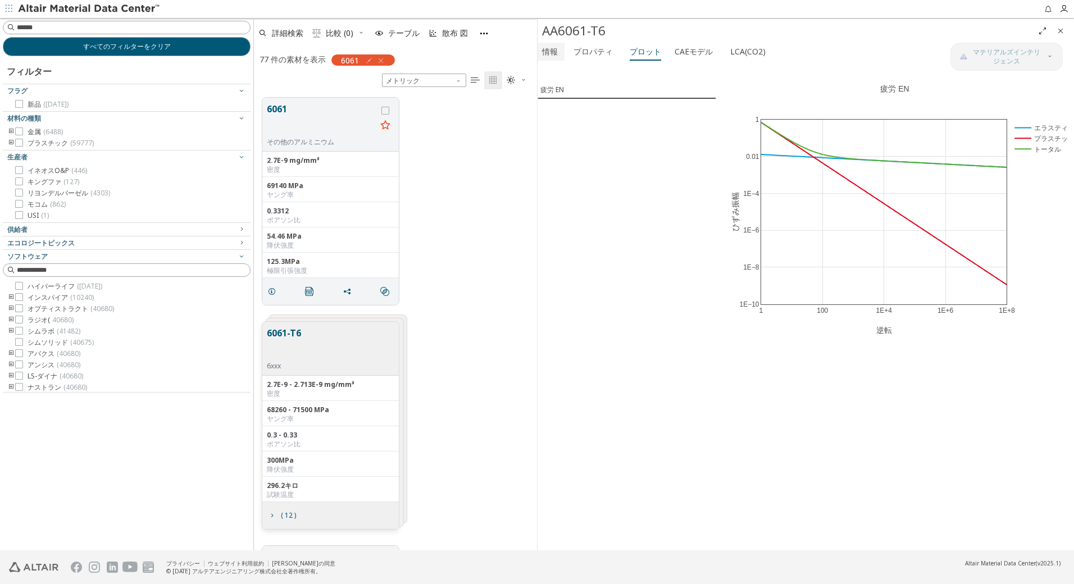
click at [557, 50] on font "情報" at bounding box center [550, 51] width 16 height 11
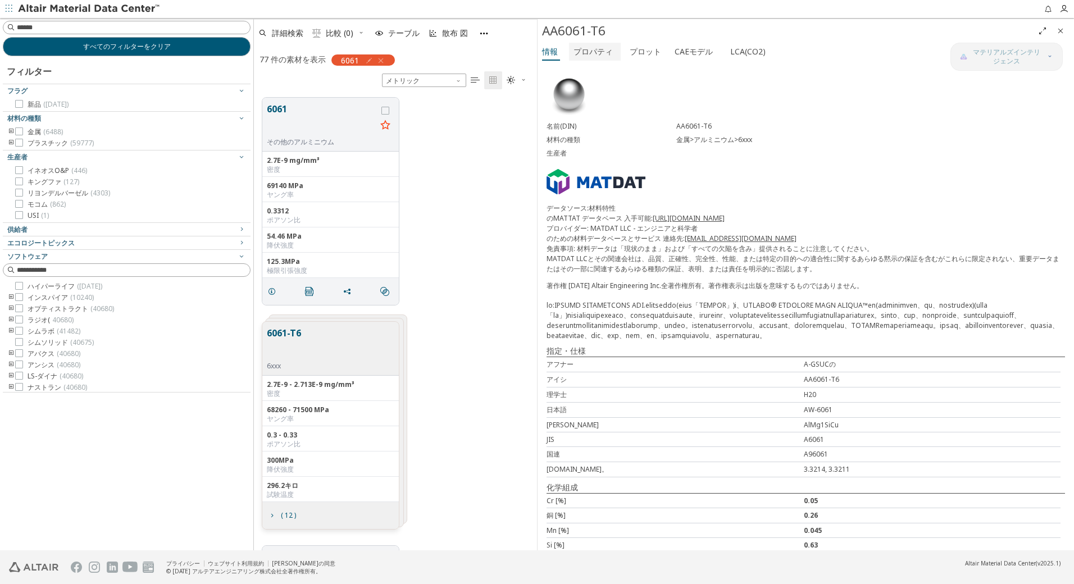
click at [589, 47] on font "プロパティ" at bounding box center [593, 51] width 39 height 11
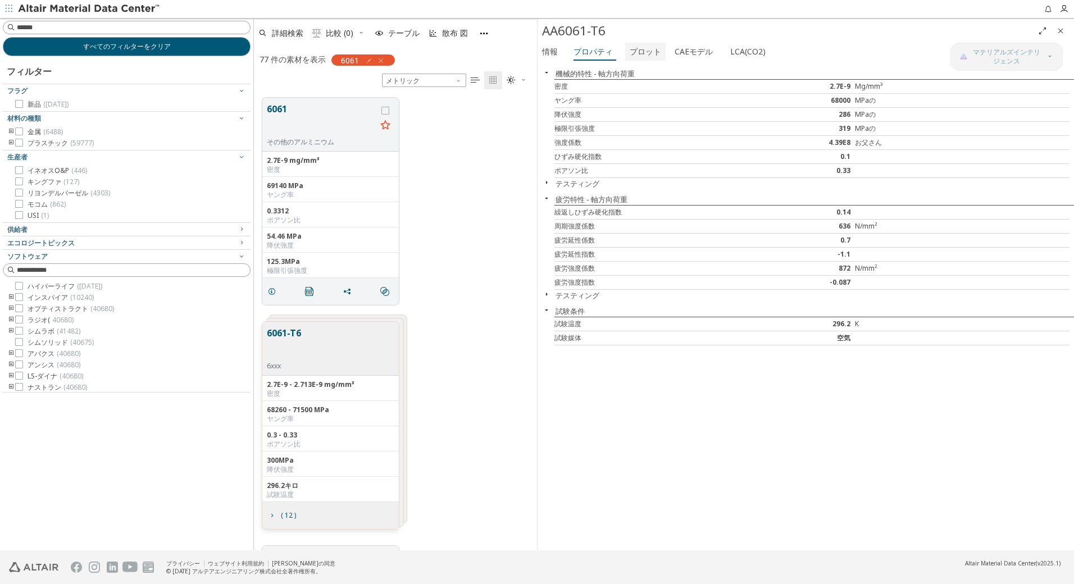
click at [637, 47] on font "プロット" at bounding box center [645, 51] width 31 height 11
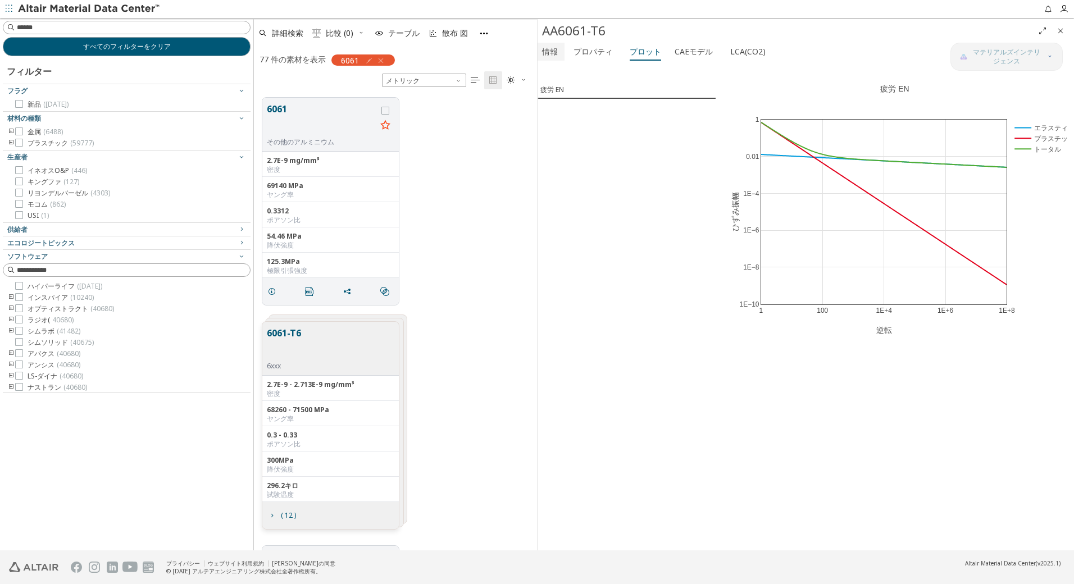
click at [553, 48] on font "情報" at bounding box center [550, 51] width 16 height 11
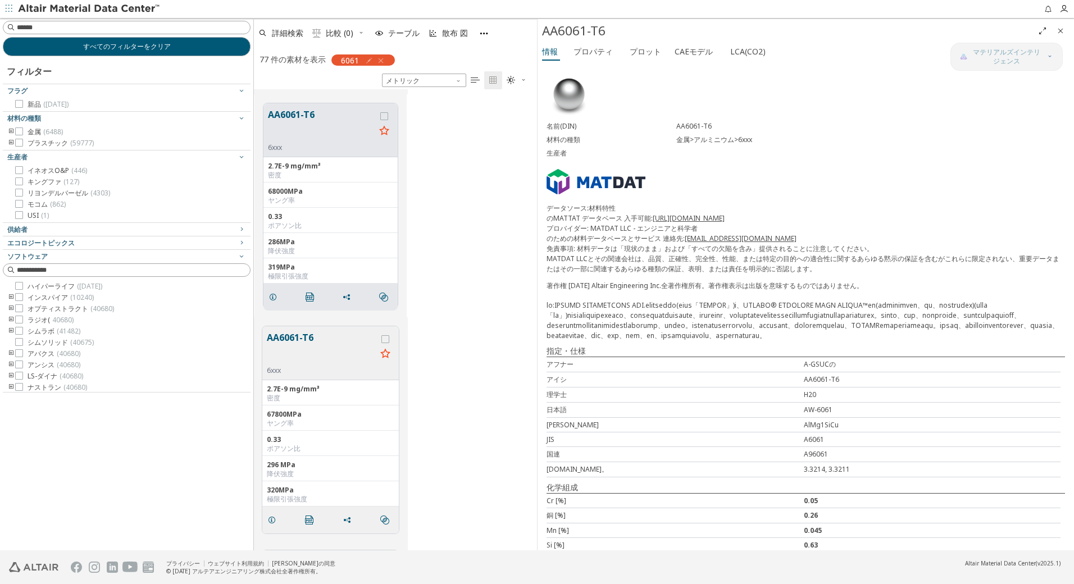
scroll to position [936, 0]
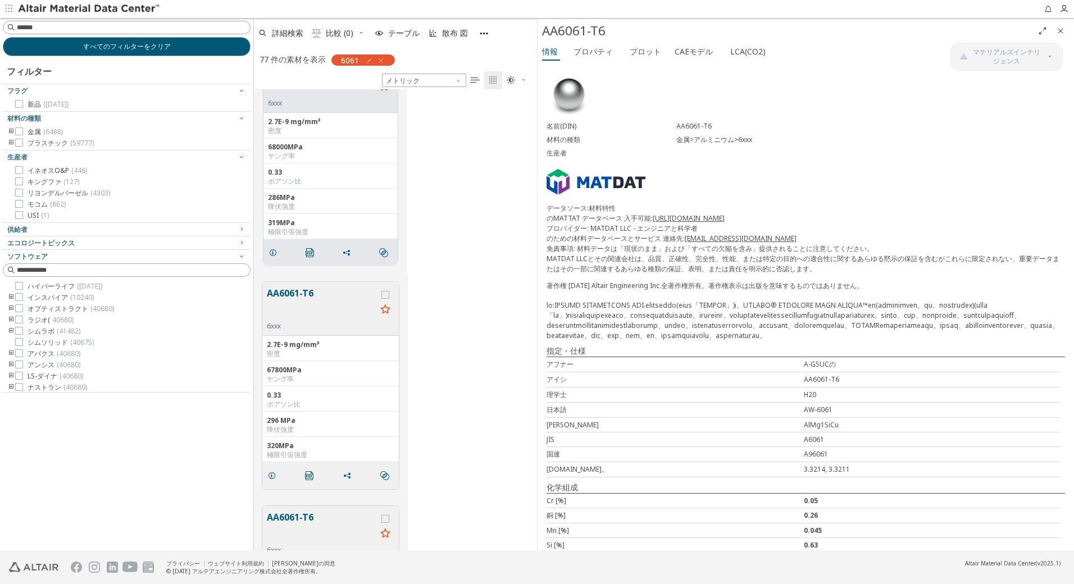
click at [294, 293] on button "AA6061-T6" at bounding box center [322, 303] width 110 height 35
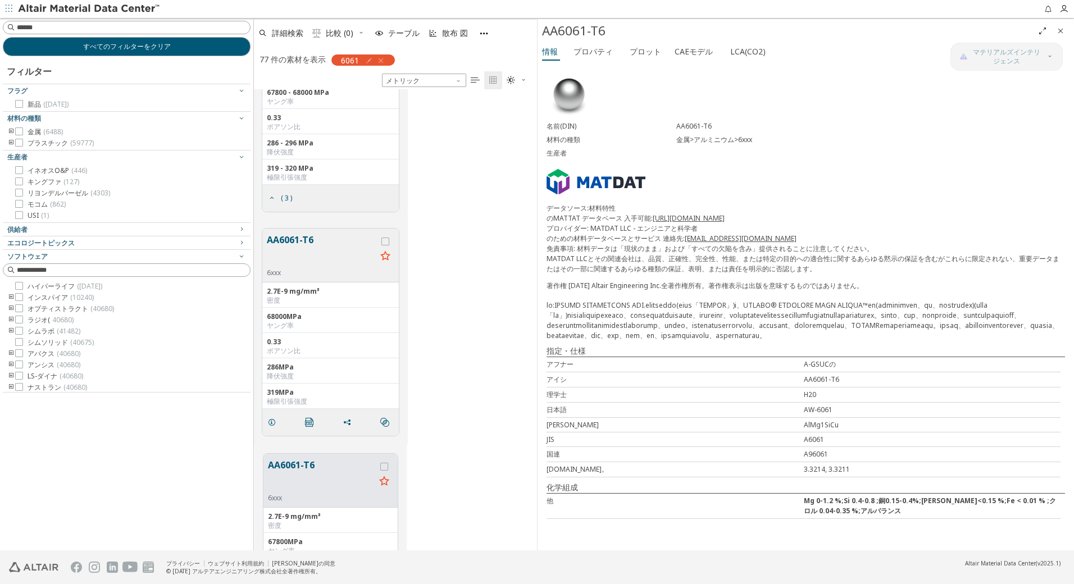
scroll to position [767, 0]
click at [309, 421] on icon "" at bounding box center [309, 421] width 9 height 9
click at [593, 51] on font "プロパティ" at bounding box center [593, 51] width 39 height 11
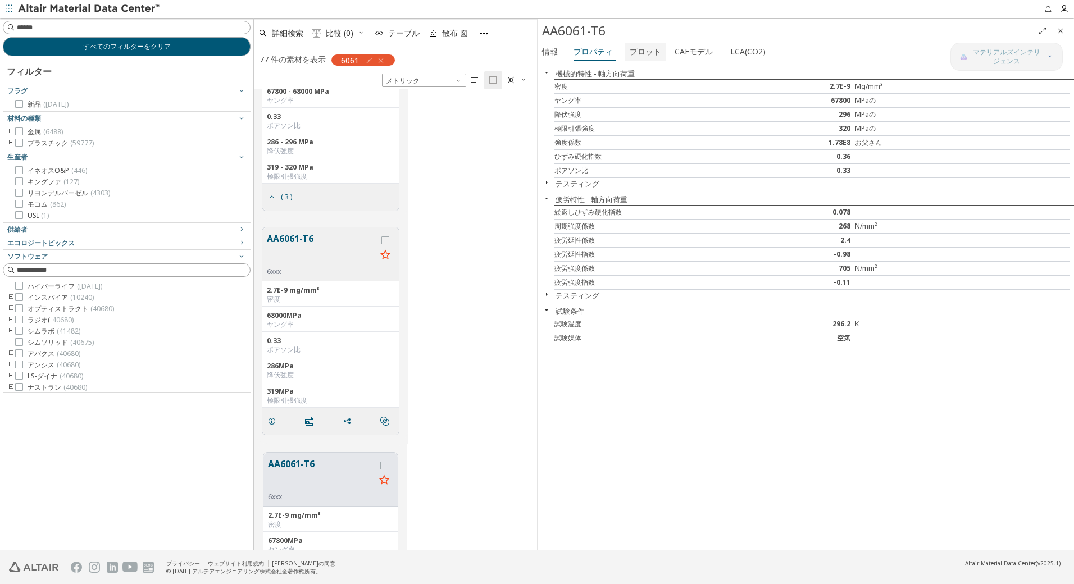
click at [641, 51] on font "プロット" at bounding box center [645, 51] width 31 height 11
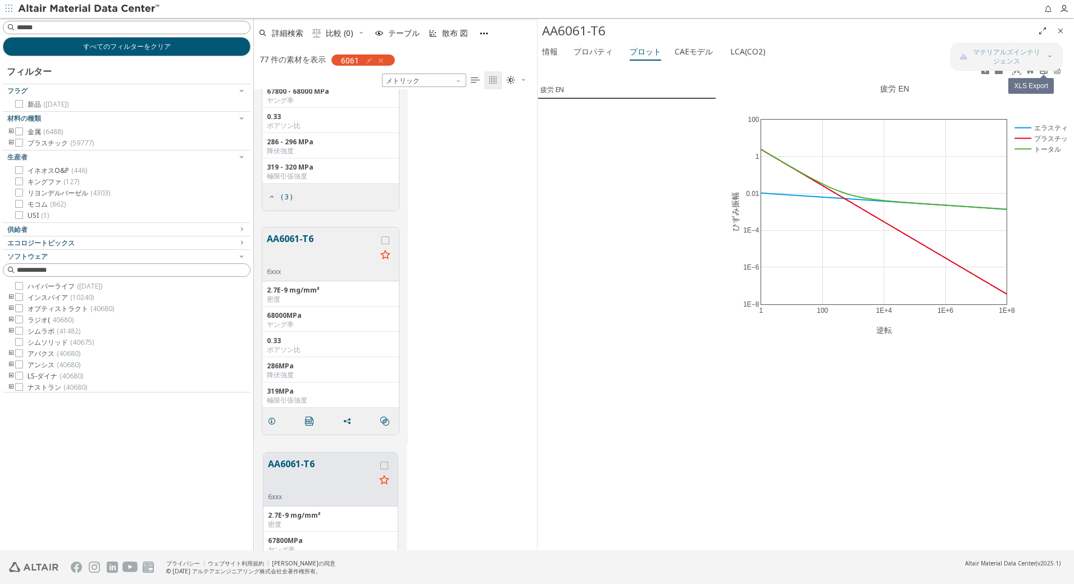
click at [1043, 71] on icon at bounding box center [1043, 70] width 7 height 8
click at [147, 467] on div "すべてのフィルターをクリア フィルター フラグ 新品 (1281) 材料の種類 金属 (6488) プラスチック (59777) 生産者 イネオスO&P (4…" at bounding box center [126, 284] width 253 height 533
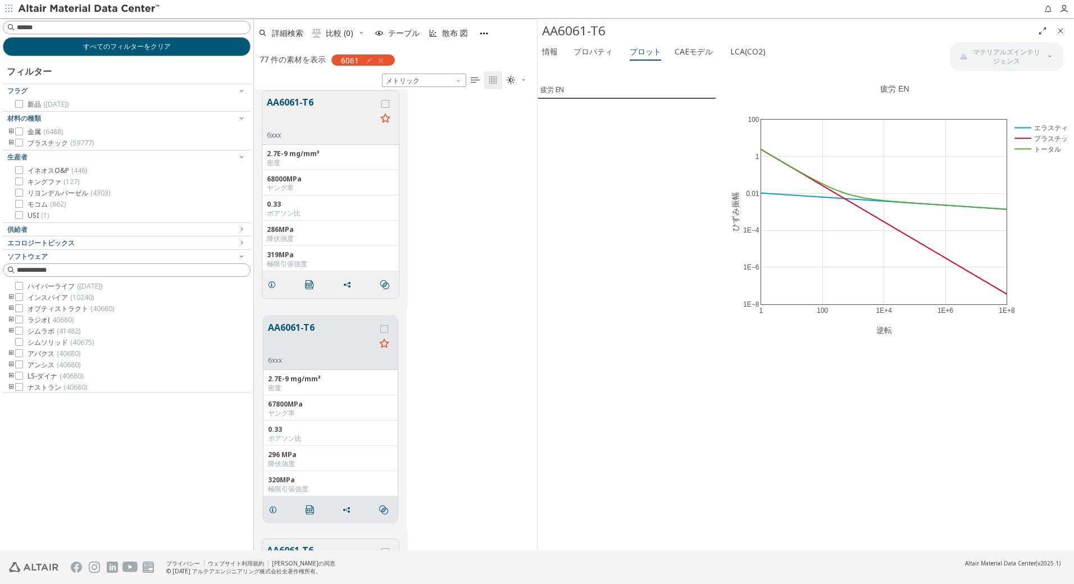
scroll to position [898, 0]
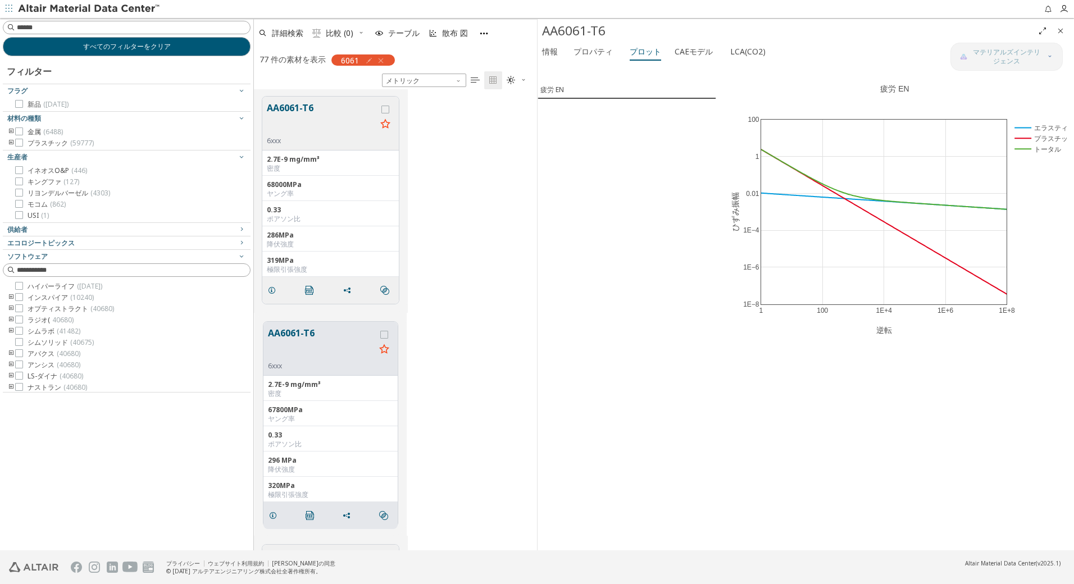
click at [294, 334] on button "AA6061-T6" at bounding box center [321, 343] width 107 height 35
click at [292, 108] on button "AA6061-T6" at bounding box center [322, 118] width 110 height 35
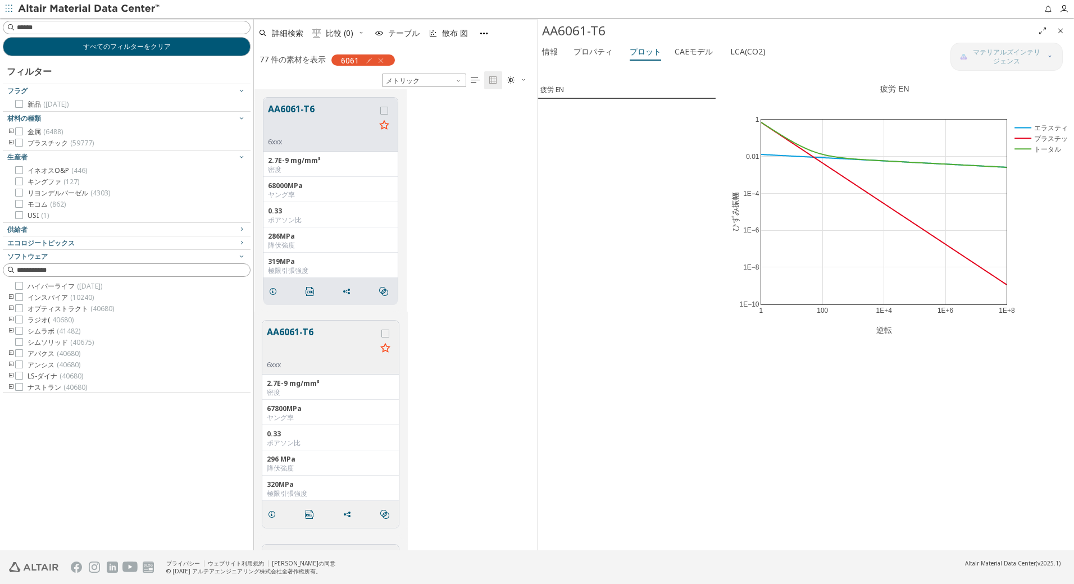
click at [299, 329] on button "AA6061-T6" at bounding box center [322, 342] width 110 height 35
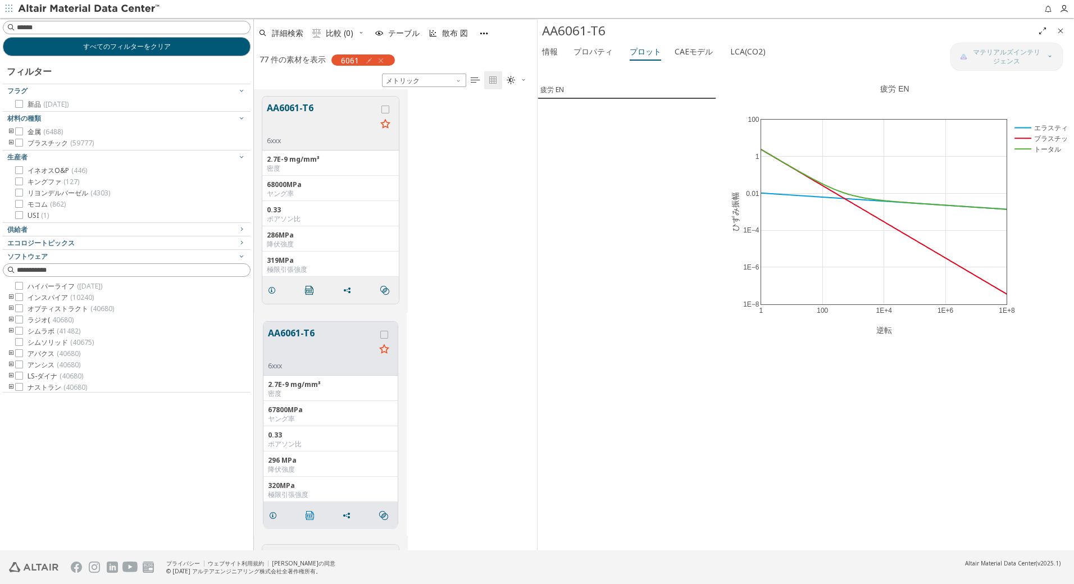
click at [310, 518] on icon "" at bounding box center [310, 515] width 9 height 9
click at [1044, 71] on icon at bounding box center [1043, 70] width 9 height 9
drag, startPoint x: 147, startPoint y: 486, endPoint x: 194, endPoint y: 467, distance: 50.9
click at [147, 486] on div "すべてのフィルターをクリア フィルター フラグ 新品 (1281) 材料の種類 金属 (6488) プラスチック (59777) 生産者 イネオスO&P (4…" at bounding box center [126, 284] width 253 height 533
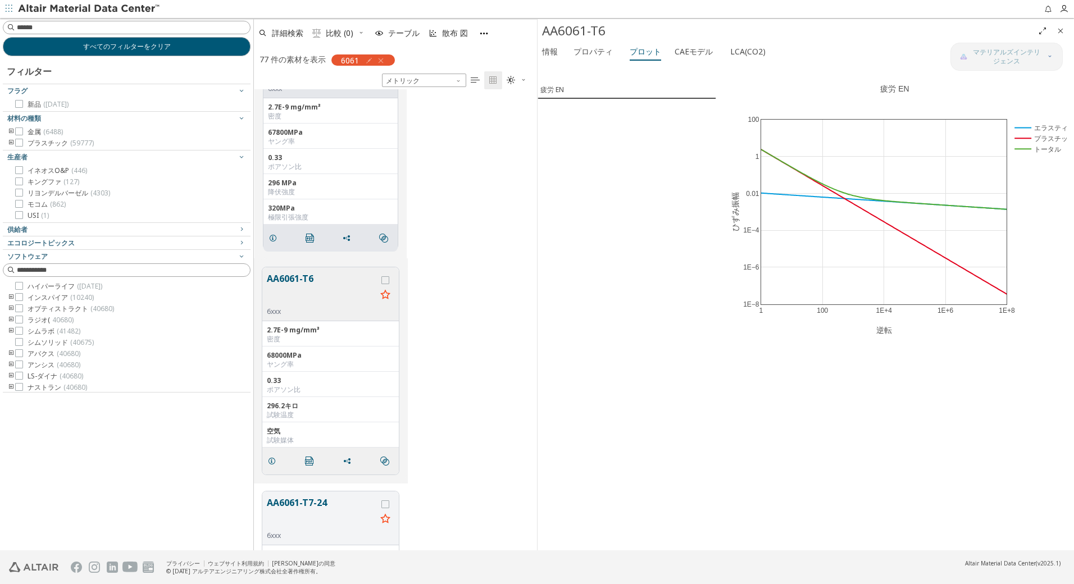
scroll to position [1179, 0]
click at [304, 455] on span "" at bounding box center [312, 457] width 18 height 21
click at [1044, 73] on icon at bounding box center [1043, 70] width 9 height 9
drag, startPoint x: 175, startPoint y: 467, endPoint x: 201, endPoint y: 457, distance: 27.7
click at [175, 467] on div "すべてのフィルターをクリア フィルター フラグ 新品 (1281) 材料の種類 金属 (6488) プラスチック (59777) 生産者 イネオスO&P (4…" at bounding box center [126, 284] width 253 height 533
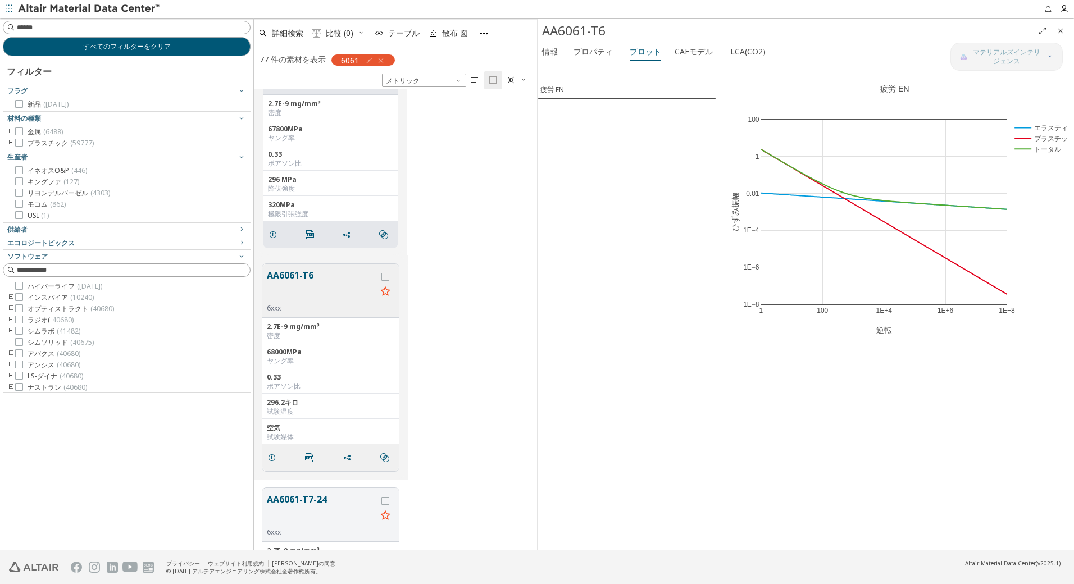
click at [1064, 28] on icon "閉める" at bounding box center [1060, 30] width 9 height 9
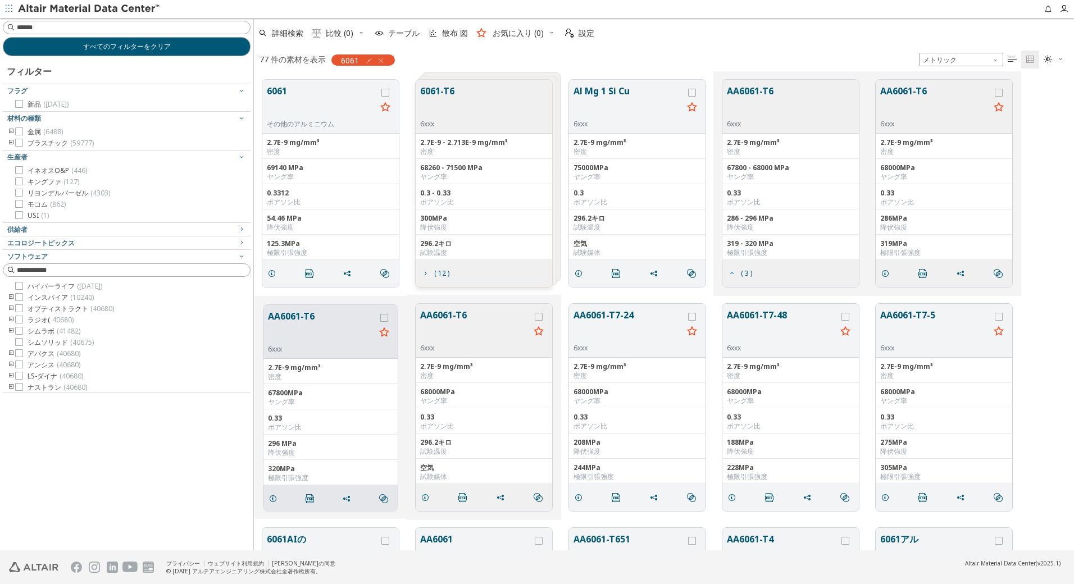
click at [737, 274] on span "( 3 )" at bounding box center [739, 273] width 29 height 21
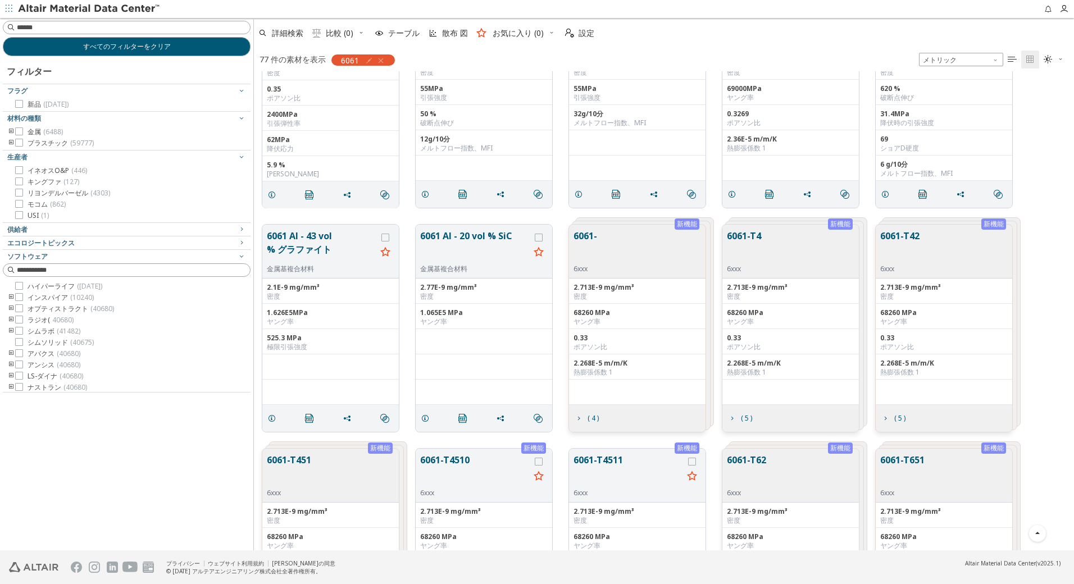
scroll to position [752, 0]
click at [750, 243] on button "6061-T4" at bounding box center [744, 246] width 34 height 35
click at [925, 417] on icon "" at bounding box center [922, 417] width 9 height 9
click at [986, 367] on div "2.268E-5 m/m/K" at bounding box center [944, 362] width 128 height 9
click at [907, 235] on button "6061-T4" at bounding box center [935, 246] width 110 height 35
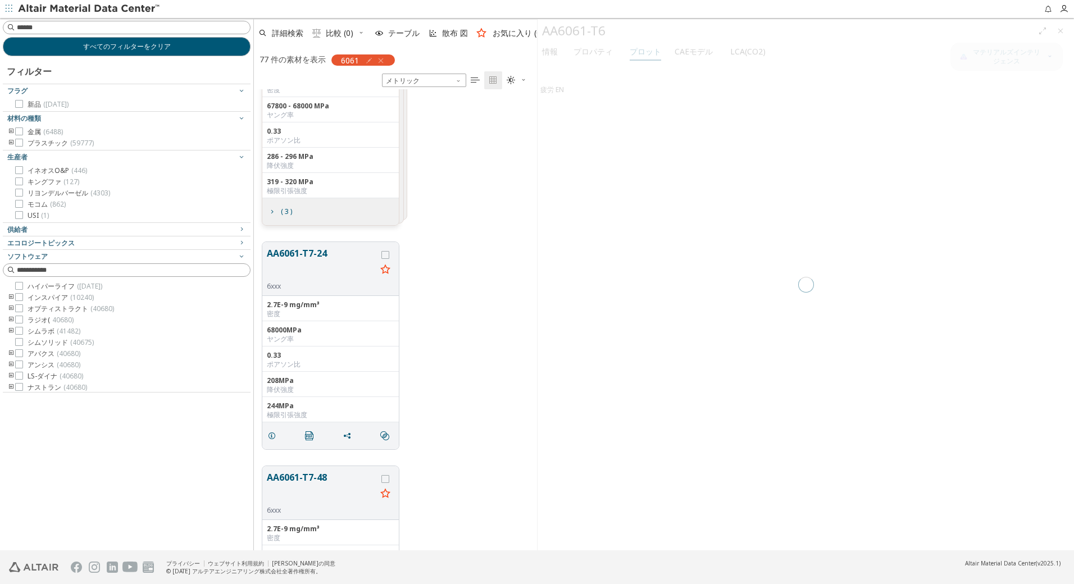
scroll to position [453, 275]
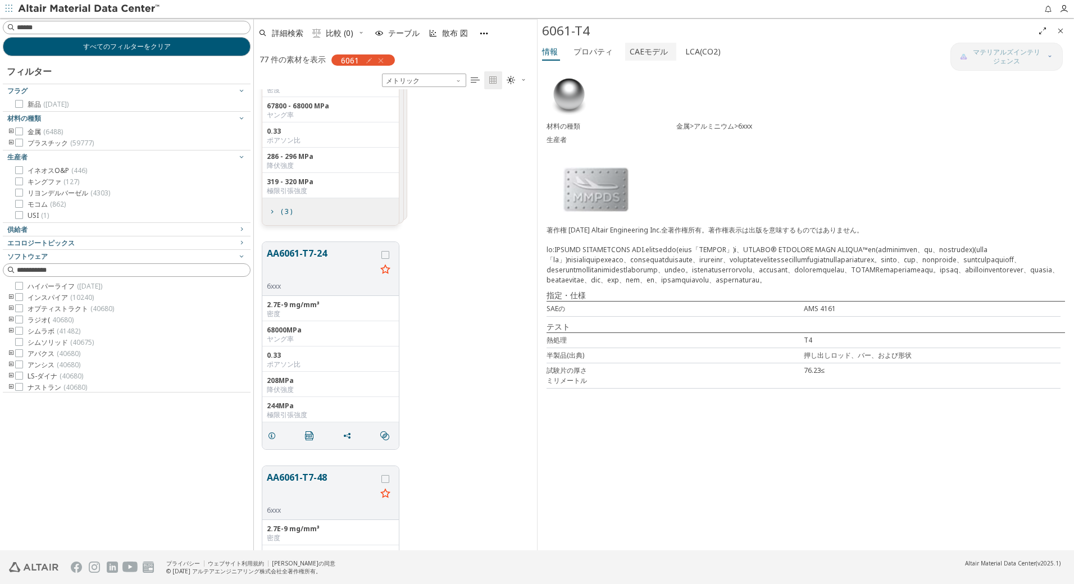
click at [654, 49] on font "CAEモデル" at bounding box center [649, 51] width 38 height 11
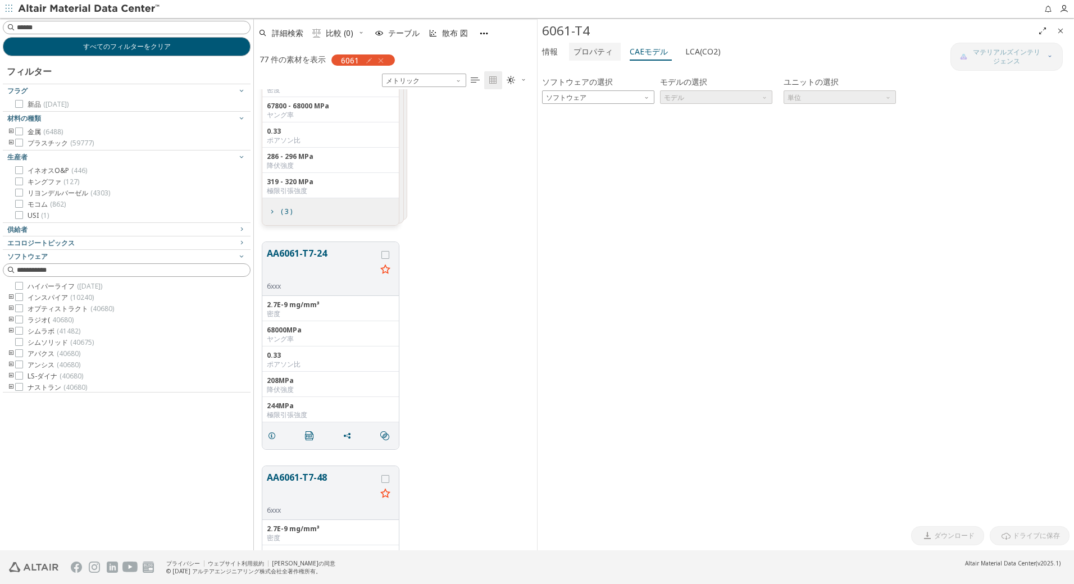
click at [603, 53] on font "プロパティ" at bounding box center [593, 51] width 39 height 11
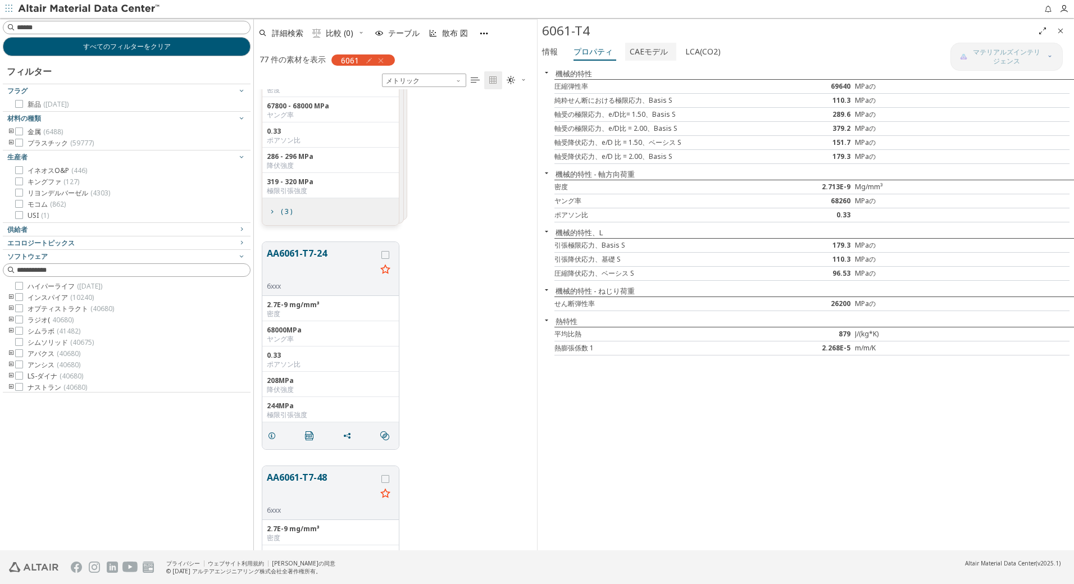
click at [639, 55] on font "CAEモデル" at bounding box center [649, 51] width 38 height 11
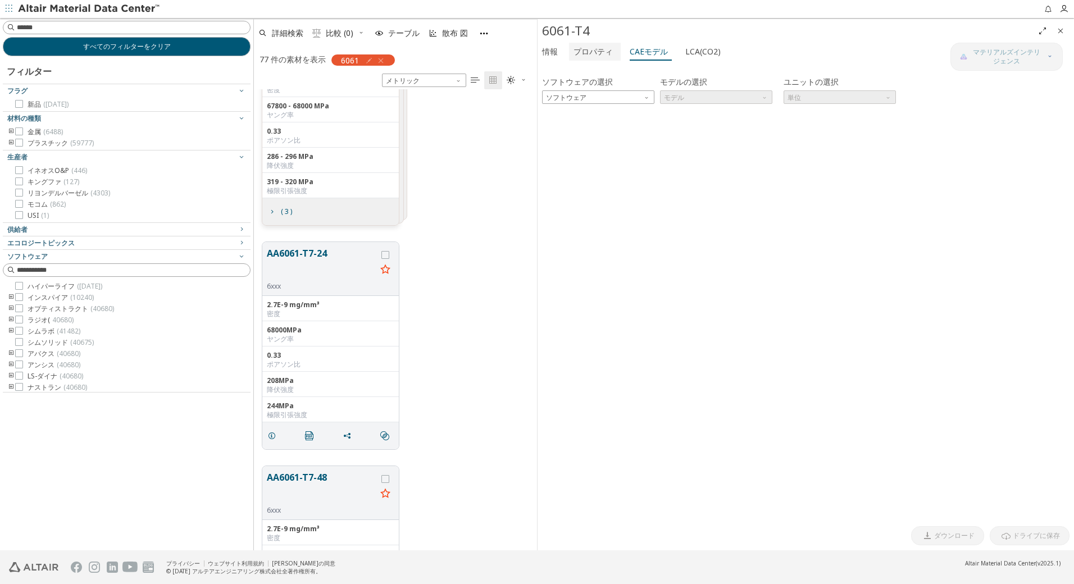
click at [591, 54] on font "プロパティ" at bounding box center [593, 51] width 39 height 11
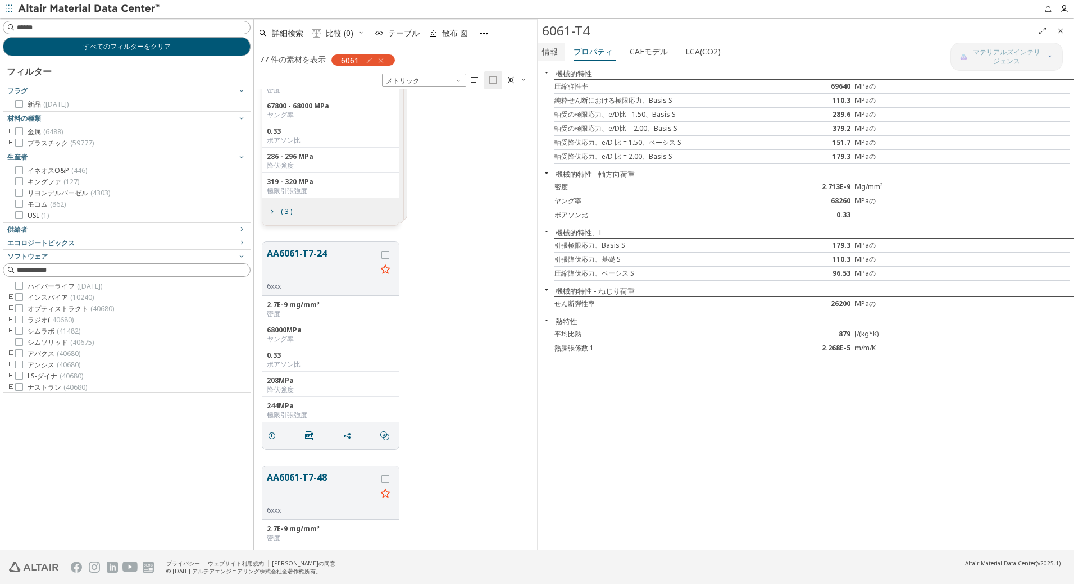
click at [547, 48] on font "情報" at bounding box center [550, 51] width 16 height 11
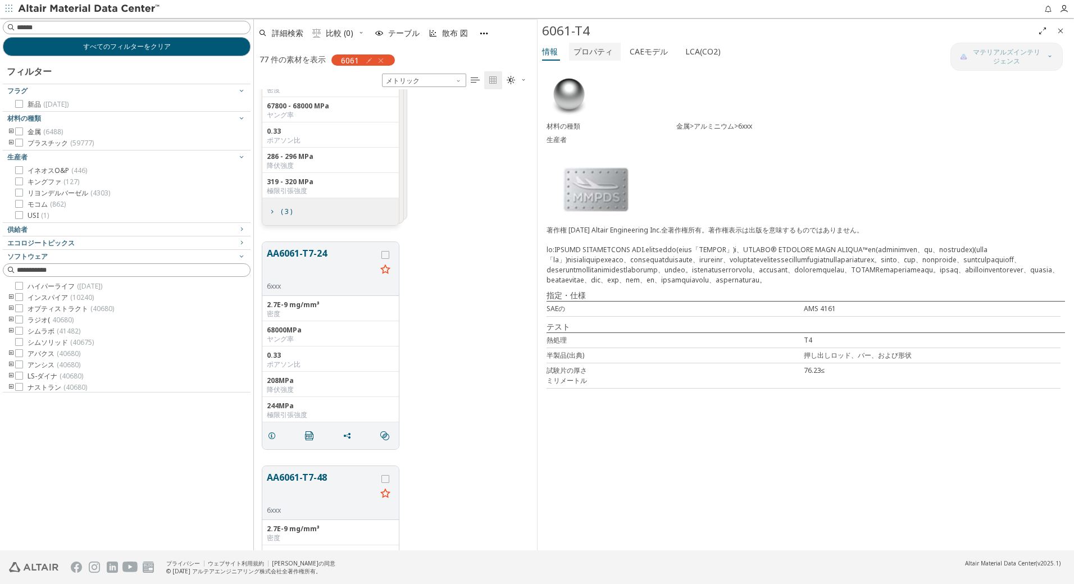
drag, startPoint x: 582, startPoint y: 49, endPoint x: 593, endPoint y: 52, distance: 11.0
click at [585, 50] on font "プロパティ" at bounding box center [593, 51] width 39 height 11
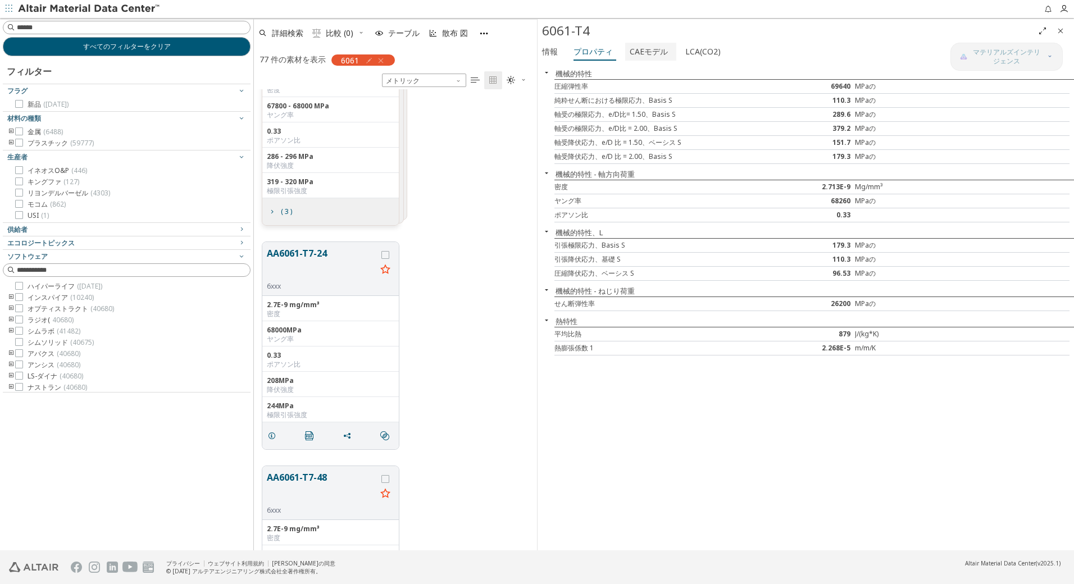
click at [644, 48] on font "CAEモデル" at bounding box center [649, 51] width 38 height 11
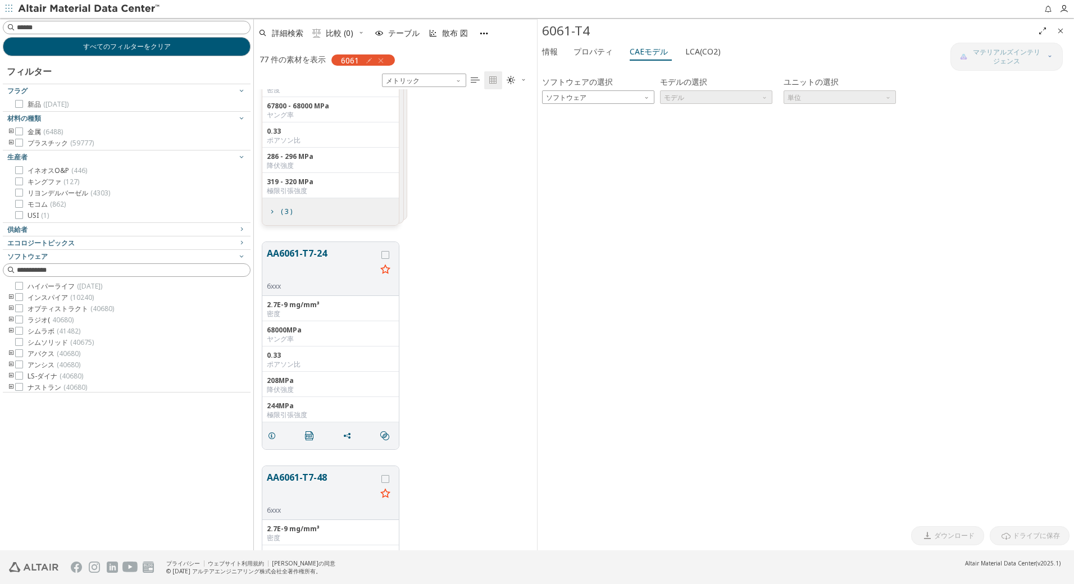
click at [461, 245] on div "AA6061-T7-24 6xxx 2.7E-9 mg/mm³ 密度 68000MPa ヤング率 0.33 ポアソン比 208MPa 降伏強度 244MPa …" at bounding box center [395, 346] width 283 height 224
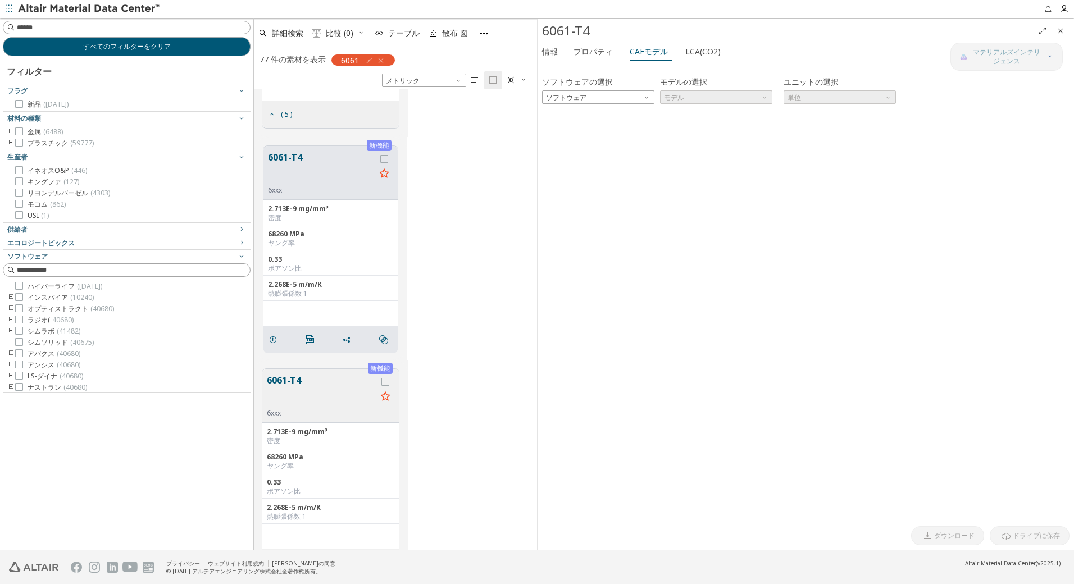
scroll to position [5337, 0]
click at [285, 374] on button "6061-T4" at bounding box center [322, 386] width 110 height 35
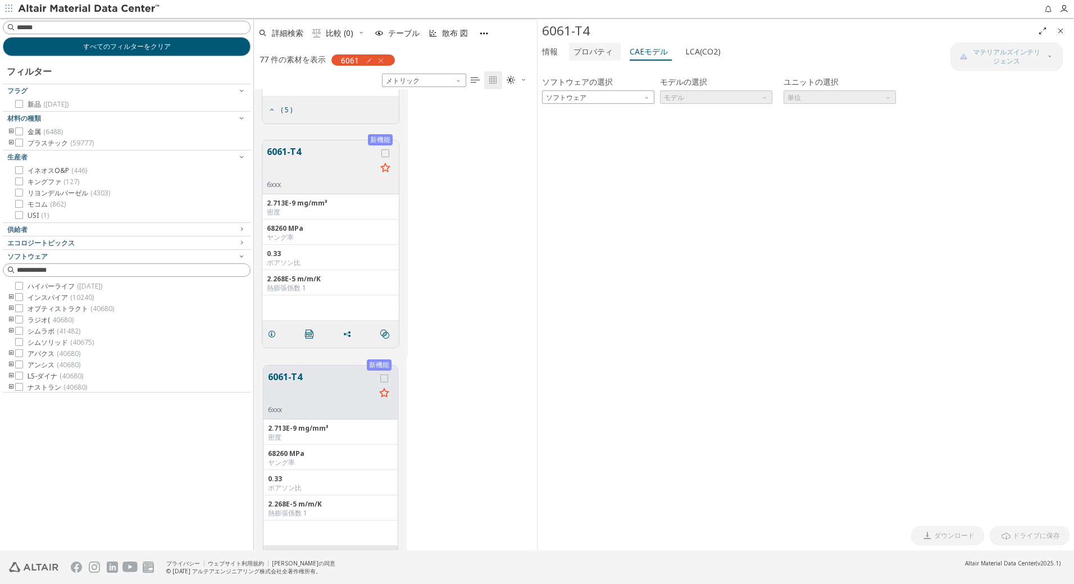
click at [590, 53] on font "プロパティ" at bounding box center [593, 51] width 39 height 11
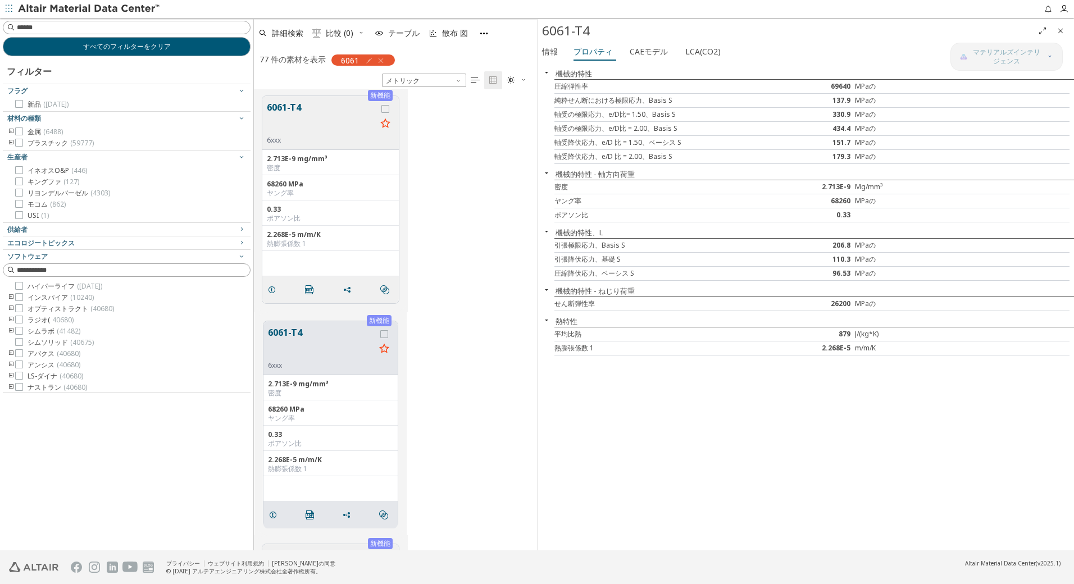
scroll to position [5411, 0]
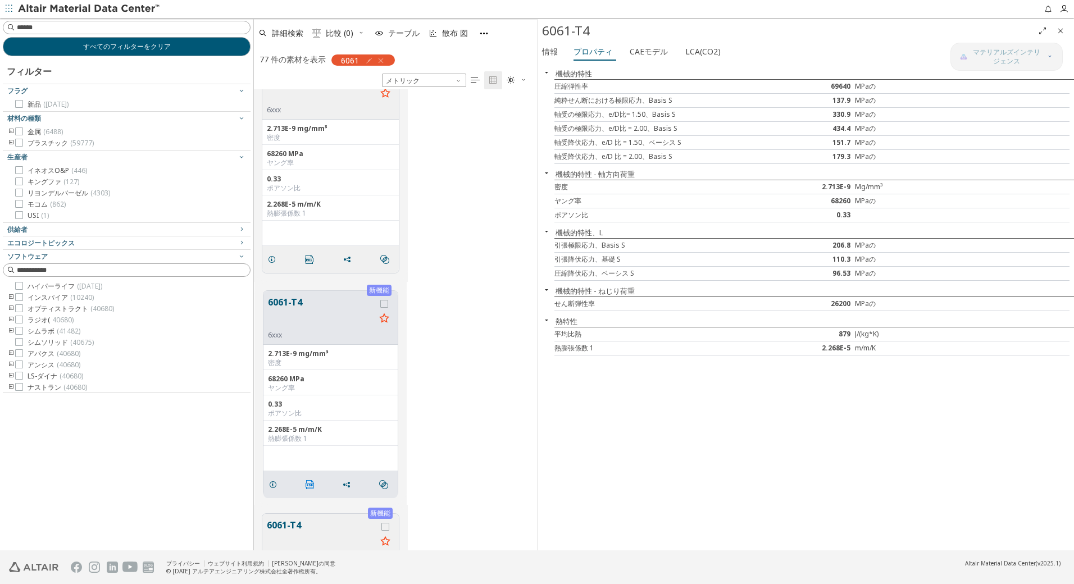
click at [308, 483] on icon "" at bounding box center [310, 484] width 9 height 9
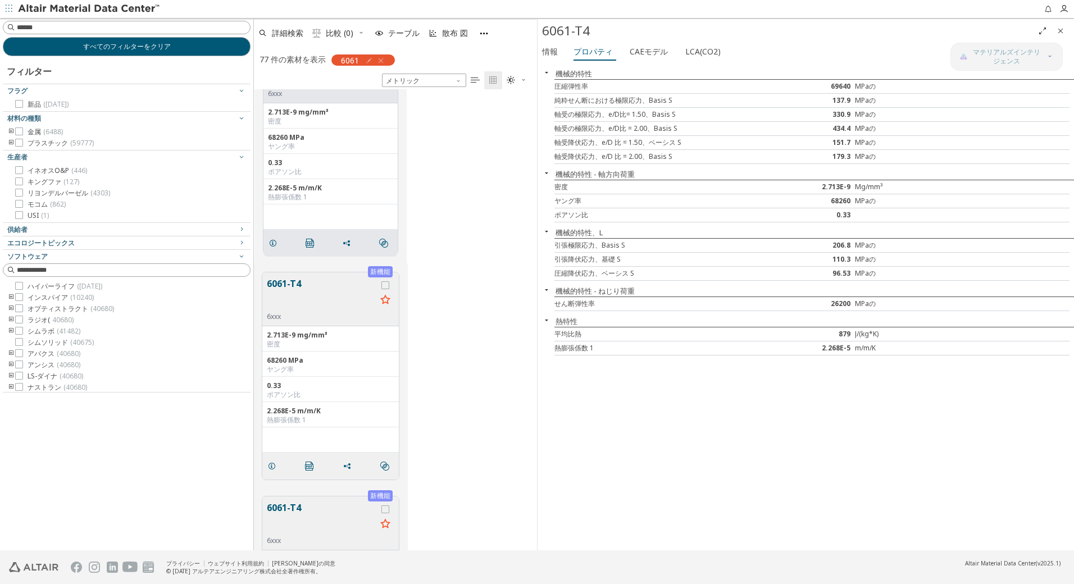
scroll to position [5655, 0]
click at [288, 283] on button "6061-T4" at bounding box center [322, 292] width 110 height 35
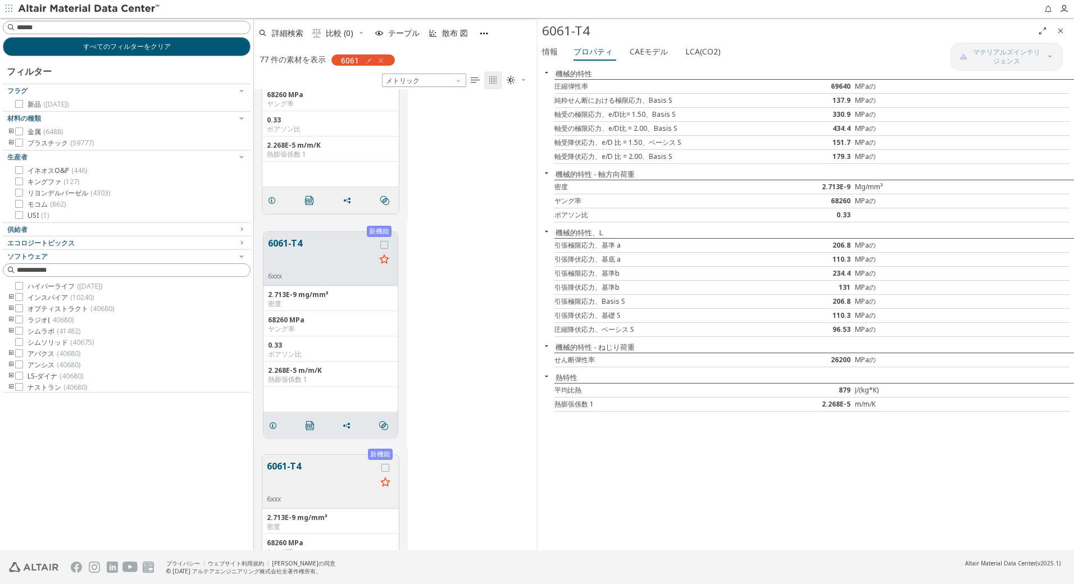
scroll to position [5710, 0]
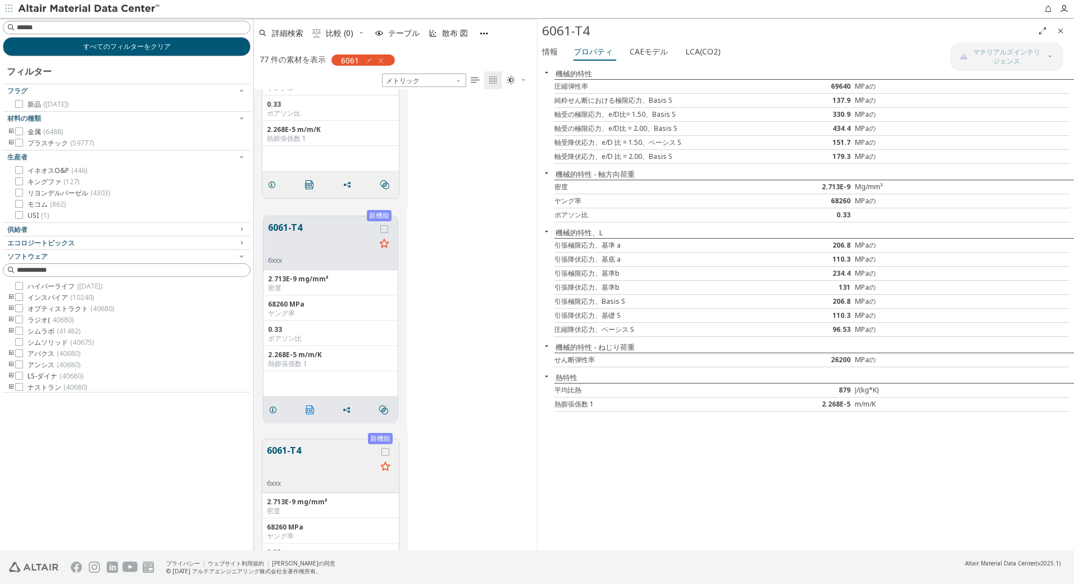
click at [308, 412] on icon "" at bounding box center [310, 410] width 9 height 9
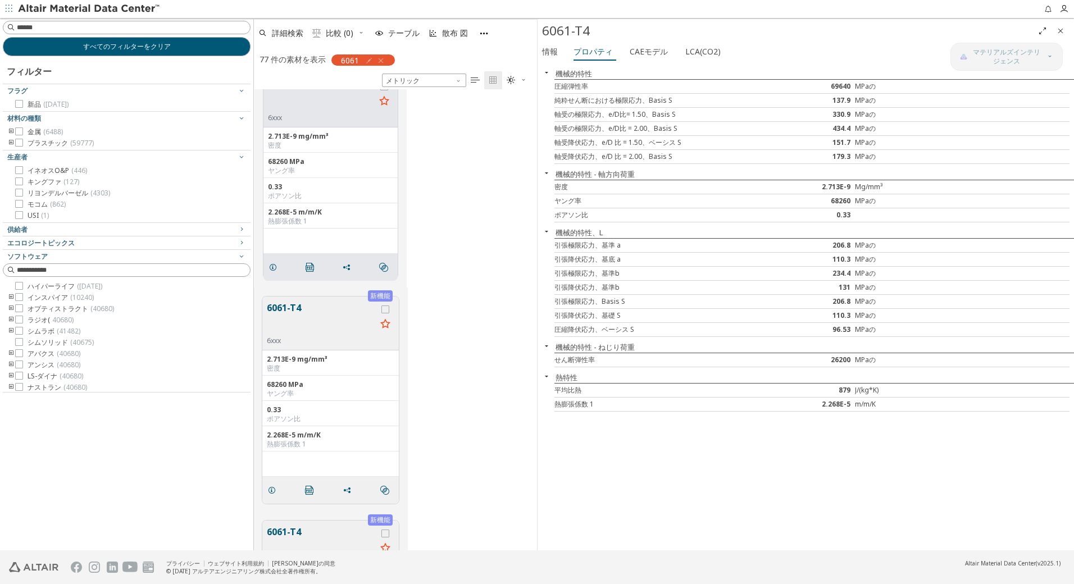
scroll to position [5860, 0]
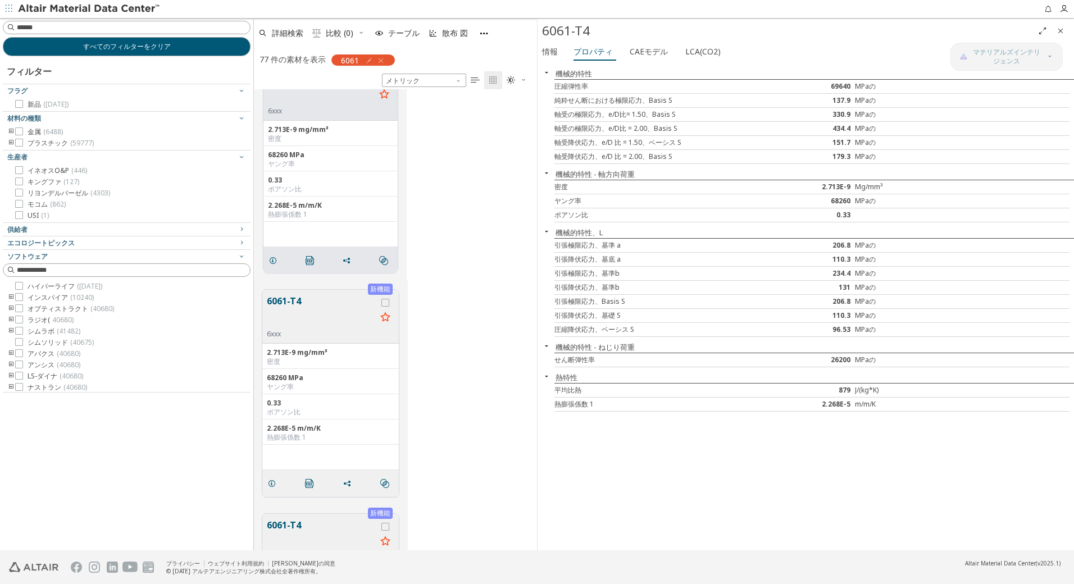
click at [298, 309] on button "6061-T4" at bounding box center [322, 311] width 110 height 35
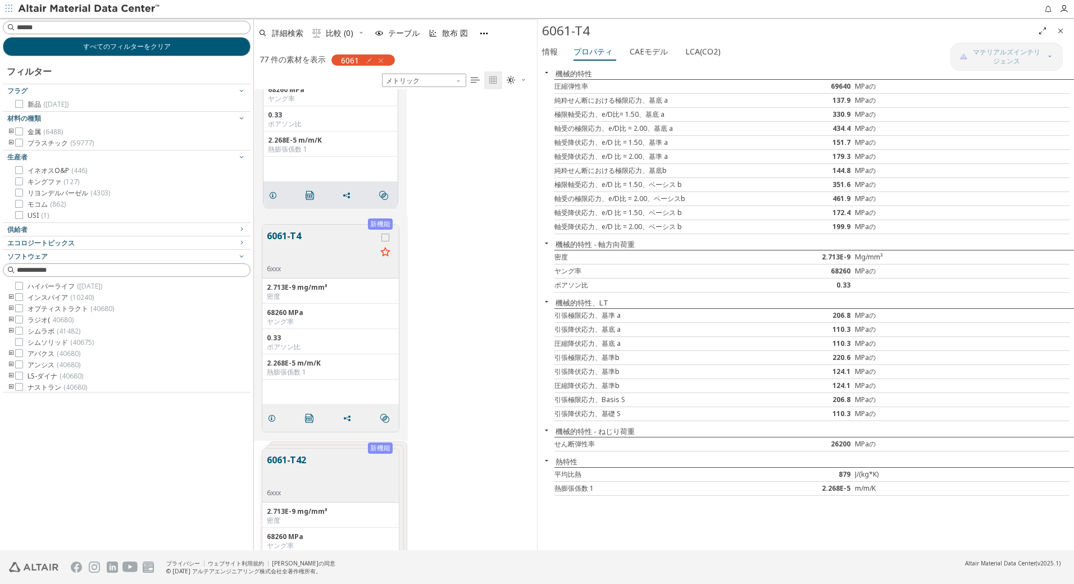
scroll to position [6083, 0]
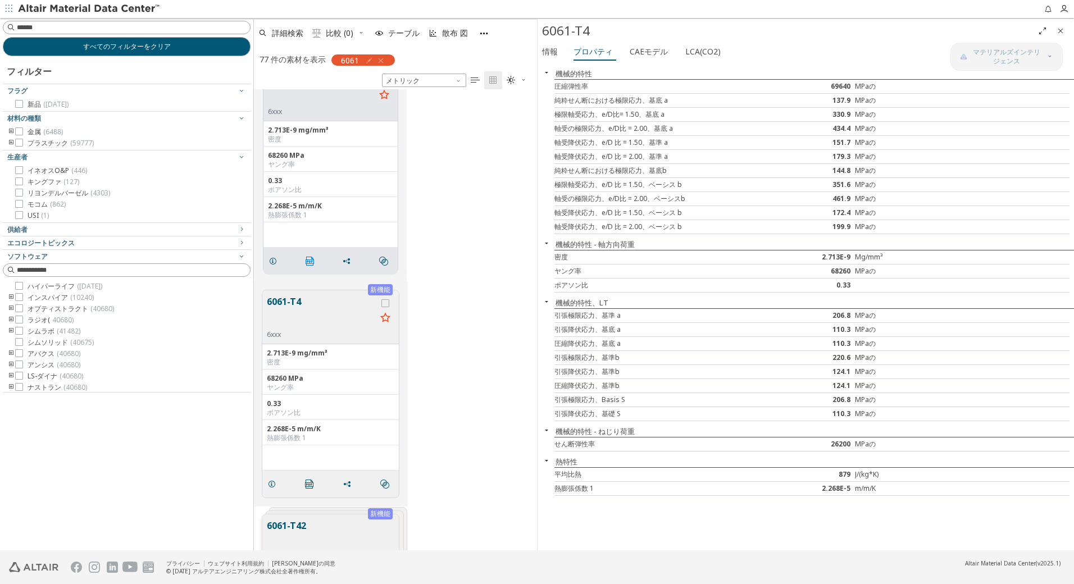
click at [311, 258] on icon "" at bounding box center [310, 261] width 9 height 9
click at [321, 311] on button "6061-T4" at bounding box center [322, 312] width 110 height 35
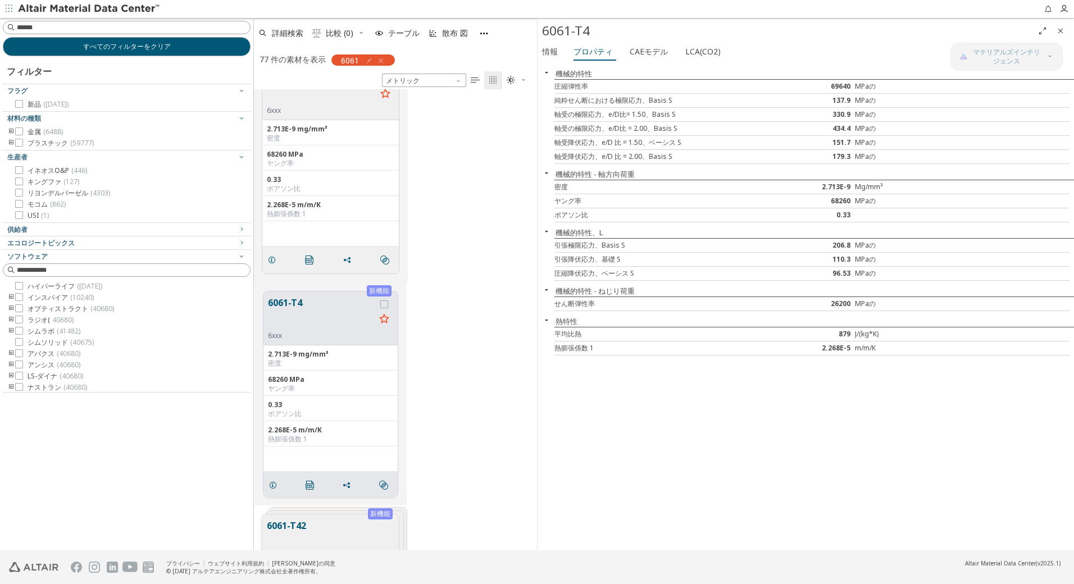
scroll to position [6082, 0]
click at [311, 485] on icon "" at bounding box center [310, 486] width 9 height 9
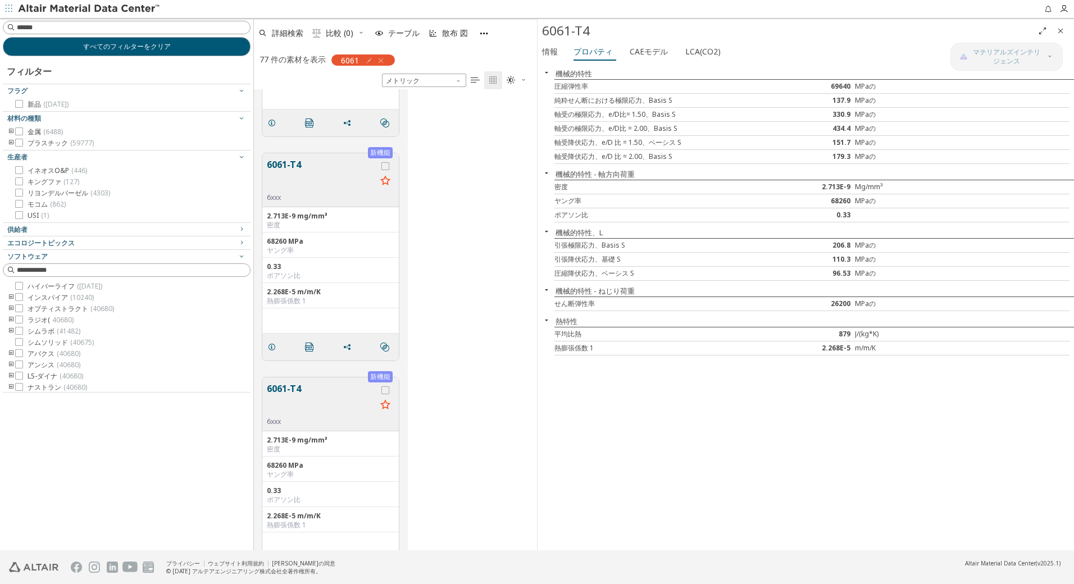
scroll to position [5539, 0]
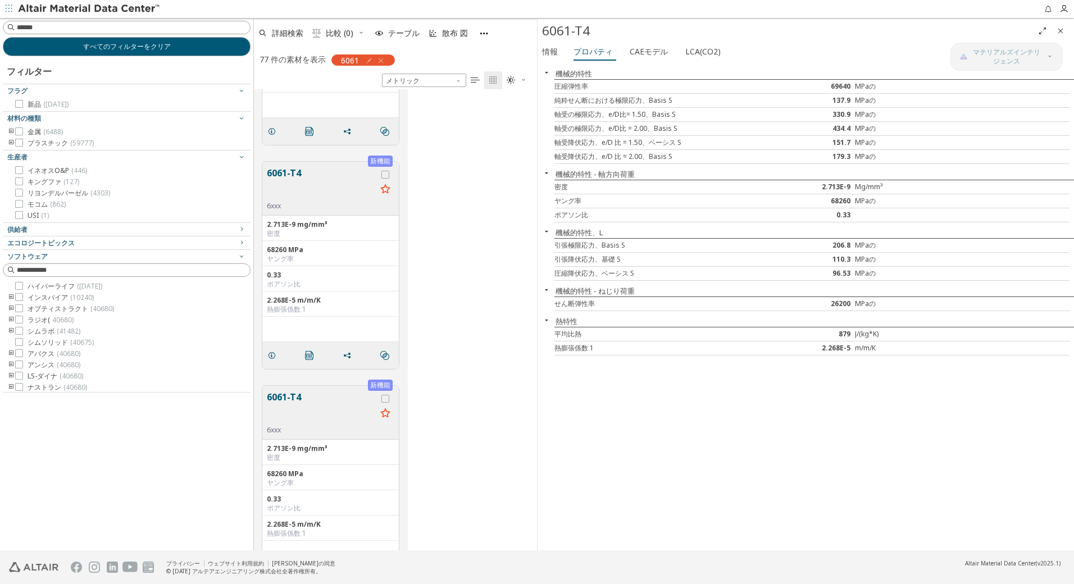
click at [148, 480] on div "すべてのフィルターをクリア フィルター フラグ 新品 (1281) 材料の種類 金属 (6488) プラスチック (59777) 生産者 イネオスO&P (4…" at bounding box center [126, 284] width 253 height 533
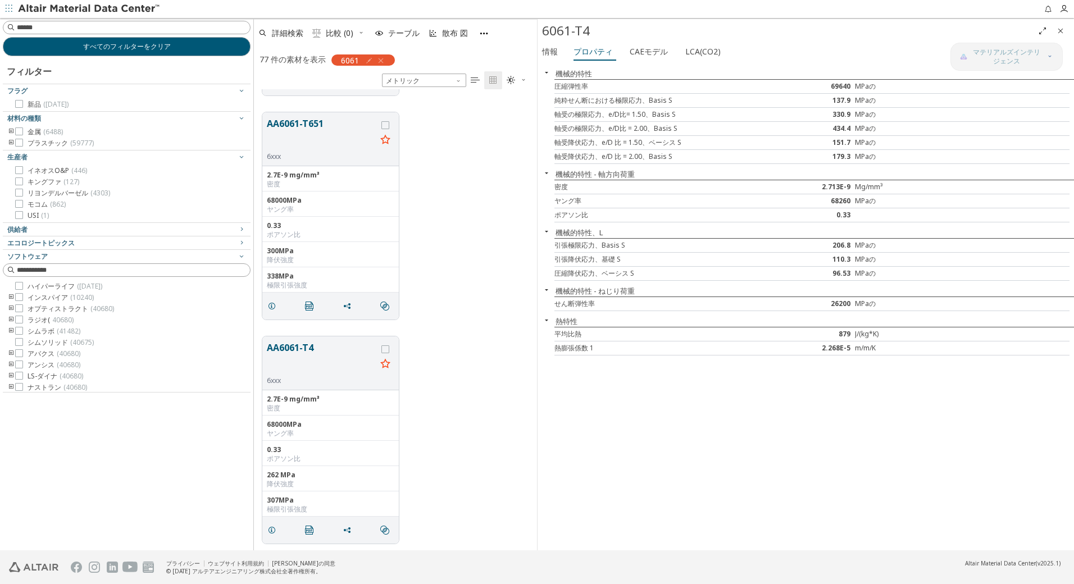
scroll to position [2100, 0]
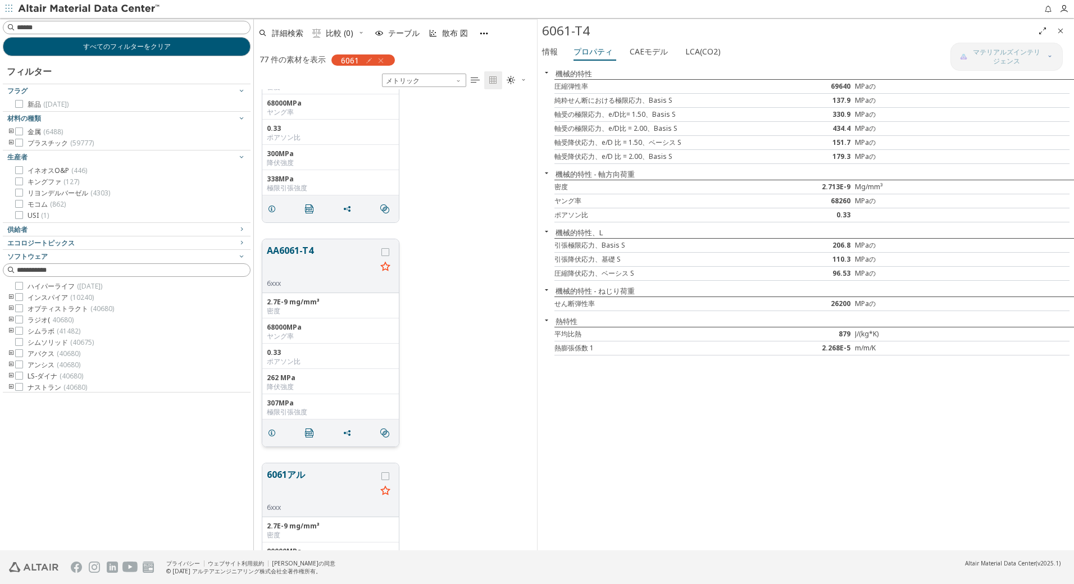
click at [303, 252] on button "AA6061-T4" at bounding box center [322, 261] width 110 height 35
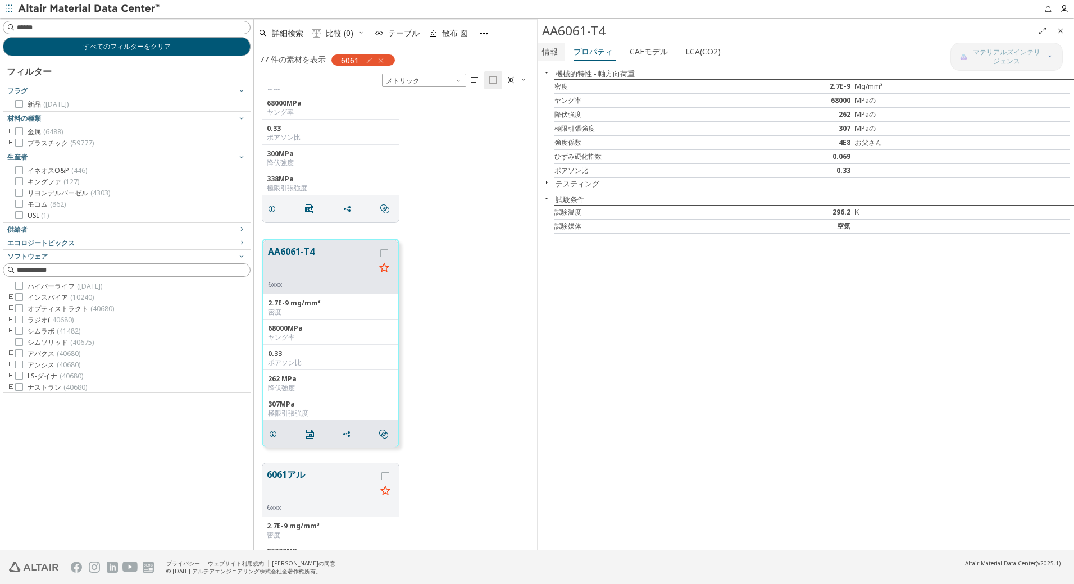
click at [553, 56] on font "情報" at bounding box center [550, 51] width 16 height 11
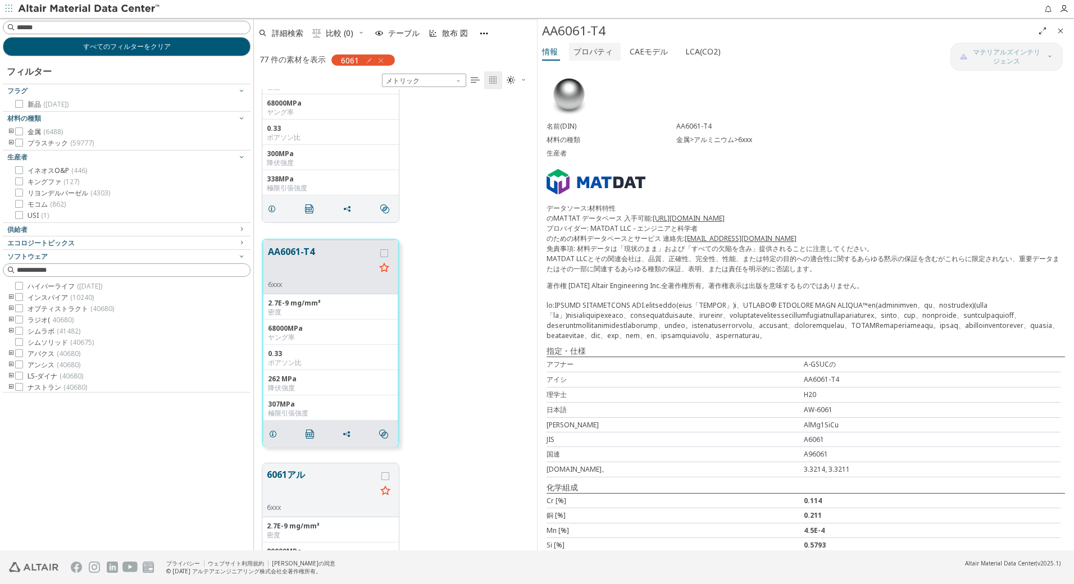
click at [590, 52] on font "プロパティ" at bounding box center [593, 51] width 39 height 11
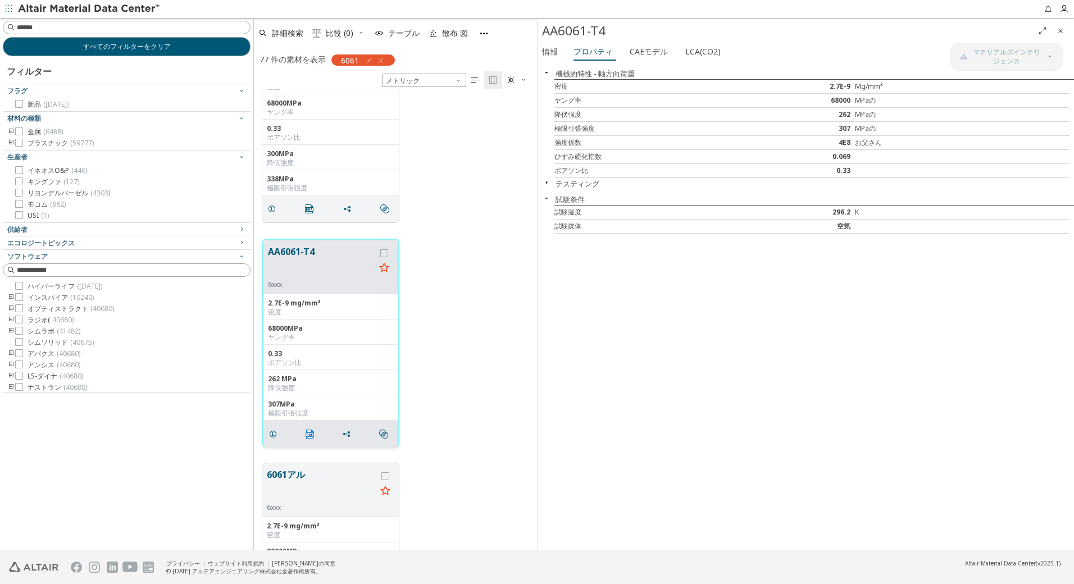
click at [309, 435] on icon "" at bounding box center [310, 434] width 9 height 9
click at [146, 48] on span "すべてのフィルターをクリア" at bounding box center [127, 46] width 88 height 9
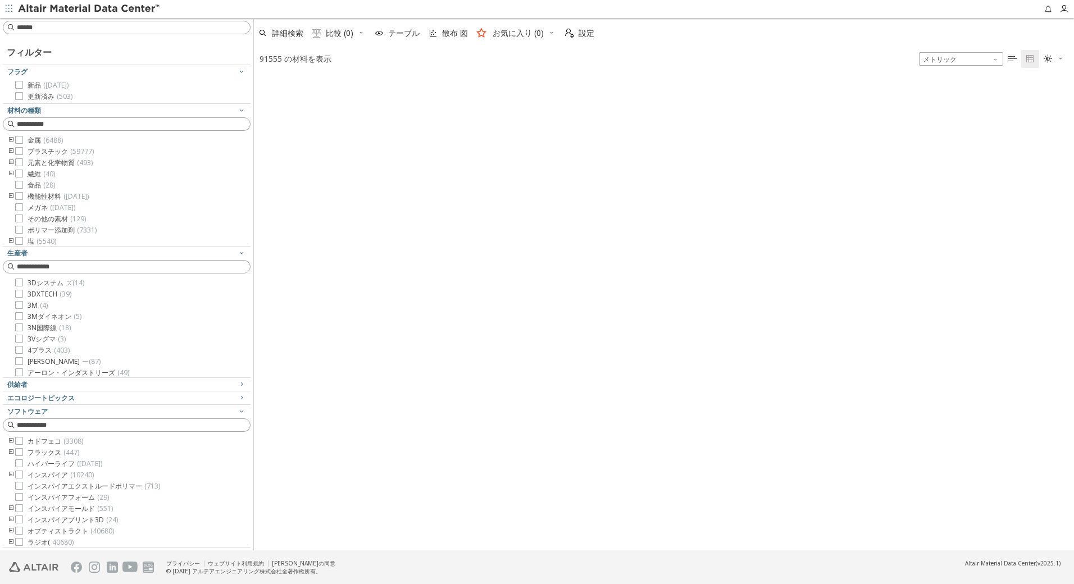
scroll to position [472, 812]
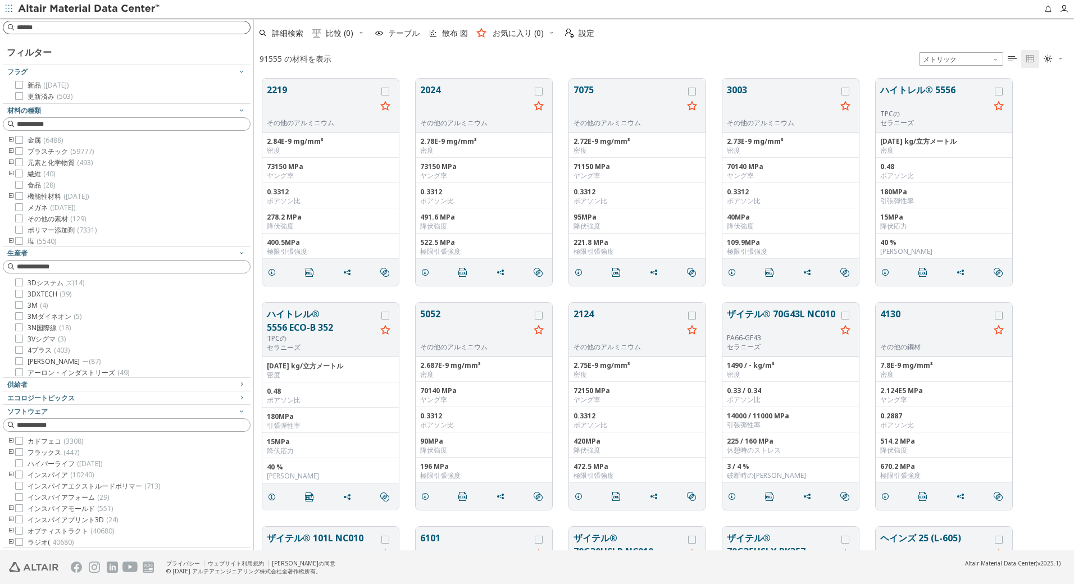
click at [144, 26] on input at bounding box center [133, 27] width 233 height 11
type input "****"
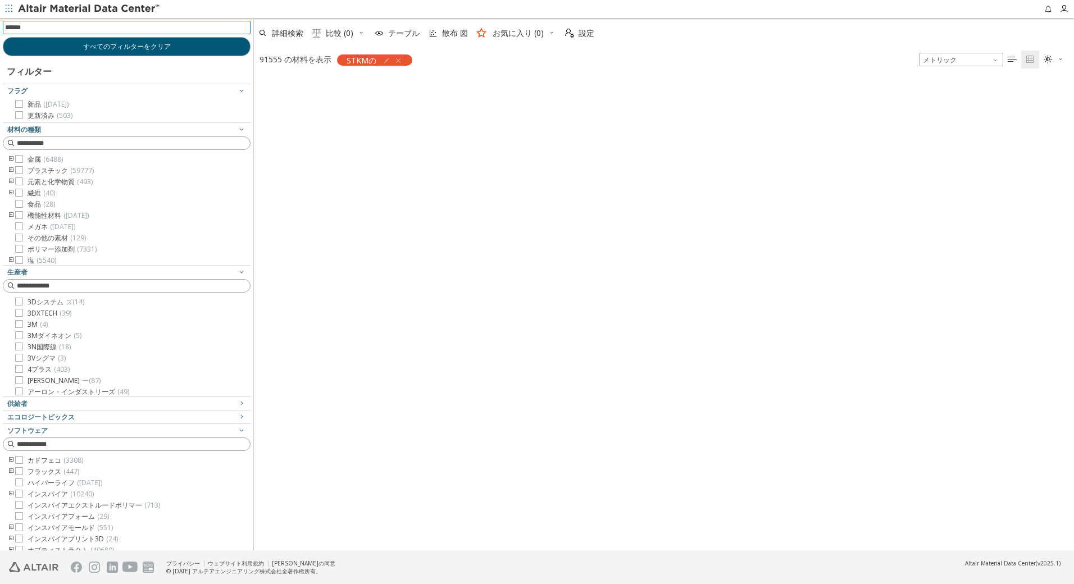
scroll to position [471, 812]
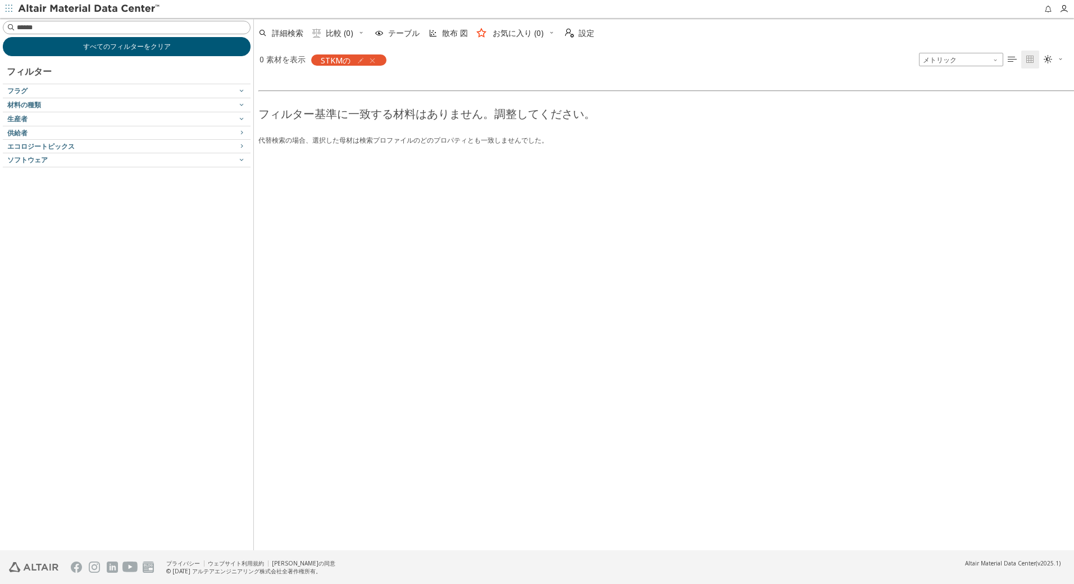
click at [136, 47] on span "すべてのフィルターをクリア" at bounding box center [127, 46] width 88 height 9
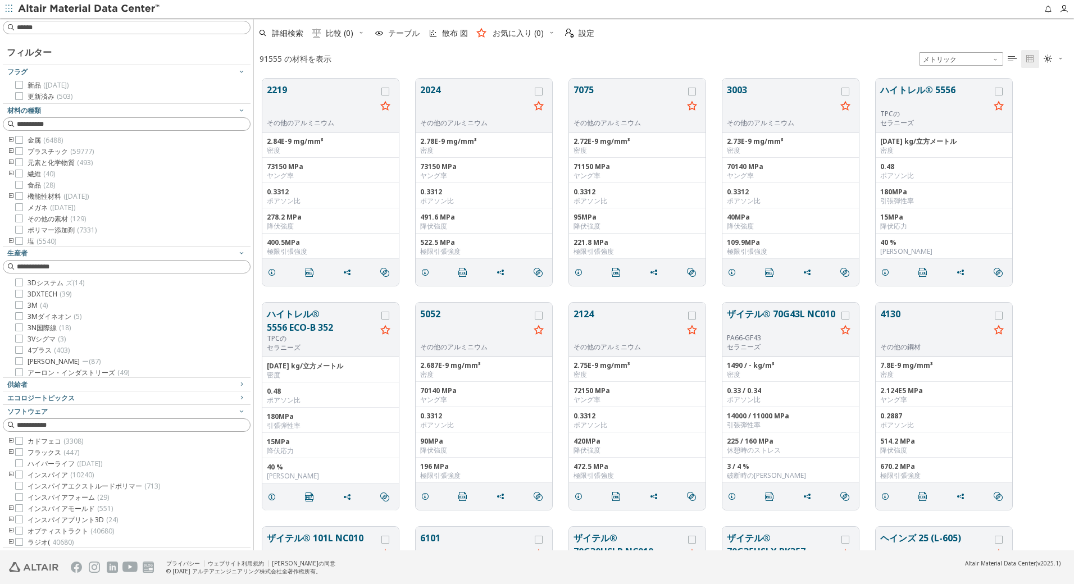
scroll to position [472, 812]
click at [199, 29] on input at bounding box center [127, 27] width 245 height 12
type input "****"
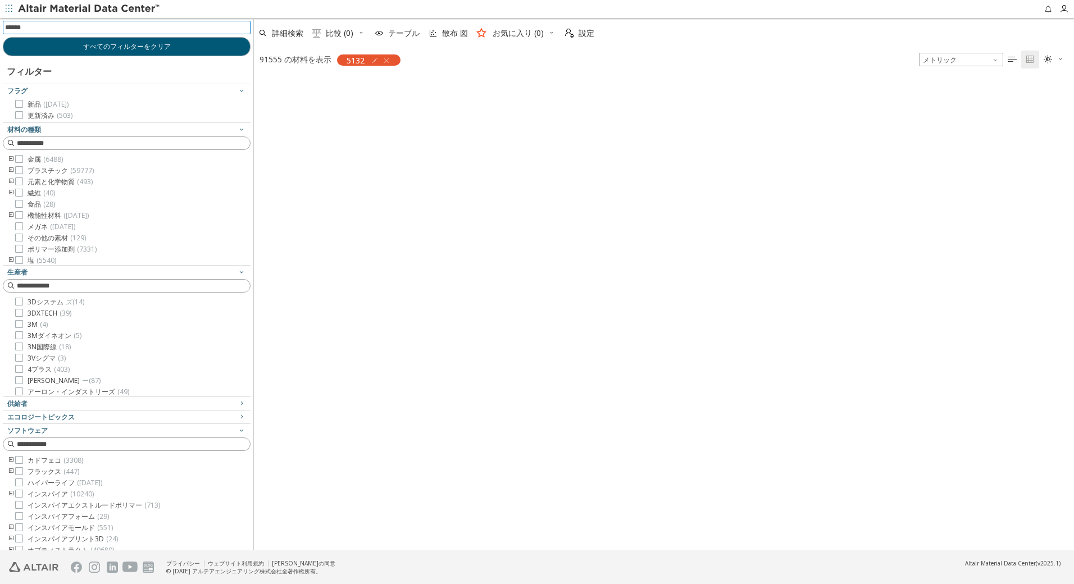
scroll to position [471, 812]
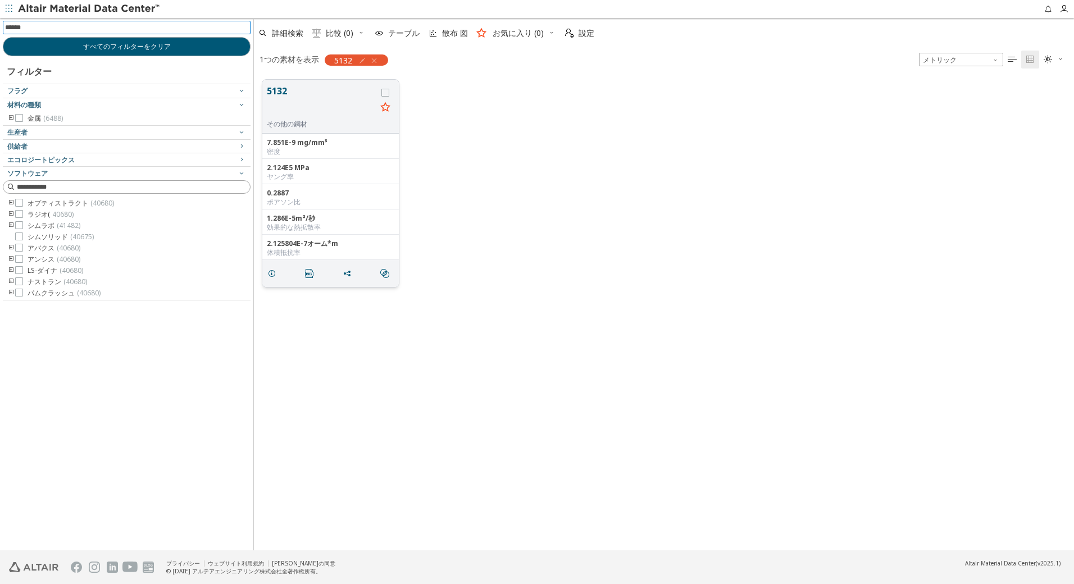
click at [283, 92] on button "5132" at bounding box center [322, 101] width 110 height 35
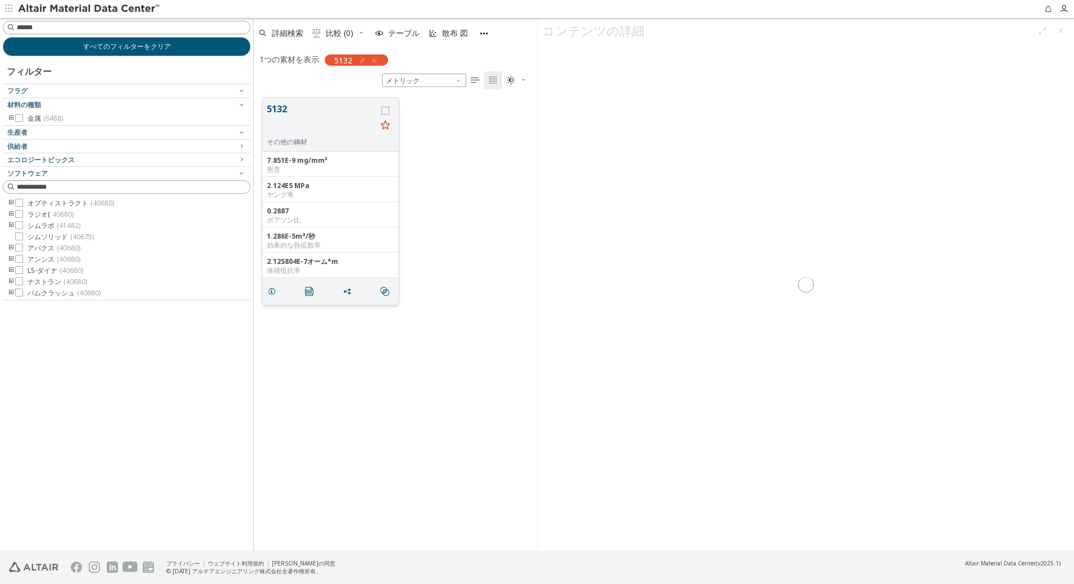
scroll to position [453, 275]
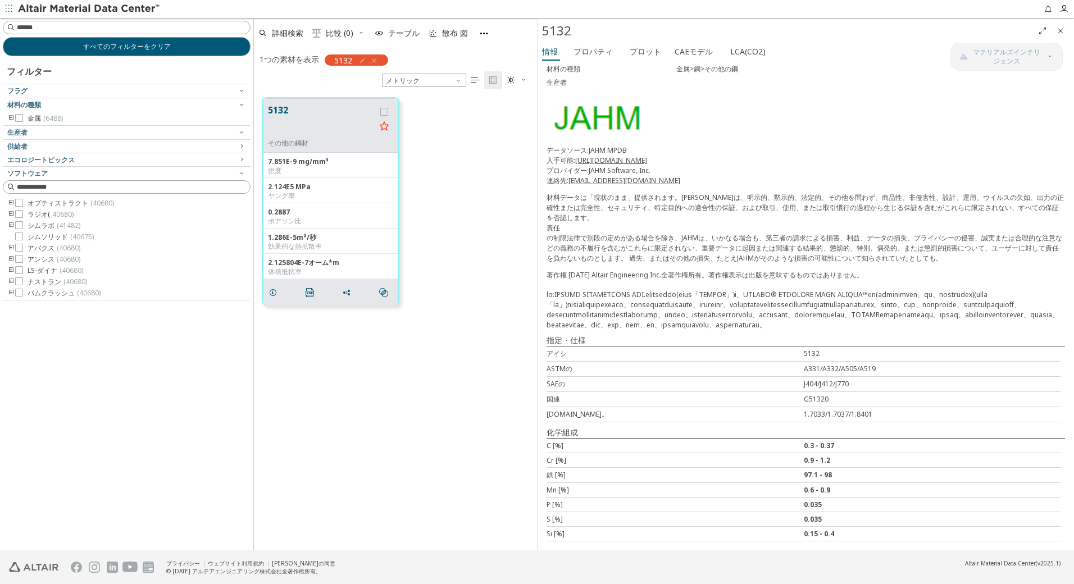
scroll to position [78, 0]
click at [119, 47] on span "すべてのフィルターをクリア" at bounding box center [127, 46] width 88 height 9
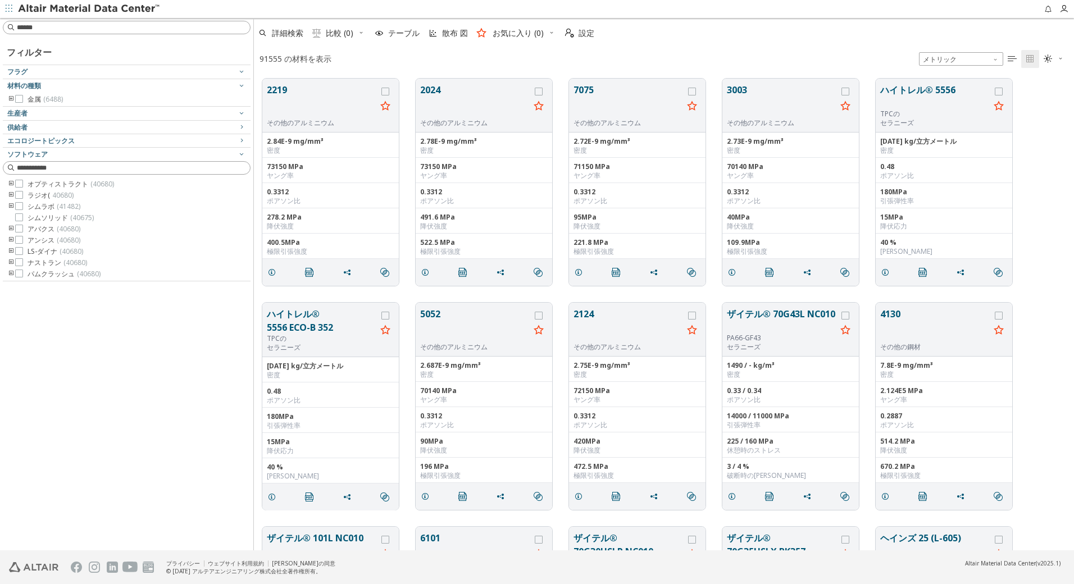
scroll to position [472, 812]
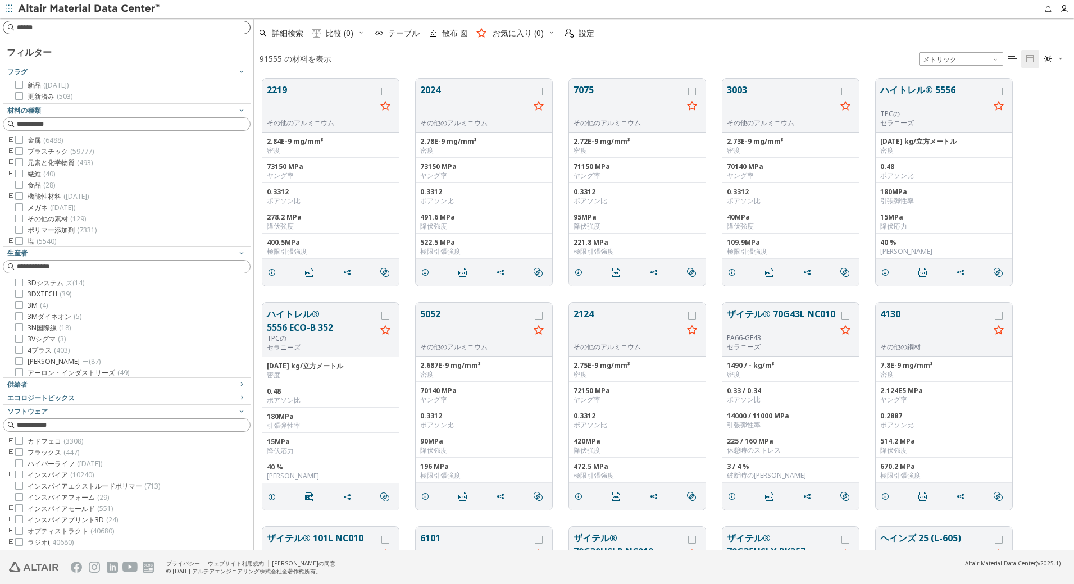
click at [167, 27] on input at bounding box center [133, 27] width 233 height 11
type input "****"
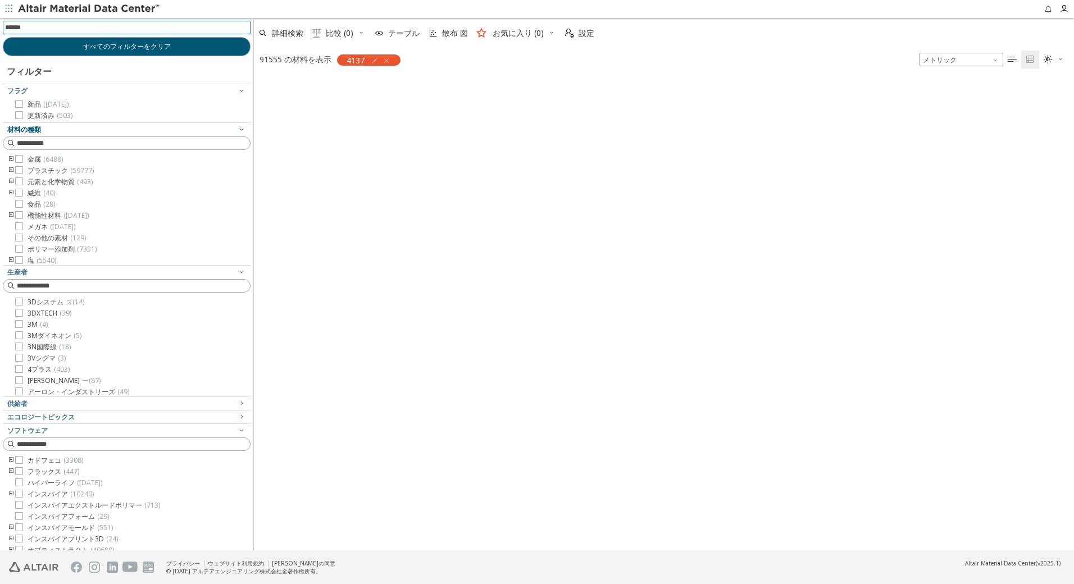
scroll to position [471, 812]
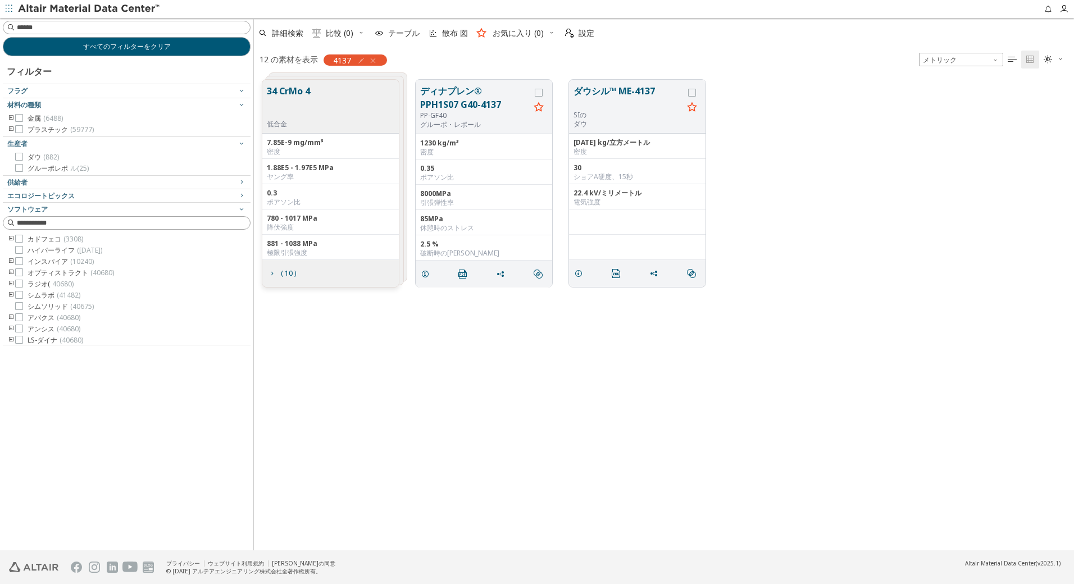
click at [297, 94] on button "34 CrMo 4" at bounding box center [288, 101] width 43 height 35
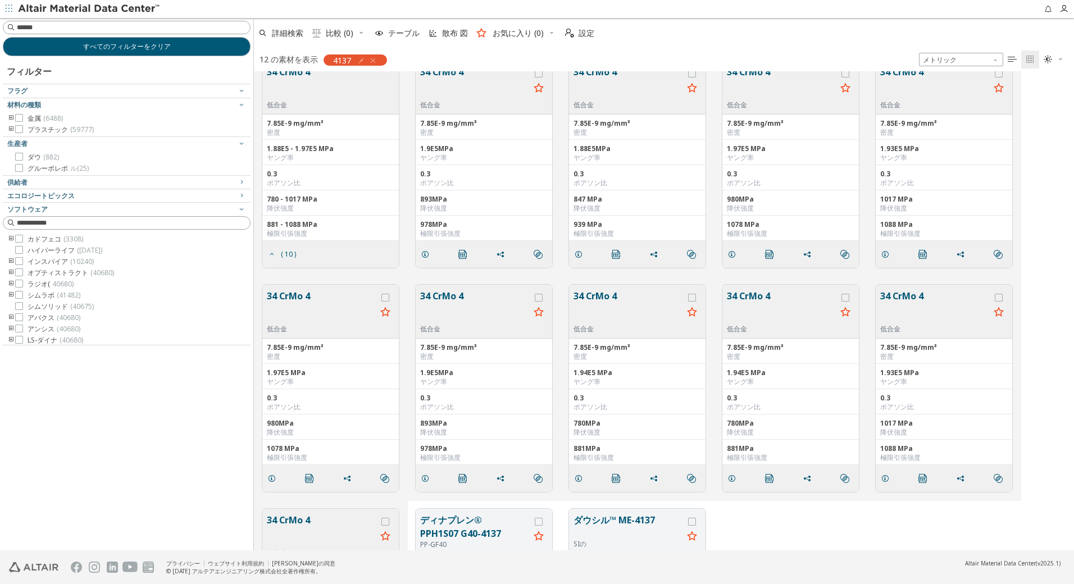
scroll to position [0, 0]
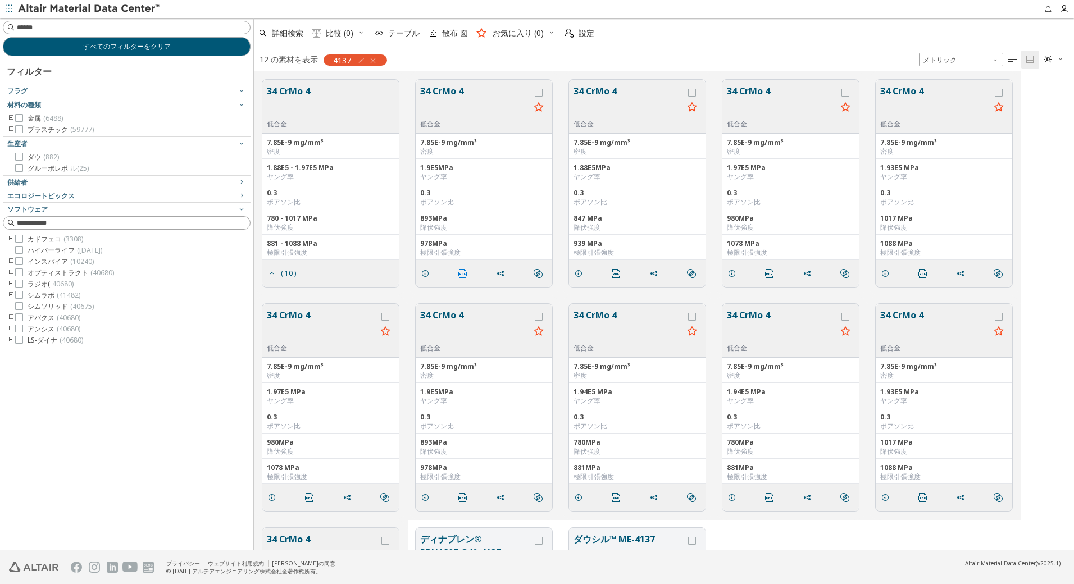
click at [461, 275] on icon "" at bounding box center [462, 273] width 9 height 9
click at [466, 271] on icon "" at bounding box center [462, 273] width 9 height 9
click at [157, 50] on span "すべてのフィルターをクリア" at bounding box center [127, 46] width 88 height 9
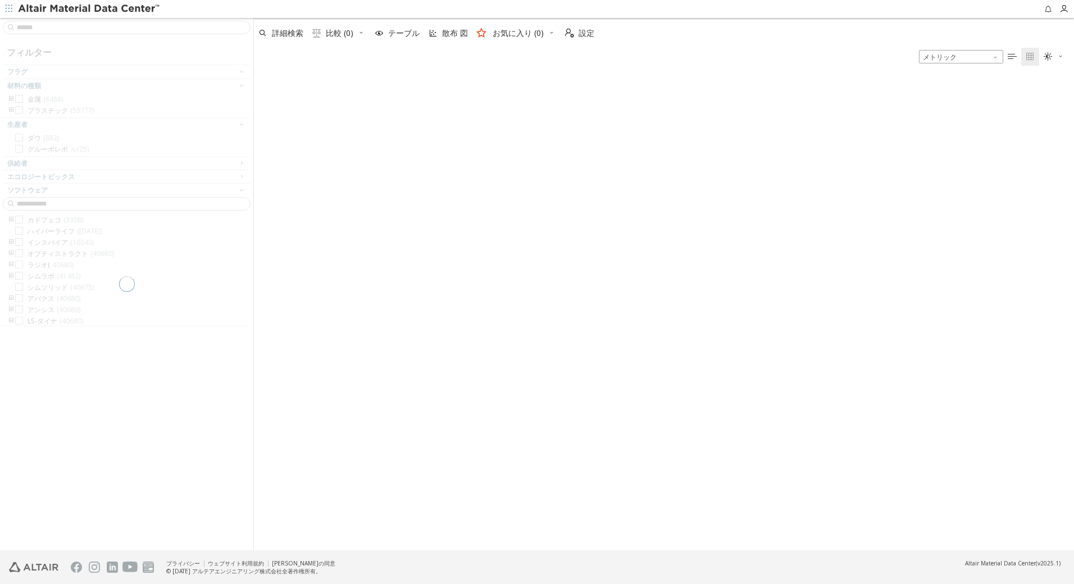
click at [113, 26] on div at bounding box center [126, 284] width 253 height 533
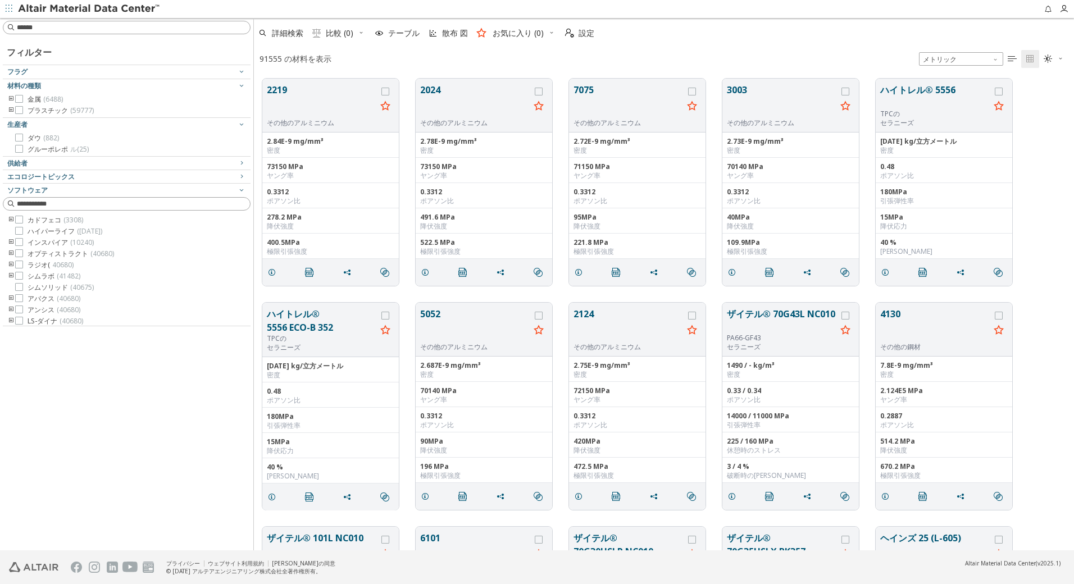
click at [111, 30] on input at bounding box center [133, 27] width 233 height 11
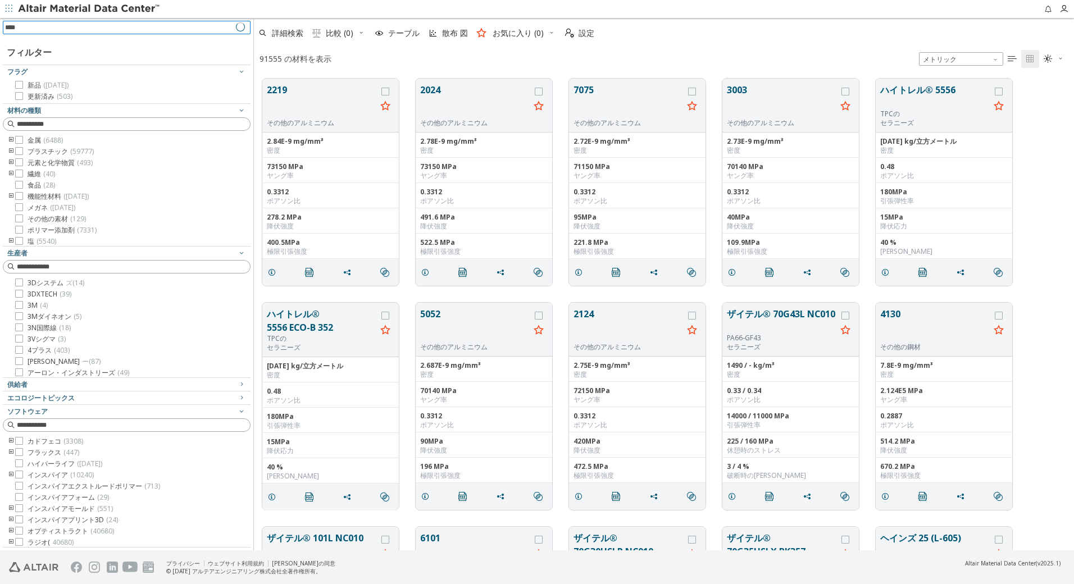
drag, startPoint x: 111, startPoint y: 30, endPoint x: -31, endPoint y: 27, distance: 142.2
click at [0, 27] on html "フィードバック **** フィルター フラグ 新品 (1281) 更新済み (503) 材料の種類 金属 (6488) プラスチック (59777) 元素と化…" at bounding box center [537, 292] width 1074 height 584
type input "****"
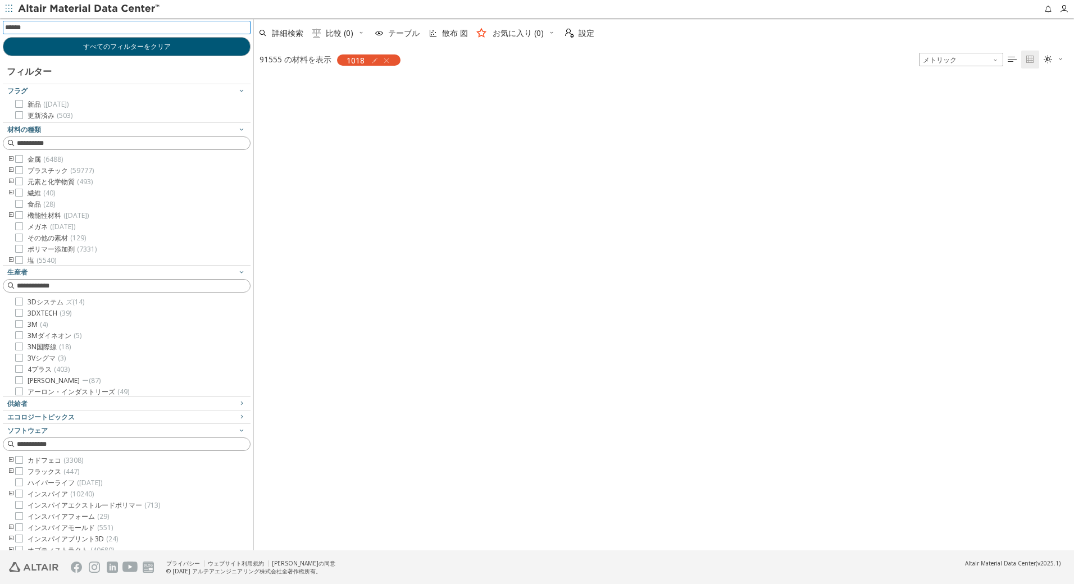
scroll to position [471, 812]
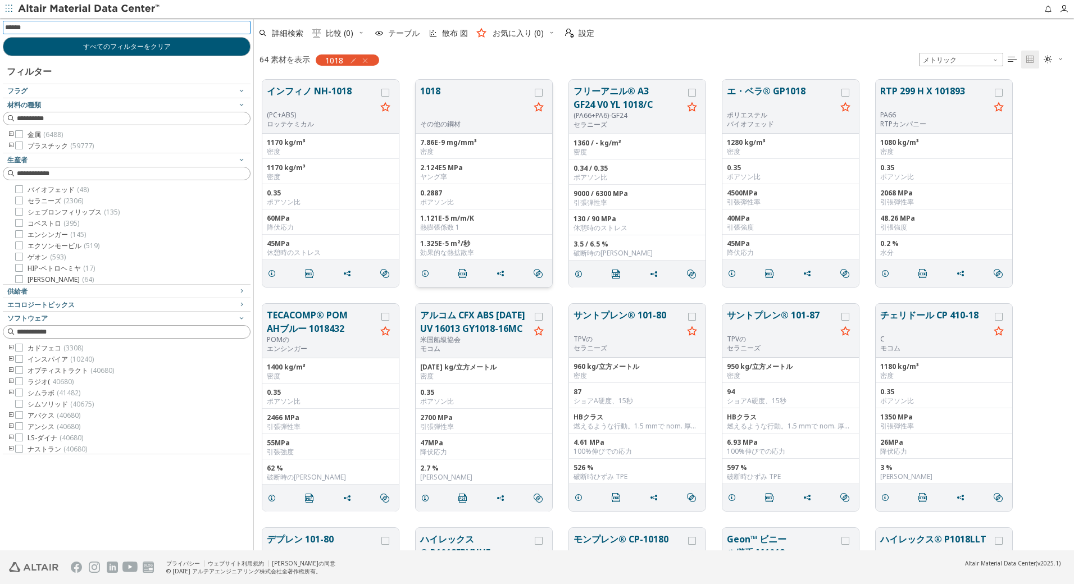
click at [430, 87] on button "1018" at bounding box center [475, 101] width 110 height 35
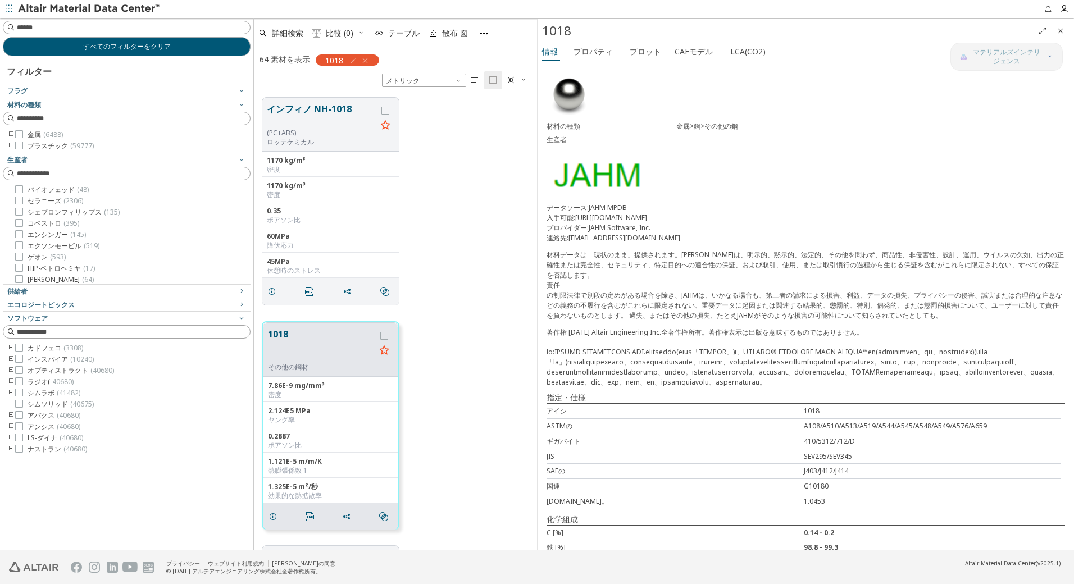
click at [366, 58] on icon "button" at bounding box center [365, 60] width 9 height 9
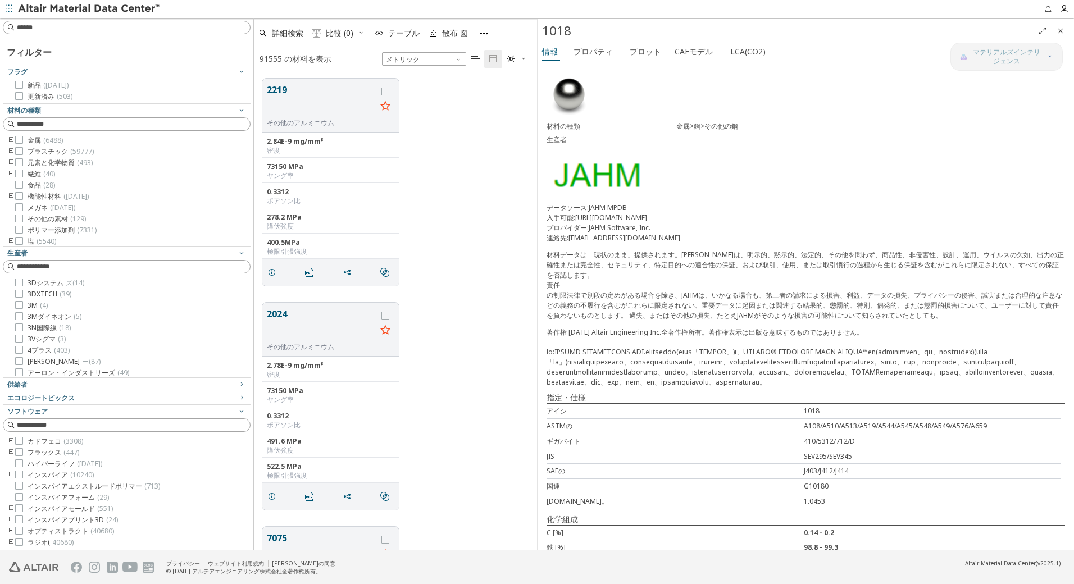
scroll to position [472, 275]
click at [138, 30] on input at bounding box center [127, 27] width 245 height 12
type input "*********"
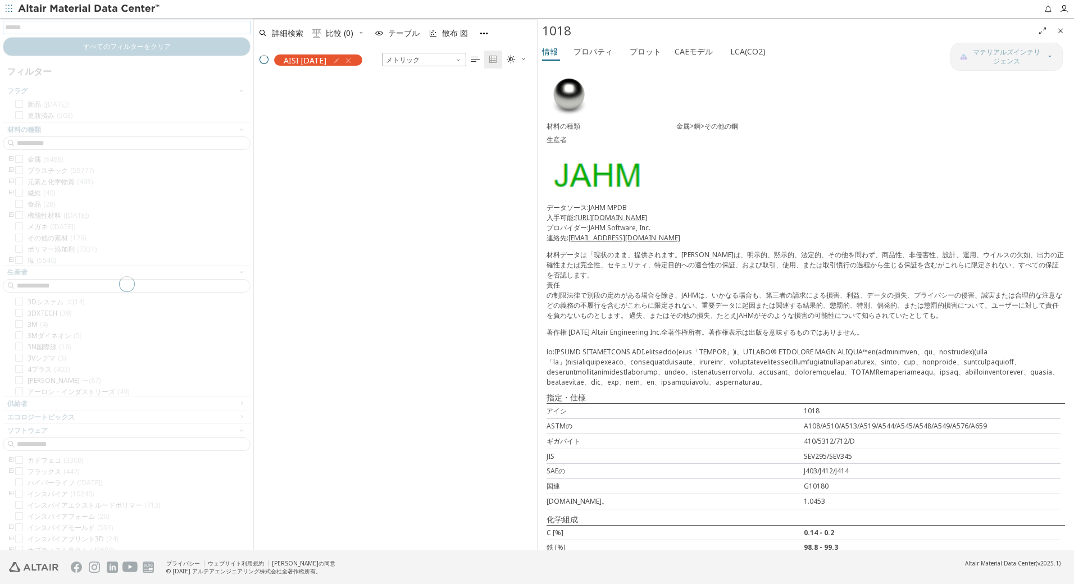
scroll to position [471, 275]
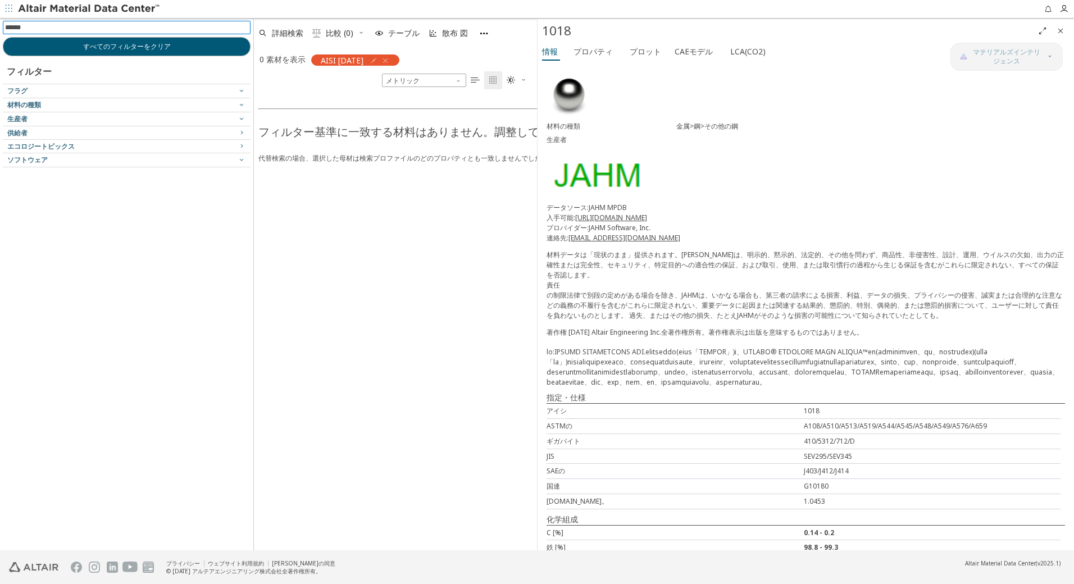
click at [381, 61] on icon "button" at bounding box center [385, 60] width 9 height 9
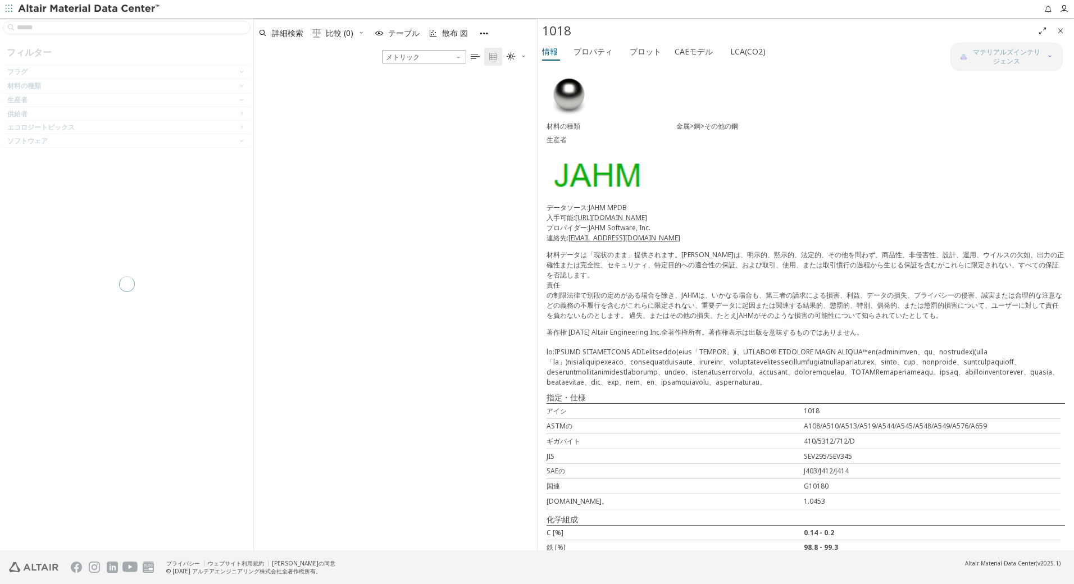
click at [104, 28] on div at bounding box center [126, 284] width 253 height 533
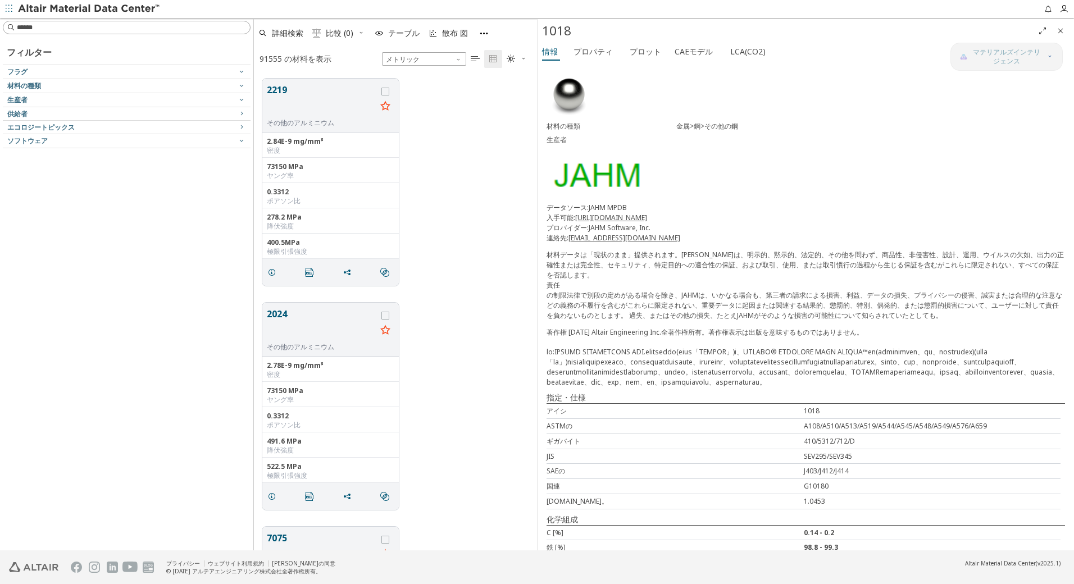
scroll to position [9, 9]
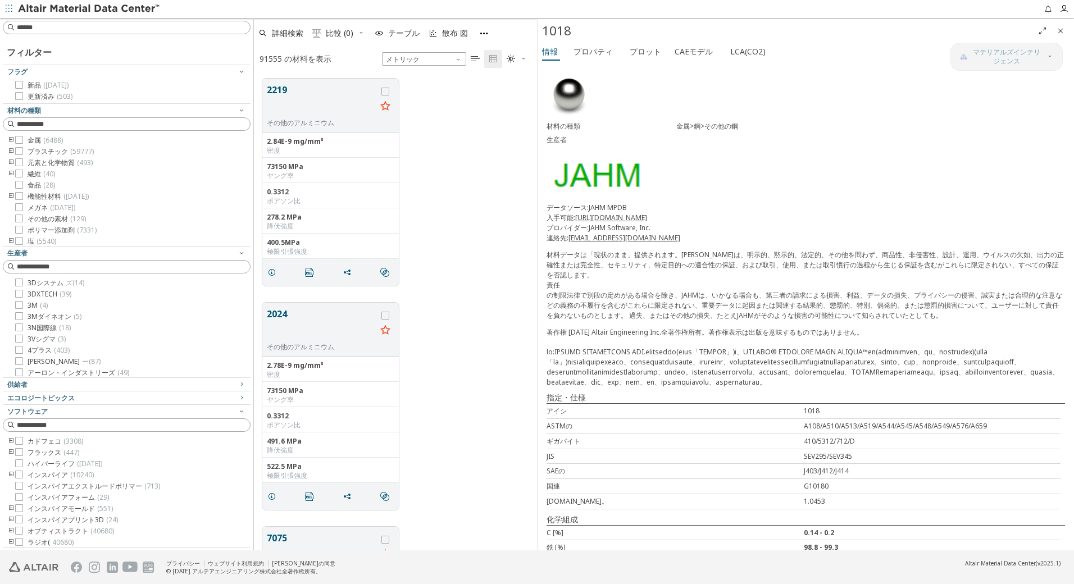
click at [104, 28] on input at bounding box center [133, 27] width 233 height 11
type input "*"
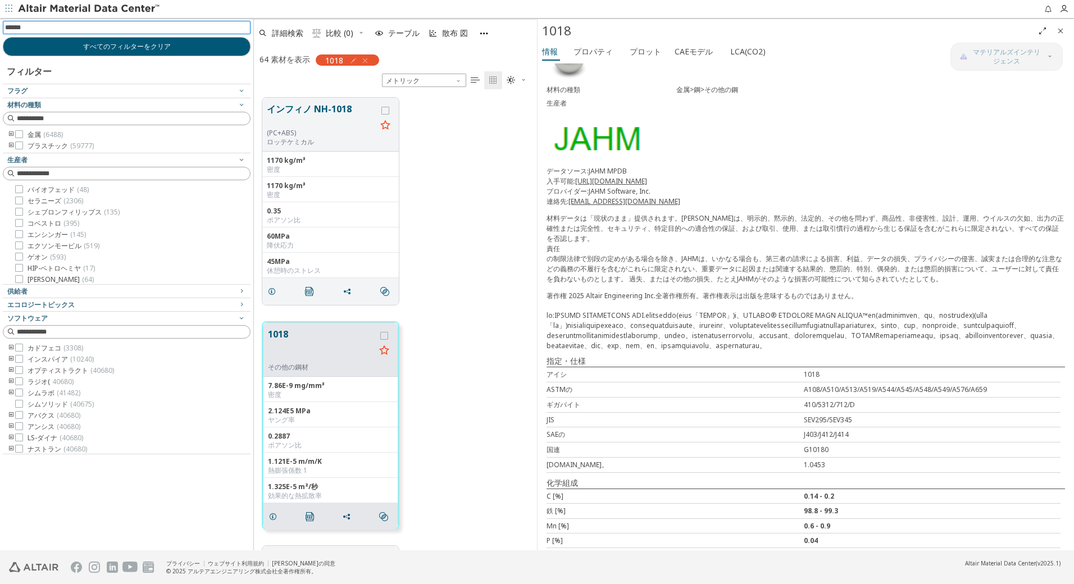
scroll to position [133, 0]
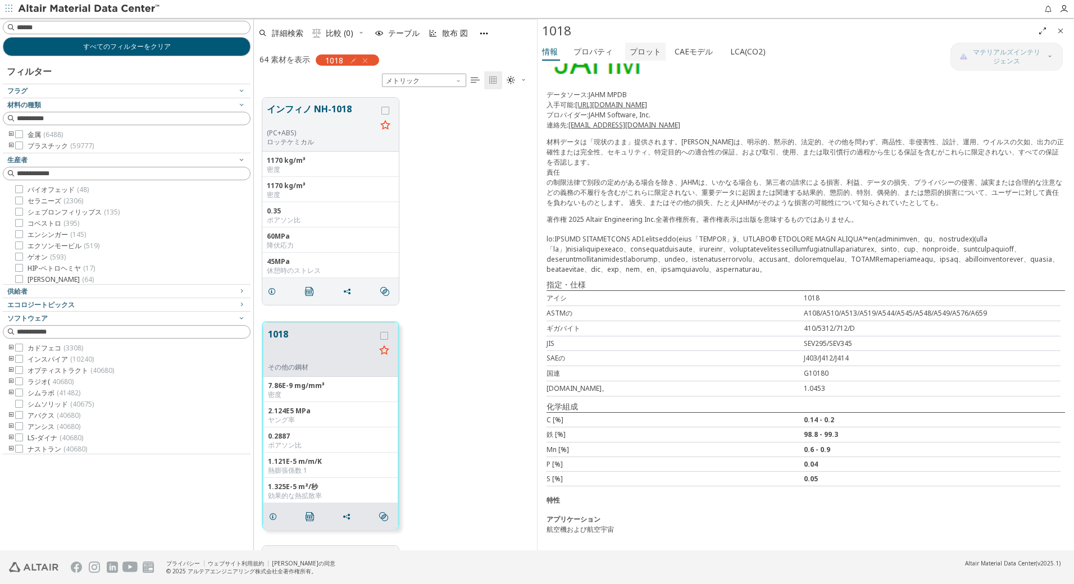
click at [639, 53] on font "プロット" at bounding box center [645, 51] width 31 height 11
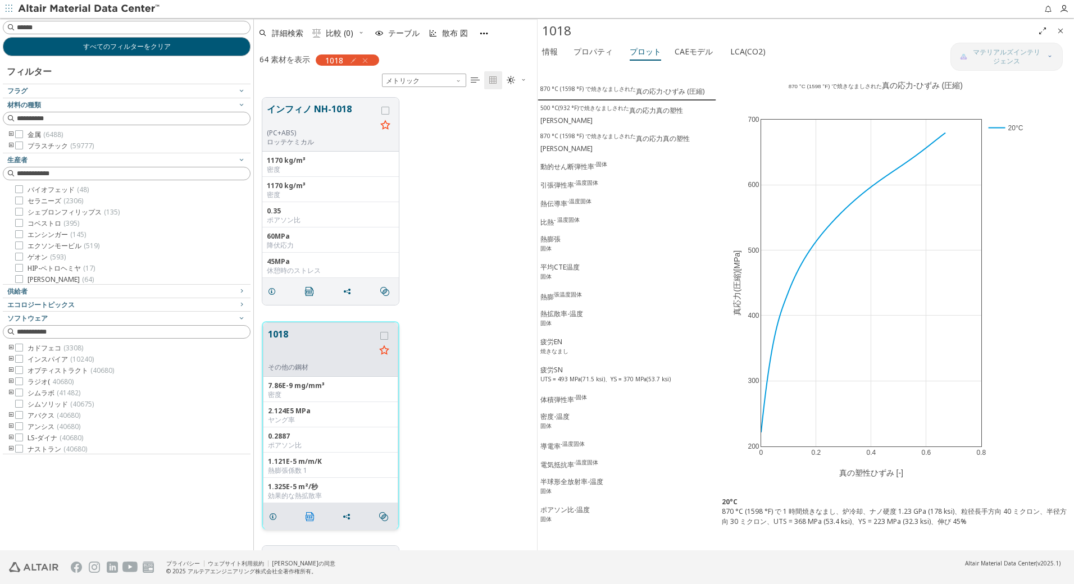
click at [309, 518] on icon "" at bounding box center [310, 516] width 9 height 9
click at [713, 79] on div "870 °C (1598 °F) で焼きなましされた 真の応力-ひずみ (圧縮) 500 °C(932 °F)で焼きなましされた 真の応力真の塑性ひずみ 87…" at bounding box center [627, 306] width 179 height 487
click at [1010, 73] on icon at bounding box center [1006, 70] width 7 height 8
click at [631, 115] on div "500 °C(932 °F)で焼きなましされた 真の応力真の塑性ひずみ" at bounding box center [626, 114] width 173 height 21
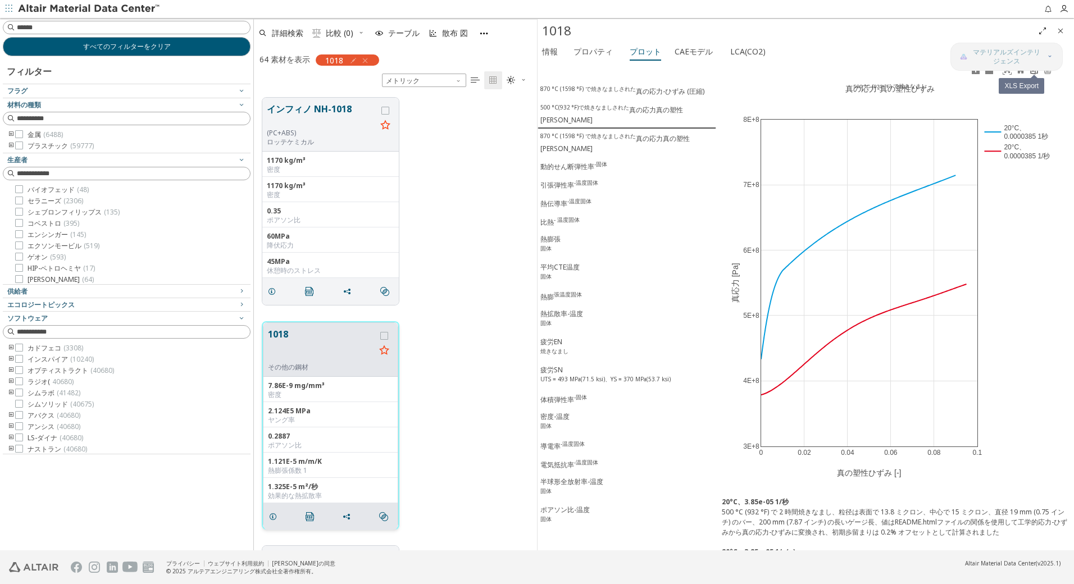
click at [1034, 72] on icon at bounding box center [1034, 70] width 9 height 9
click at [654, 132] on div "870 °C (1598 °F) で焼きなましされた 真の応力真の塑性ひずみ" at bounding box center [626, 142] width 173 height 21
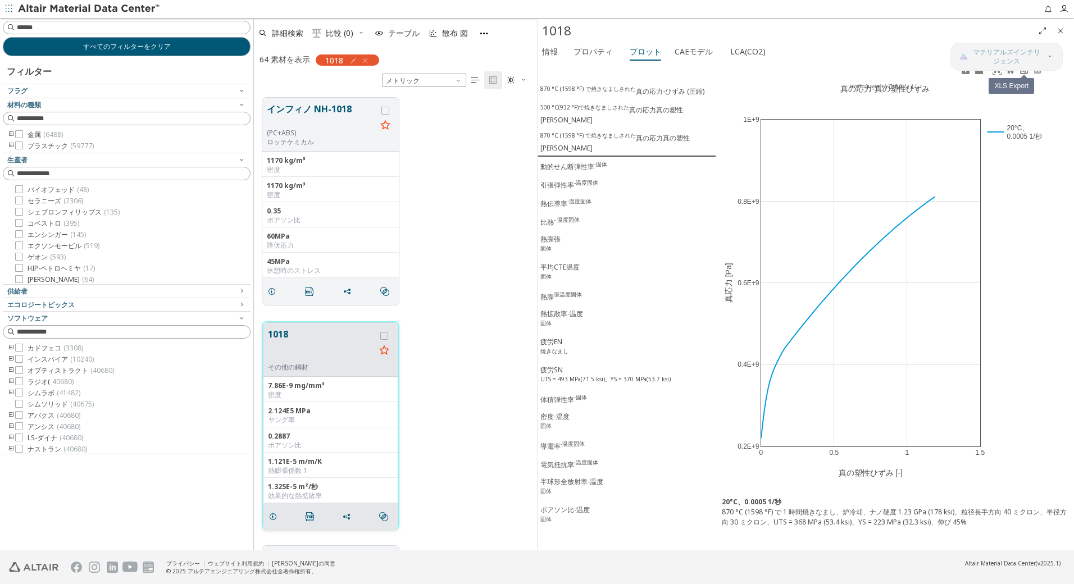
click at [1025, 75] on link at bounding box center [1023, 70] width 13 height 13
click at [576, 160] on div "動的せん断弾性率 -固体" at bounding box center [573, 166] width 67 height 12
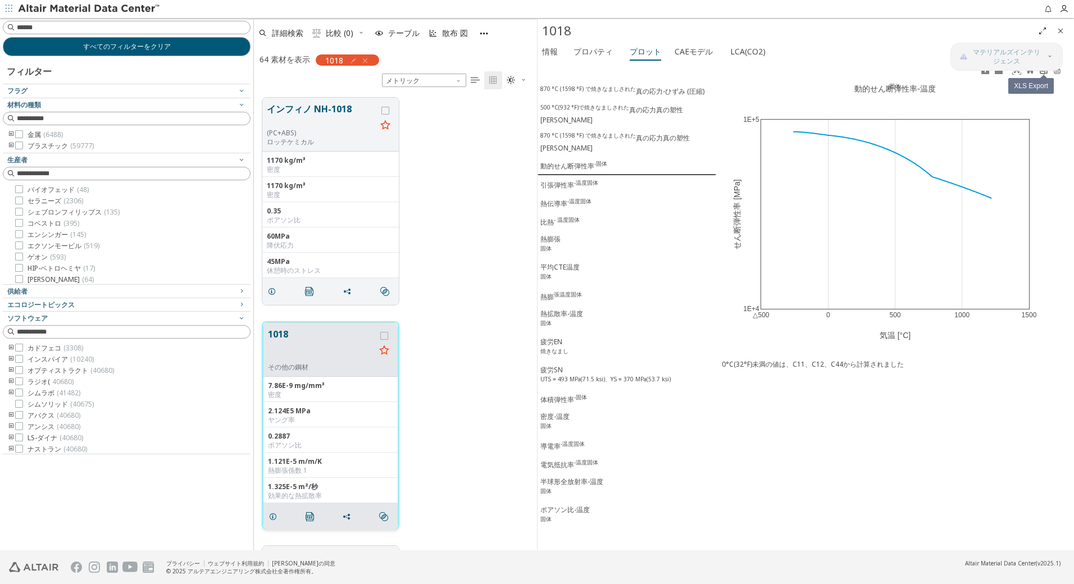
click at [1043, 73] on icon at bounding box center [1043, 70] width 7 height 8
click at [595, 179] on sup "-温度固体" at bounding box center [586, 183] width 24 height 8
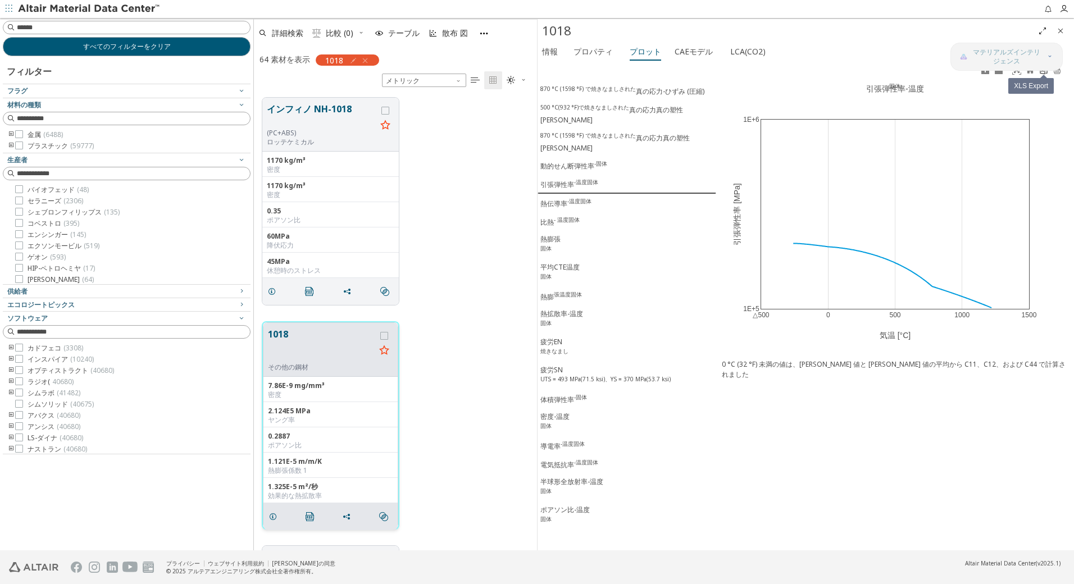
click at [1045, 72] on icon at bounding box center [1043, 70] width 9 height 9
click at [575, 197] on div "熱伝導率 -温度固体" at bounding box center [565, 203] width 51 height 12
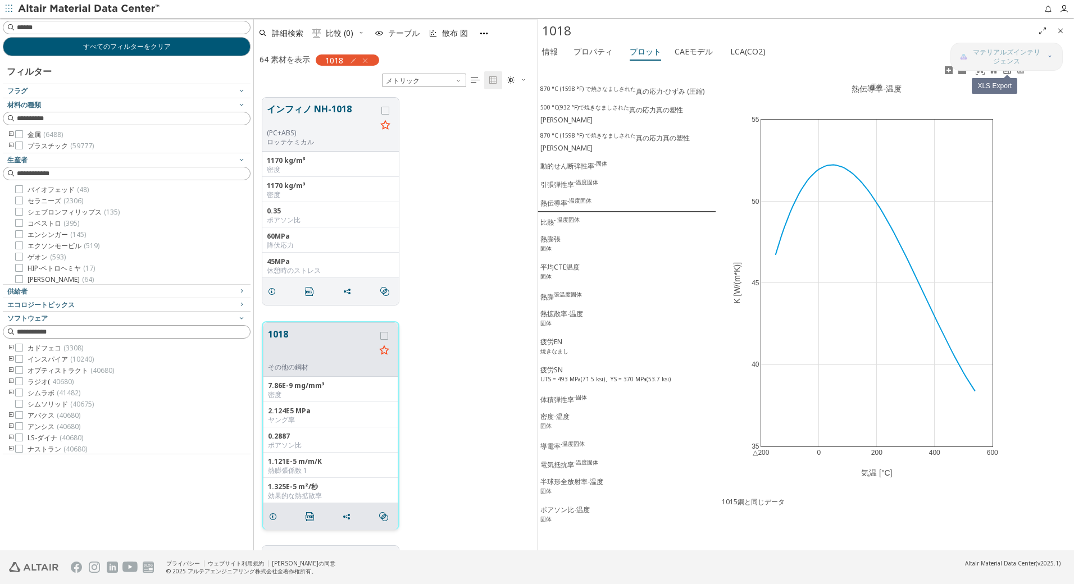
click at [1008, 76] on link at bounding box center [1006, 70] width 13 height 13
click at [562, 216] on sup "- 温度固体" at bounding box center [567, 220] width 26 height 8
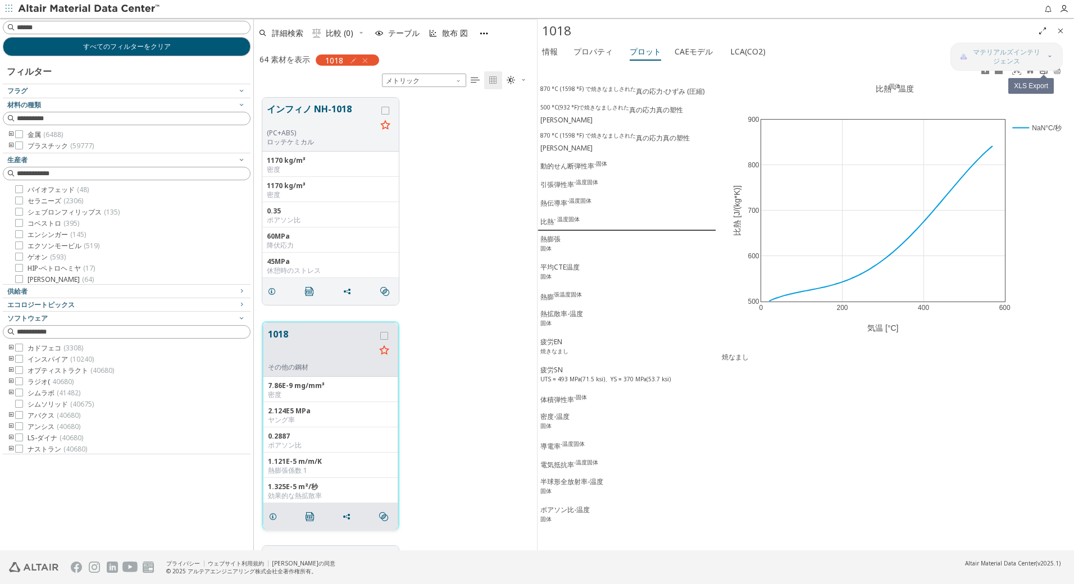
click at [1043, 72] on icon at bounding box center [1043, 70] width 9 height 9
click at [567, 234] on span "熱膨張 固体" at bounding box center [626, 244] width 173 height 21
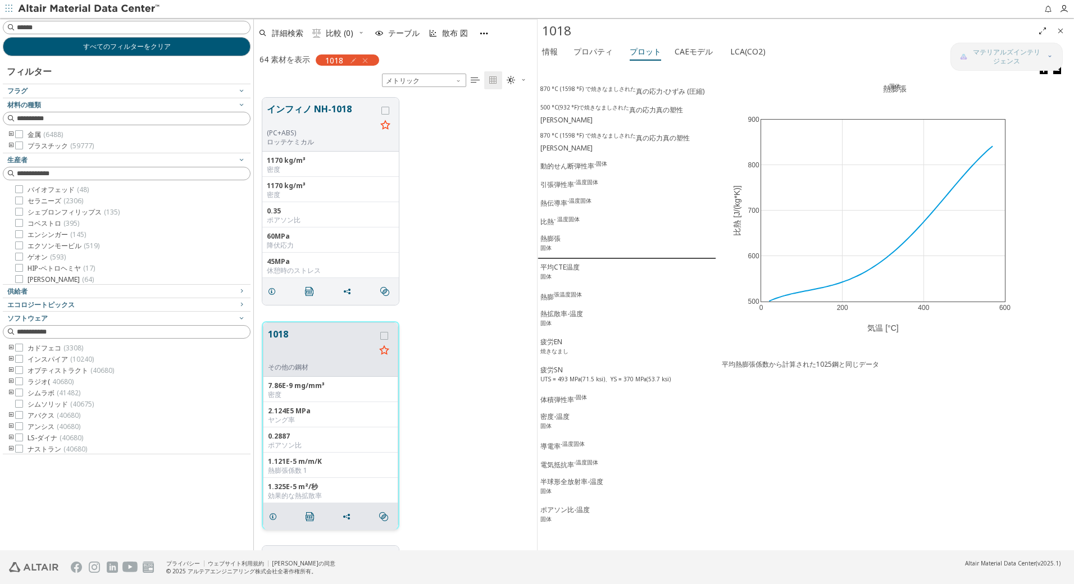
click at [1049, 158] on div "0 200 400 600 500 600 700 800 900 熱膨張 固体 気温 [°C] 比熱 [J/(kg*K)]" at bounding box center [895, 208] width 358 height 290
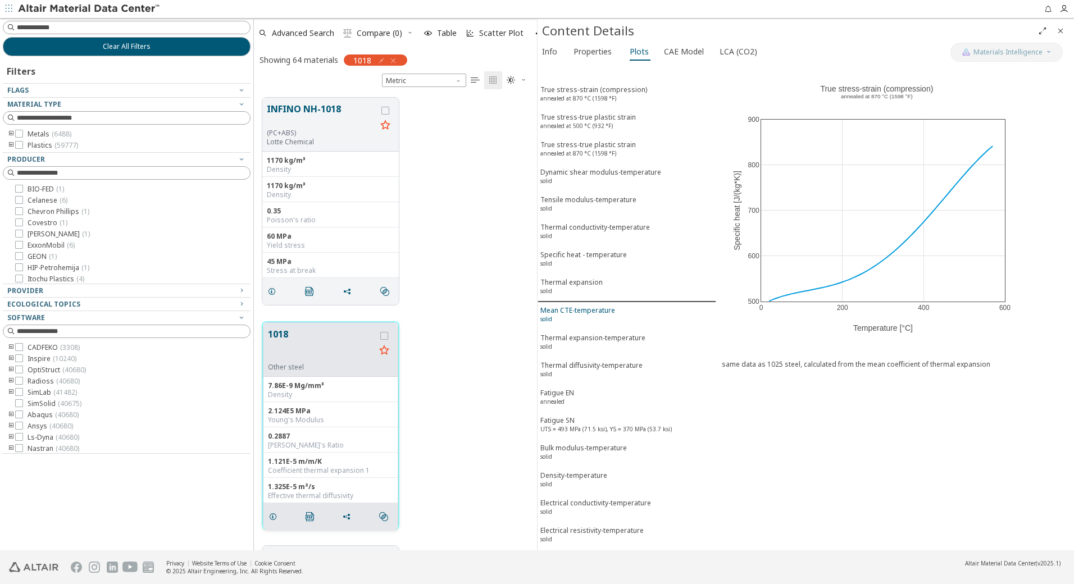
click at [566, 313] on div "Mean CTE-temperature solid" at bounding box center [577, 316] width 75 height 21
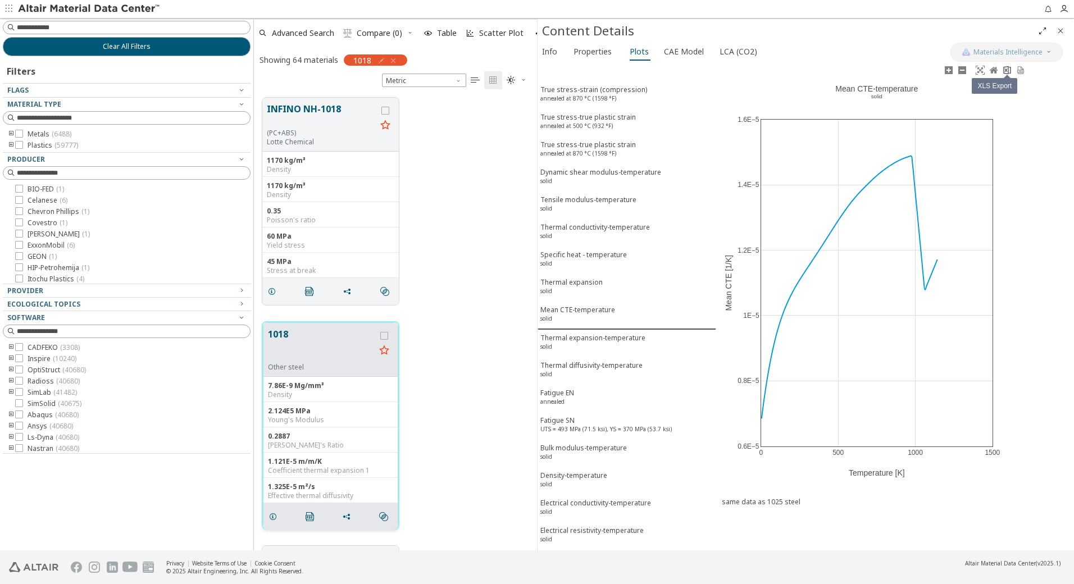
click at [1008, 74] on icon at bounding box center [1006, 70] width 7 height 8
click at [590, 340] on div "Thermal expansion-temperature solid" at bounding box center [592, 343] width 105 height 21
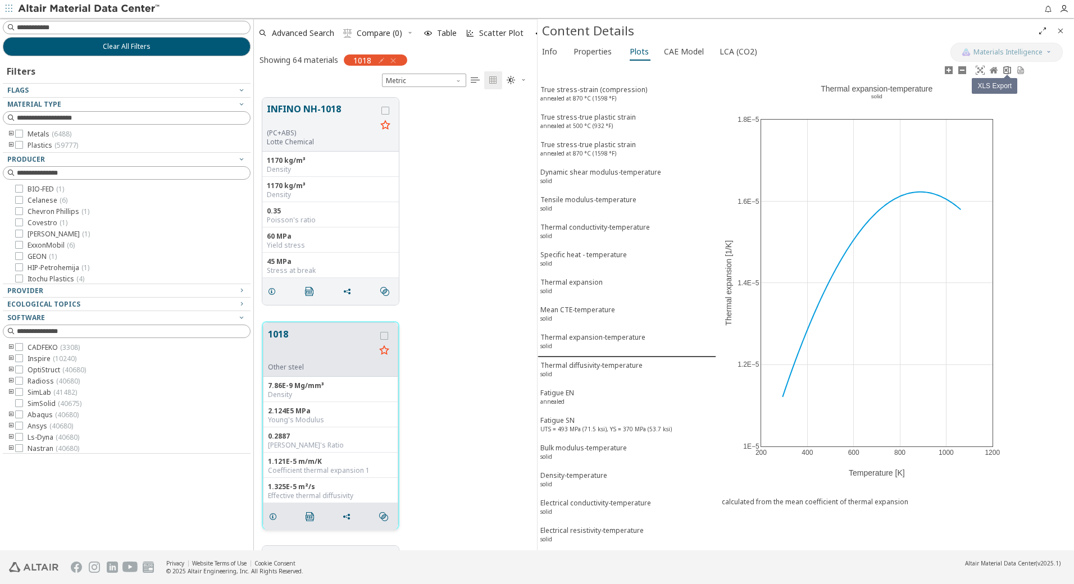
click at [1011, 74] on icon at bounding box center [1007, 70] width 9 height 9
click at [585, 371] on div "Thermal diffusivity-temperature solid" at bounding box center [591, 371] width 102 height 21
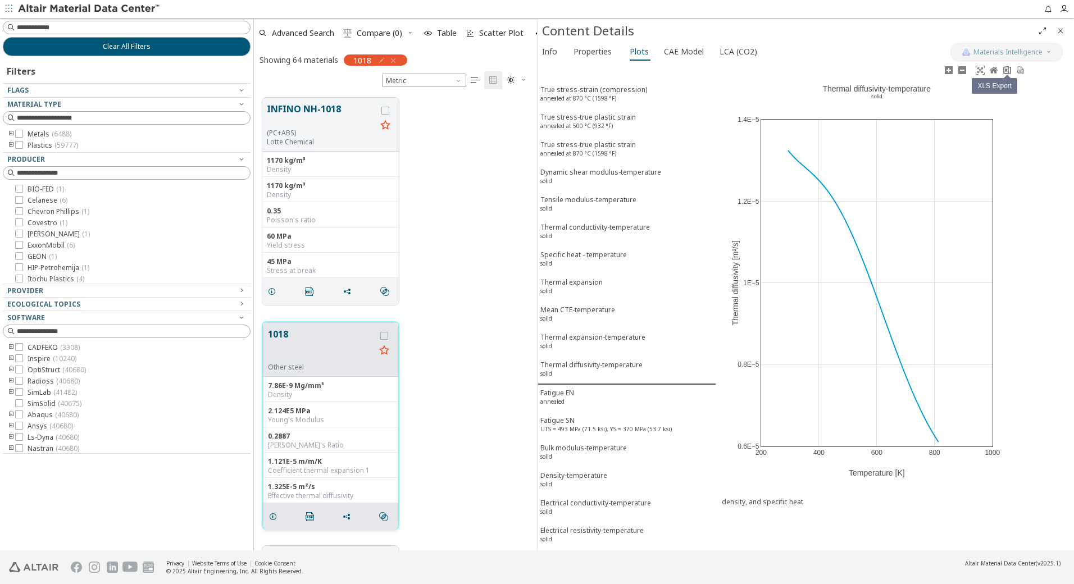
click at [1007, 70] on icon at bounding box center [1007, 70] width 9 height 9
click at [564, 393] on div "Fatigue EN annealed" at bounding box center [557, 398] width 34 height 21
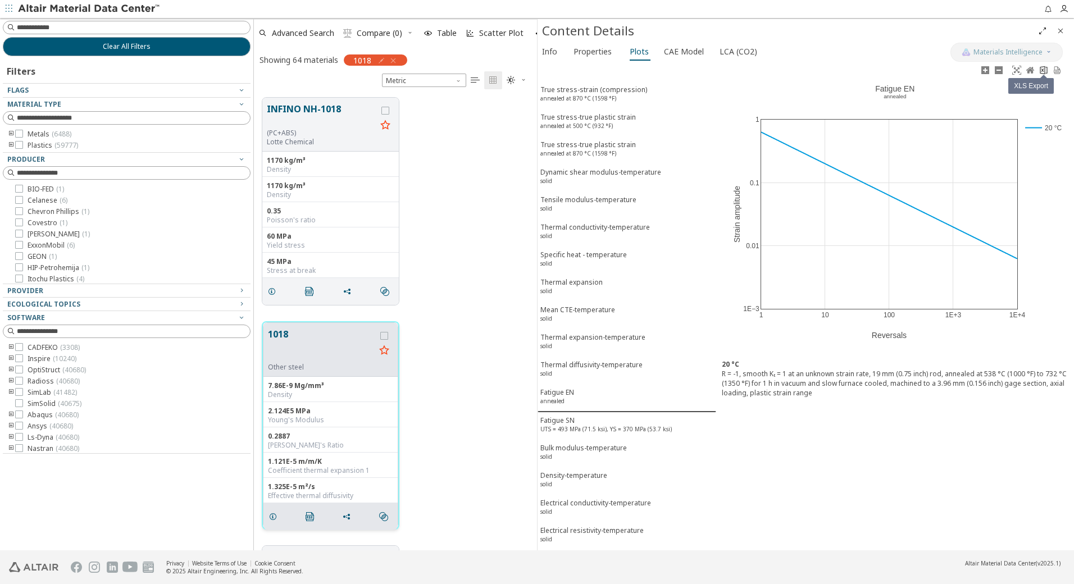
click at [1042, 71] on icon at bounding box center [1043, 70] width 7 height 8
click at [567, 423] on div "Fatigue SN UTS = 493 MPa (71.5 ksi), YS = 370 MPa (53.7 ksi)" at bounding box center [605, 426] width 131 height 21
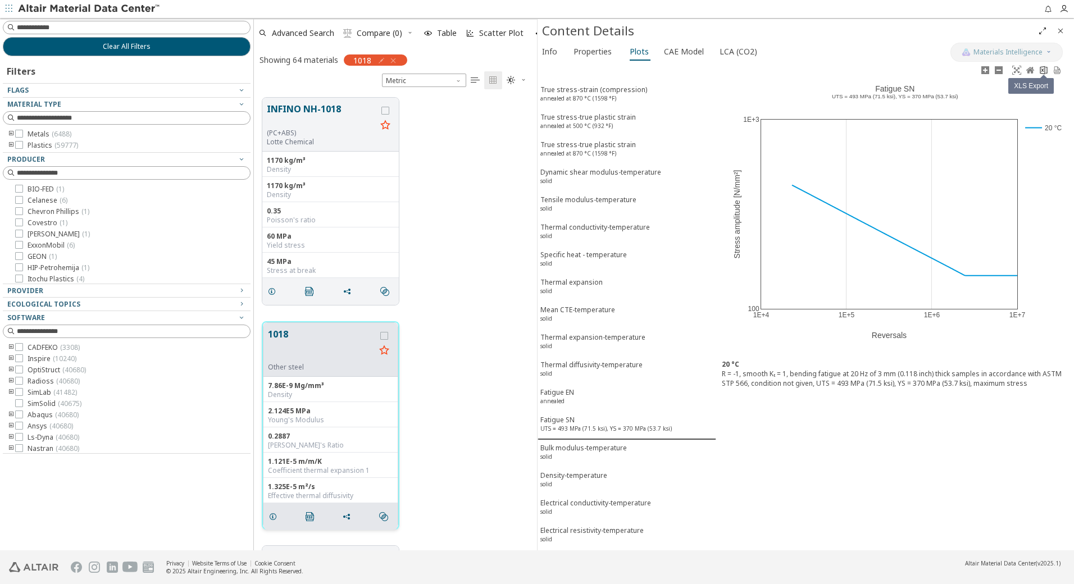
click at [1041, 72] on icon at bounding box center [1043, 70] width 9 height 9
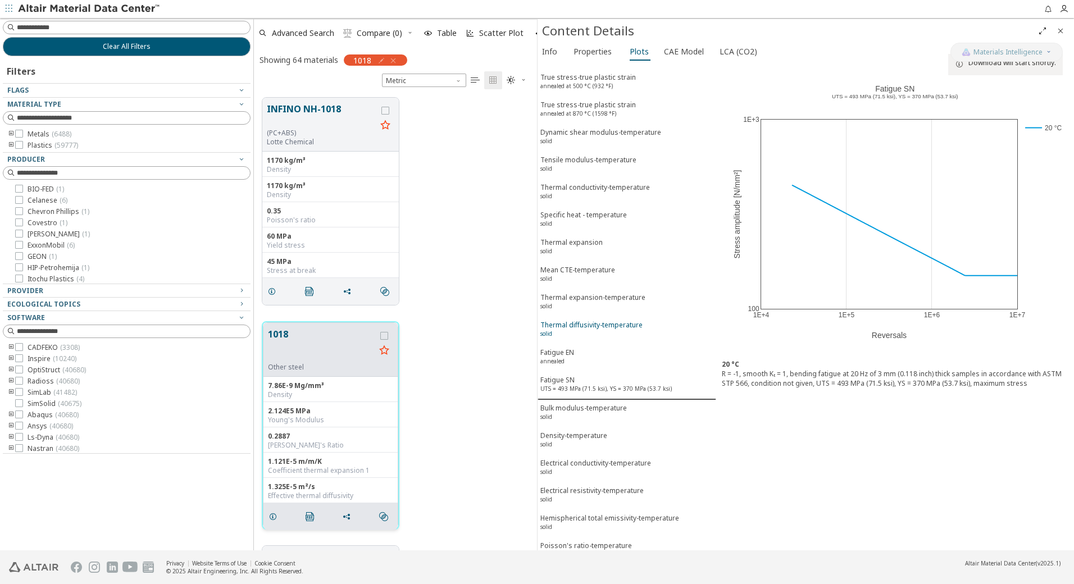
scroll to position [54, 0]
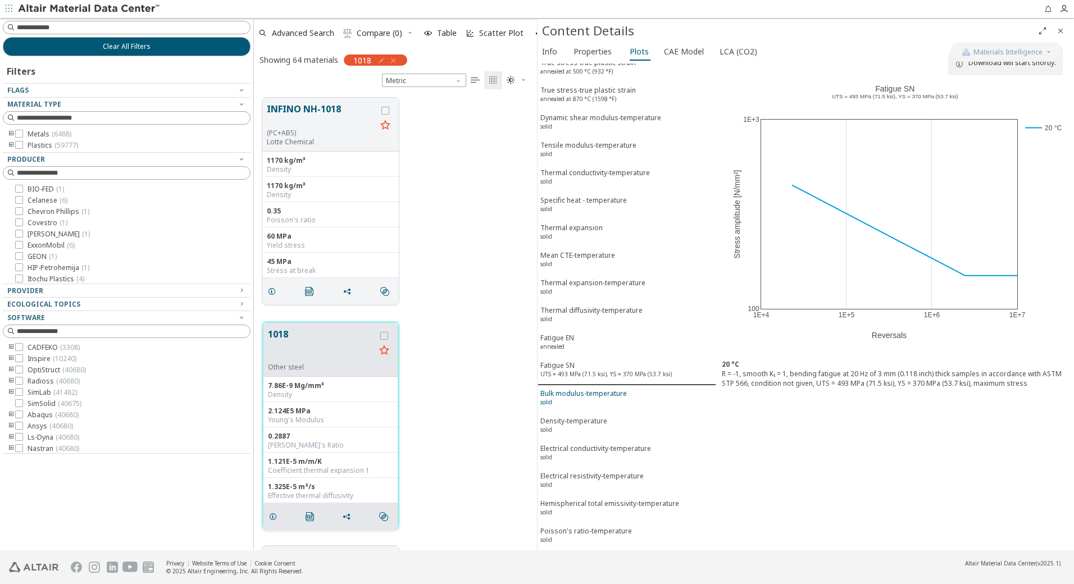
click at [590, 395] on div "Bulk modulus-temperature solid" at bounding box center [583, 399] width 87 height 21
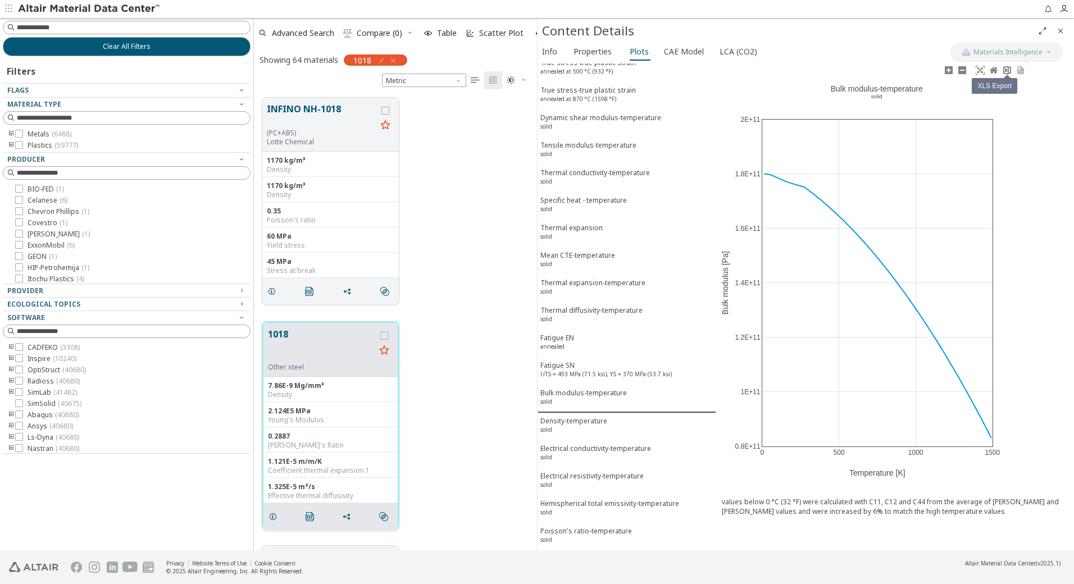
click at [1007, 69] on icon at bounding box center [1006, 70] width 7 height 8
click at [578, 426] on div "Density-temperature solid" at bounding box center [573, 426] width 67 height 21
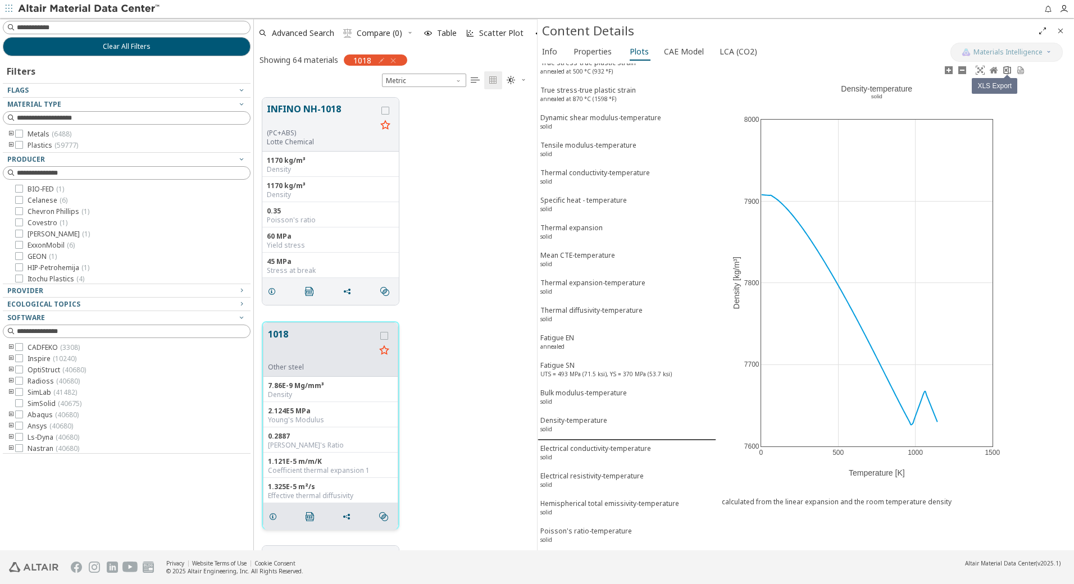
click at [1008, 72] on icon at bounding box center [1007, 70] width 9 height 9
click at [586, 454] on div "Electrical conductivity-temperature solid" at bounding box center [595, 454] width 111 height 21
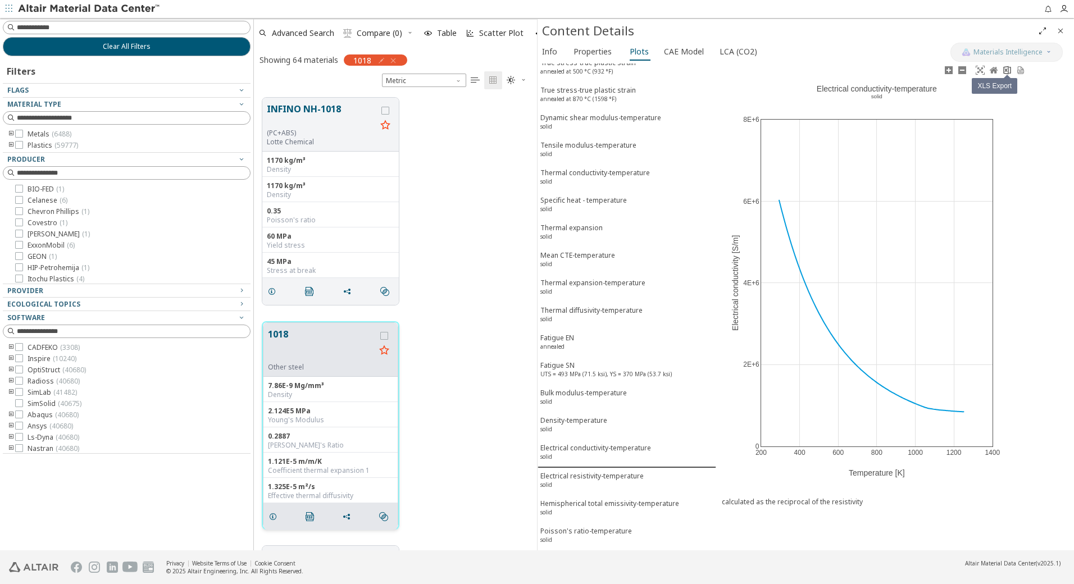
click at [1008, 73] on icon at bounding box center [1007, 70] width 9 height 9
click at [581, 476] on div "Electrical resistivity-temperature solid" at bounding box center [591, 481] width 103 height 21
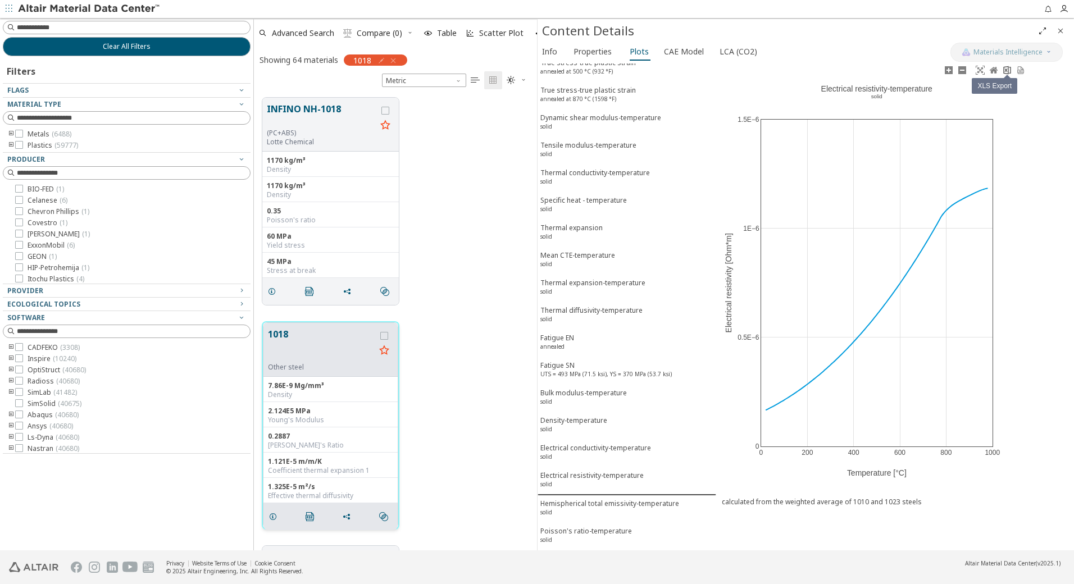
click at [1006, 75] on link at bounding box center [1006, 70] width 13 height 13
click at [595, 507] on div "Hemispherical total emissivity-temperature solid" at bounding box center [609, 509] width 139 height 21
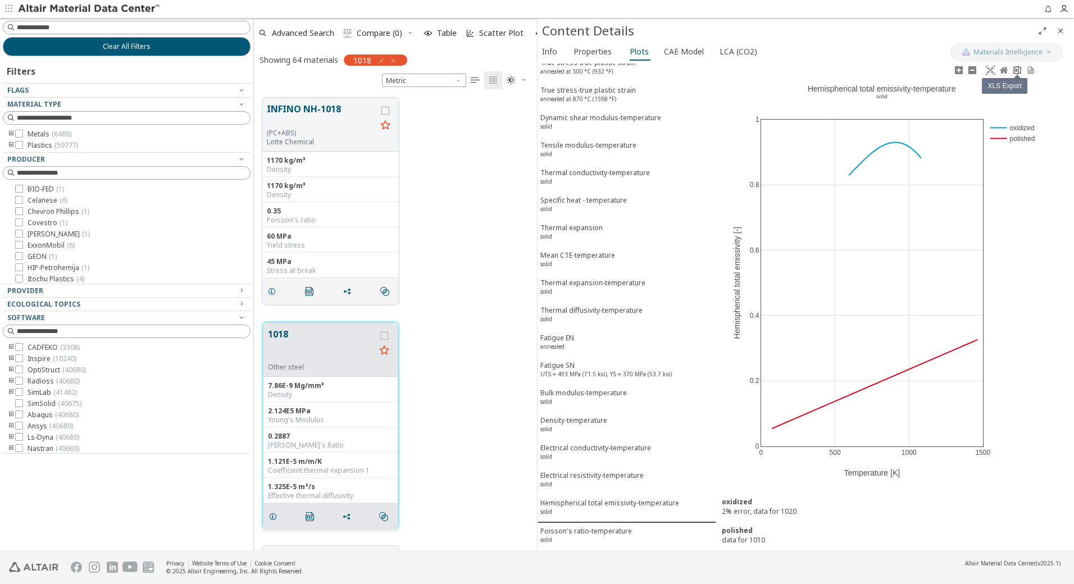
click at [1018, 72] on icon at bounding box center [1016, 70] width 7 height 8
click at [585, 530] on div "Poisson's ratio-temperature solid" at bounding box center [586, 536] width 92 height 21
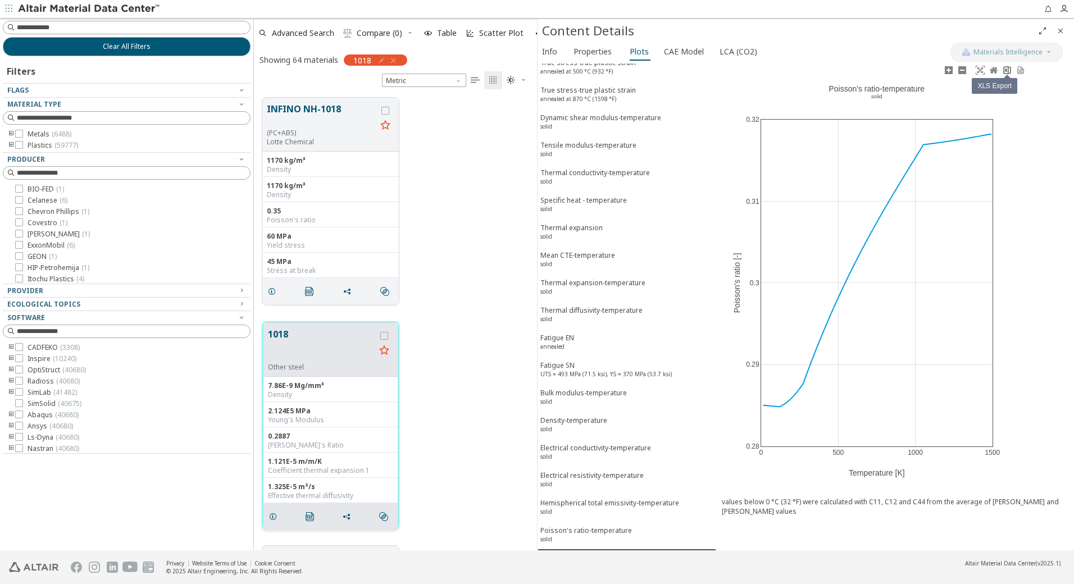
click at [1004, 72] on icon at bounding box center [1006, 70] width 7 height 8
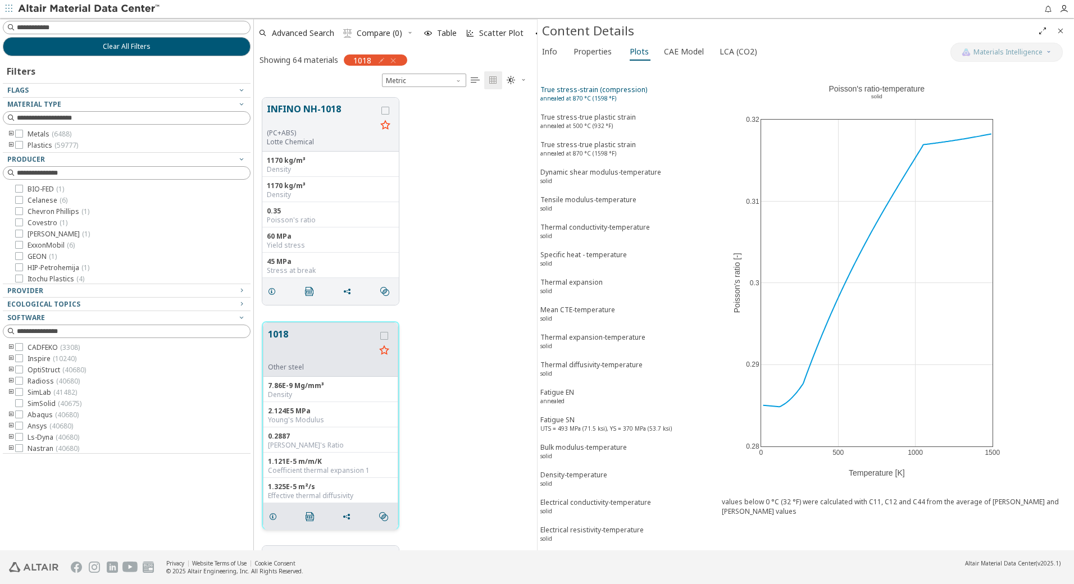
click at [588, 89] on div "True stress-strain (compression) annealed at 870 °C (1598 °F)" at bounding box center [593, 95] width 107 height 21
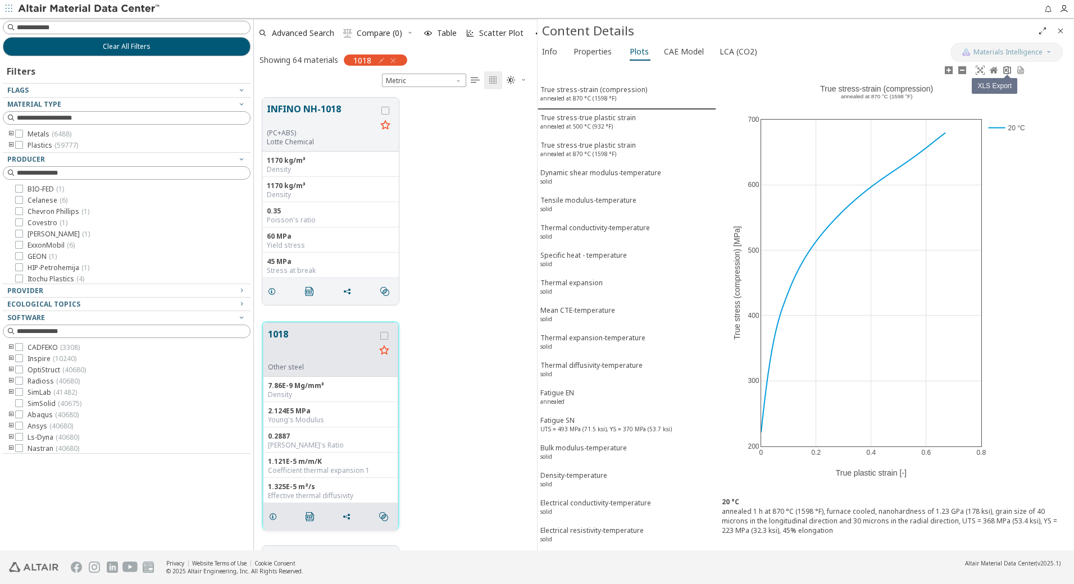
click at [1009, 73] on icon at bounding box center [1007, 70] width 9 height 9
click at [197, 47] on button "Clear All Filters" at bounding box center [127, 46] width 248 height 19
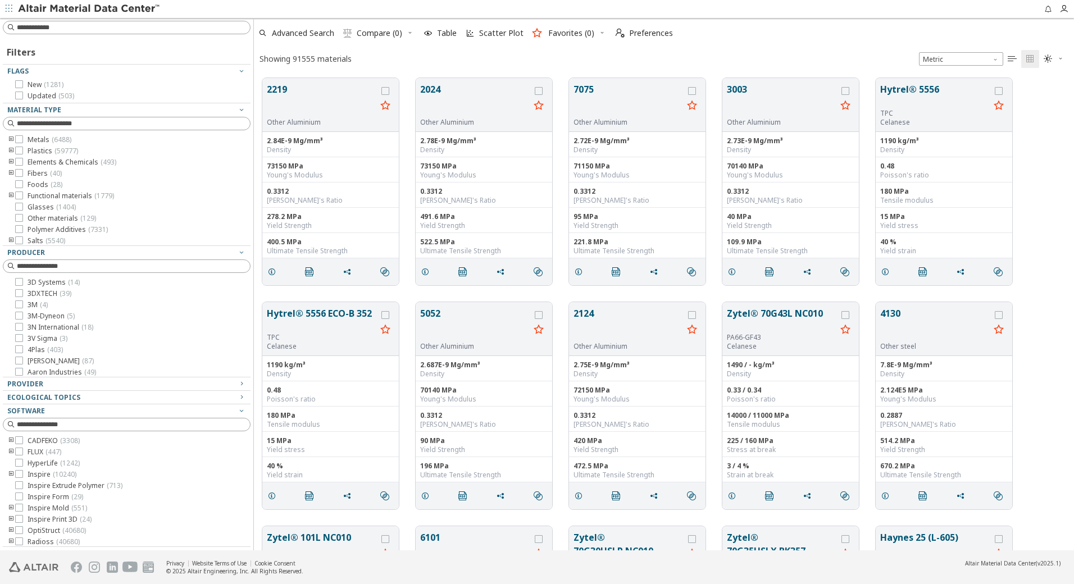
scroll to position [472, 812]
click at [137, 28] on input at bounding box center [133, 27] width 233 height 11
type input "****"
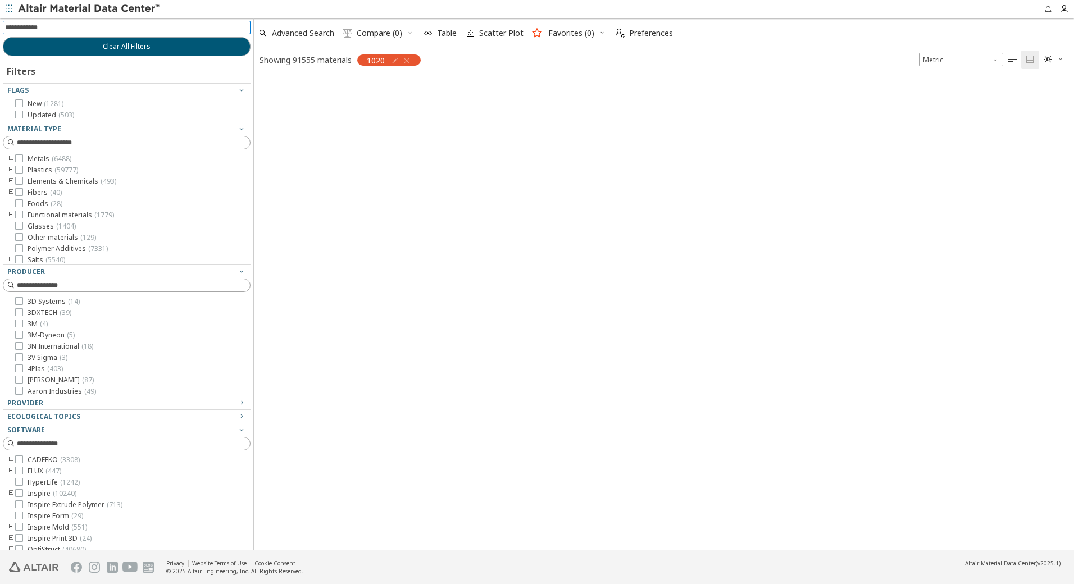
scroll to position [471, 812]
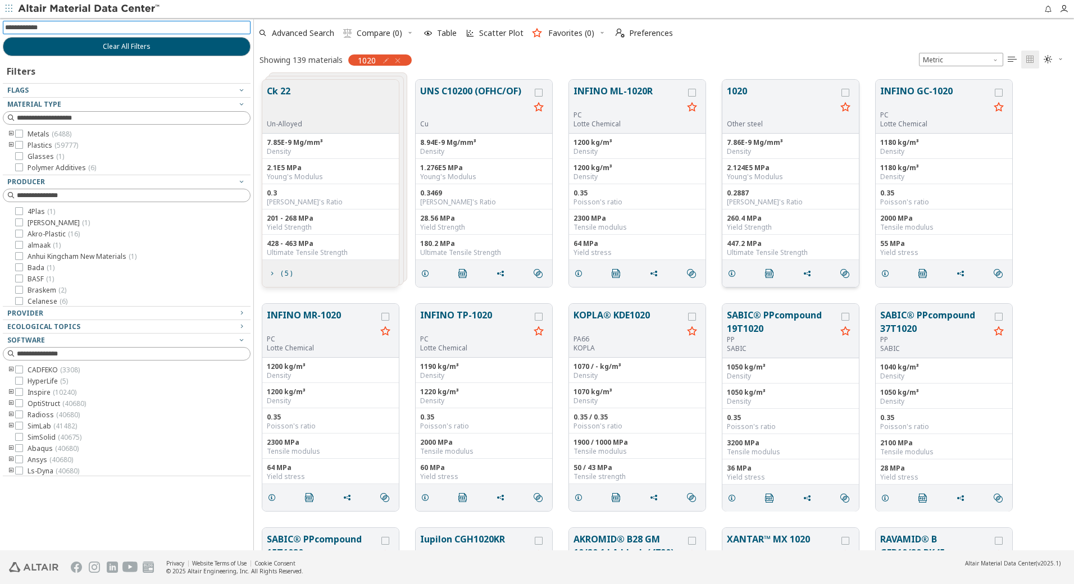
click at [743, 90] on button "1020" at bounding box center [782, 101] width 110 height 35
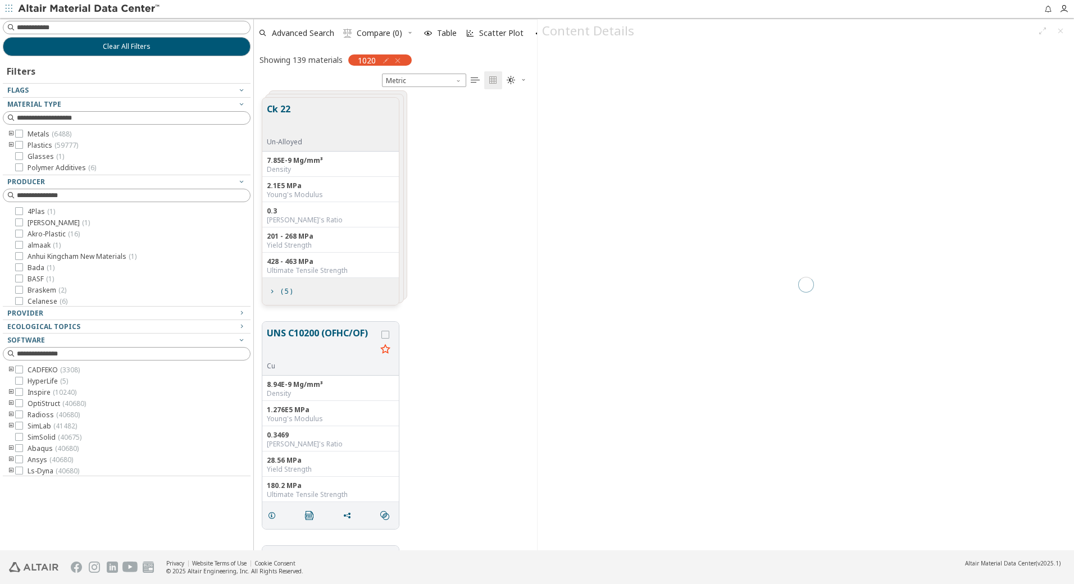
scroll to position [453, 275]
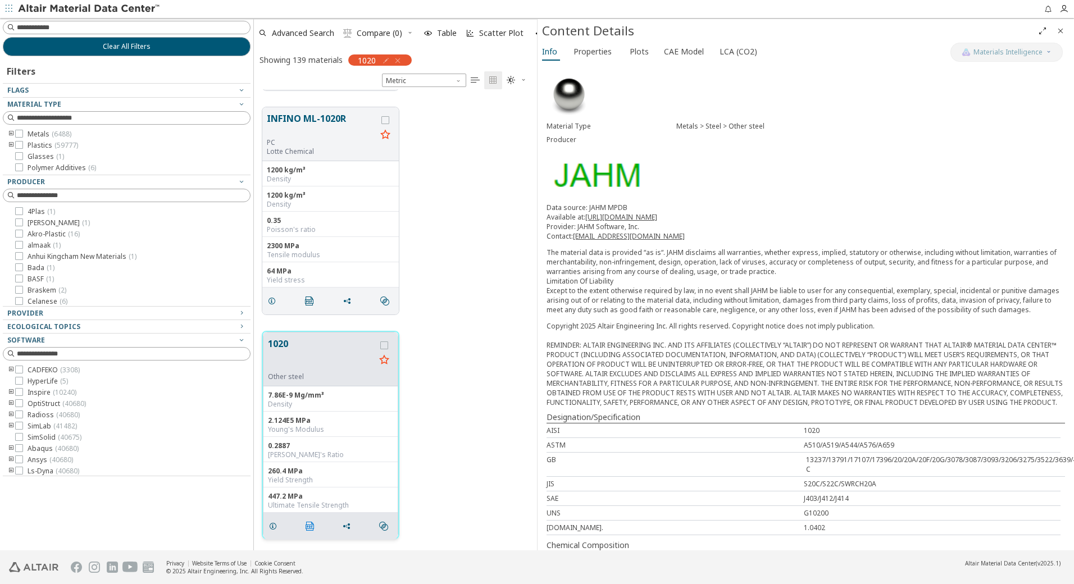
click at [311, 524] on icon "" at bounding box center [310, 526] width 9 height 9
click at [601, 52] on span "Properties" at bounding box center [593, 52] width 38 height 18
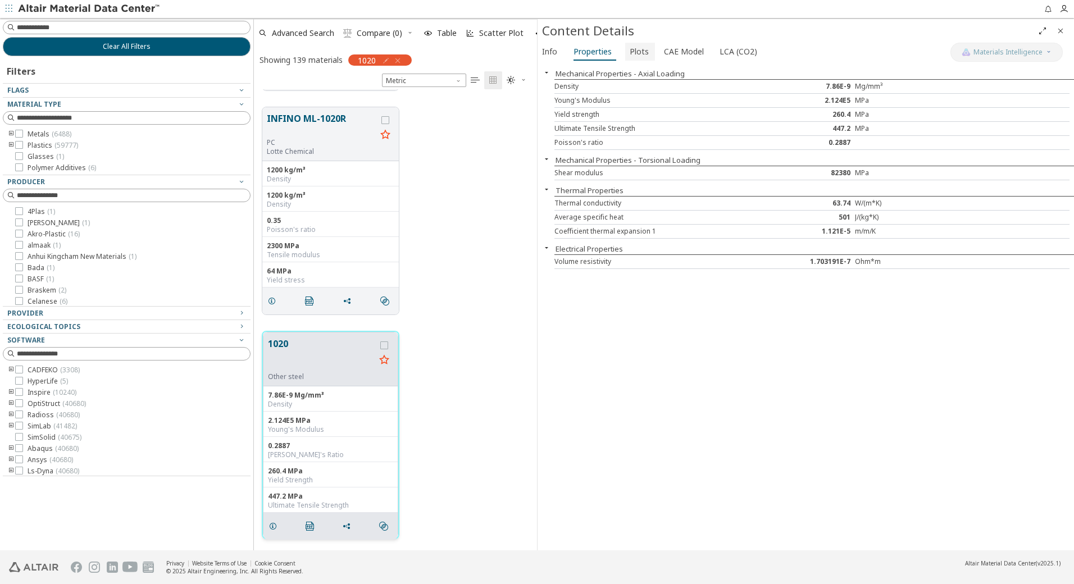
click at [648, 49] on button "Plots" at bounding box center [640, 52] width 30 height 18
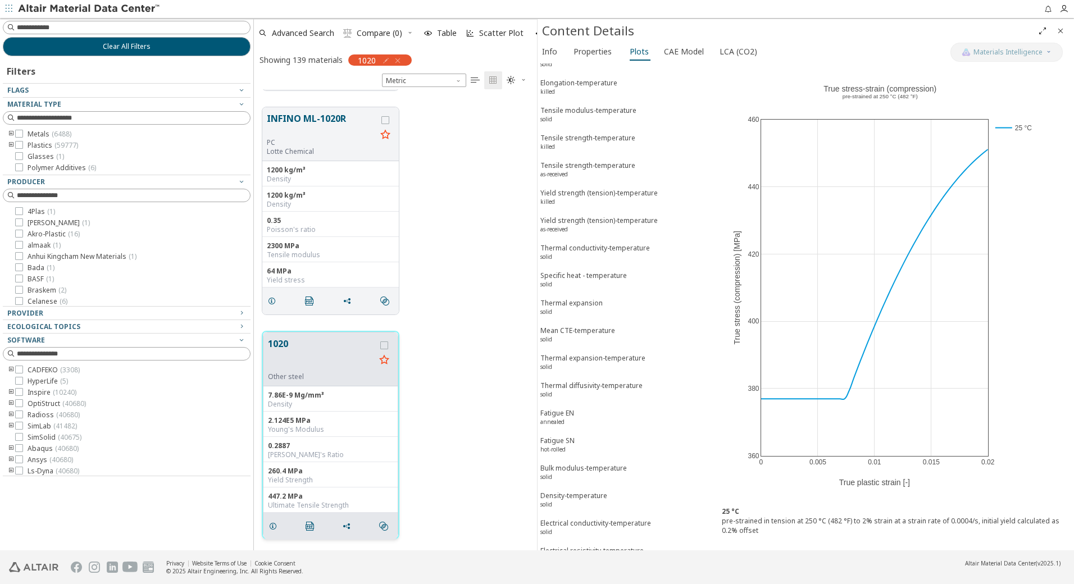
scroll to position [0, 0]
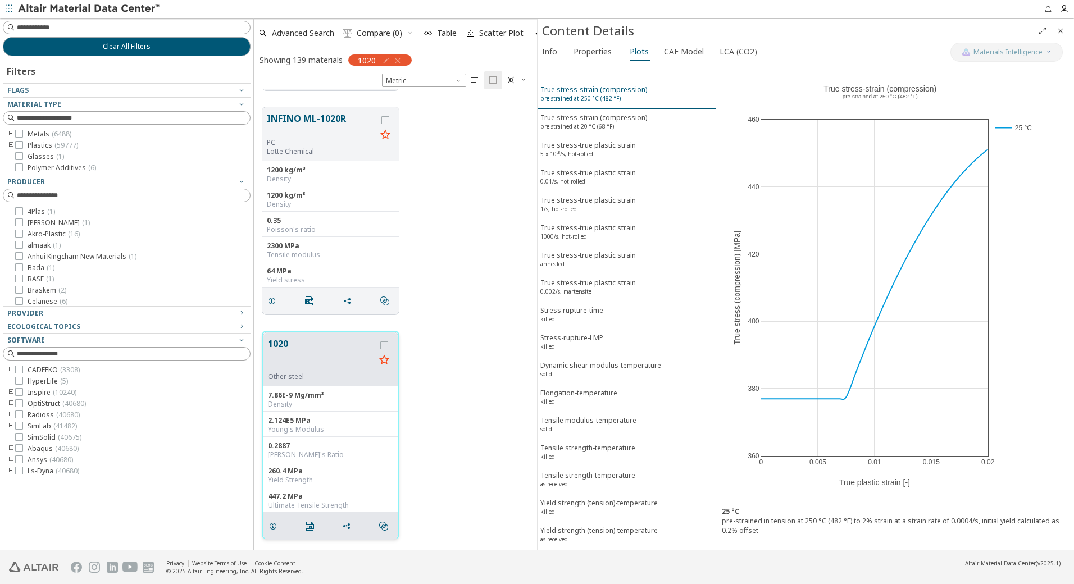
click at [607, 94] on sup "pre-strained at 250 °C (482 °F)" at bounding box center [580, 98] width 80 height 8
click at [1014, 67] on icon at bounding box center [1014, 70] width 7 height 8
click at [583, 123] on sup "pre-strained at 20 °C (68 °F)" at bounding box center [577, 126] width 74 height 8
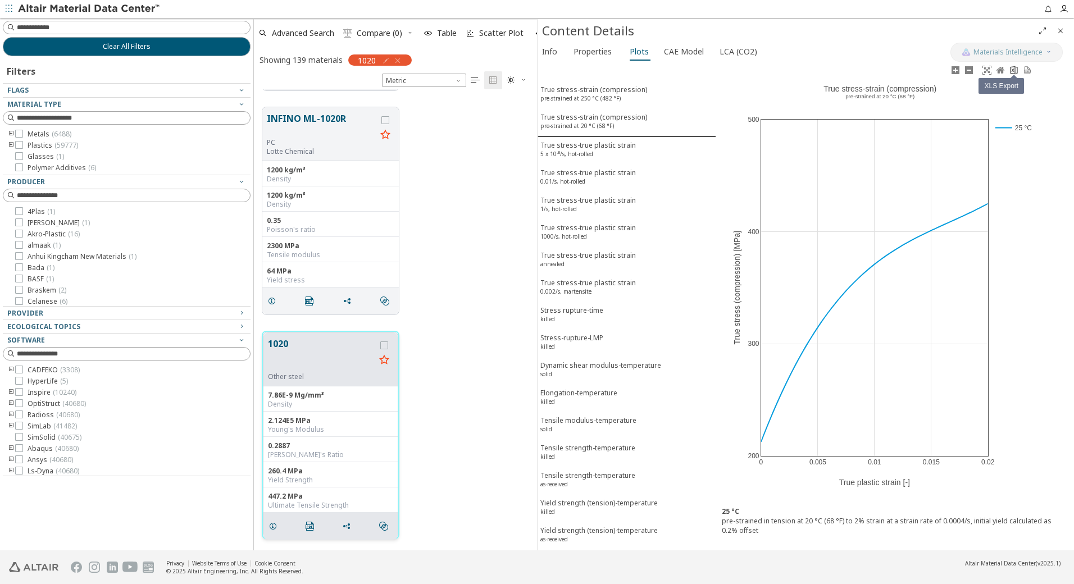
click at [1015, 74] on icon at bounding box center [1014, 70] width 7 height 8
click at [580, 150] on sup "5 x 10⁻⁵/s, hot-rolled" at bounding box center [566, 154] width 53 height 8
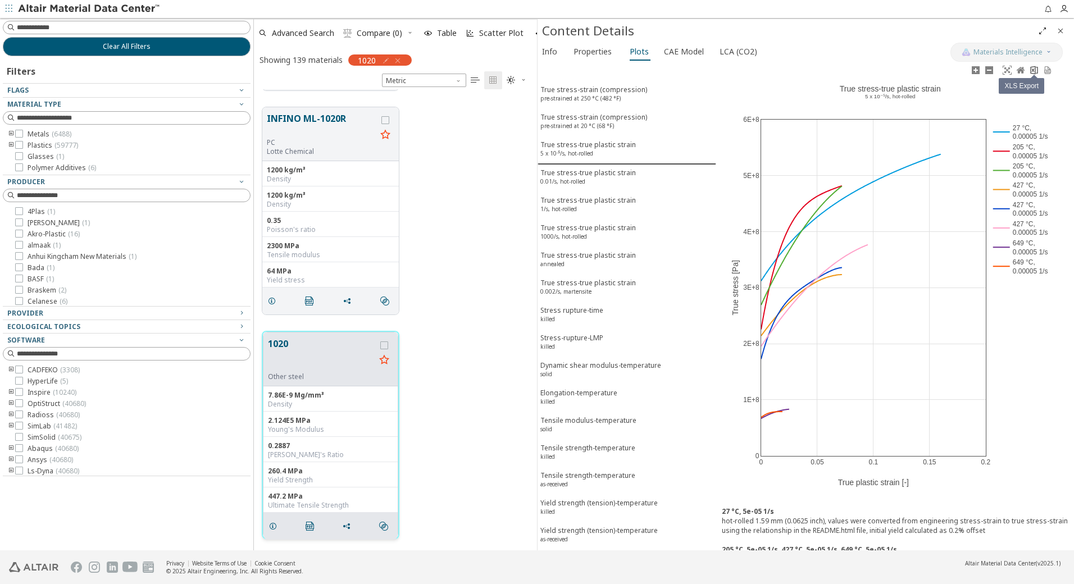
click at [1035, 67] on icon at bounding box center [1034, 70] width 7 height 8
click at [585, 182] on sup "0.01/s, hot-rolled" at bounding box center [562, 182] width 45 height 8
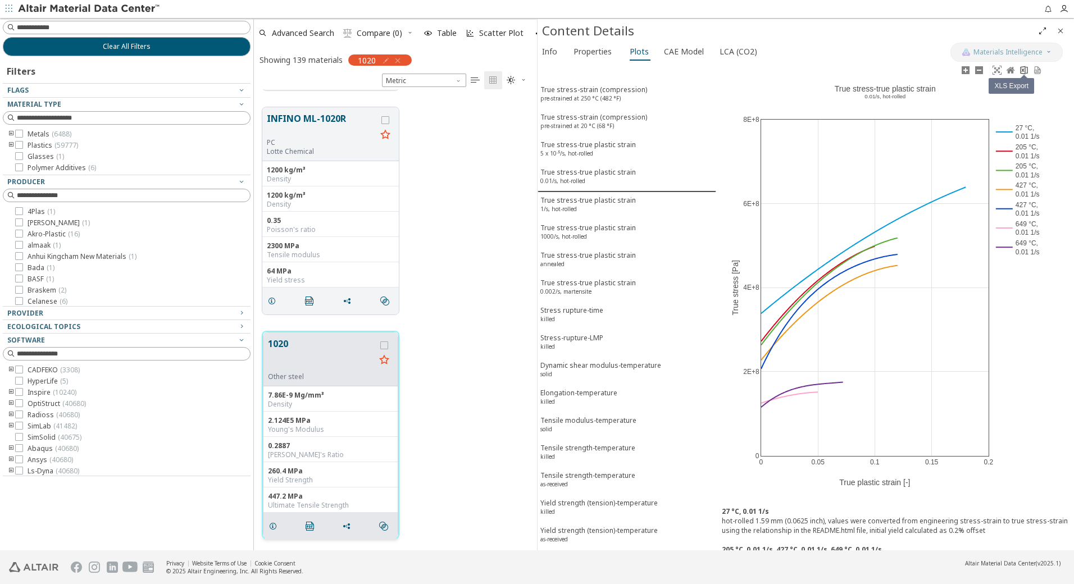
click at [1026, 67] on icon at bounding box center [1024, 70] width 9 height 9
click at [579, 210] on div "True stress-true plastic strain 1/s, hot-rolled" at bounding box center [587, 205] width 95 height 21
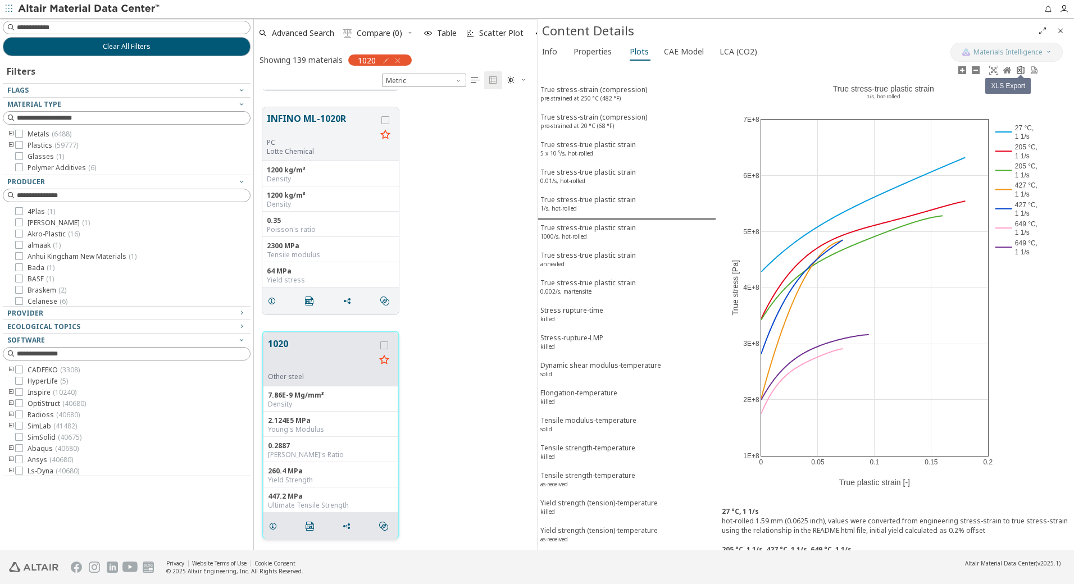
click at [1018, 70] on icon at bounding box center [1020, 70] width 9 height 9
click at [562, 233] on sup "1000/s, hot-rolled" at bounding box center [563, 237] width 47 height 8
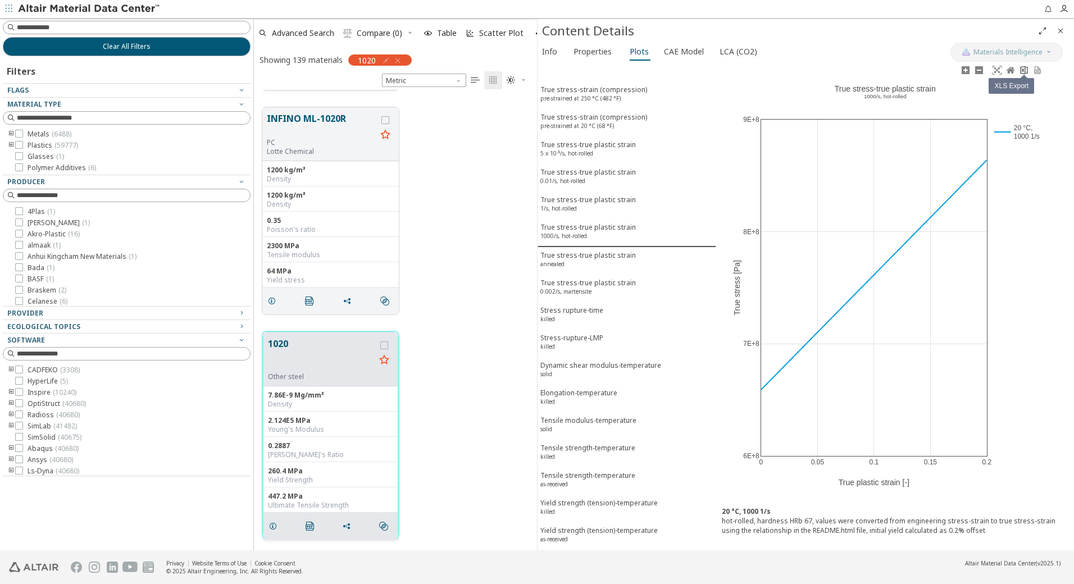
click at [1023, 69] on icon at bounding box center [1024, 70] width 9 height 9
click at [584, 260] on div "True stress-true plastic strain annealed" at bounding box center [587, 261] width 95 height 21
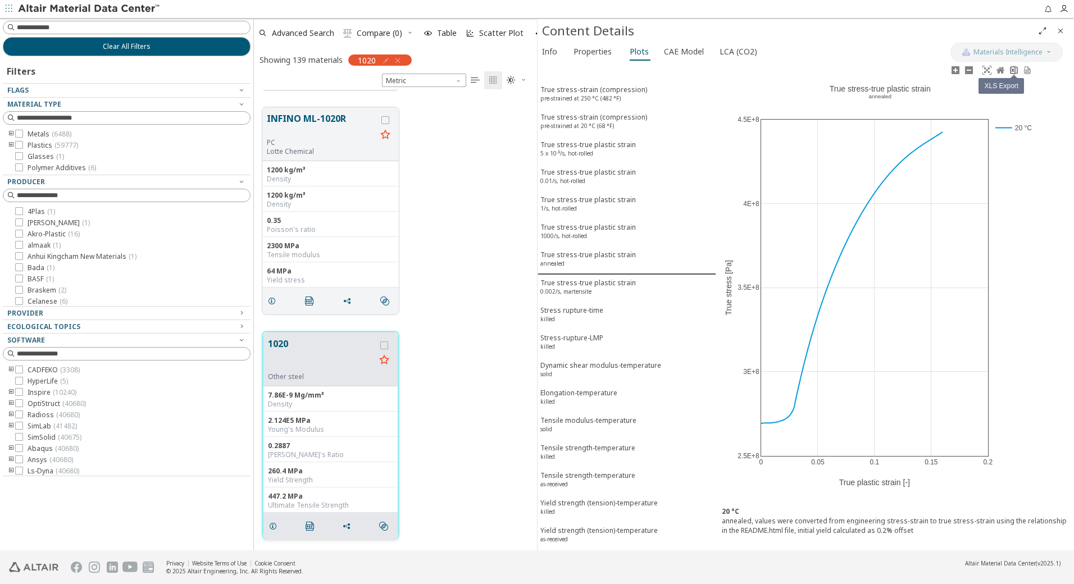
click at [1014, 71] on icon at bounding box center [1013, 70] width 9 height 9
click at [574, 291] on sup "0.002/s, martensite" at bounding box center [565, 292] width 51 height 8
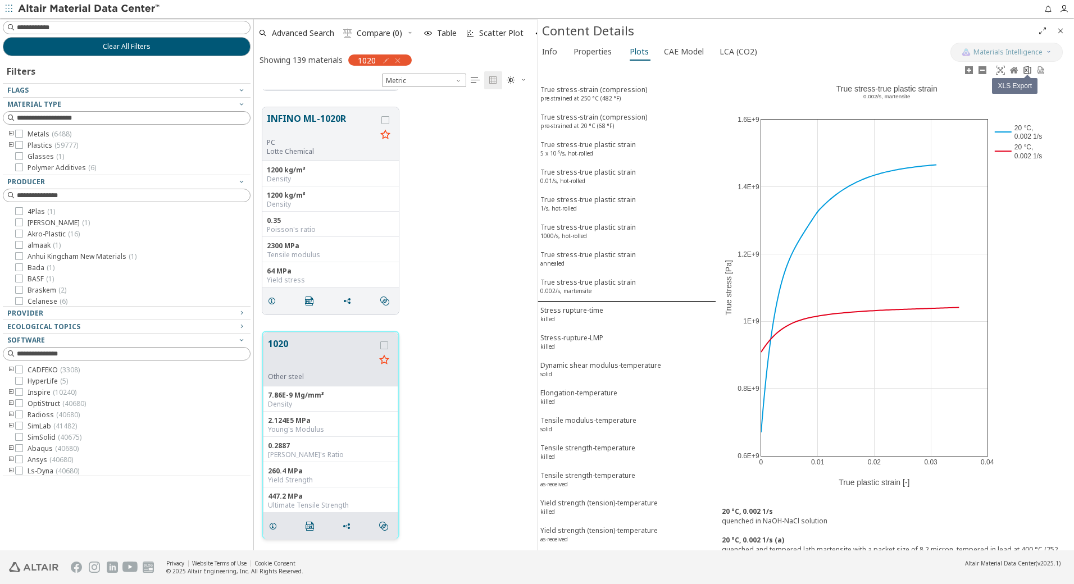
click at [1031, 70] on icon at bounding box center [1027, 70] width 7 height 8
click at [555, 313] on div "Stress rupture-time killed" at bounding box center [571, 316] width 63 height 21
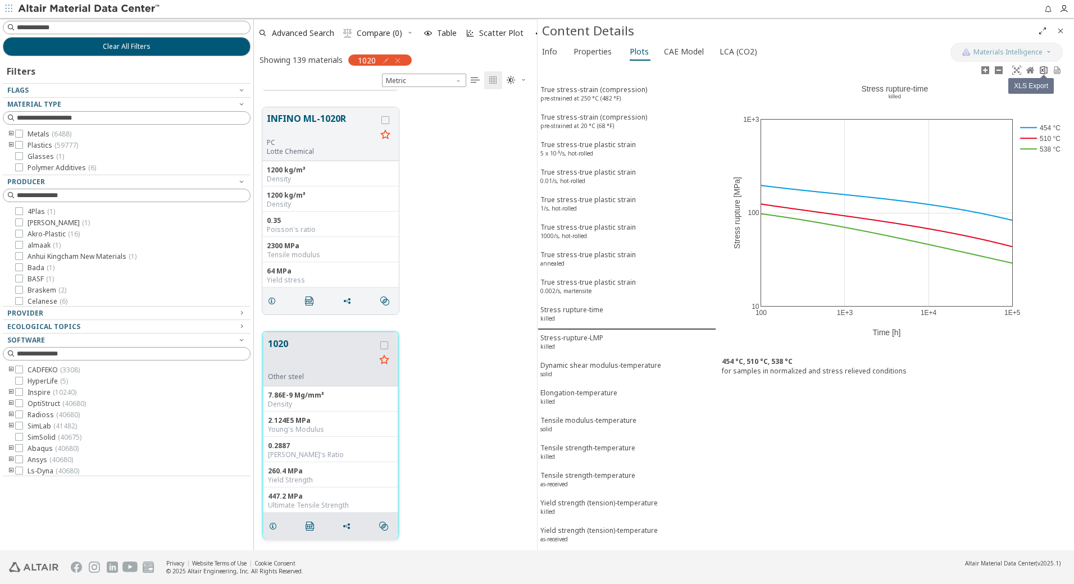
click at [1048, 71] on link at bounding box center [1043, 70] width 13 height 13
click at [578, 339] on div "Stress-rupture-LMP killed" at bounding box center [571, 343] width 63 height 21
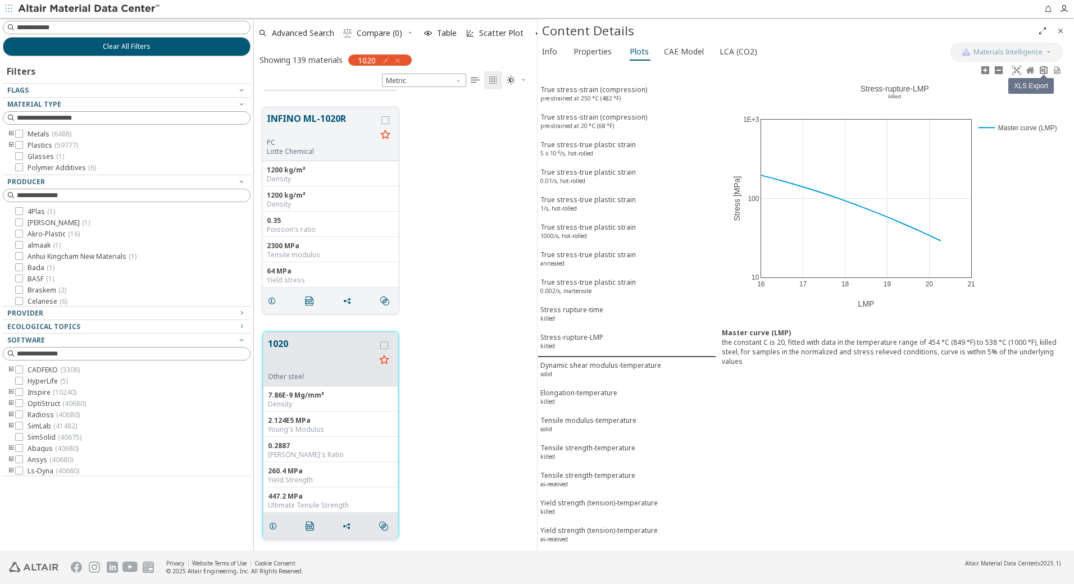
click at [1044, 70] on icon at bounding box center [1043, 70] width 9 height 9
click at [618, 367] on div "Dynamic shear modulus-temperature solid" at bounding box center [600, 371] width 121 height 21
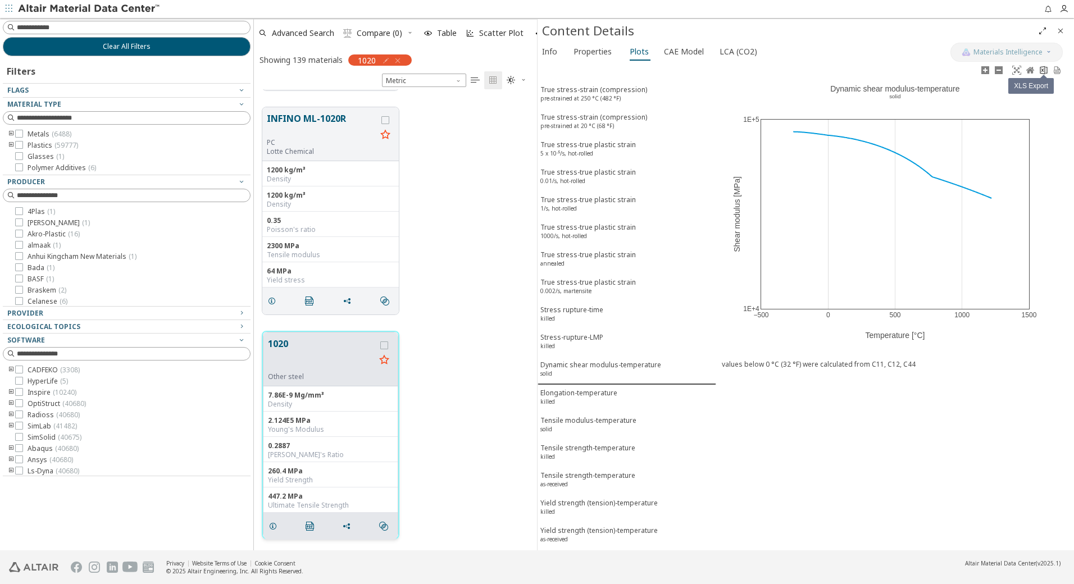
click at [1044, 69] on icon at bounding box center [1043, 70] width 9 height 9
click at [585, 393] on div "Elongation-temperature killed" at bounding box center [578, 398] width 77 height 21
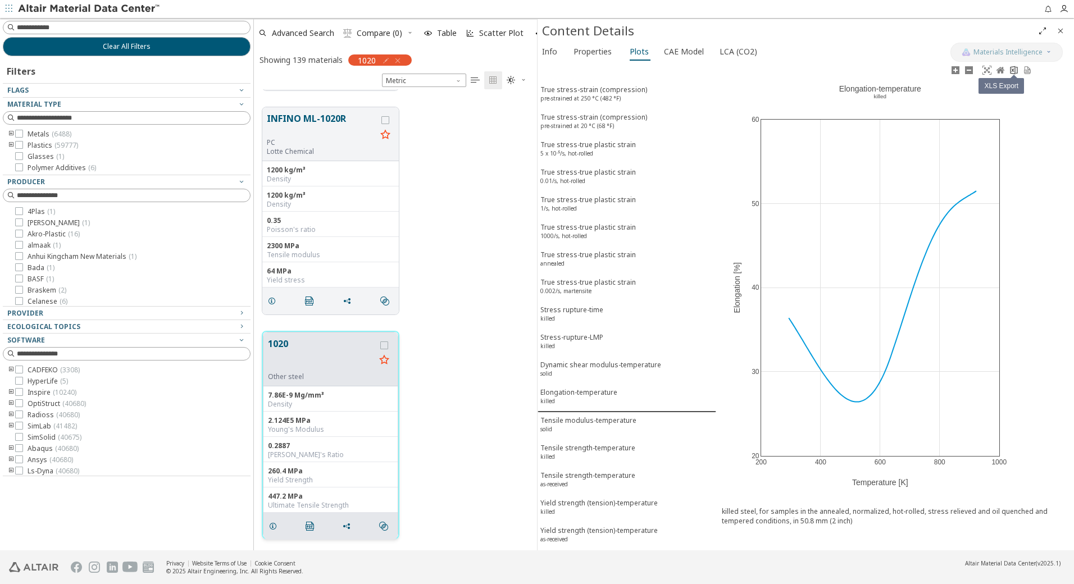
click at [1015, 70] on icon at bounding box center [1013, 70] width 9 height 9
click at [592, 424] on div "Tensile modulus-temperature solid" at bounding box center [588, 426] width 96 height 21
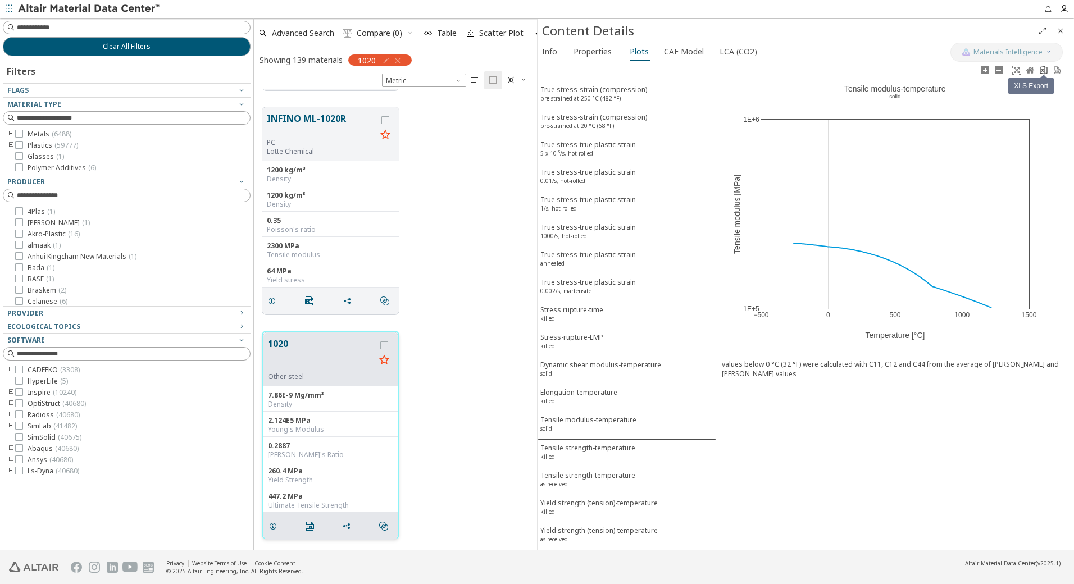
click at [1043, 69] on icon at bounding box center [1043, 70] width 9 height 9
click at [562, 448] on div "Tensile strength-temperature killed" at bounding box center [587, 453] width 95 height 21
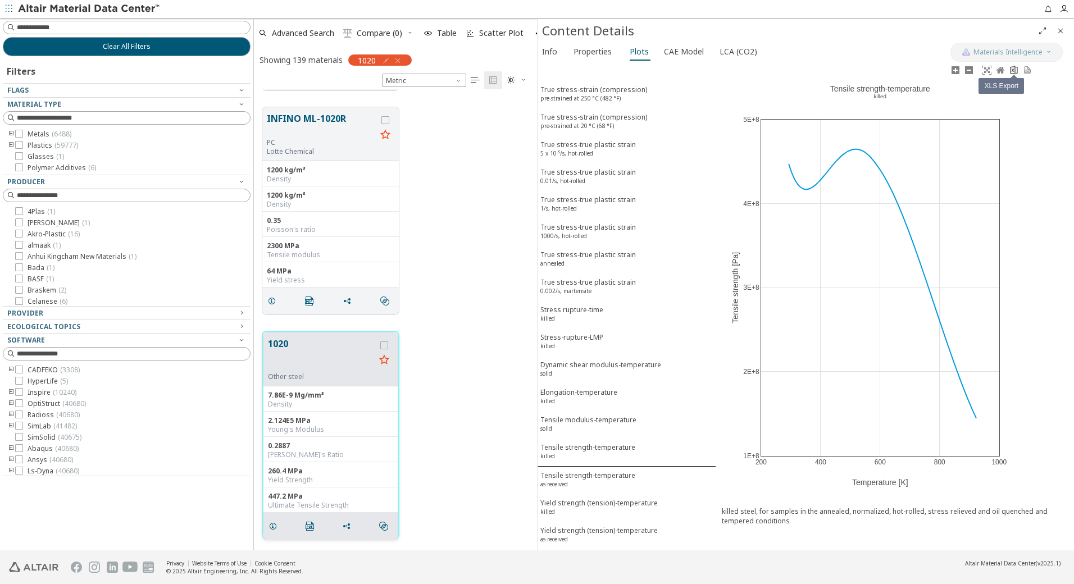
click at [1013, 70] on icon at bounding box center [1014, 70] width 7 height 8
click at [580, 477] on div "Tensile strength-temperature as-received" at bounding box center [587, 481] width 95 height 21
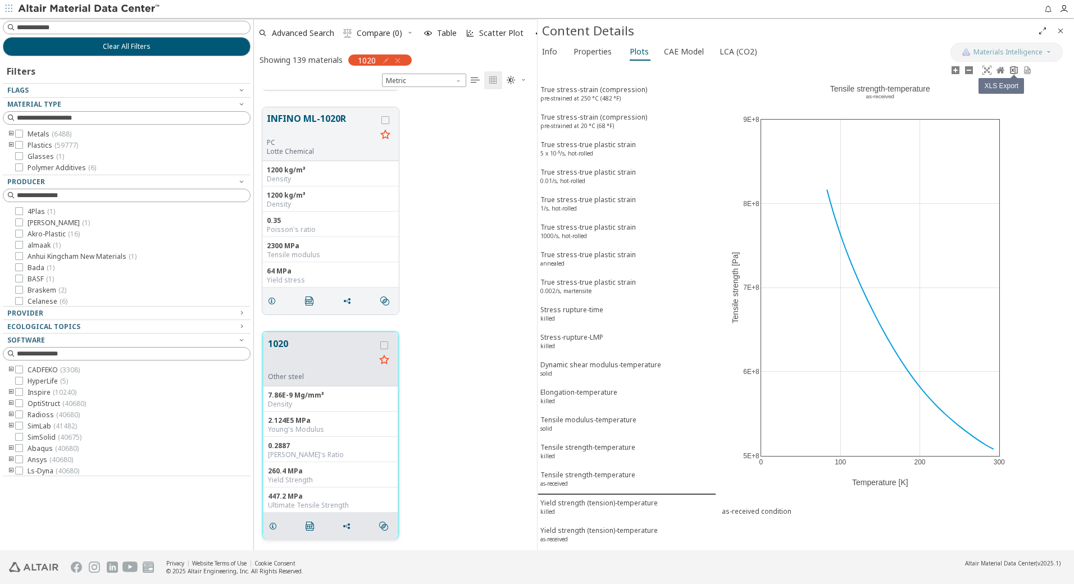
click at [1018, 75] on link at bounding box center [1013, 70] width 13 height 13
click at [581, 503] on div "Yield strength (tension)-temperature killed" at bounding box center [598, 508] width 117 height 21
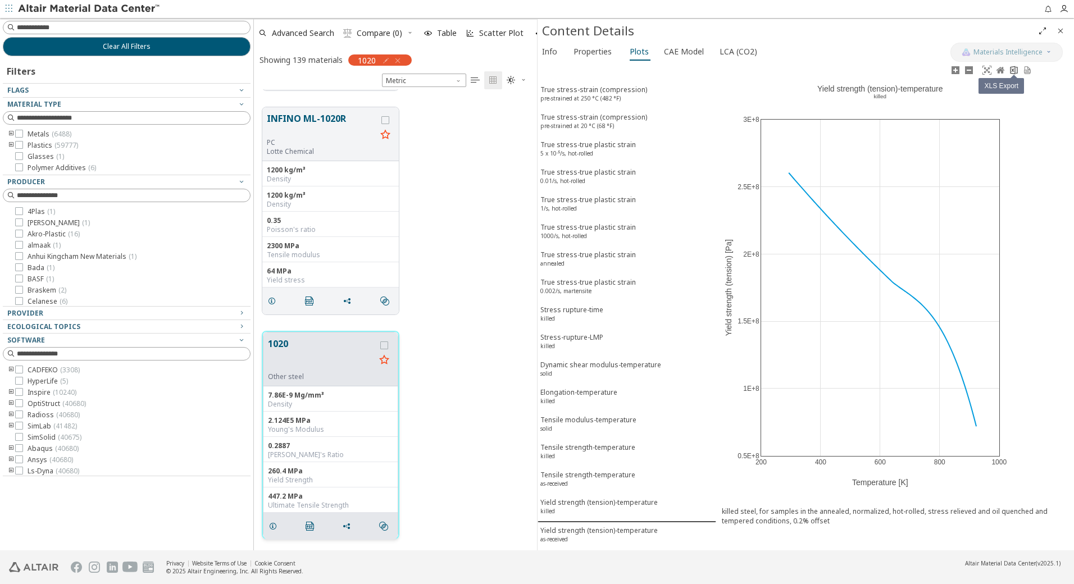
click at [1014, 69] on icon at bounding box center [1014, 70] width 7 height 8
click at [575, 529] on div "Yield strength (tension)-temperature as-received" at bounding box center [598, 536] width 117 height 21
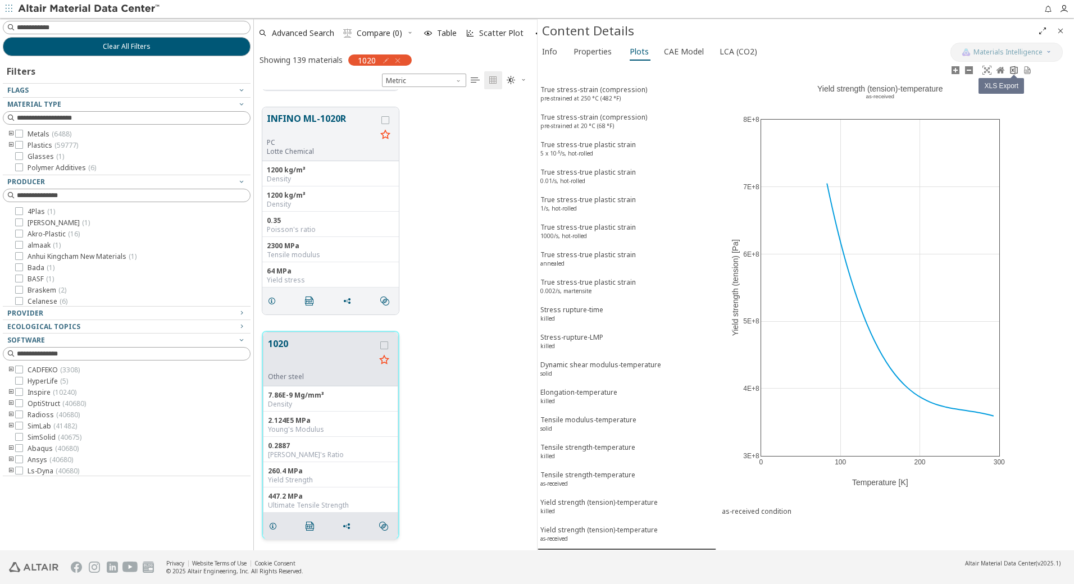
click at [1011, 67] on icon at bounding box center [1014, 70] width 7 height 8
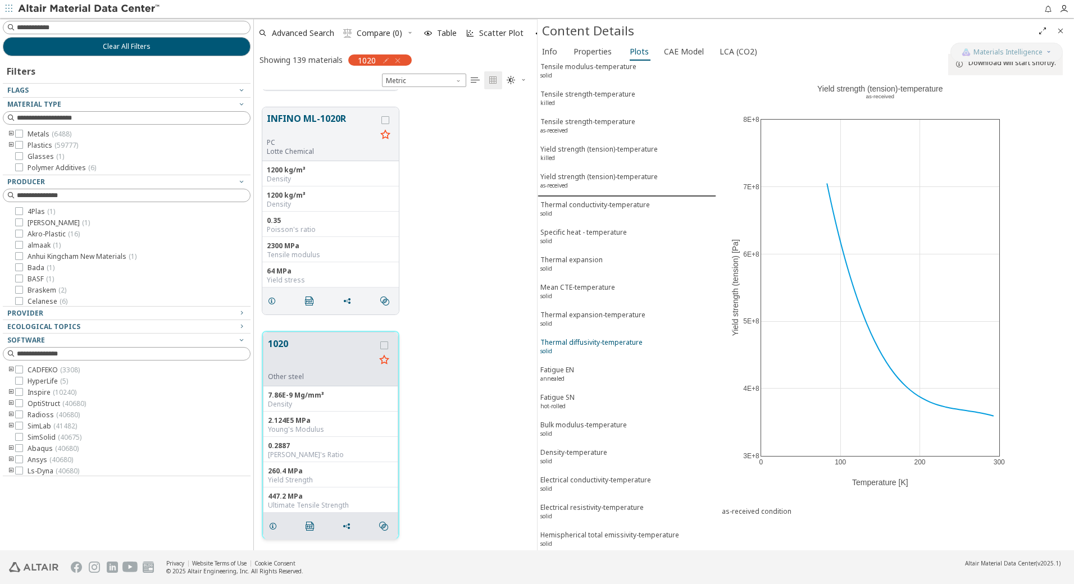
scroll to position [356, 0]
click at [595, 204] on div "Thermal conductivity-temperature solid" at bounding box center [595, 208] width 110 height 21
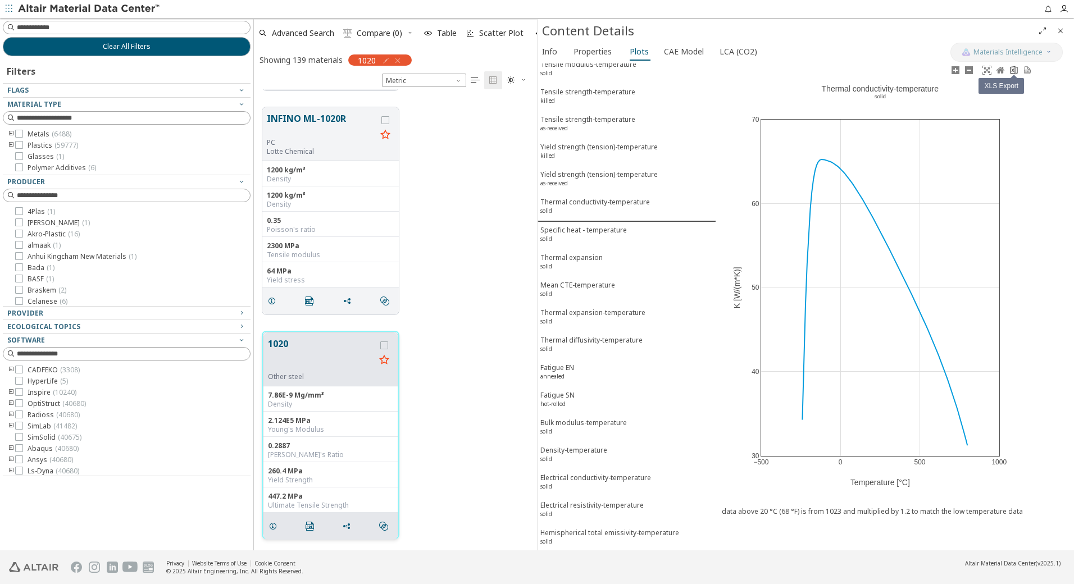
click at [1017, 69] on icon at bounding box center [1014, 70] width 7 height 8
click at [572, 232] on div "Specific heat - temperature solid" at bounding box center [583, 235] width 87 height 21
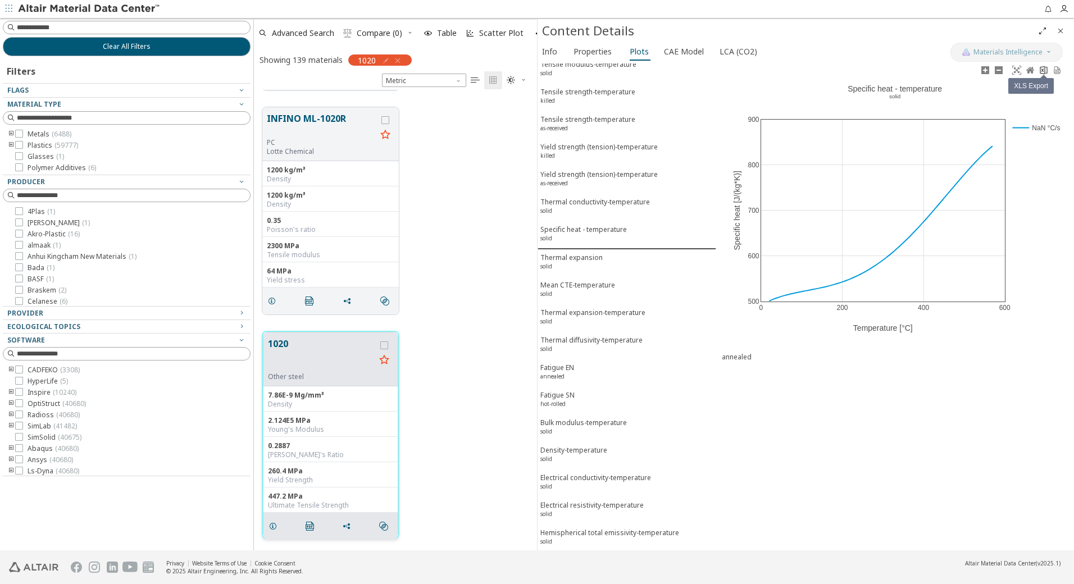
click at [1045, 70] on icon at bounding box center [1043, 70] width 9 height 9
click at [579, 257] on div "Thermal expansion solid" at bounding box center [571, 263] width 62 height 21
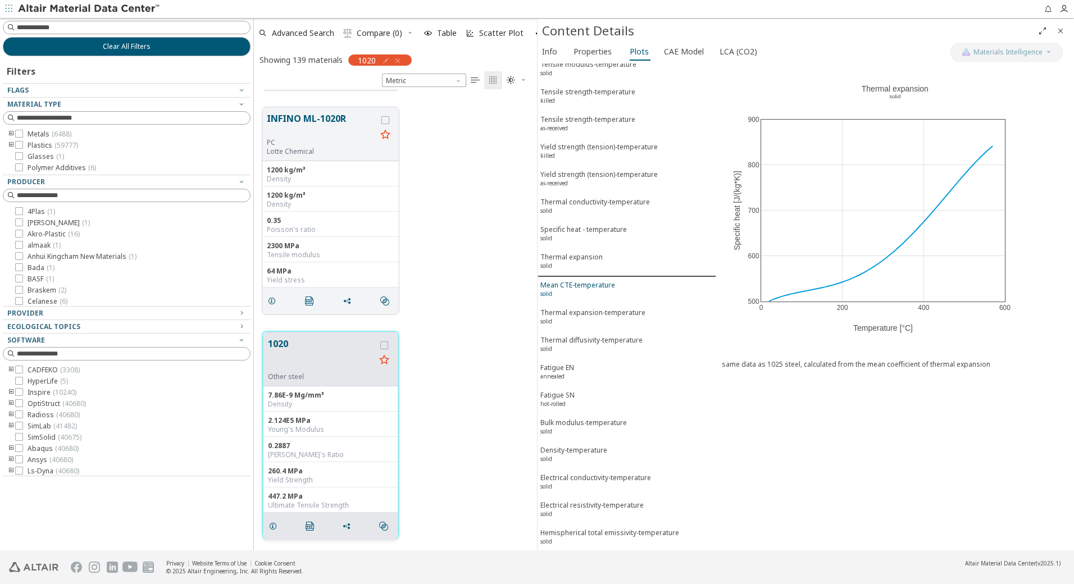
click at [568, 287] on div "Mean CTE-temperature solid" at bounding box center [577, 290] width 75 height 21
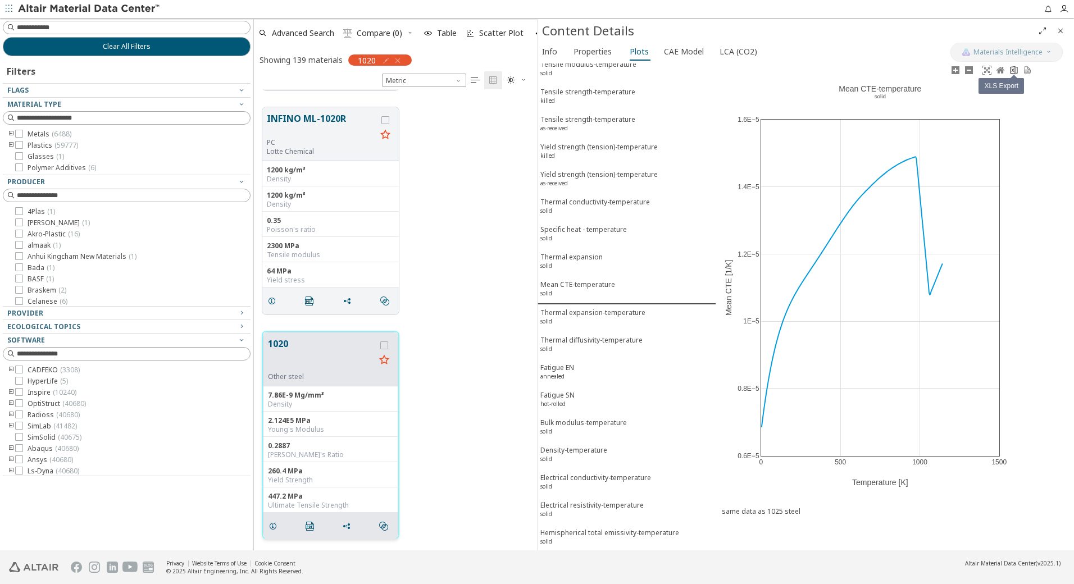
click at [1016, 69] on icon at bounding box center [1013, 70] width 9 height 9
click at [586, 310] on div "Thermal expansion-temperature solid" at bounding box center [592, 318] width 105 height 21
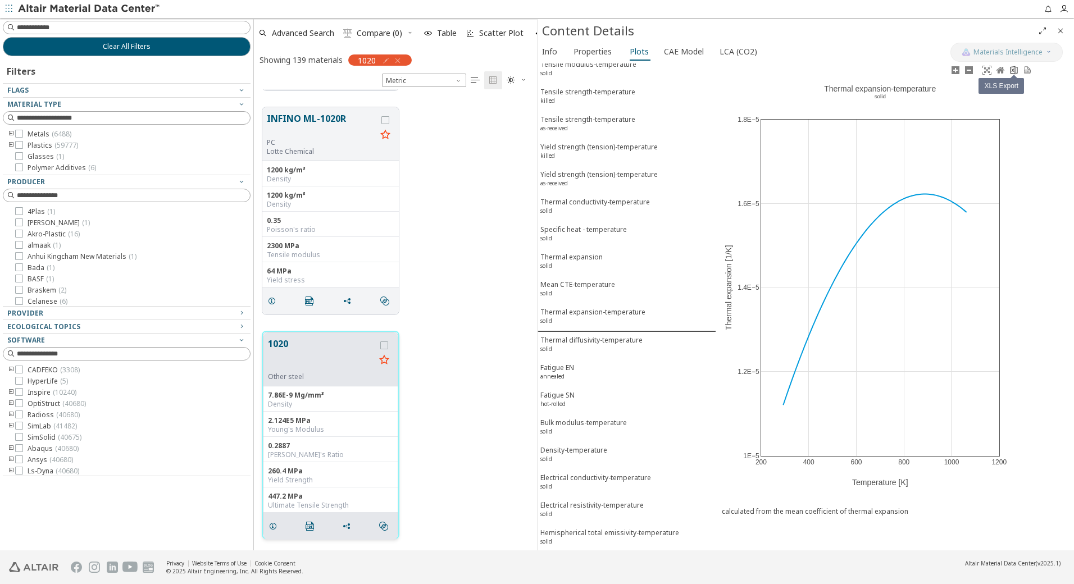
click at [1016, 70] on icon at bounding box center [1013, 70] width 9 height 9
click at [588, 345] on div "Thermal diffusivity-temperature solid" at bounding box center [591, 345] width 102 height 21
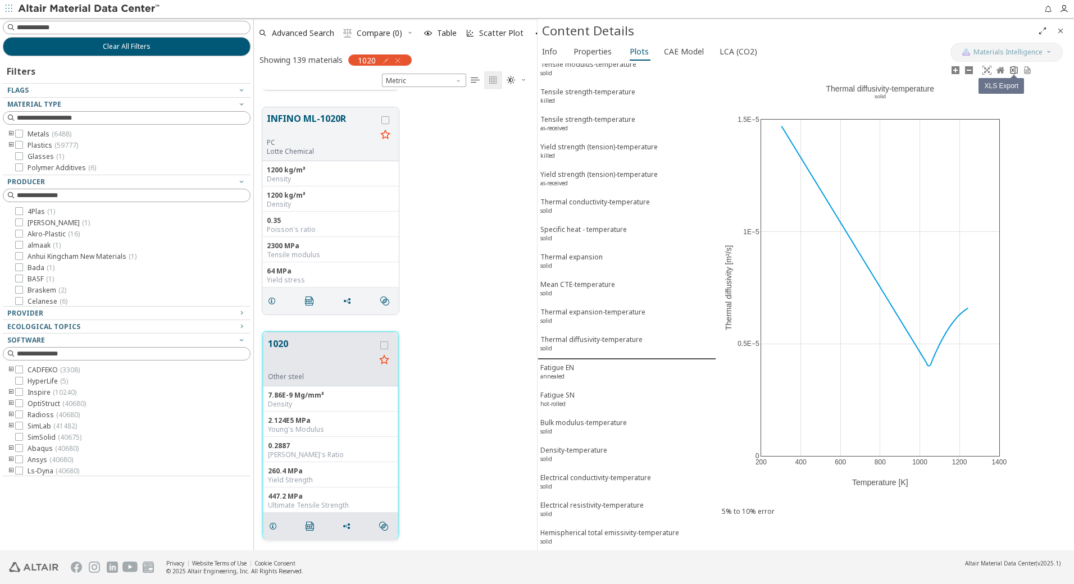
click at [1012, 71] on icon at bounding box center [1014, 70] width 7 height 8
click at [560, 374] on sup "annealed" at bounding box center [552, 376] width 24 height 8
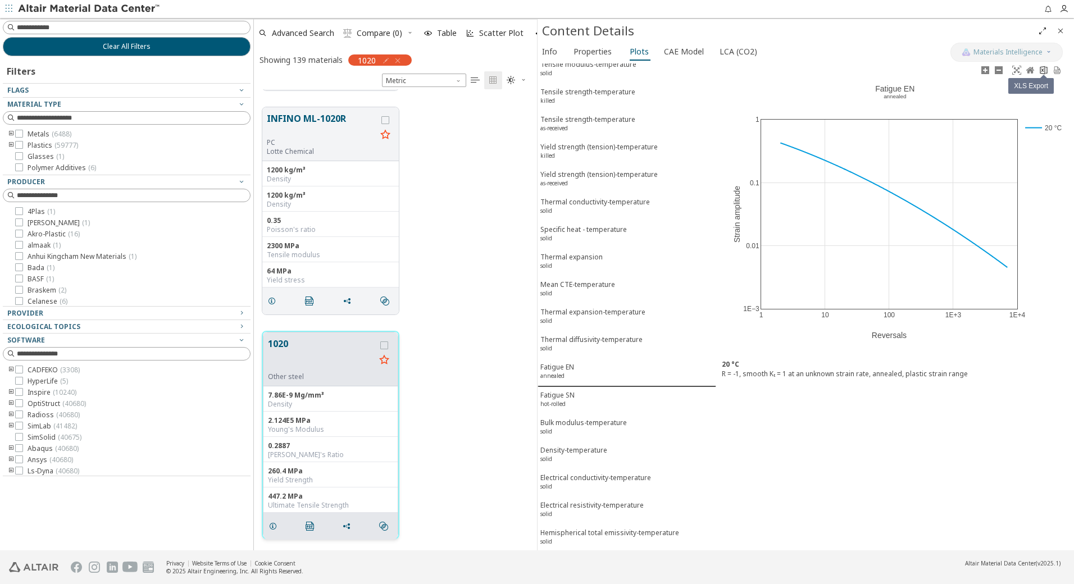
click at [1043, 69] on icon at bounding box center [1043, 70] width 9 height 9
click at [560, 398] on div "Fatigue SN hot-rolled" at bounding box center [557, 400] width 34 height 21
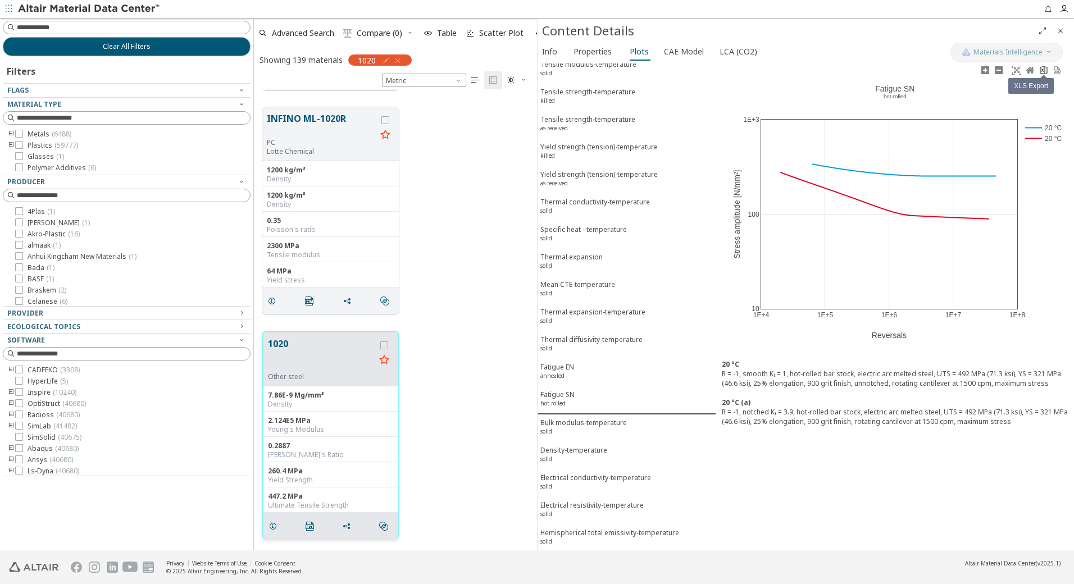
click at [1045, 70] on icon at bounding box center [1043, 70] width 7 height 8
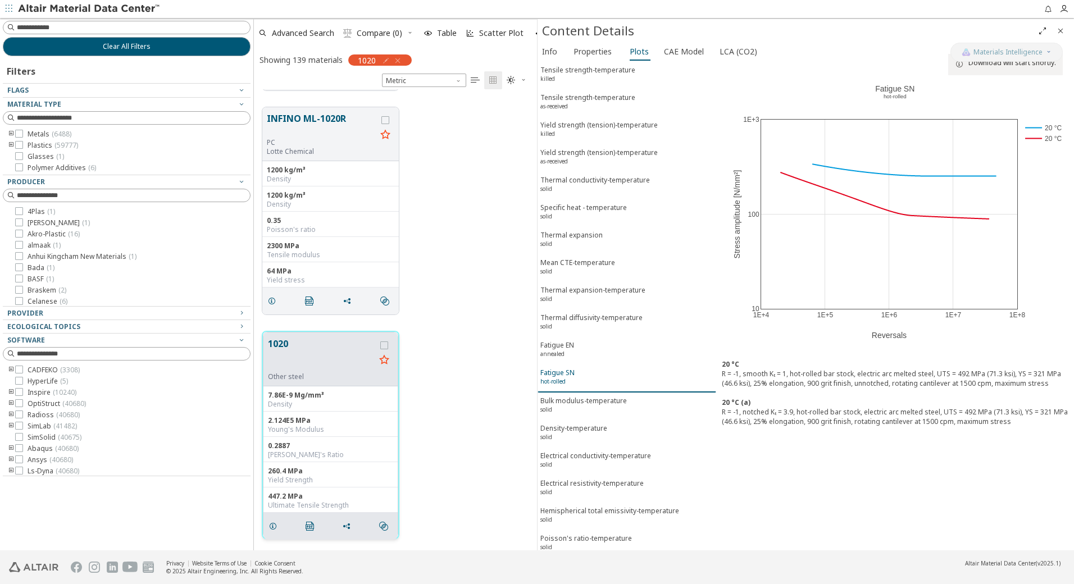
scroll to position [385, 0]
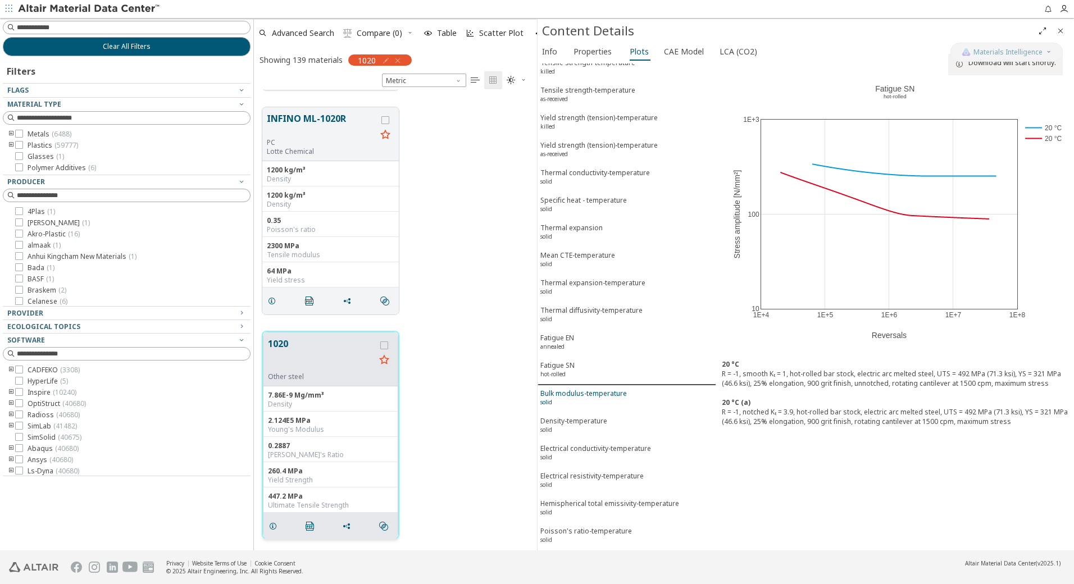
click at [583, 398] on div "Bulk modulus-temperature solid" at bounding box center [583, 399] width 87 height 21
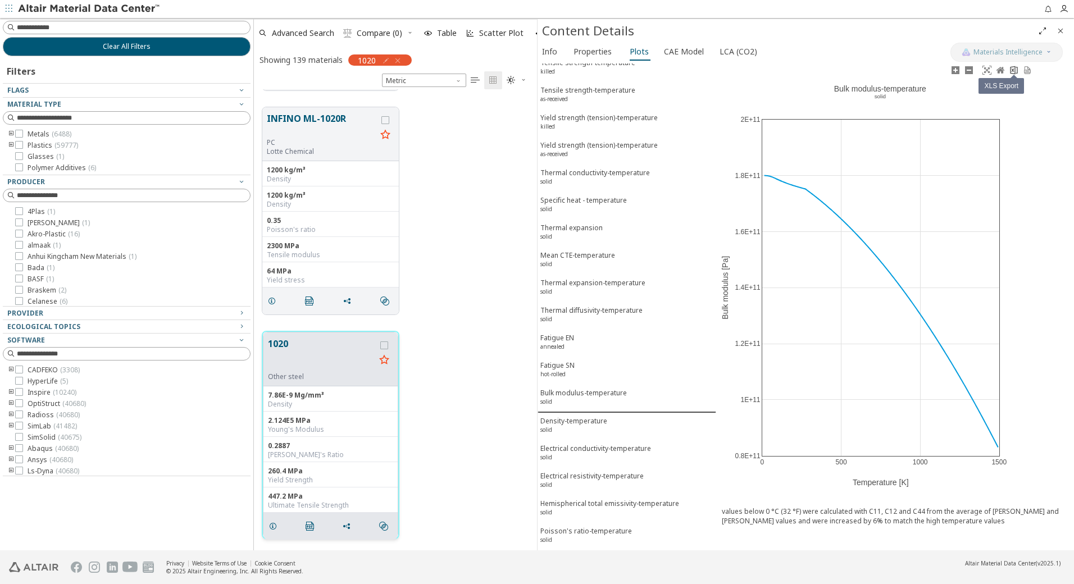
click at [1016, 70] on icon at bounding box center [1013, 70] width 9 height 9
click at [575, 422] on div "Density-temperature solid" at bounding box center [573, 426] width 67 height 21
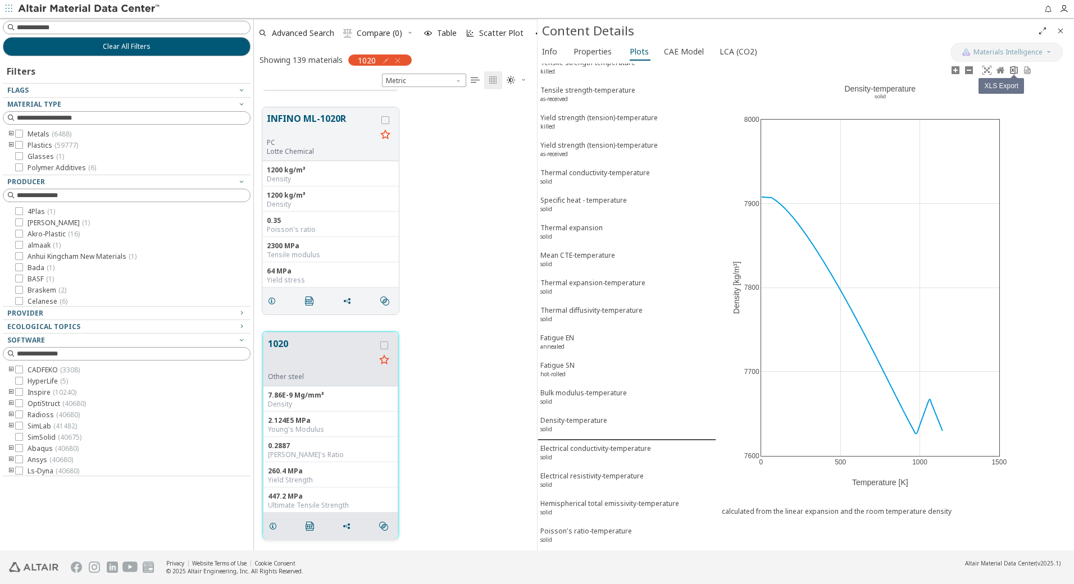
click at [1013, 69] on icon at bounding box center [1013, 70] width 9 height 9
click at [588, 452] on div "Electrical conductivity-temperature solid" at bounding box center [595, 454] width 111 height 21
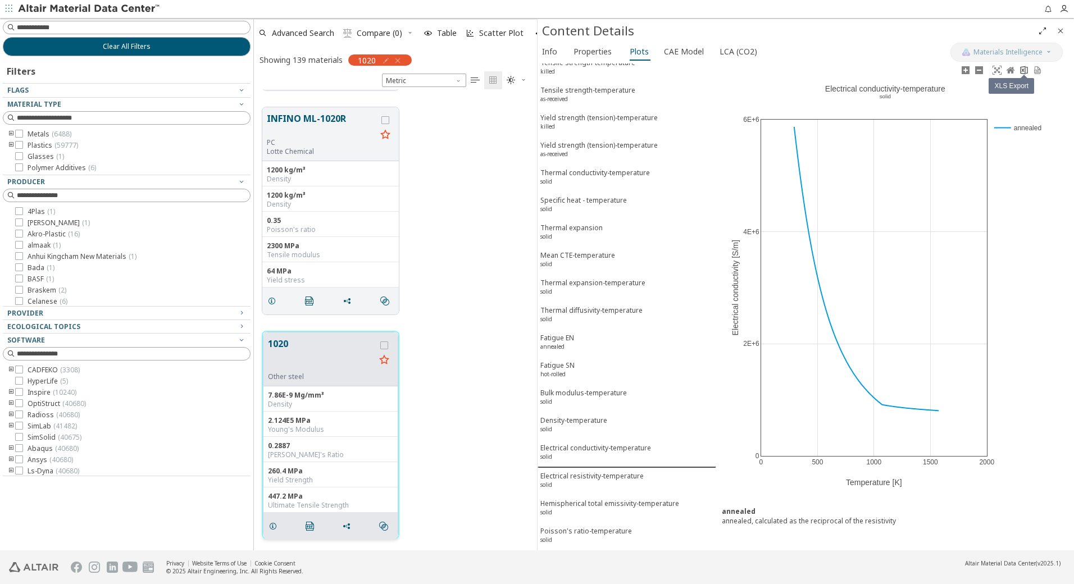
click at [1026, 66] on icon at bounding box center [1024, 70] width 9 height 9
click at [567, 480] on div "Electrical resistivity-temperature solid" at bounding box center [591, 481] width 103 height 21
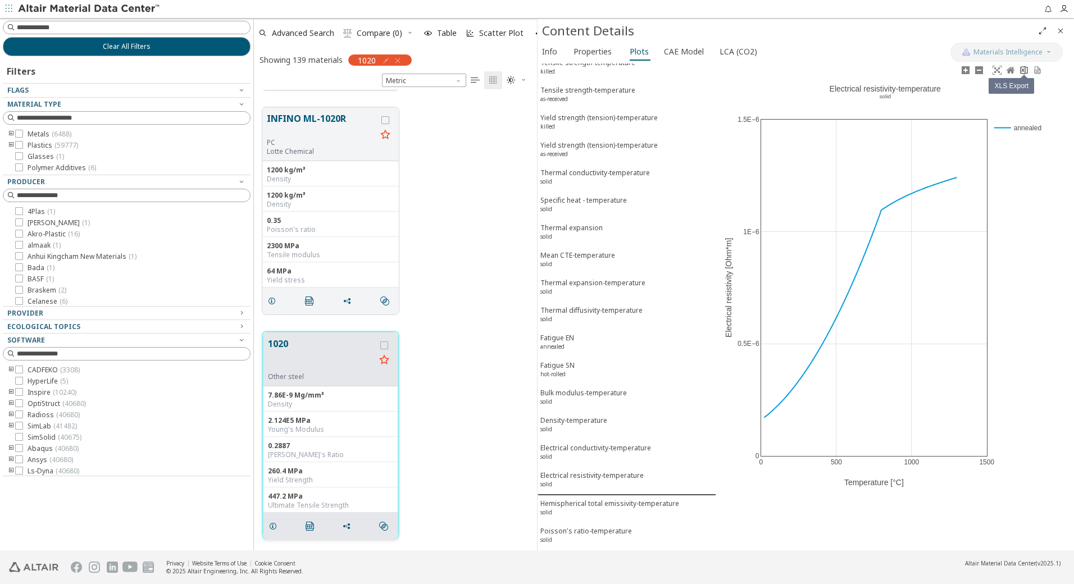
click at [1025, 69] on icon at bounding box center [1024, 70] width 7 height 8
click at [597, 506] on div "Hemispherical total emissivity-temperature solid" at bounding box center [609, 509] width 139 height 21
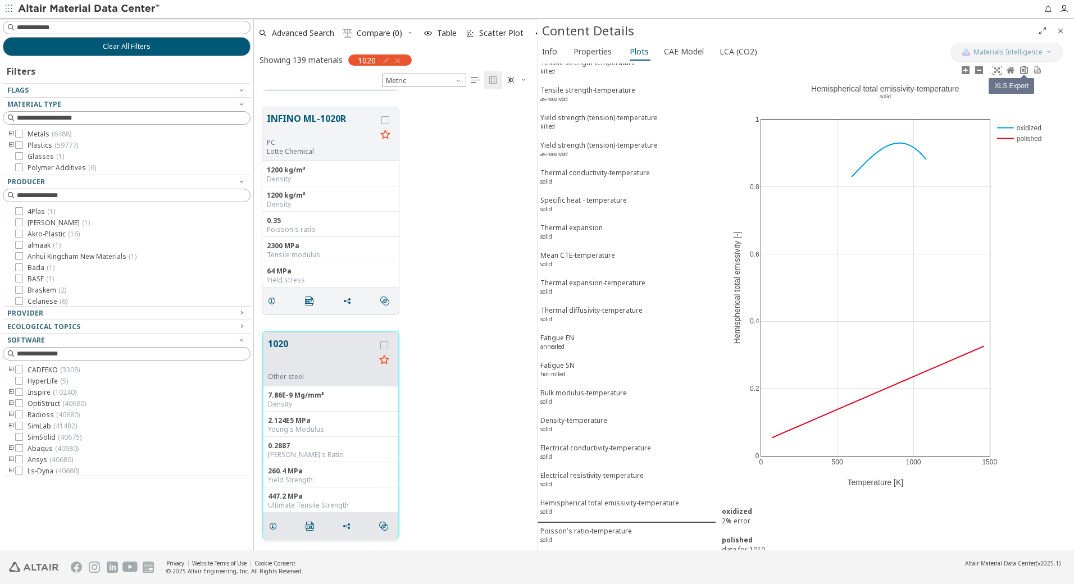
click at [1024, 67] on icon at bounding box center [1024, 70] width 9 height 9
click at [575, 535] on div "Poisson's ratio-temperature solid" at bounding box center [586, 536] width 92 height 21
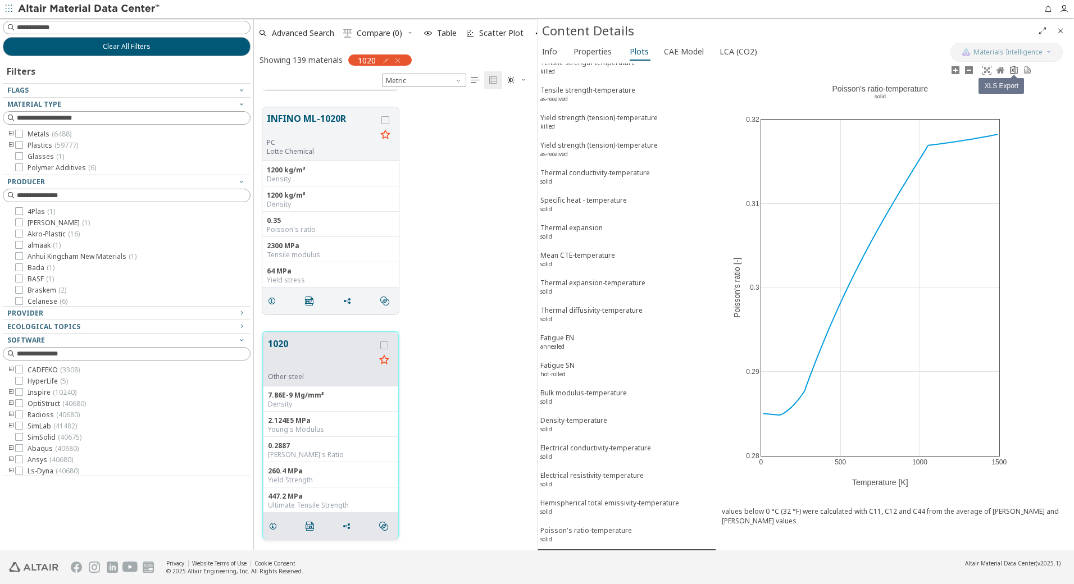
click at [1012, 69] on icon at bounding box center [1014, 70] width 7 height 8
drag, startPoint x: 103, startPoint y: 529, endPoint x: 66, endPoint y: 515, distance: 39.6
click at [103, 529] on div "Clear All Filters Filters Flags Material Type Metals ( 6488 ) Plastics ( 59777 …" at bounding box center [126, 284] width 253 height 533
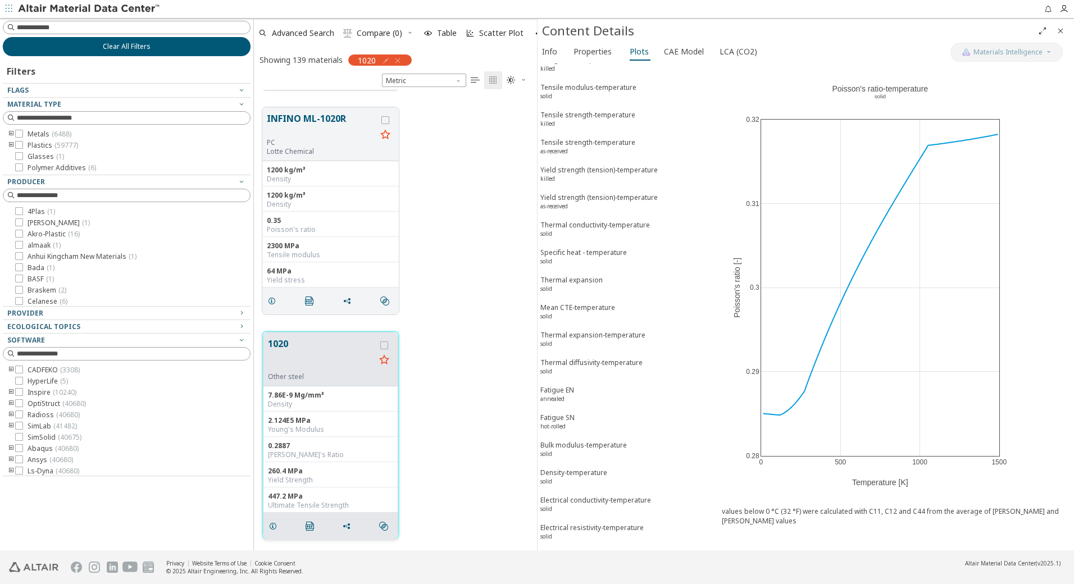
click at [145, 49] on span "Clear All Filters" at bounding box center [127, 46] width 48 height 9
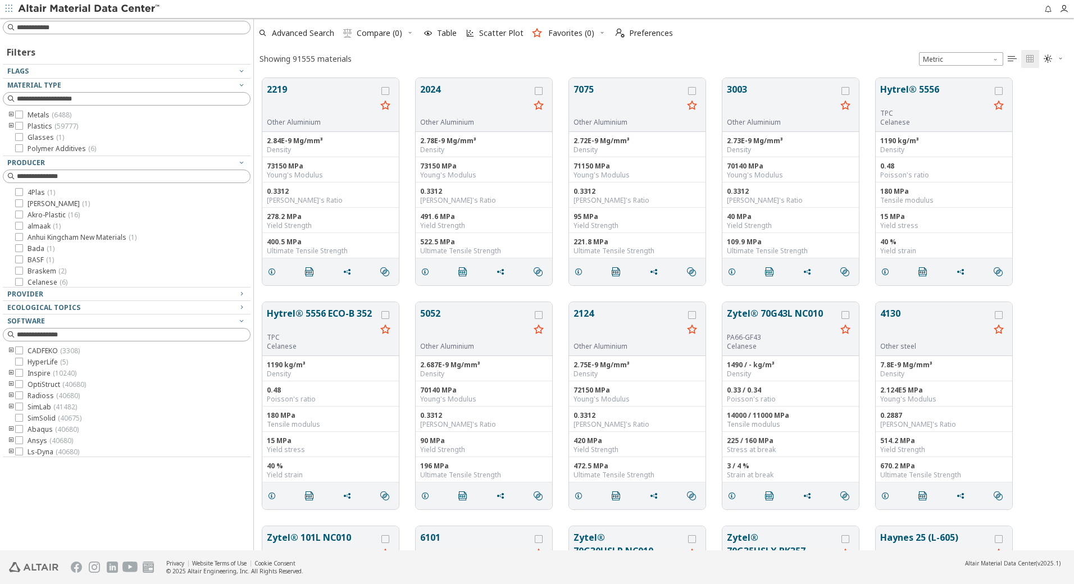
scroll to position [472, 812]
click at [109, 26] on input at bounding box center [133, 27] width 233 height 11
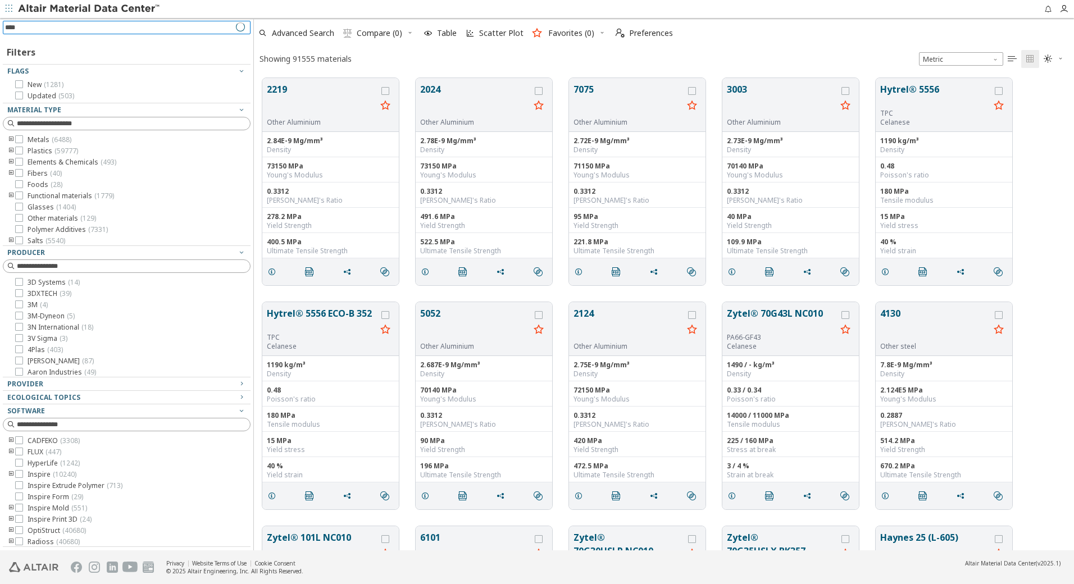
type input "****"
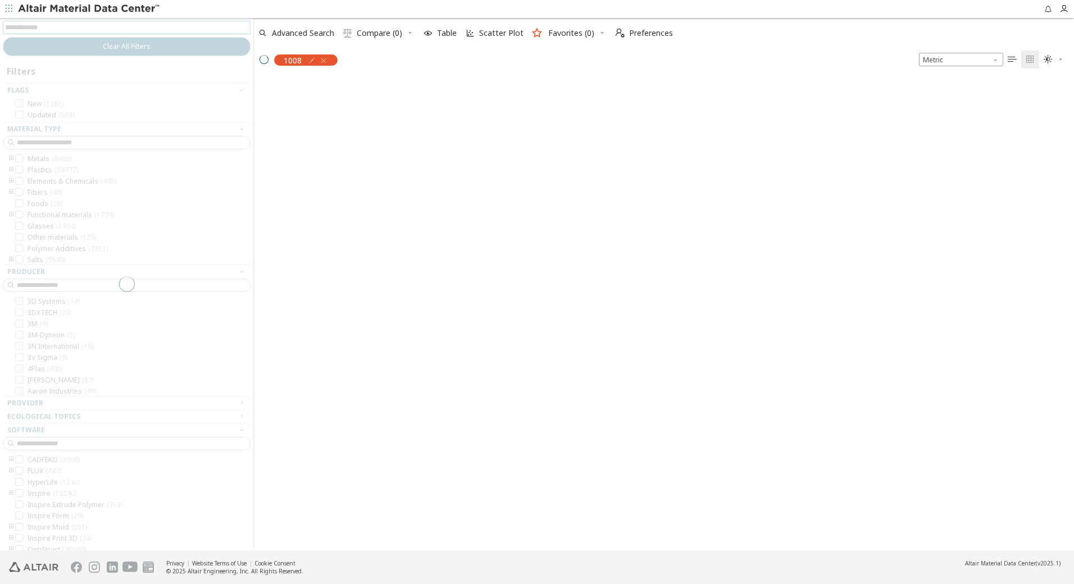
scroll to position [471, 812]
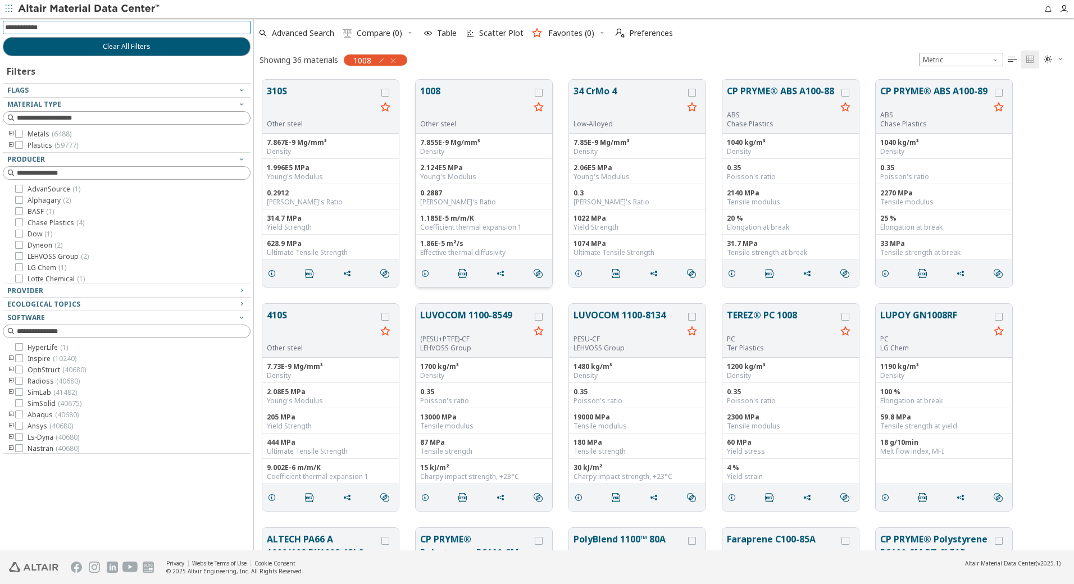
click at [434, 86] on button "1008" at bounding box center [475, 101] width 110 height 35
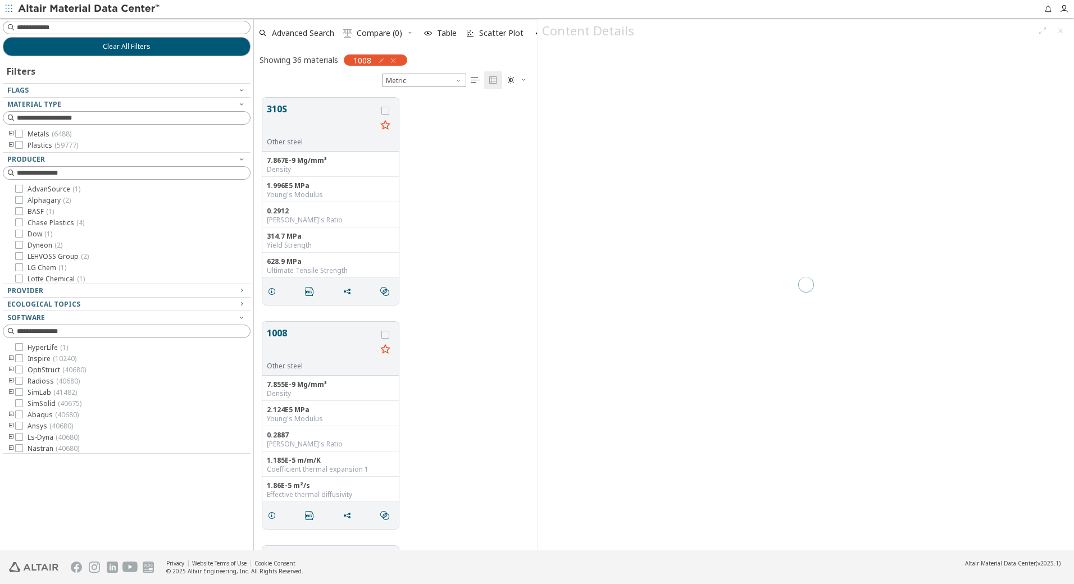
scroll to position [453, 275]
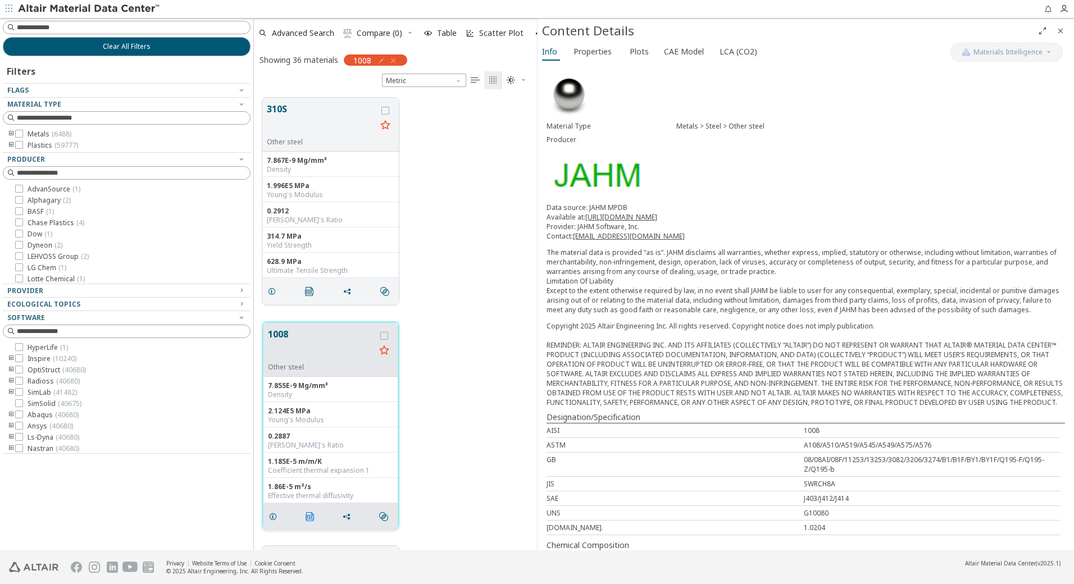
click at [309, 517] on icon "" at bounding box center [310, 516] width 9 height 9
click at [625, 49] on button "Plots" at bounding box center [640, 52] width 30 height 18
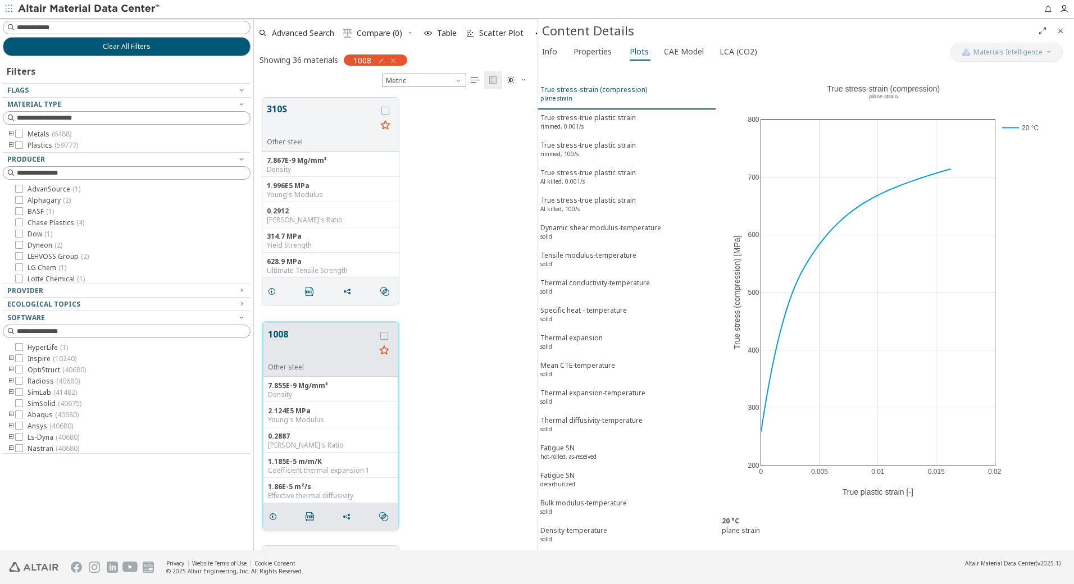
click at [588, 92] on div "True stress-strain (compression) plane strain" at bounding box center [593, 95] width 107 height 21
click at [1024, 69] on icon at bounding box center [1020, 70] width 9 height 9
click at [590, 120] on div "True stress-true plastic strain rimmed, 0.001/s" at bounding box center [587, 123] width 95 height 21
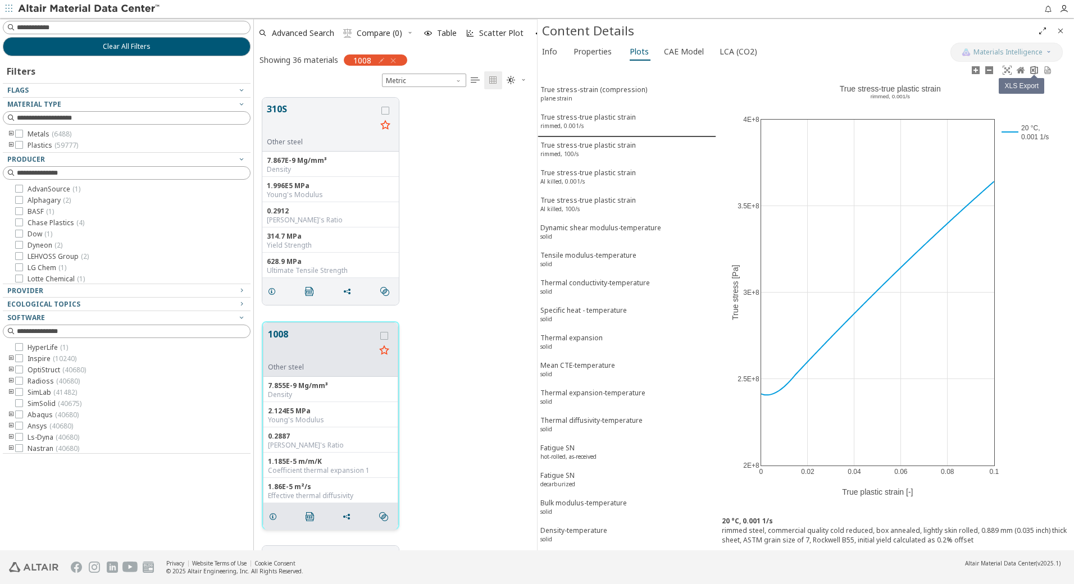
click at [1032, 69] on icon at bounding box center [1034, 70] width 9 height 9
click at [573, 148] on div "True stress-true plastic strain rimmed, 100/s" at bounding box center [587, 150] width 95 height 21
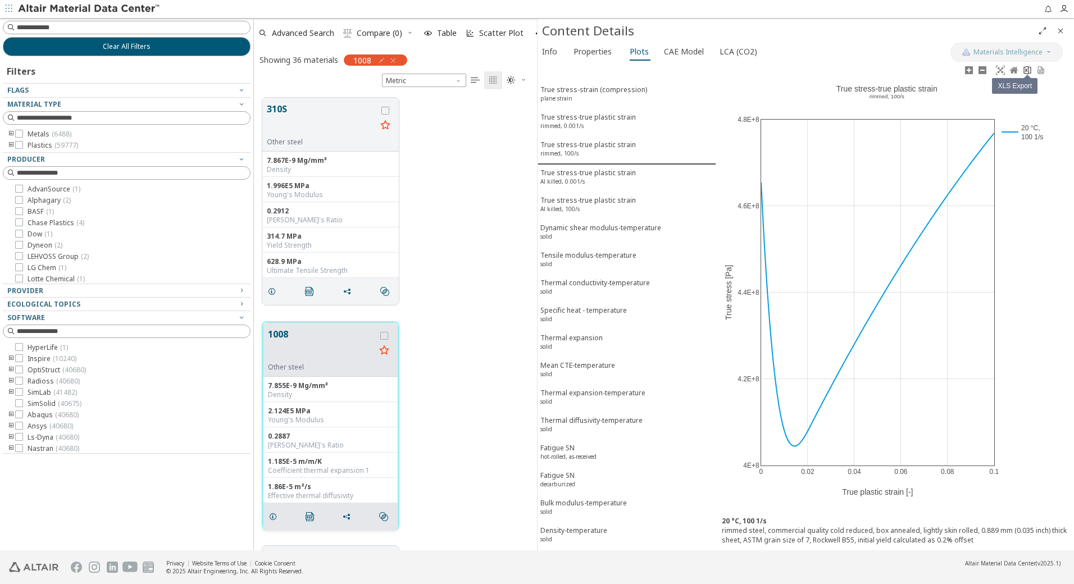
click at [1030, 74] on icon at bounding box center [1027, 70] width 9 height 9
click at [595, 172] on div "True stress-true plastic strain Al killed, 0.001/s" at bounding box center [587, 178] width 95 height 21
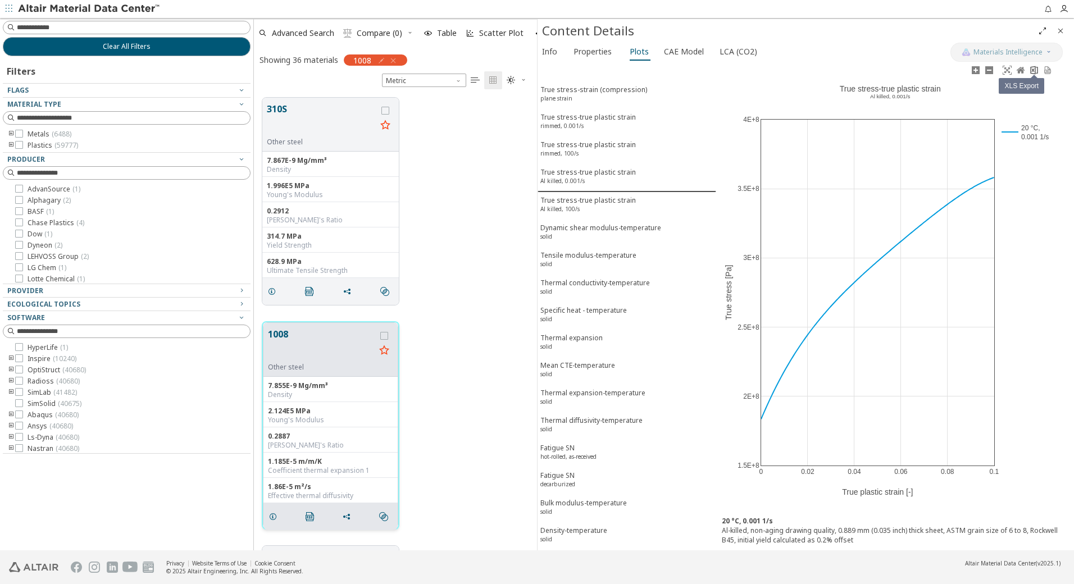
click at [1035, 72] on icon at bounding box center [1034, 70] width 7 height 8
click at [601, 203] on div "True stress-true plastic strain Al killed, 100/s" at bounding box center [587, 205] width 95 height 21
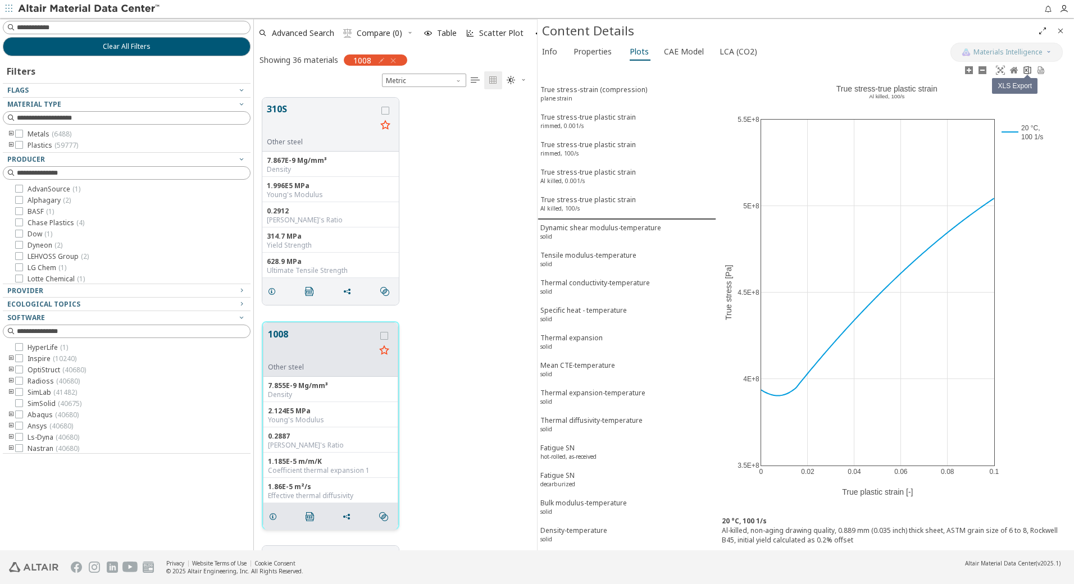
click at [1029, 72] on icon at bounding box center [1027, 70] width 9 height 9
click at [606, 228] on div "Dynamic shear modulus-temperature solid" at bounding box center [600, 233] width 121 height 21
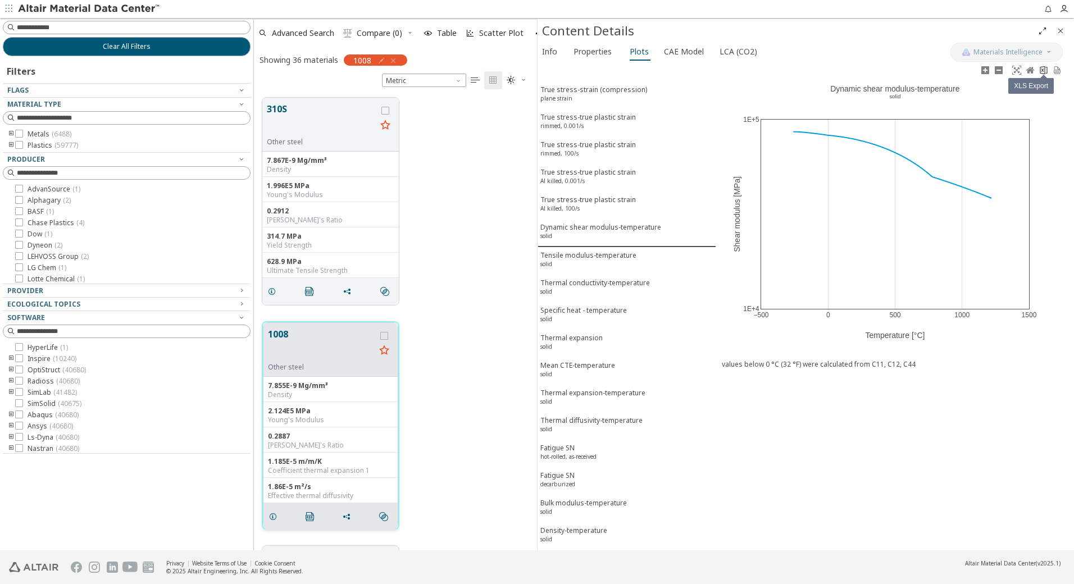
click at [1045, 69] on icon at bounding box center [1043, 70] width 9 height 9
click at [590, 251] on div "Tensile modulus-temperature solid" at bounding box center [588, 261] width 96 height 21
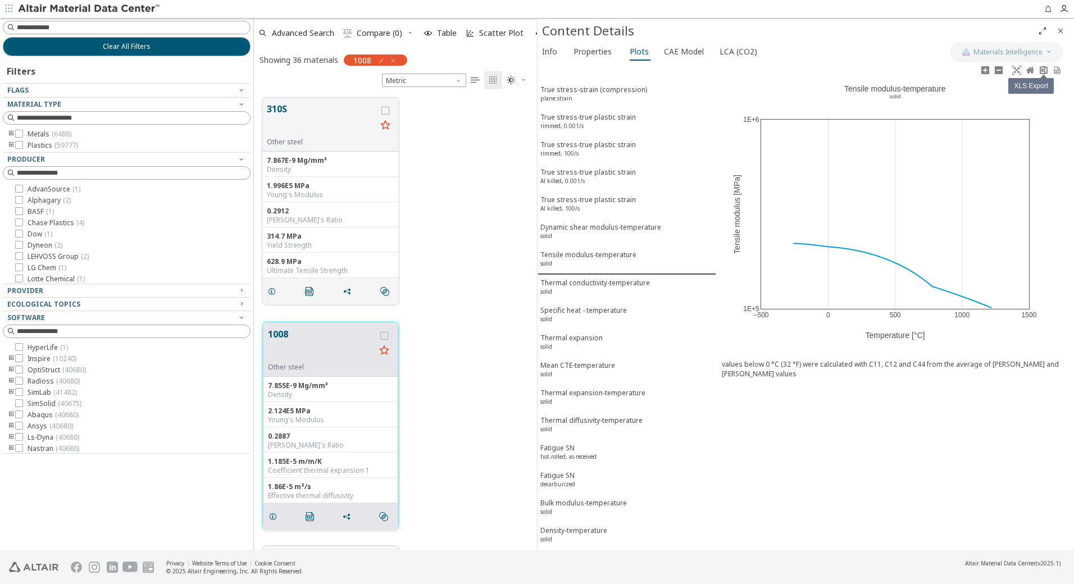
click at [1044, 71] on icon at bounding box center [1043, 70] width 9 height 9
click at [576, 287] on div "Thermal conductivity-temperature solid" at bounding box center [595, 288] width 110 height 21
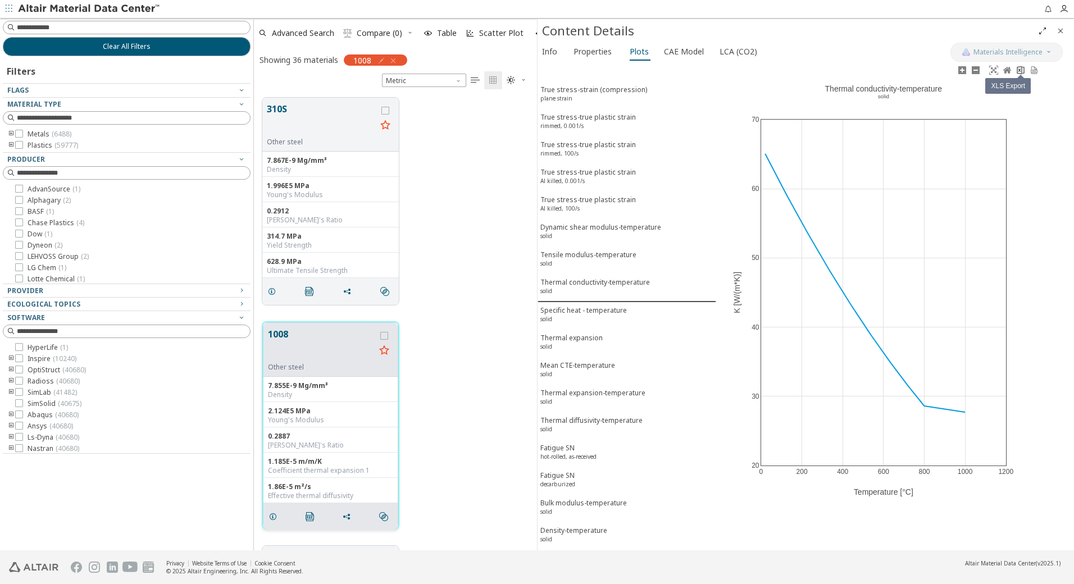
click at [1020, 69] on icon at bounding box center [1020, 70] width 9 height 9
click at [588, 310] on div "Specific heat - temperature solid" at bounding box center [583, 316] width 87 height 21
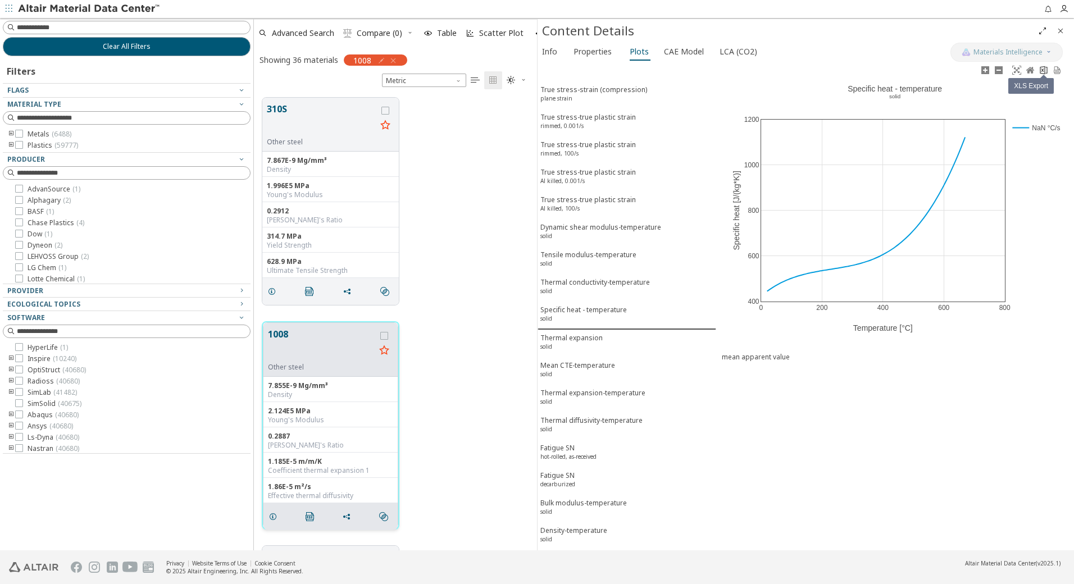
click at [1044, 70] on icon at bounding box center [1043, 70] width 9 height 9
click at [598, 340] on div "Thermal expansion solid" at bounding box center [571, 343] width 62 height 21
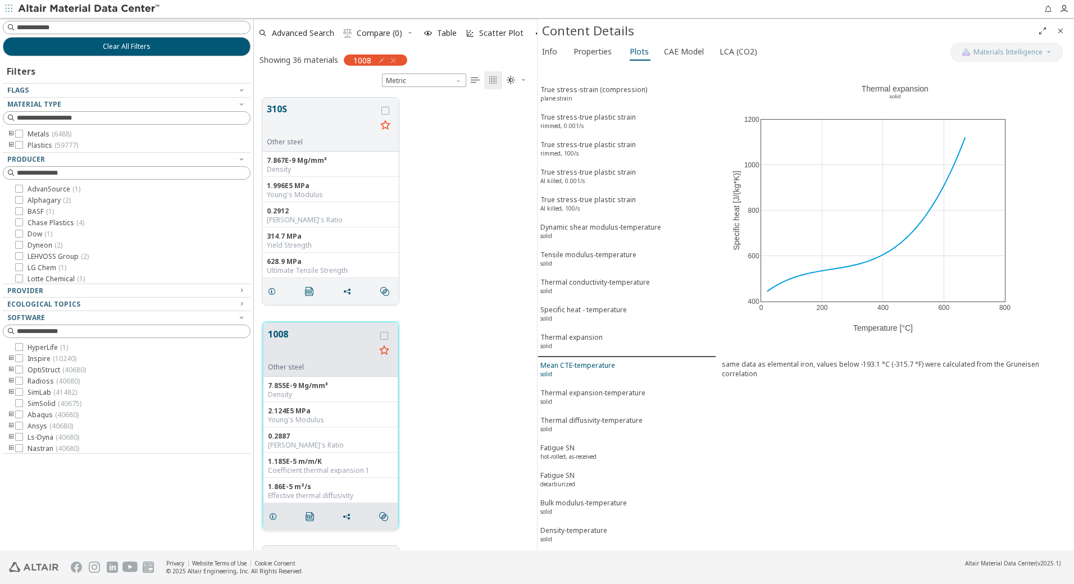
click at [580, 363] on div "Mean CTE-temperature solid" at bounding box center [577, 371] width 75 height 21
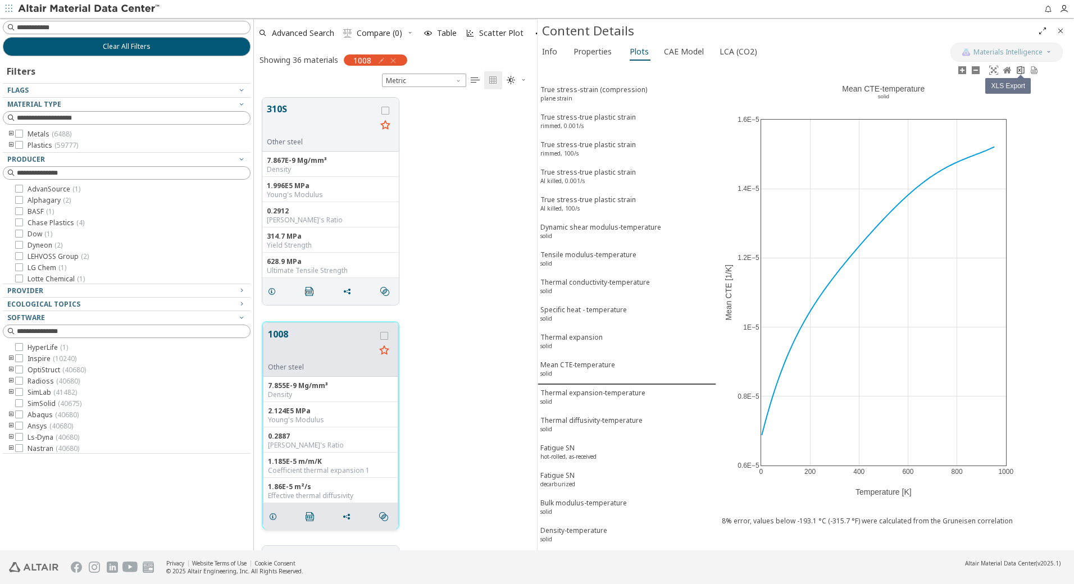
click at [1021, 72] on icon at bounding box center [1020, 70] width 9 height 9
click at [585, 395] on div "Thermal expansion-temperature solid" at bounding box center [592, 398] width 105 height 21
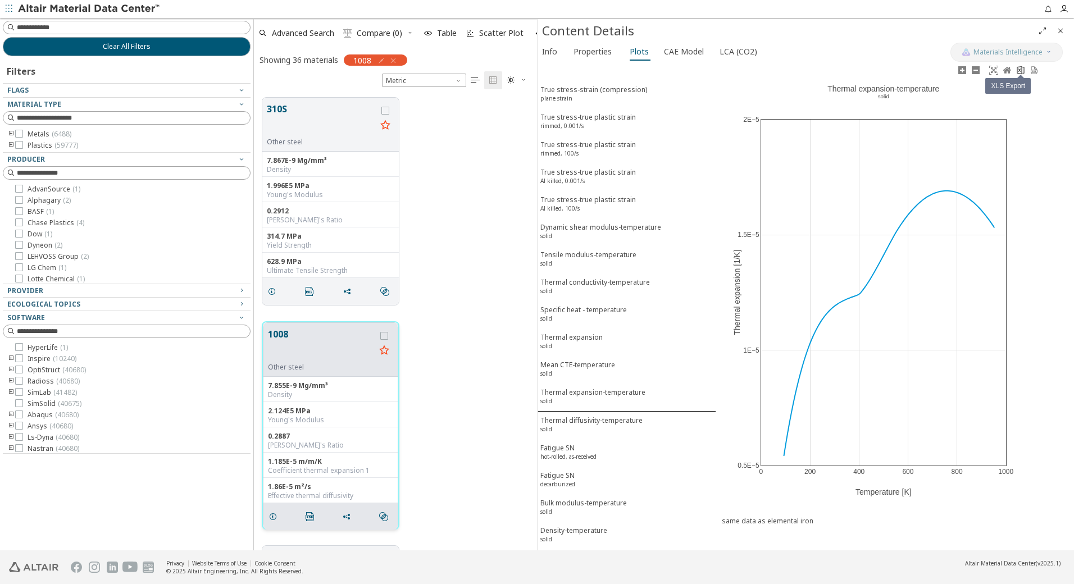
click at [1023, 74] on icon at bounding box center [1020, 70] width 9 height 9
click at [589, 422] on div "Thermal diffusivity-temperature solid" at bounding box center [591, 426] width 102 height 21
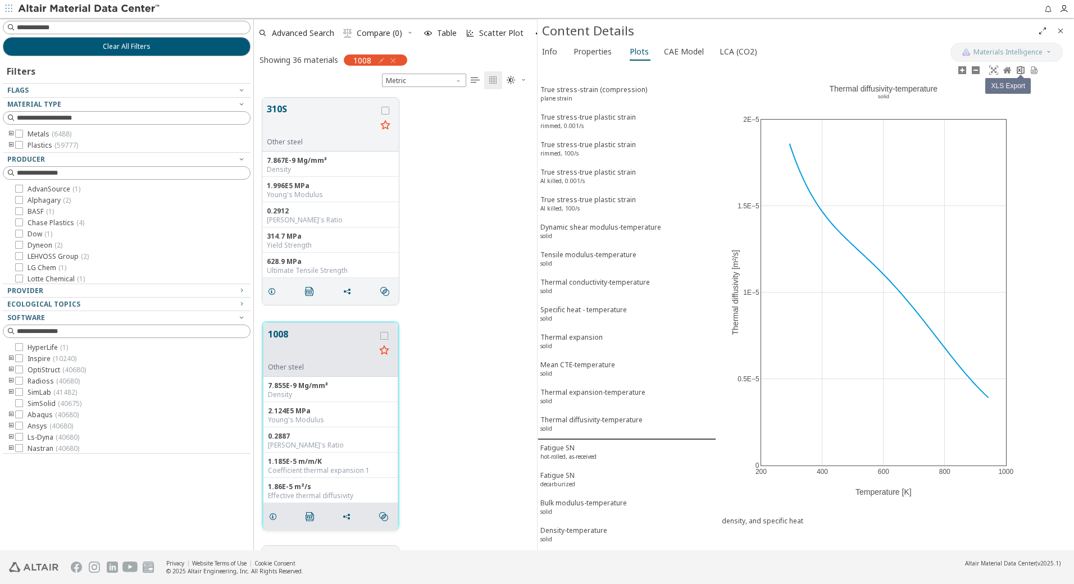
click at [1024, 70] on icon at bounding box center [1020, 70] width 9 height 9
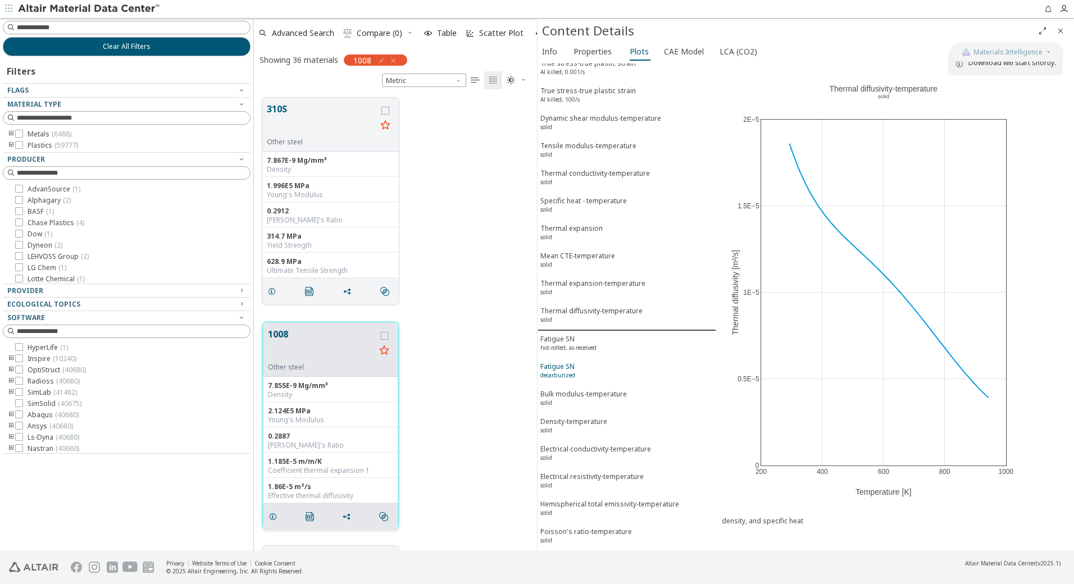
scroll to position [110, 0]
click at [572, 342] on div "Fatigue SN hot-rolled, as-received" at bounding box center [568, 344] width 56 height 21
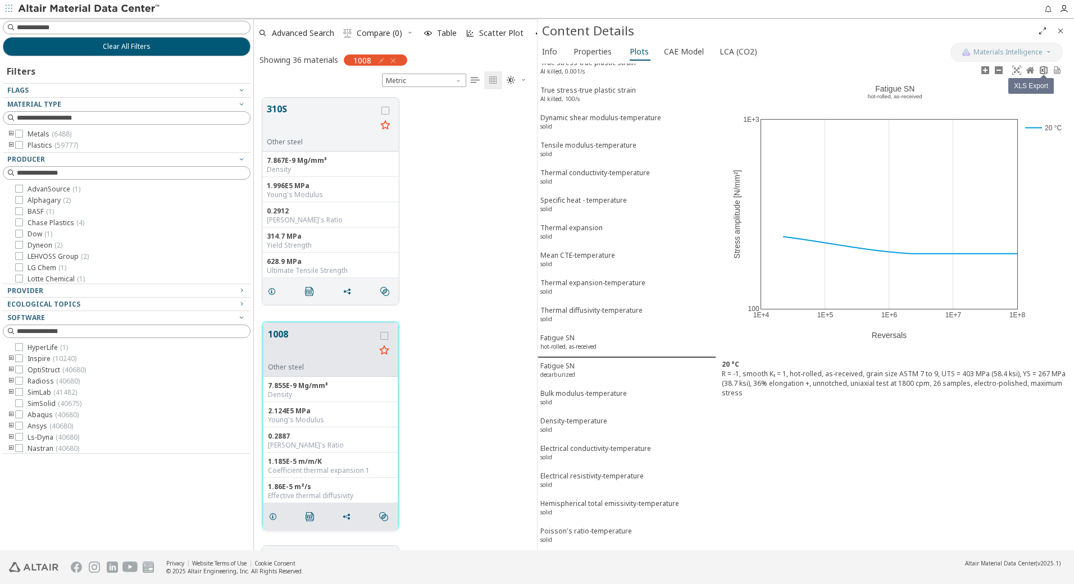
click at [1044, 70] on icon at bounding box center [1043, 70] width 9 height 9
click at [575, 371] on sup "decarburized" at bounding box center [557, 375] width 35 height 8
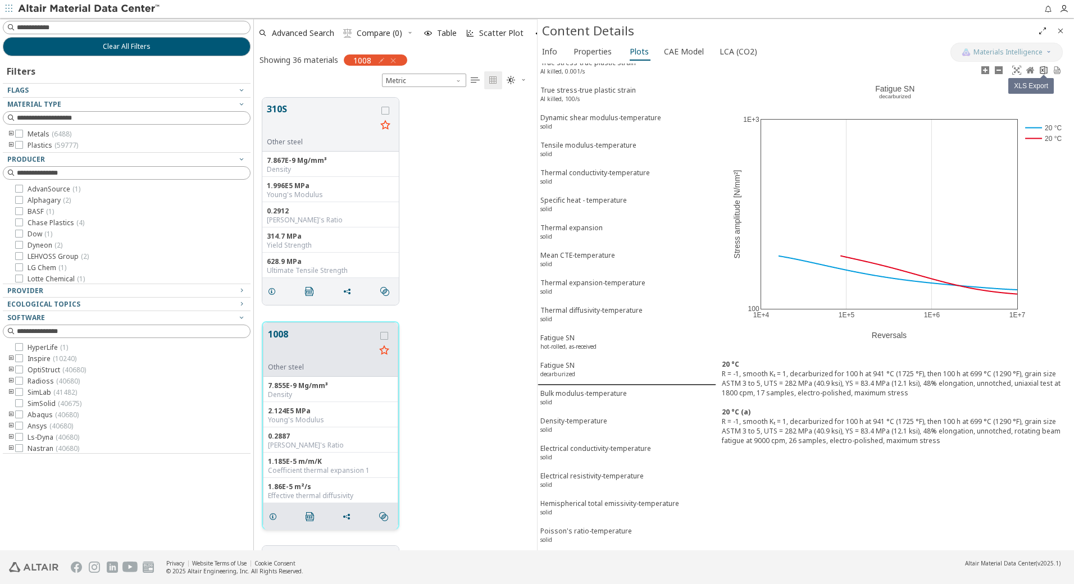
click at [1041, 73] on icon at bounding box center [1043, 70] width 7 height 8
click at [565, 397] on div "Bulk modulus-temperature solid" at bounding box center [583, 399] width 87 height 21
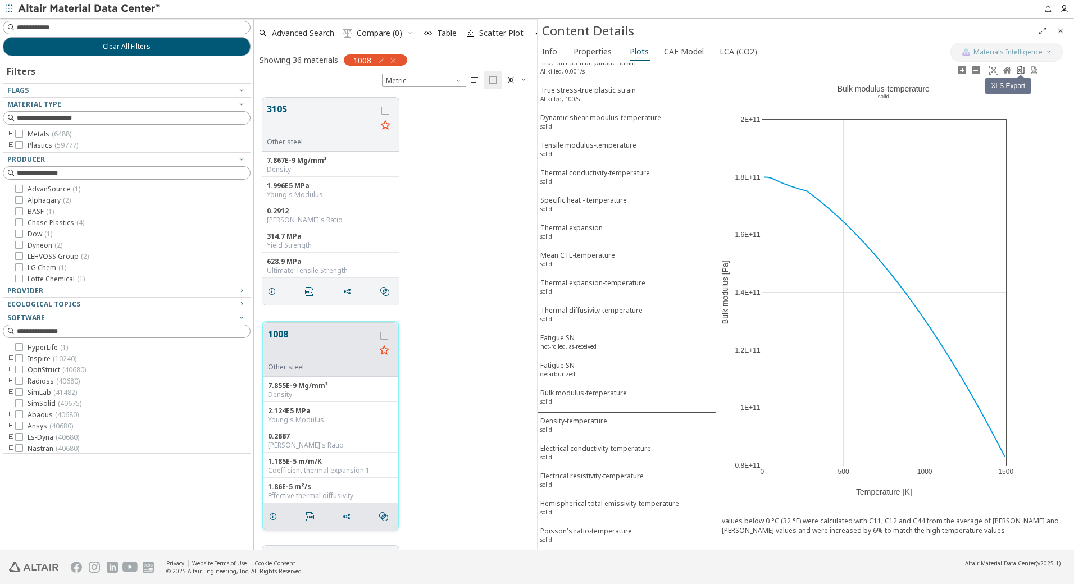
click at [1022, 69] on icon at bounding box center [1020, 70] width 9 height 9
click at [567, 424] on div "Density-temperature solid" at bounding box center [573, 426] width 67 height 21
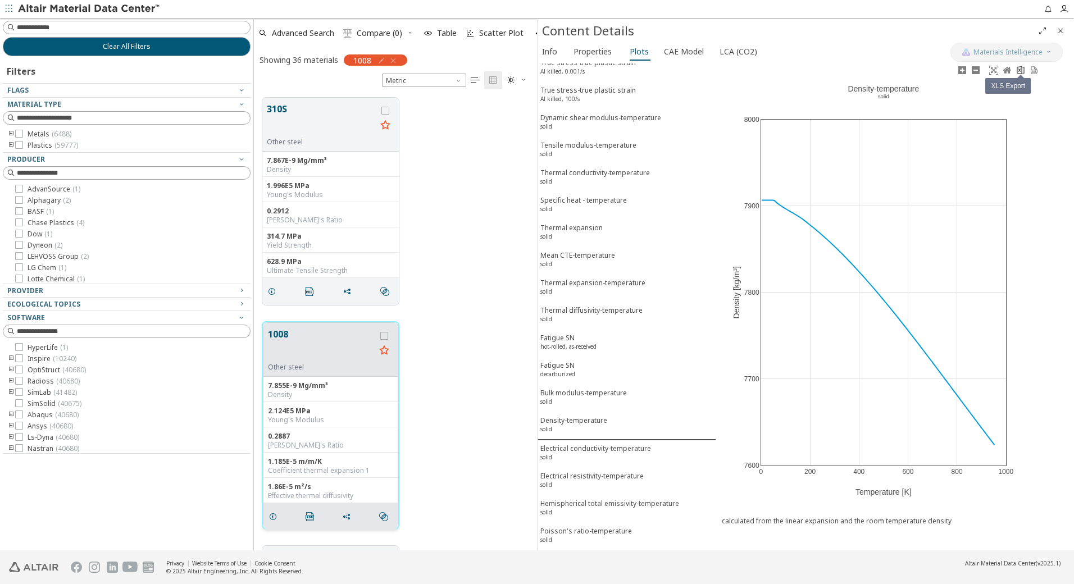
click at [1018, 67] on icon at bounding box center [1020, 70] width 9 height 9
click at [586, 451] on div "Electrical conductivity-temperature solid" at bounding box center [595, 454] width 111 height 21
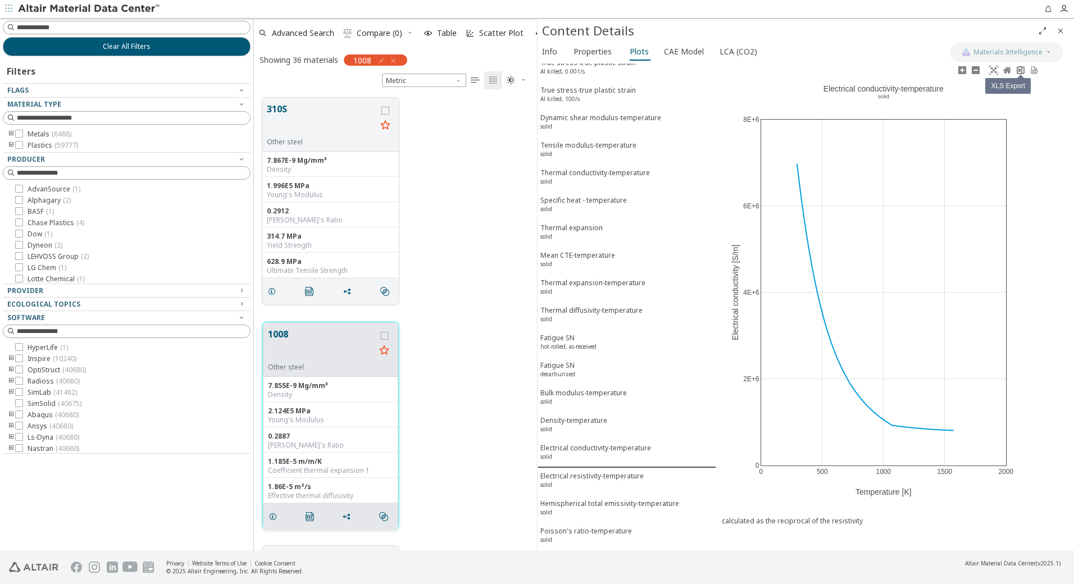
click at [1021, 67] on icon at bounding box center [1020, 70] width 9 height 9
click at [583, 475] on div "Electrical resistivity-temperature solid" at bounding box center [591, 481] width 103 height 21
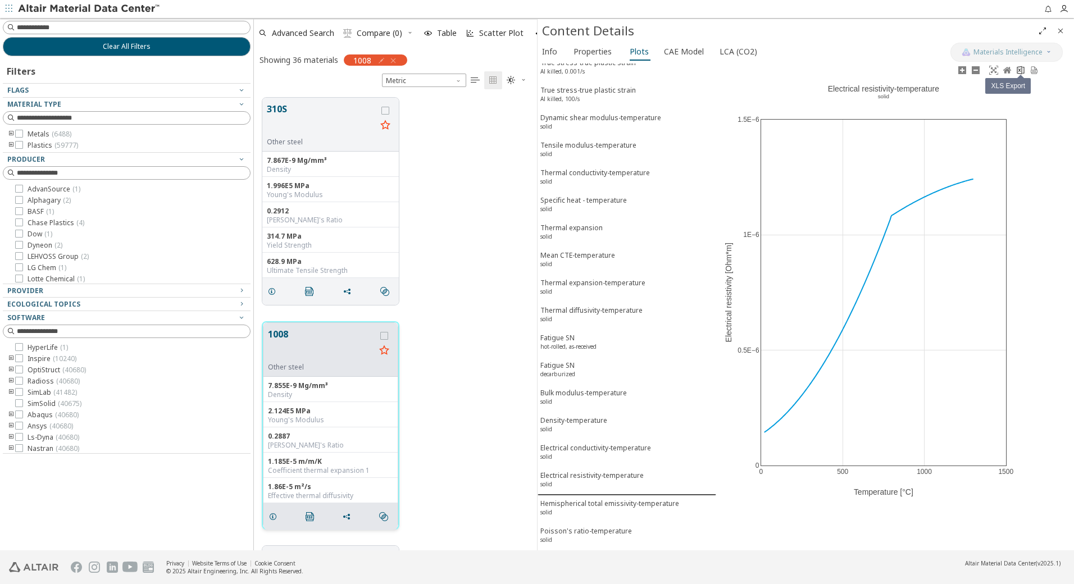
click at [1019, 66] on icon at bounding box center [1020, 70] width 9 height 9
click at [622, 509] on div "Hemispherical total emissivity-temperature solid" at bounding box center [609, 509] width 139 height 21
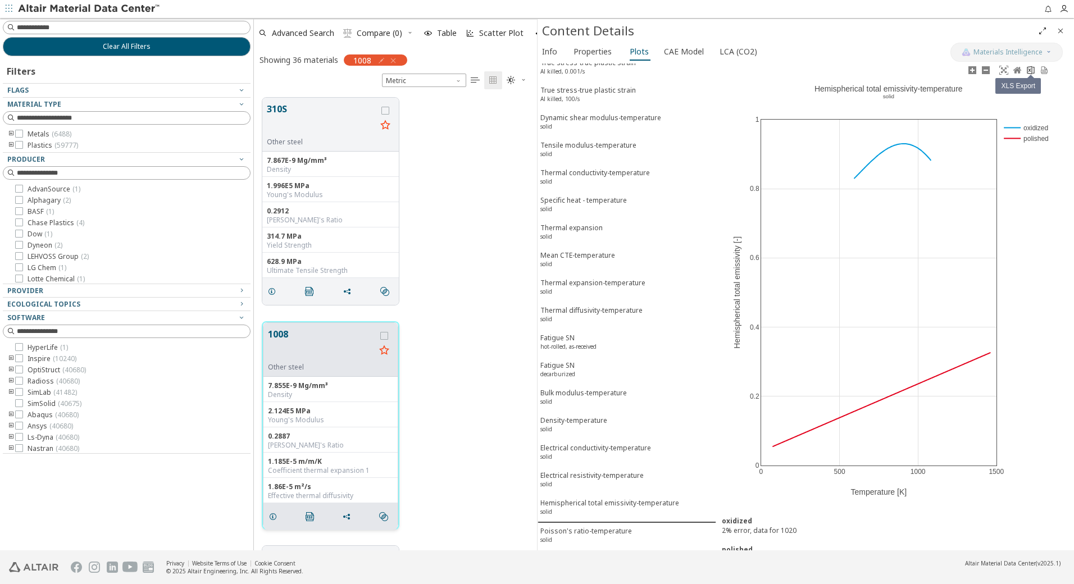
click at [1032, 70] on icon at bounding box center [1030, 70] width 9 height 9
click at [586, 531] on div "Poisson's ratio-temperature solid" at bounding box center [586, 536] width 92 height 21
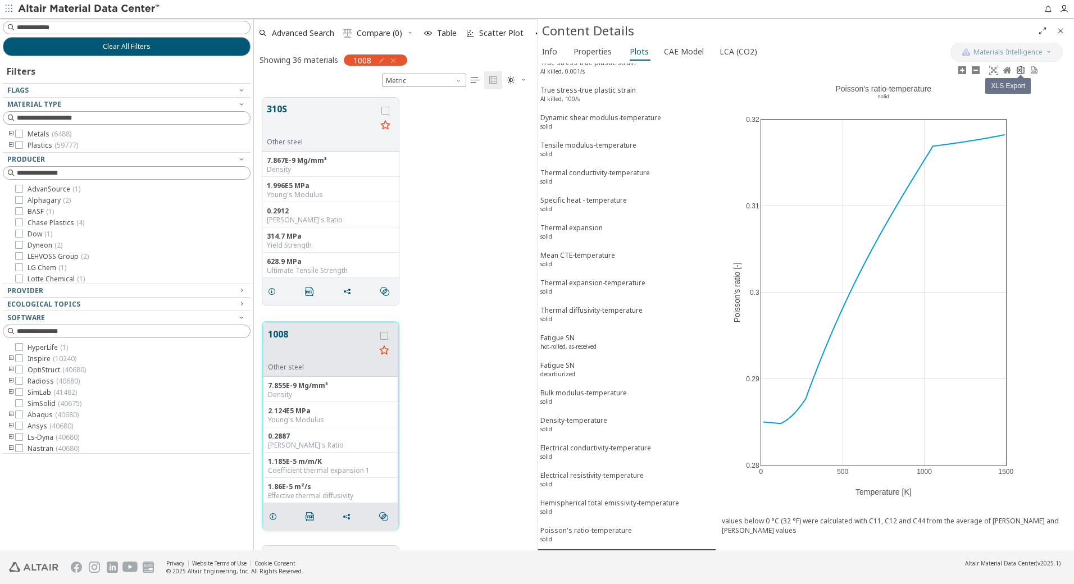
click at [1019, 68] on icon at bounding box center [1020, 70] width 9 height 9
